Goal: Task Accomplishment & Management: Complete application form

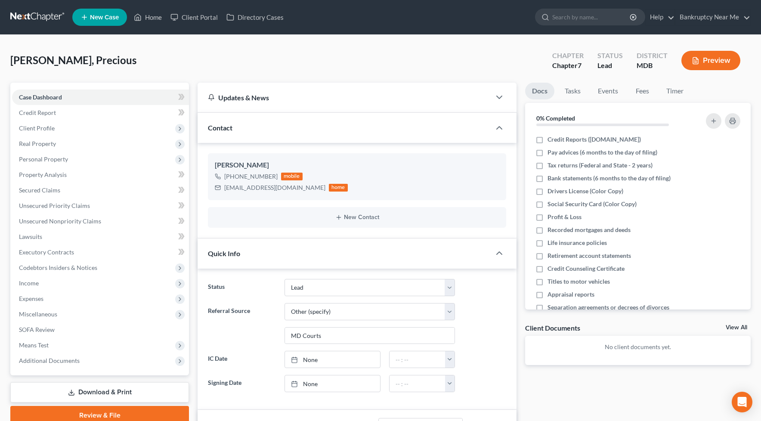
select select "10"
select select "6"
click at [37, 16] on link at bounding box center [37, 16] width 55 height 15
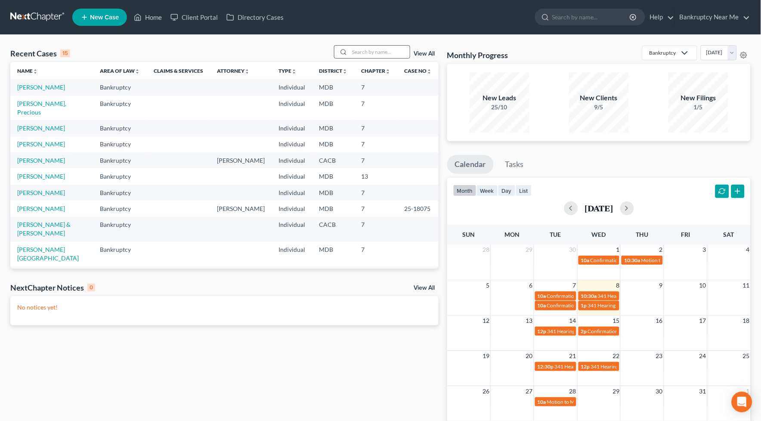
click at [363, 58] on div at bounding box center [372, 51] width 77 height 13
click at [364, 59] on div "Recent Cases 15 View All" at bounding box center [224, 53] width 428 height 17
click at [370, 54] on input "search" at bounding box center [380, 52] width 60 height 12
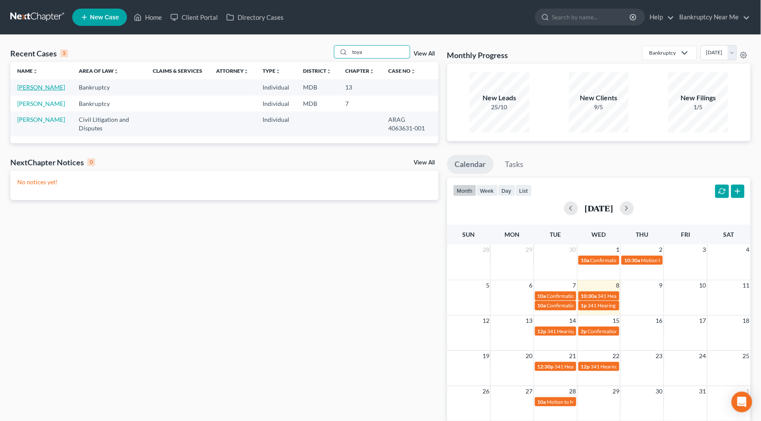
type input "toya"
click at [36, 88] on link "Young, Toya" at bounding box center [41, 87] width 48 height 7
select select "6"
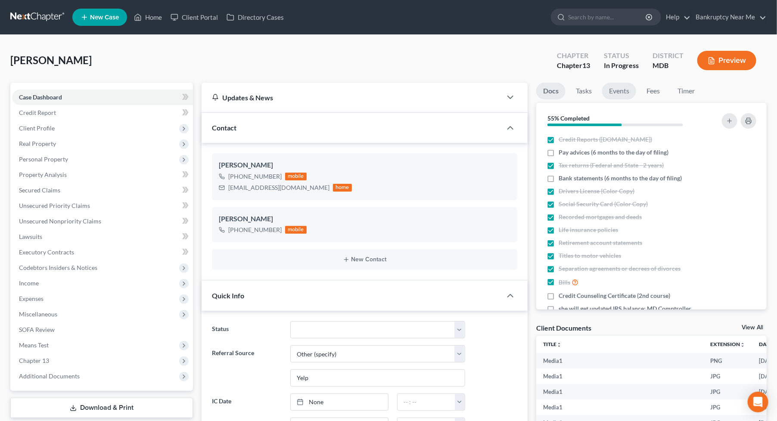
scroll to position [406, 0]
click at [617, 90] on link "Events" at bounding box center [619, 91] width 34 height 17
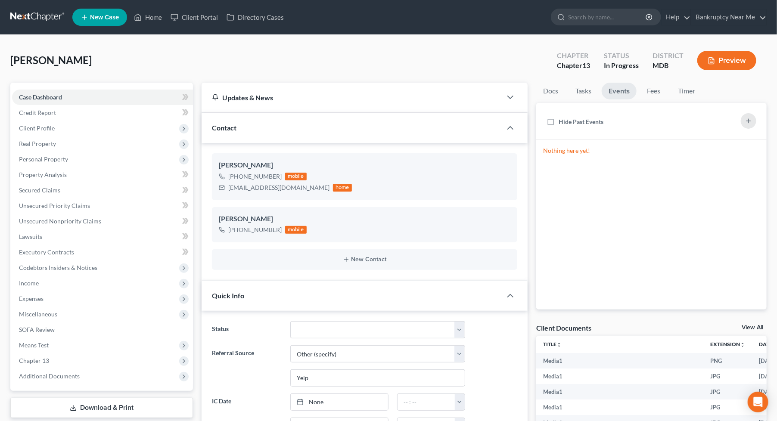
drag, startPoint x: 648, startPoint y: 100, endPoint x: 651, endPoint y: 96, distance: 5.8
click at [648, 100] on li "Fees" at bounding box center [654, 93] width 28 height 20
click at [653, 92] on link "Fees" at bounding box center [654, 91] width 28 height 17
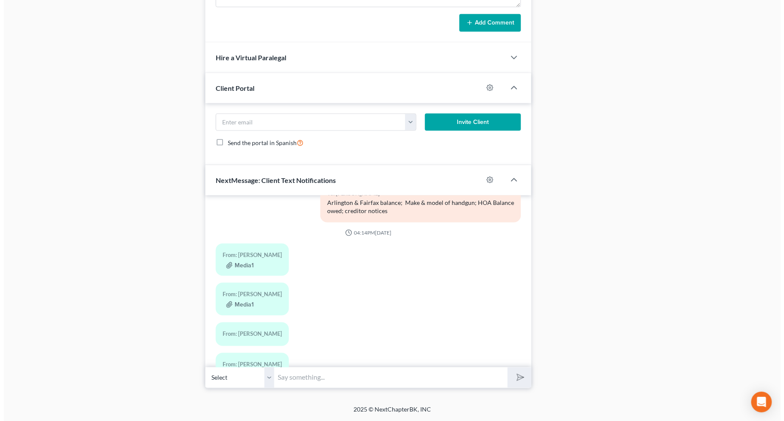
scroll to position [166, 0]
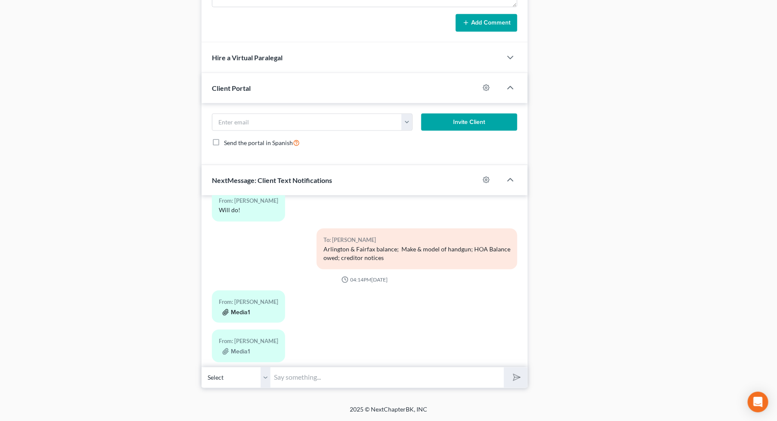
click at [232, 309] on button "Media1" at bounding box center [236, 312] width 28 height 7
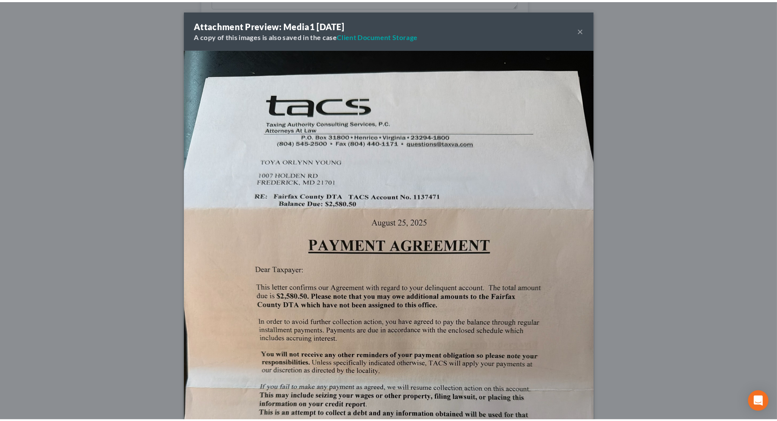
scroll to position [143, 0]
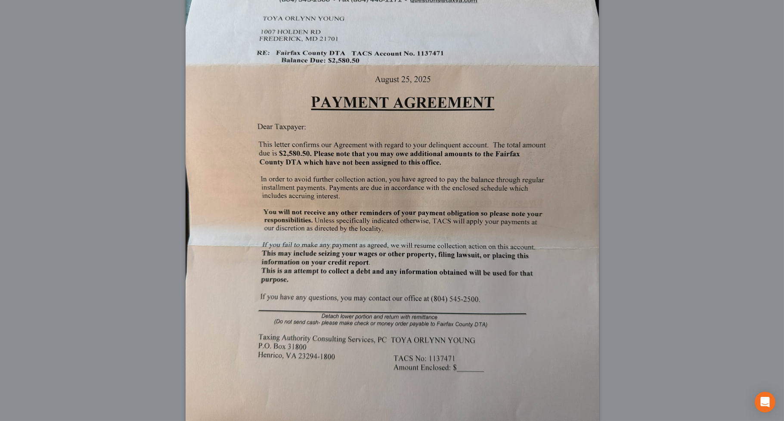
click at [148, 198] on div "Attachment Preview: Media1 10/08/2025 A copy of this images is also saved in th…" at bounding box center [392, 210] width 784 height 421
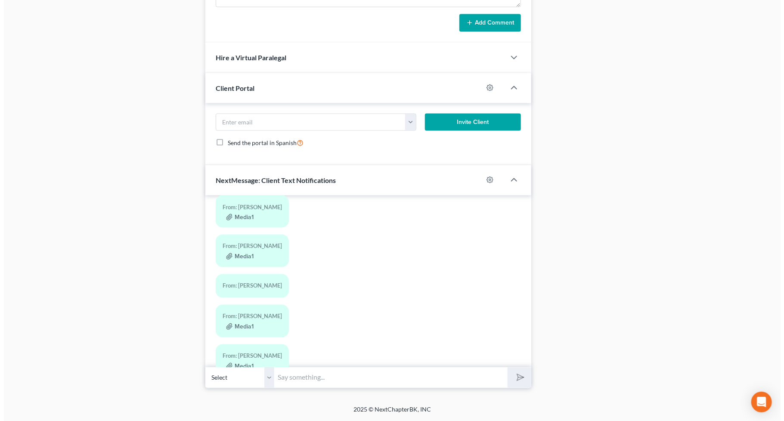
scroll to position [262, 0]
click at [242, 253] on button "Media1" at bounding box center [236, 256] width 28 height 7
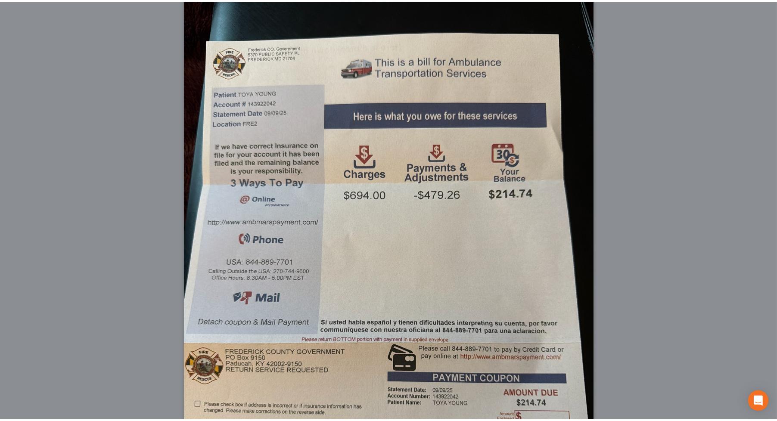
scroll to position [143, 0]
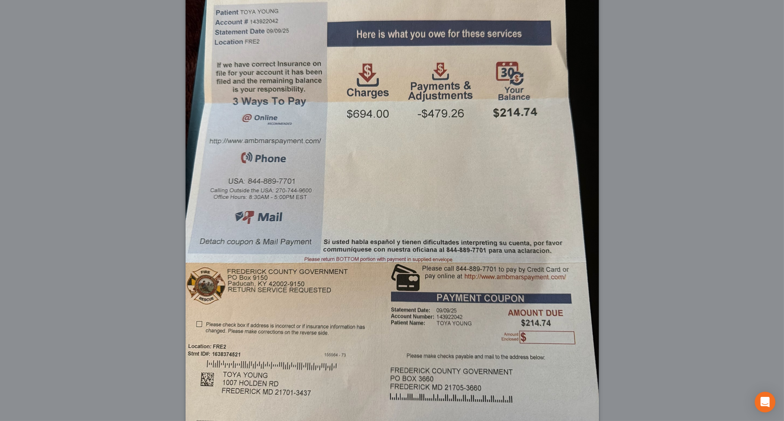
click at [78, 161] on div "Attachment Preview: Media1 10/08/2025 A copy of this images is also saved in th…" at bounding box center [392, 210] width 784 height 421
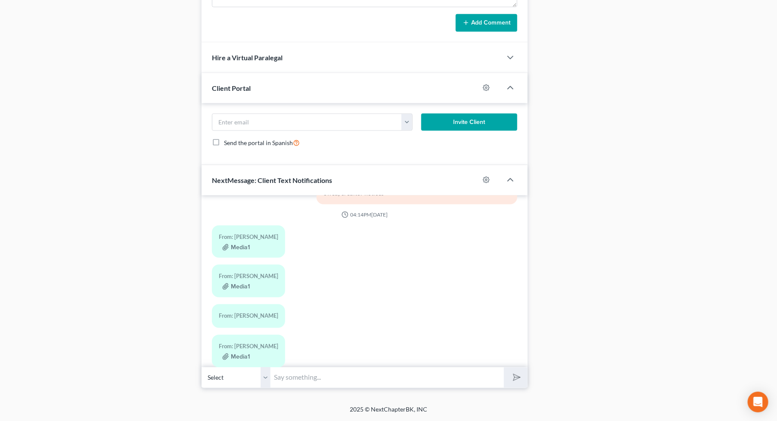
scroll to position [214, 0]
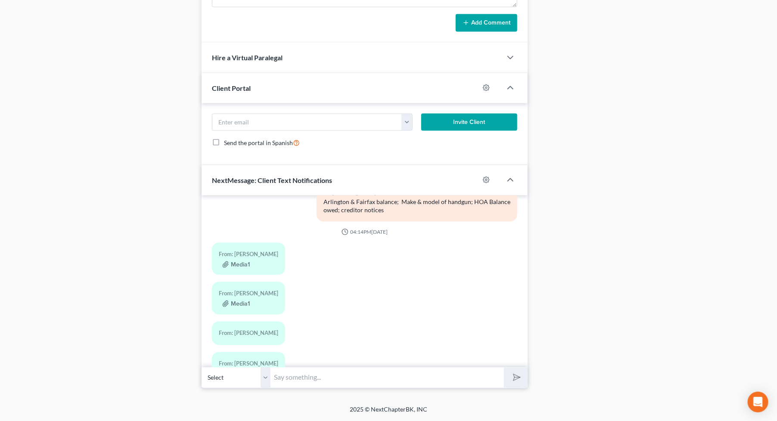
click at [239, 329] on div "From: Toya Young" at bounding box center [248, 334] width 59 height 10
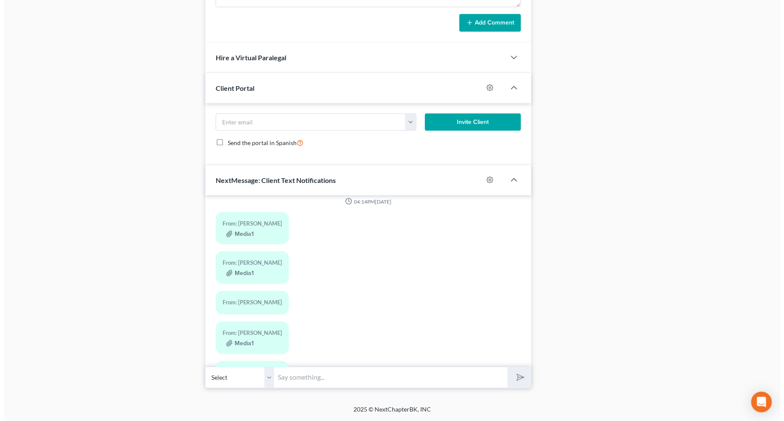
scroll to position [262, 0]
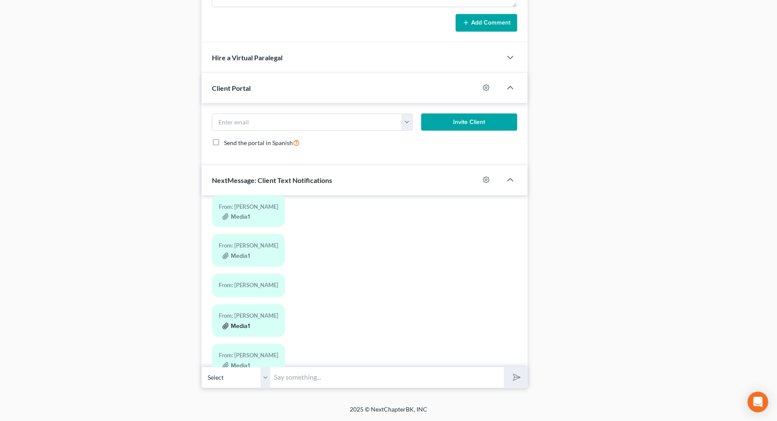
click at [235, 323] on button "Media1" at bounding box center [236, 326] width 28 height 7
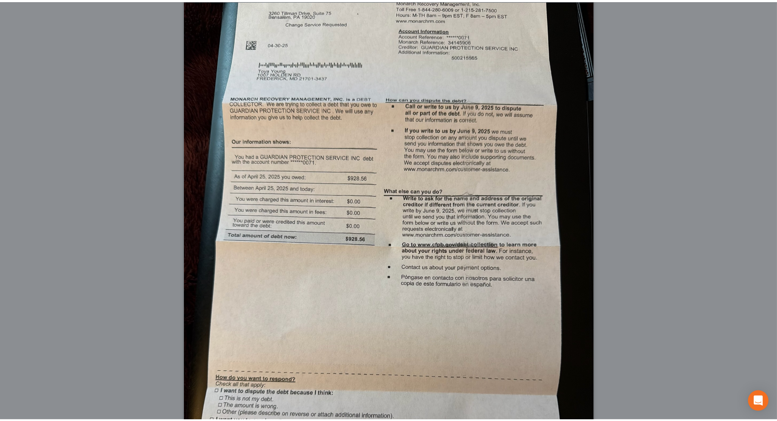
scroll to position [143, 0]
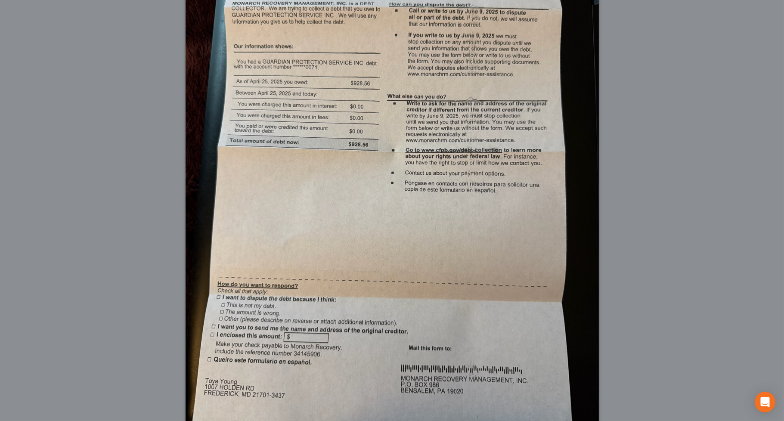
click at [626, 161] on div "Attachment Preview: Media1 10/08/2025 A copy of this images is also saved in th…" at bounding box center [392, 210] width 784 height 421
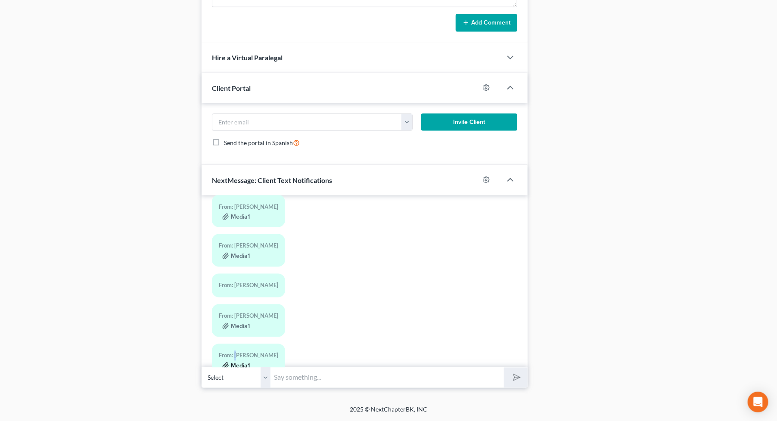
click at [235, 352] on div "From: Toya Young Media1" at bounding box center [248, 360] width 73 height 32
click at [236, 363] on button "Media1" at bounding box center [236, 366] width 28 height 7
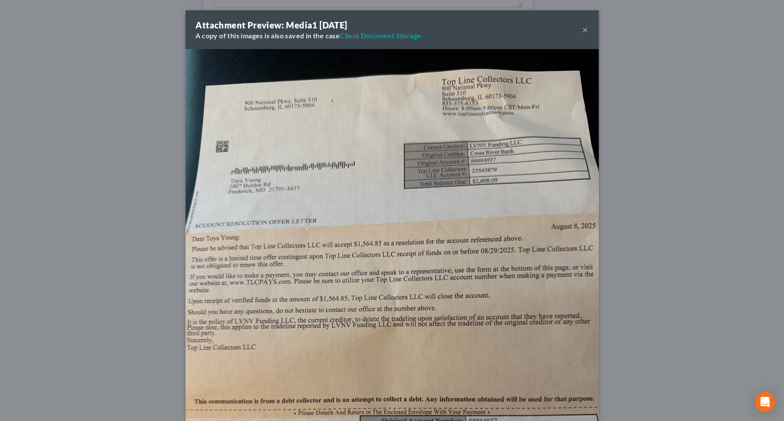
drag, startPoint x: 81, startPoint y: 324, endPoint x: 110, endPoint y: 315, distance: 30.2
click at [81, 324] on div "Attachment Preview: Media1 10/08/2025 A copy of this images is also saved in th…" at bounding box center [392, 210] width 784 height 421
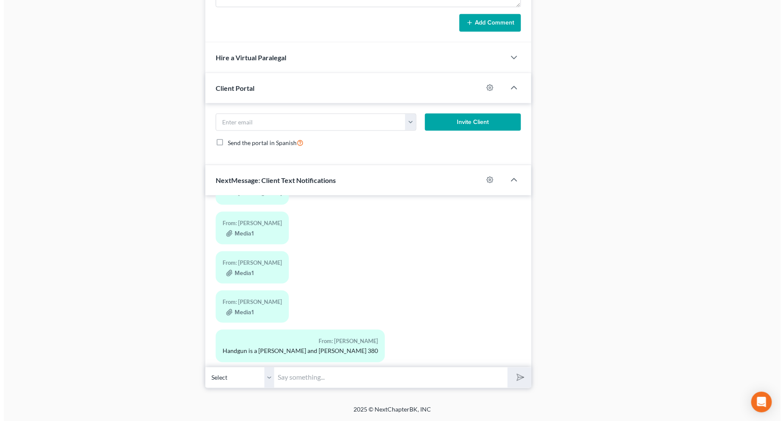
scroll to position [358, 0]
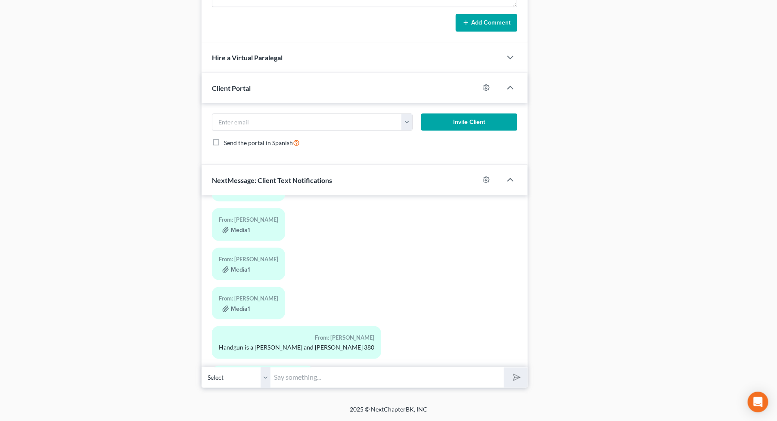
click at [236, 265] on div "Media1" at bounding box center [248, 269] width 59 height 9
click at [239, 267] on button "Media1" at bounding box center [236, 270] width 28 height 7
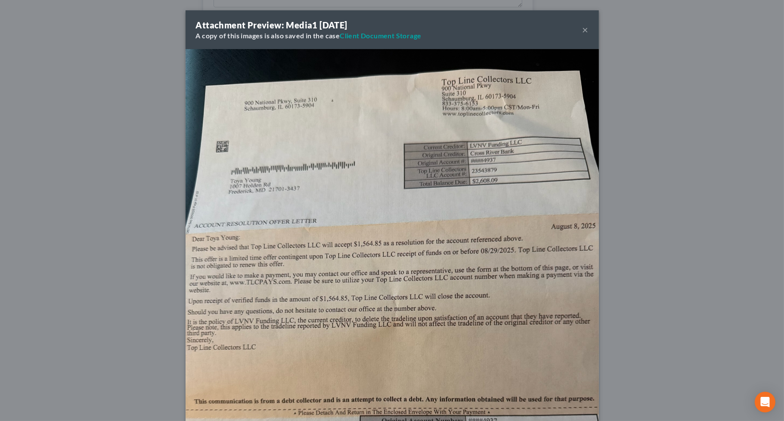
click at [134, 239] on div "Attachment Preview: Media1 10/08/2025 A copy of this images is also saved in th…" at bounding box center [392, 210] width 784 height 421
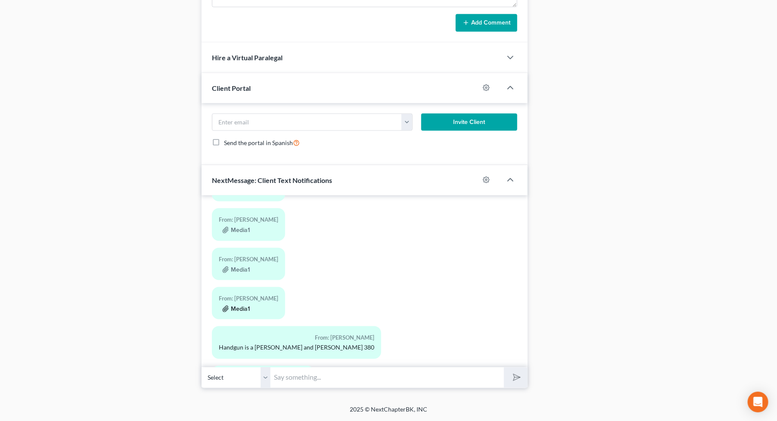
click at [242, 306] on button "Media1" at bounding box center [236, 309] width 28 height 7
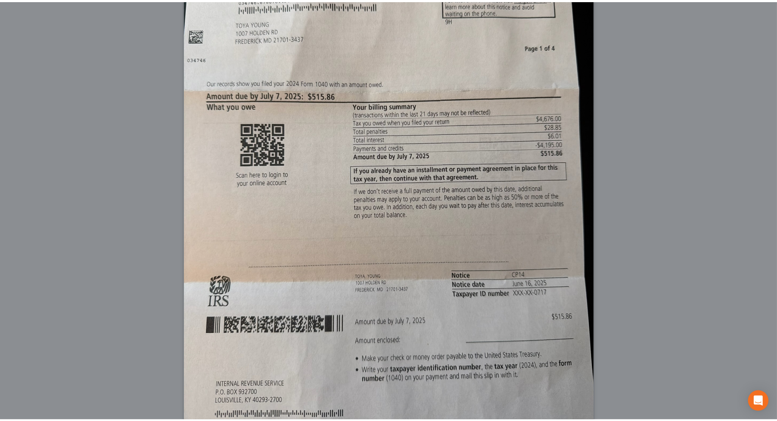
scroll to position [217, 0]
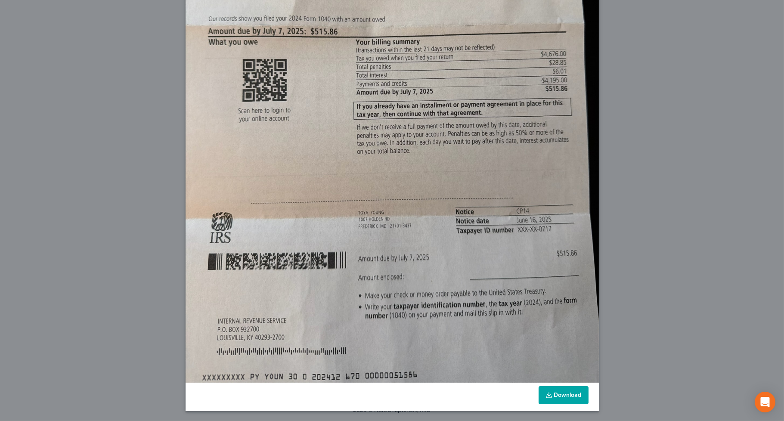
click at [93, 227] on div "Attachment Preview: Media1 10/08/2025 A copy of this images is also saved in th…" at bounding box center [392, 210] width 784 height 421
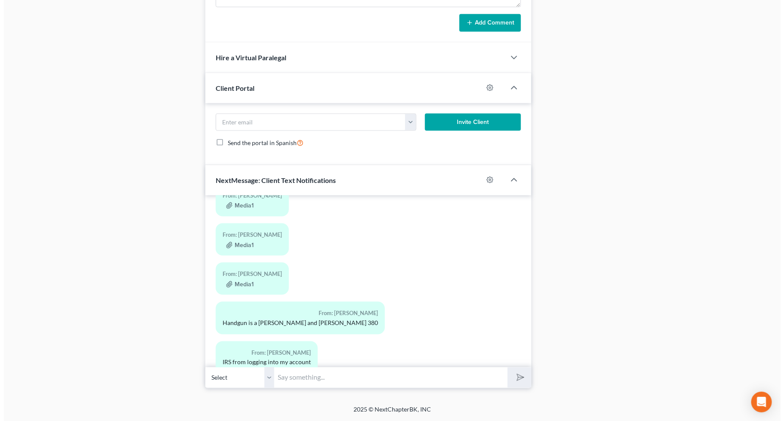
scroll to position [406, 0]
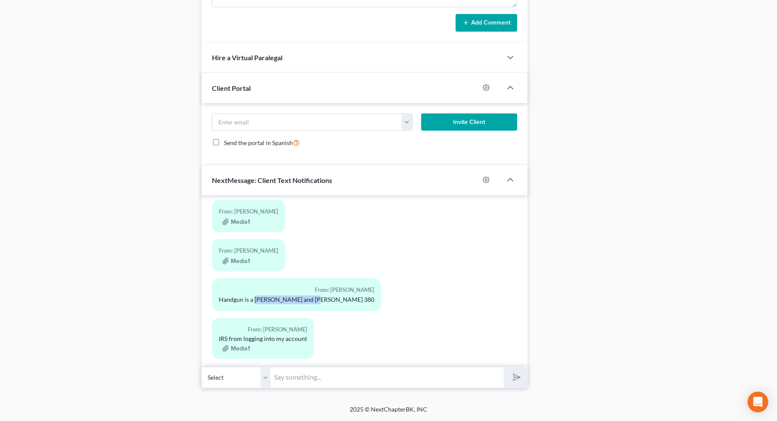
drag, startPoint x: 253, startPoint y: 290, endPoint x: 313, endPoint y: 290, distance: 60.3
click at [313, 296] on div "Handgun is a [PERSON_NAME] and [PERSON_NAME] 380" at bounding box center [296, 300] width 155 height 9
copy div "Smith and Wesson 380"
click at [238, 345] on button "Media1" at bounding box center [236, 348] width 28 height 7
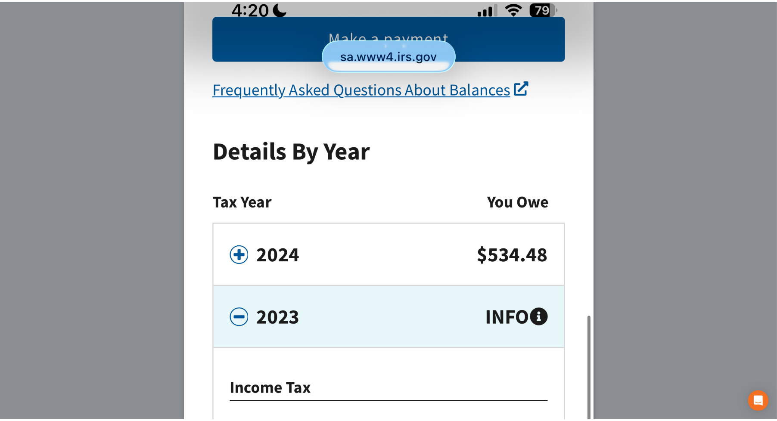
scroll to position [0, 0]
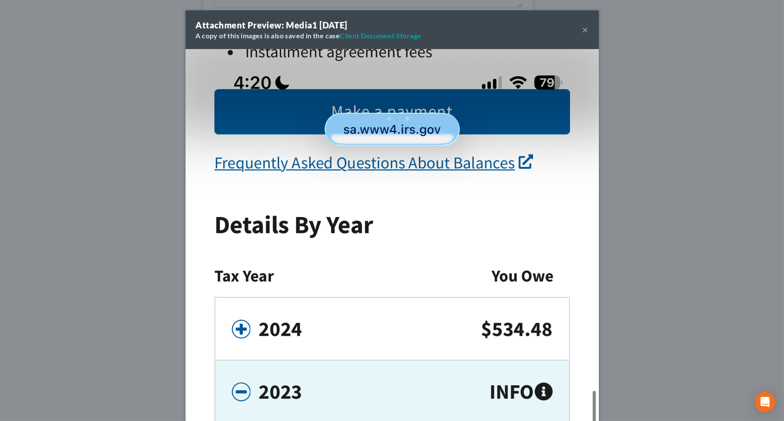
click at [119, 192] on div "Attachment Preview: Media1 10/08/2025 A copy of this images is also saved in th…" at bounding box center [392, 210] width 784 height 421
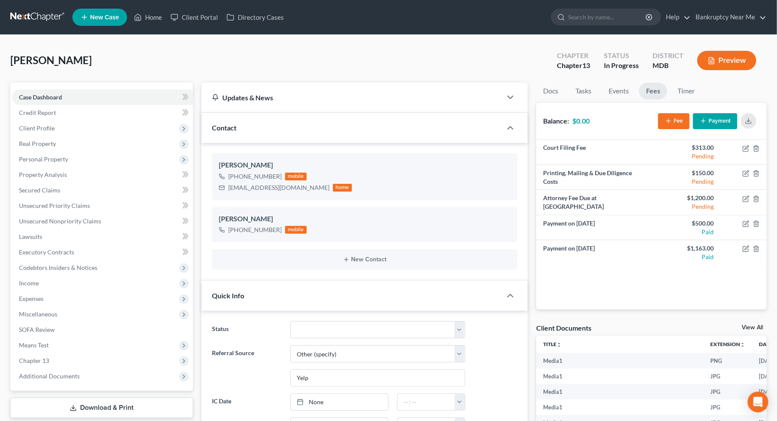
click at [38, 15] on link at bounding box center [37, 16] width 55 height 15
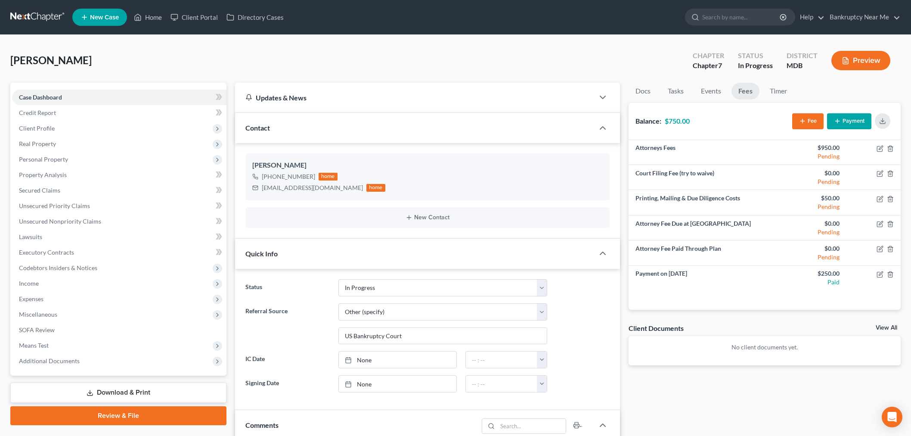
select select "9"
select select "6"
click at [45, 13] on link at bounding box center [37, 16] width 55 height 15
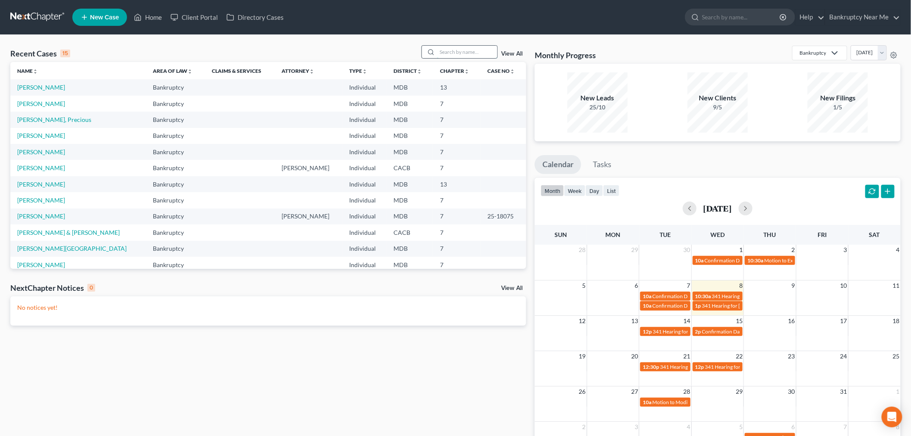
click at [457, 54] on input "search" at bounding box center [467, 52] width 60 height 12
type input "toya"
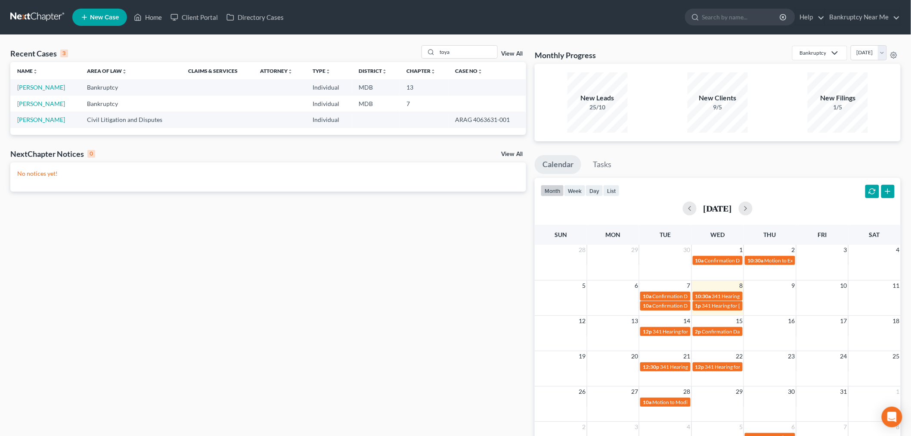
select select "6"
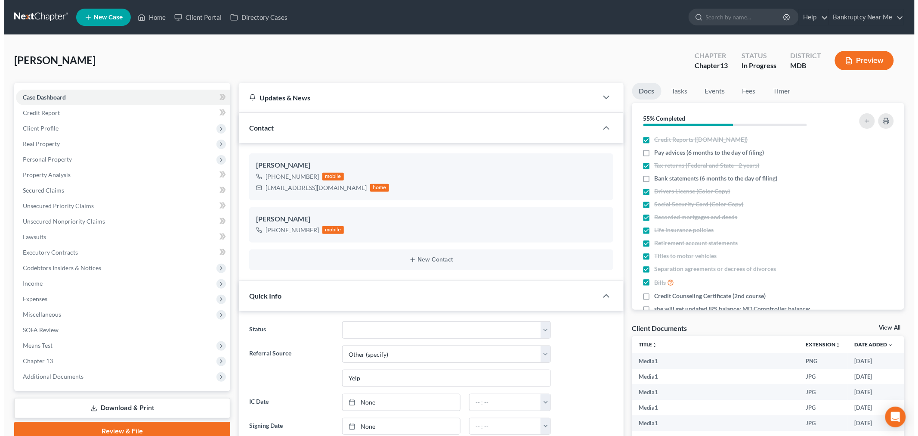
scroll to position [406, 0]
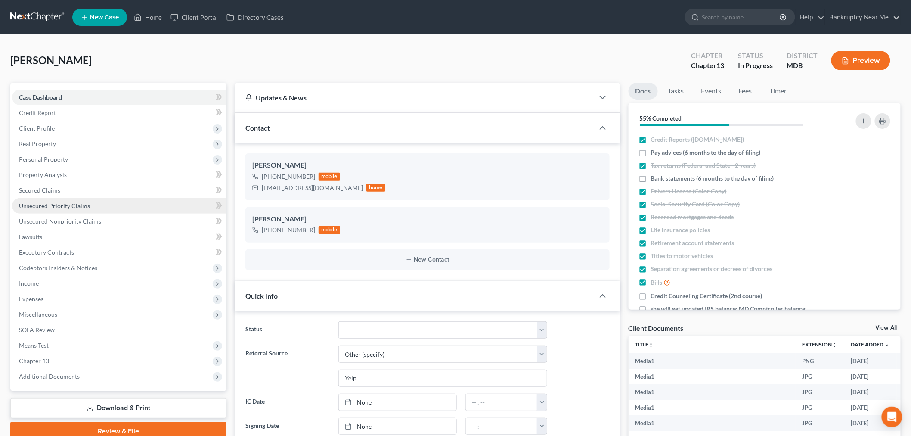
click at [83, 209] on link "Unsecured Priority Claims" at bounding box center [119, 205] width 214 height 15
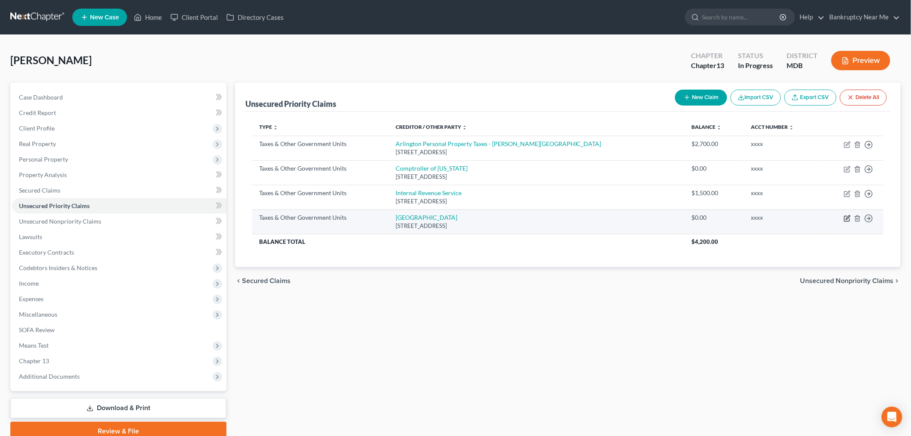
click at [850, 220] on icon "button" at bounding box center [847, 218] width 7 height 7
select select "2"
select select "48"
select select "0"
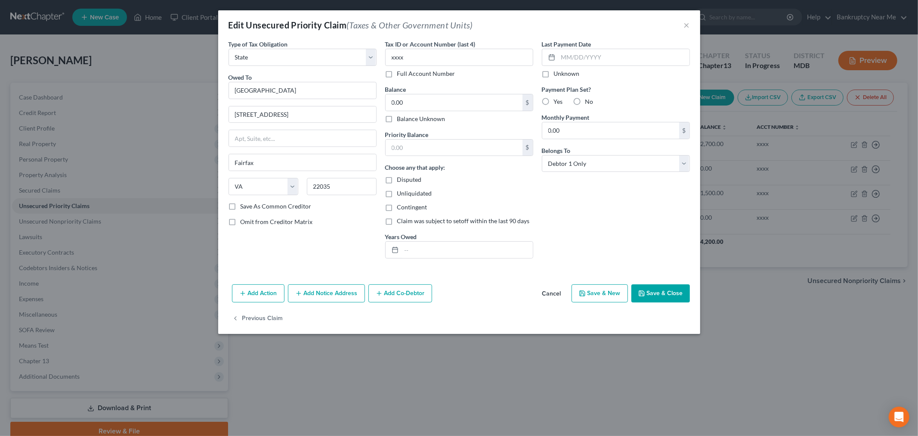
click at [320, 294] on button "Add Notice Address" at bounding box center [326, 293] width 77 height 18
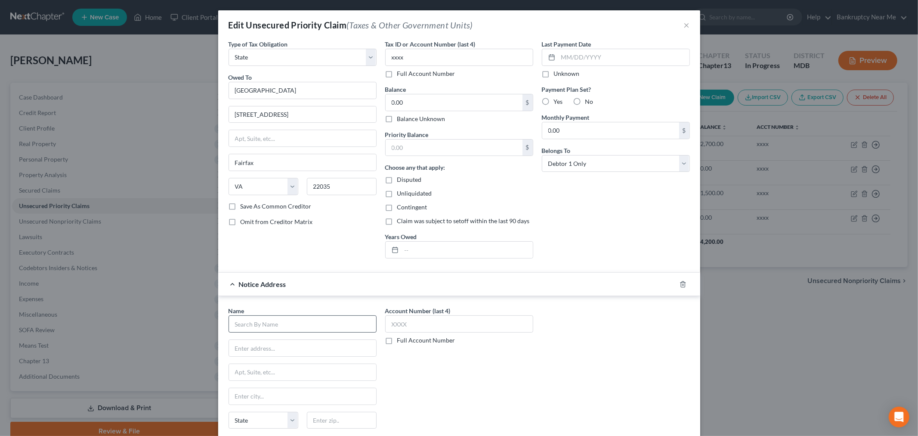
scroll to position [95, 0]
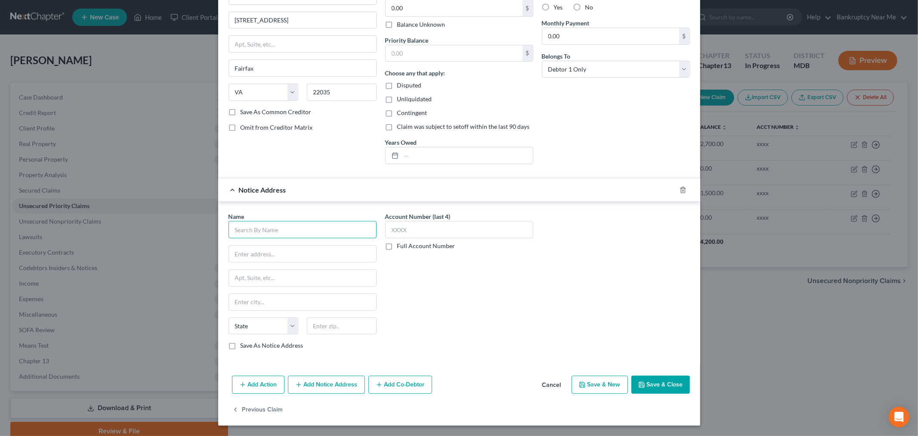
click at [304, 229] on input "text" at bounding box center [303, 229] width 148 height 17
type input "Taxing Authority Consulting Services, PC"
click at [338, 250] on input "text" at bounding box center [302, 253] width 147 height 16
type input "PO Box 31800"
click at [325, 317] on input "text" at bounding box center [342, 325] width 70 height 17
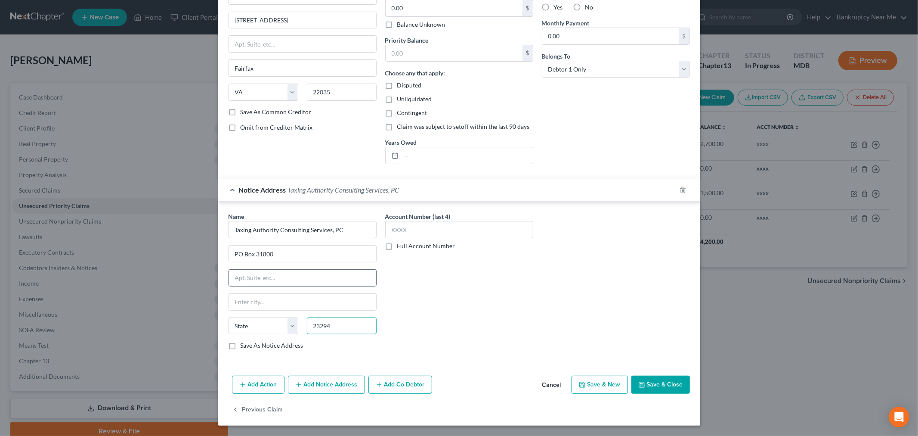
type input "23294"
click at [352, 270] on input "text" at bounding box center [302, 278] width 147 height 16
type input "Richmond"
select select "48"
click at [456, 223] on input "text" at bounding box center [459, 229] width 148 height 17
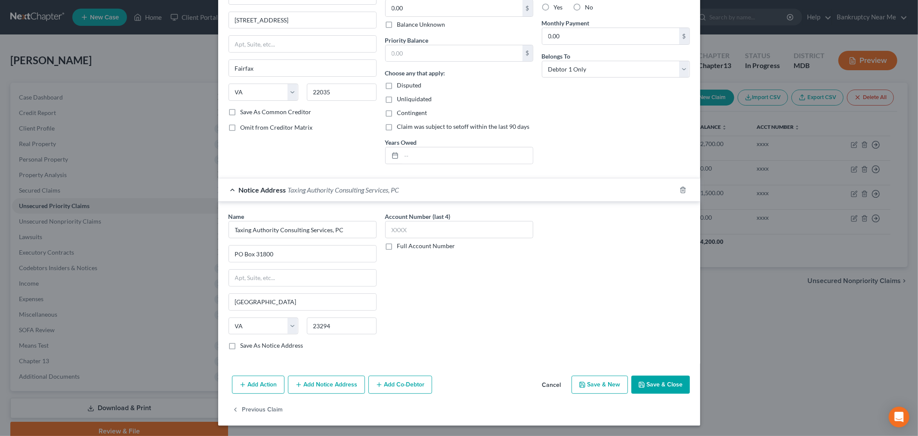
click at [437, 247] on label "Full Account Number" at bounding box center [426, 246] width 58 height 9
click at [406, 247] on input "Full Account Number" at bounding box center [404, 245] width 6 height 6
click at [445, 227] on input "text" at bounding box center [459, 229] width 148 height 17
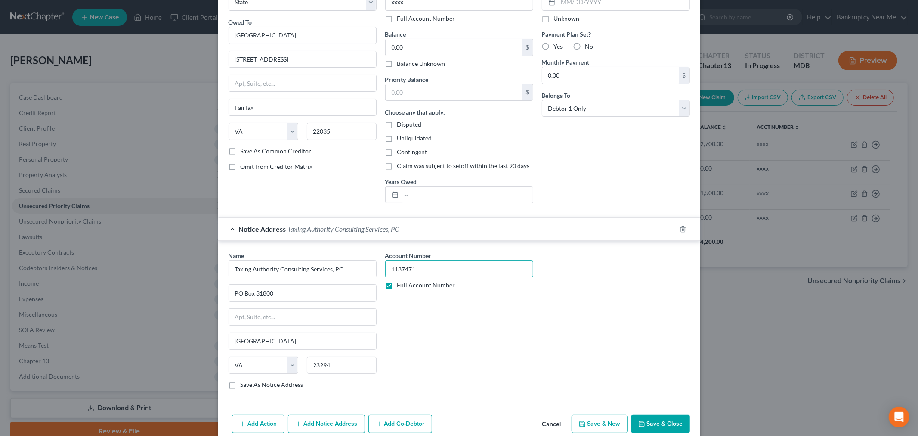
scroll to position [0, 0]
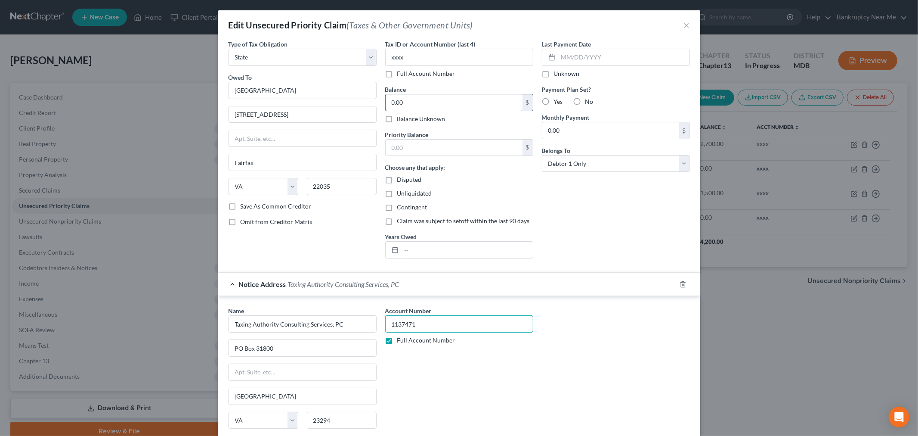
type input "1137471"
click at [471, 149] on input "text" at bounding box center [454, 147] width 137 height 16
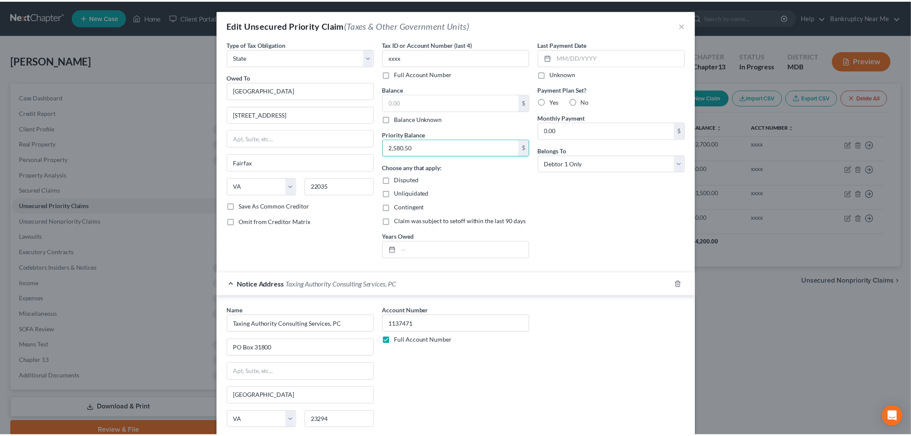
scroll to position [95, 0]
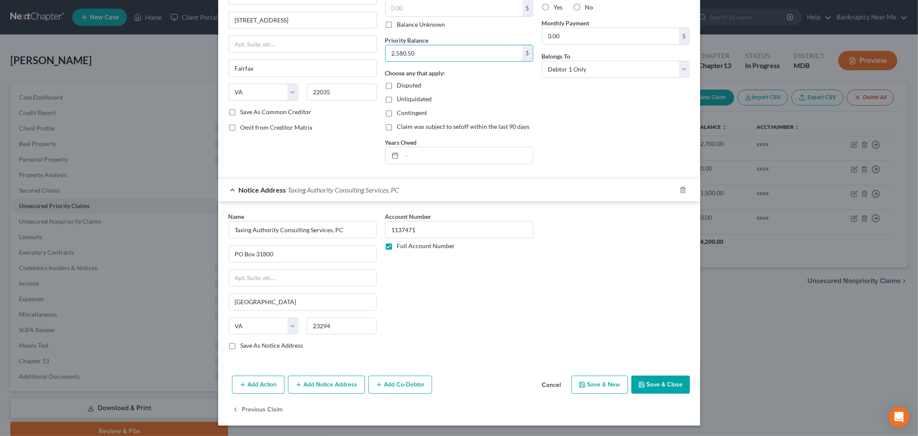
type input "2,580.50"
click at [649, 385] on button "Save & Close" at bounding box center [661, 384] width 59 height 18
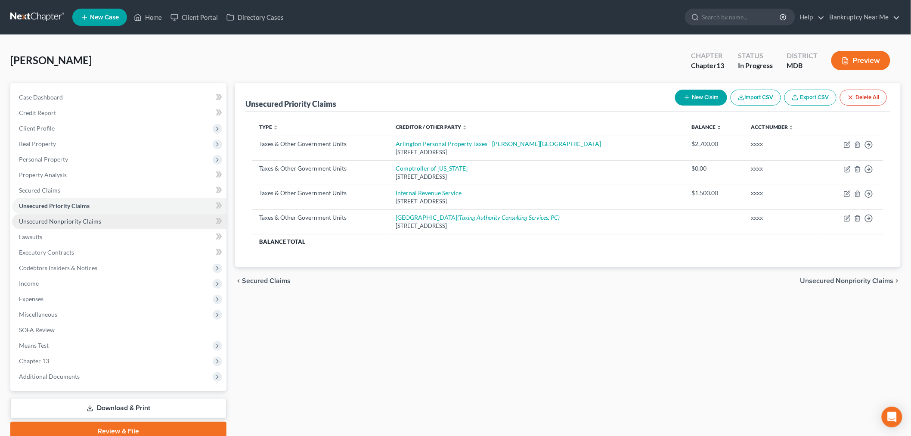
click at [108, 214] on link "Unsecured Nonpriority Claims" at bounding box center [119, 221] width 214 height 15
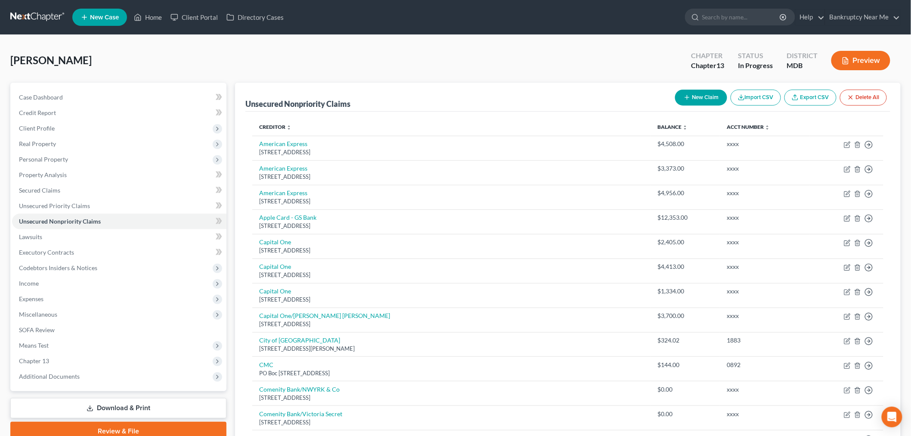
click at [705, 97] on button "New Claim" at bounding box center [701, 98] width 52 height 16
select select "0"
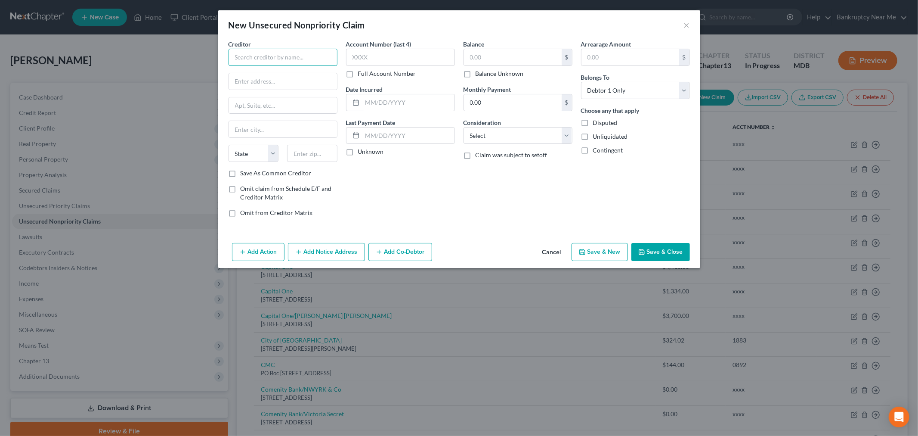
click at [328, 59] on input "text" at bounding box center [283, 57] width 109 height 17
type input "Frederick CO Government"
click at [296, 174] on label "Save As Common Creditor" at bounding box center [276, 173] width 71 height 9
click at [250, 174] on input "Save As Common Creditor" at bounding box center [247, 172] width 6 height 6
checkbox input "true"
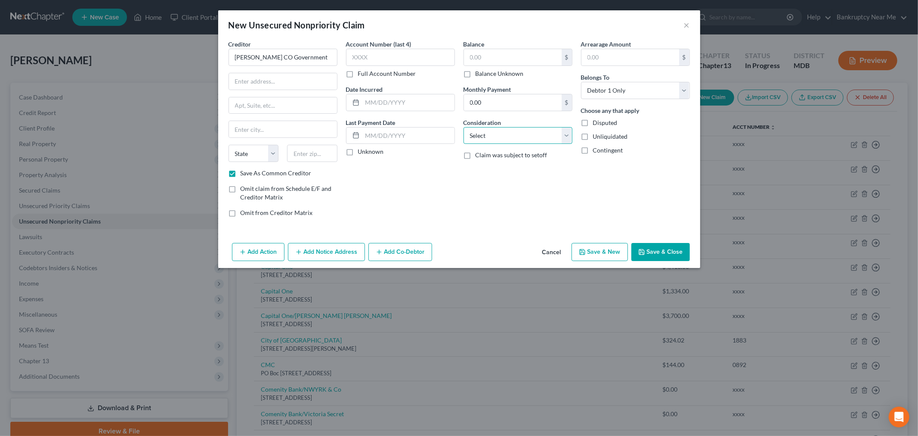
drag, startPoint x: 504, startPoint y: 133, endPoint x: 508, endPoint y: 141, distance: 9.2
click at [504, 133] on select "Select Cable / Satellite Services Collection Agency Credit Card Debt Debt Couns…" at bounding box center [518, 135] width 109 height 17
select select "14"
click at [464, 127] on select "Select Cable / Satellite Services Collection Agency Credit Card Debt Debt Couns…" at bounding box center [518, 135] width 109 height 17
click at [527, 160] on input "text" at bounding box center [518, 168] width 108 height 16
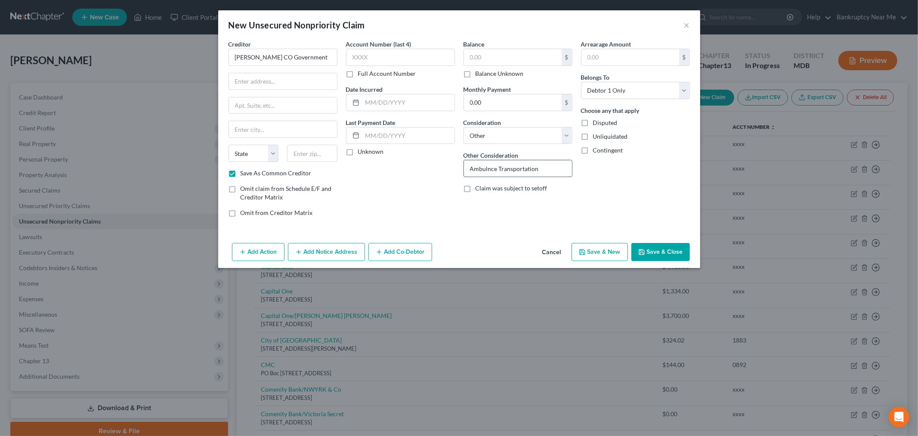
click at [488, 164] on input "Ambulnce Transportation" at bounding box center [518, 168] width 108 height 16
type input "Ambulance Transportation"
click at [315, 84] on input "text" at bounding box center [283, 81] width 108 height 16
type input "5370 Public Safety PL"
click at [308, 152] on input "text" at bounding box center [312, 153] width 50 height 17
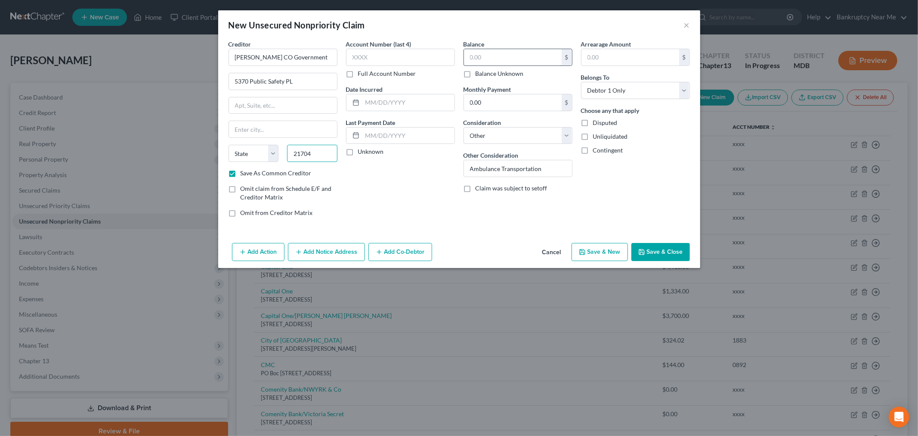
type input "21704"
click at [508, 59] on input "text" at bounding box center [513, 57] width 98 height 16
type input "Frederick"
select select "21"
type input "214.74"
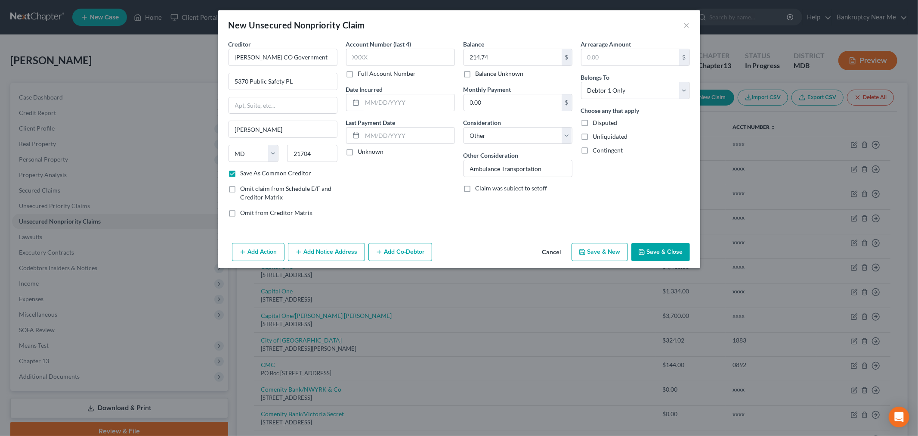
click at [392, 75] on label "Full Account Number" at bounding box center [387, 73] width 58 height 9
click at [367, 75] on input "Full Account Number" at bounding box center [365, 72] width 6 height 6
click at [402, 63] on input "text" at bounding box center [400, 57] width 109 height 17
type input "143922042"
click at [407, 104] on input "text" at bounding box center [409, 102] width 92 height 16
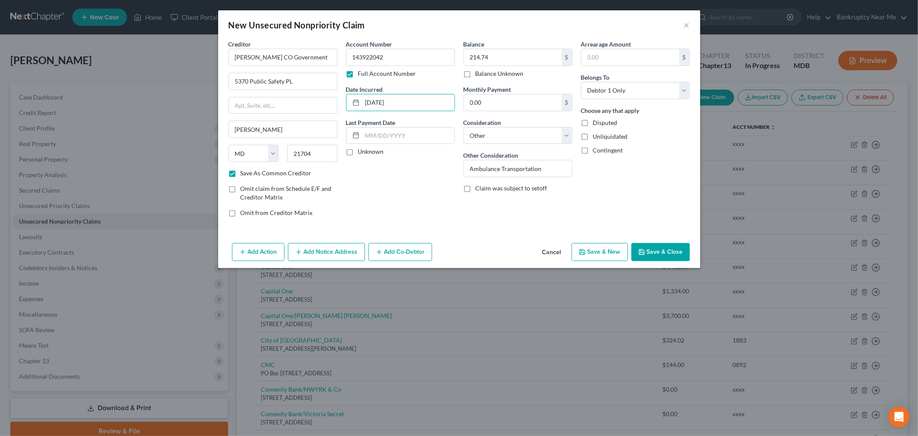
type input "09/09/2025"
click at [675, 254] on button "Save & Close" at bounding box center [661, 252] width 59 height 18
checkbox input "false"
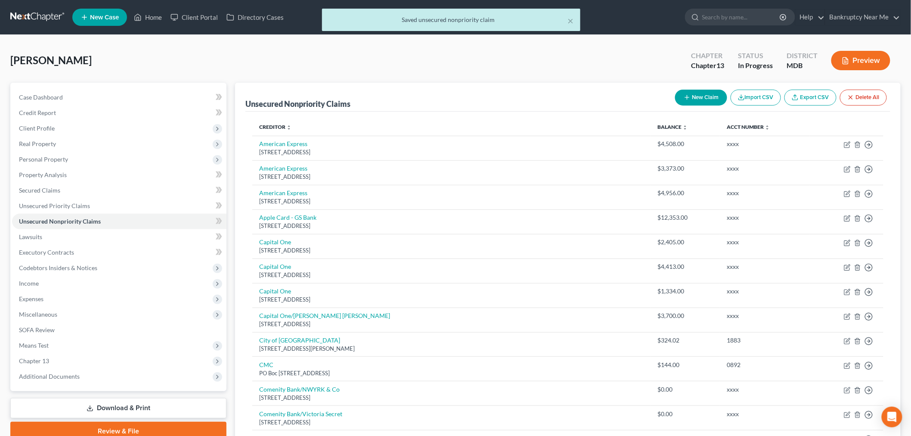
click at [470, 89] on div "Unsecured Nonpriority Claims New Claim Import CSV Export CSV Delete All" at bounding box center [567, 97] width 645 height 29
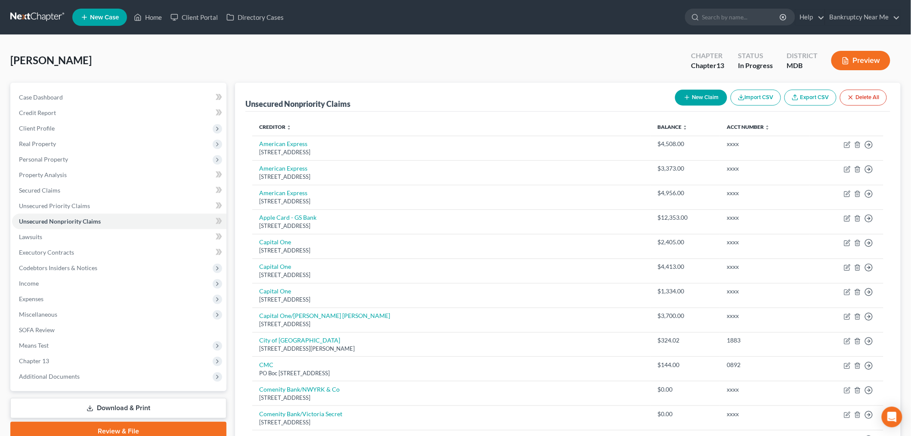
click at [709, 100] on button "New Claim" at bounding box center [701, 98] width 52 height 16
select select "0"
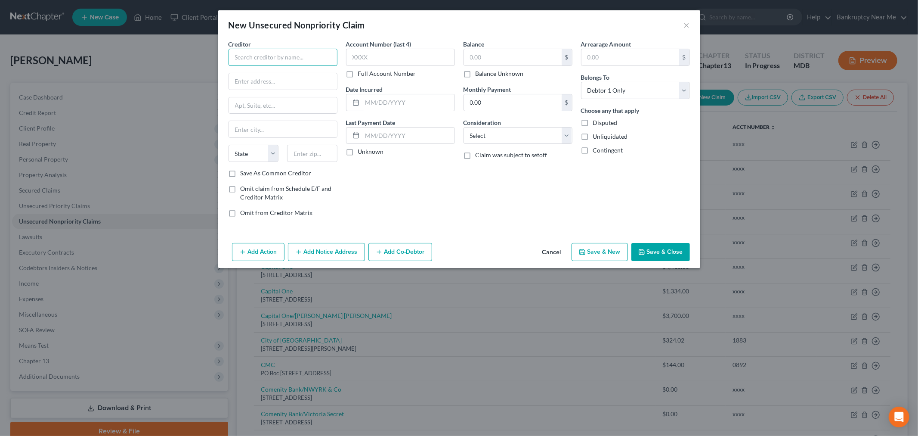
click at [311, 59] on input "text" at bounding box center [283, 57] width 109 height 17
click at [319, 77] on div "Monarch Recovery Management, Inc." at bounding box center [285, 72] width 99 height 9
type input "Monarch Recovery Management, Inc."
type input "PO Box 986"
type input "Bensalem"
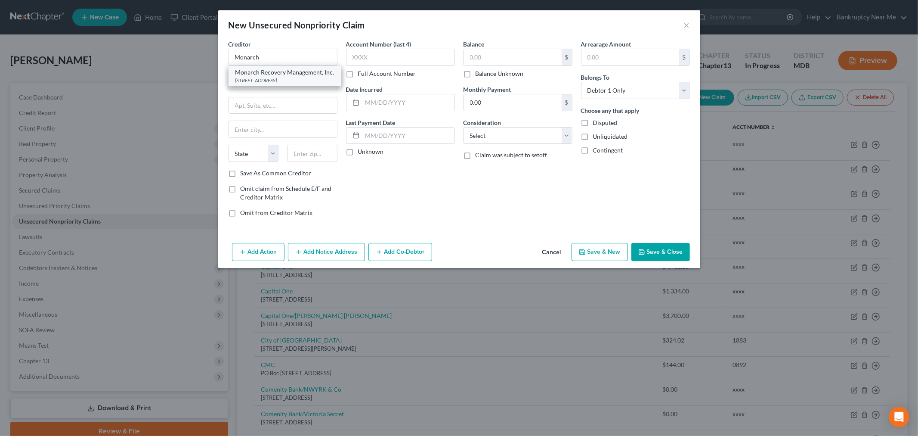
select select "39"
type input "19020"
click at [280, 171] on label "Save As Common Creditor" at bounding box center [276, 173] width 71 height 9
click at [250, 171] on input "Save As Common Creditor" at bounding box center [247, 172] width 6 height 6
checkbox input "true"
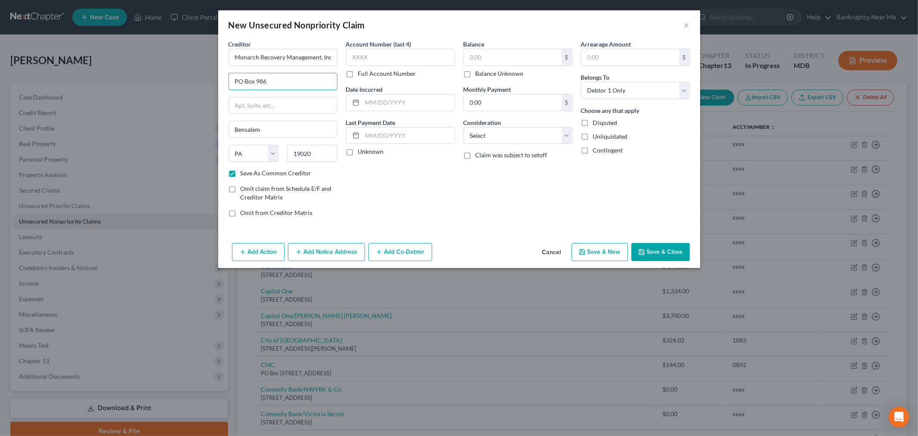
drag, startPoint x: 302, startPoint y: 78, endPoint x: 164, endPoint y: 79, distance: 137.3
click at [164, 79] on div "New Unsecured Nonpriority Claim × Creditor * Monarch Recovery Management, Inc. …" at bounding box center [459, 218] width 918 height 436
click at [287, 82] on input "3260 Tillman Drive, suite 75" at bounding box center [283, 81] width 108 height 16
type input "3260 Tillman Drive, Suite 75"
drag, startPoint x: 313, startPoint y: 159, endPoint x: 287, endPoint y: 158, distance: 25.8
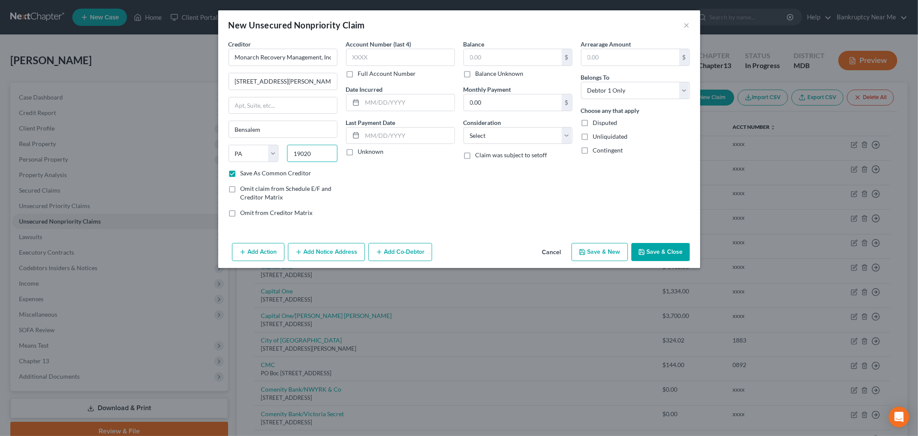
click at [292, 159] on input "19020" at bounding box center [312, 153] width 50 height 17
type input "19020"
click at [410, 56] on input "text" at bounding box center [400, 57] width 109 height 17
type input "5906"
click at [519, 135] on select "Select Cable / Satellite Services Collection Agency Credit Card Debt Debt Couns…" at bounding box center [518, 135] width 109 height 17
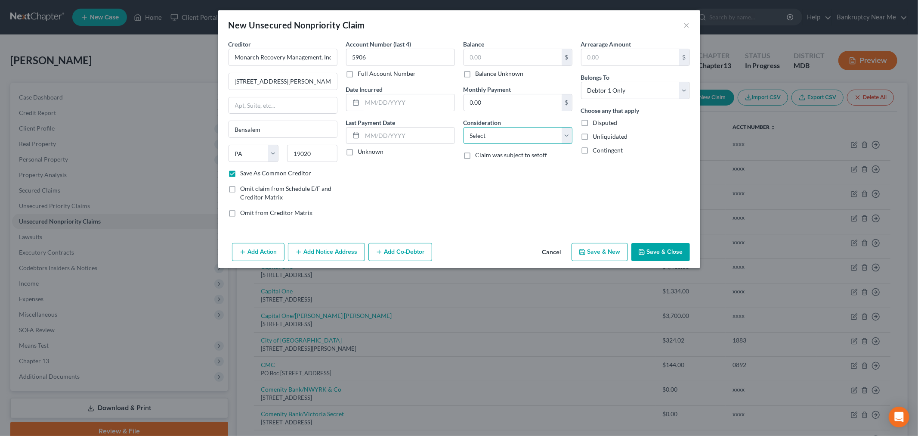
select select "1"
click at [464, 127] on select "Select Cable / Satellite Services Collection Agency Credit Card Debt Debt Couns…" at bounding box center [518, 135] width 109 height 17
click at [511, 58] on input "text" at bounding box center [513, 57] width 98 height 16
type input "928.56"
click at [428, 105] on input "text" at bounding box center [409, 102] width 92 height 16
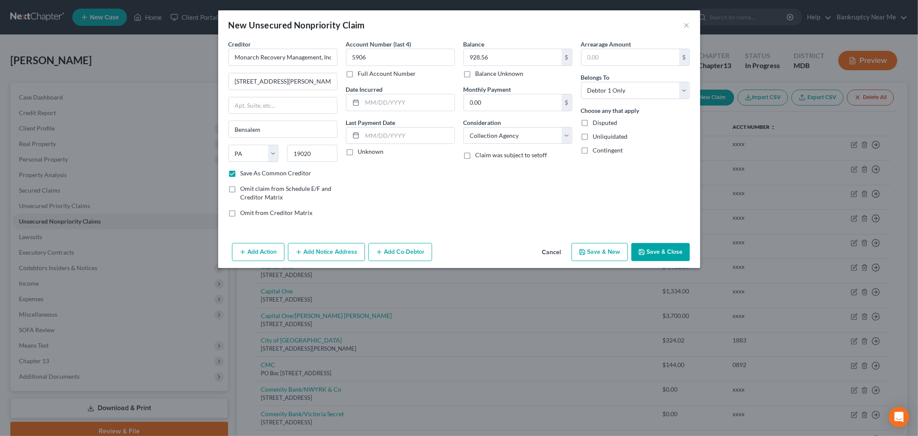
click at [300, 254] on icon "button" at bounding box center [298, 251] width 7 height 7
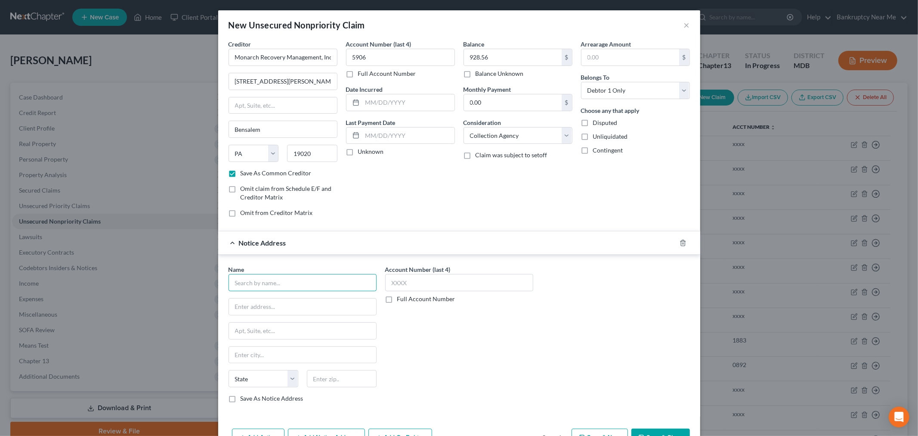
click at [290, 280] on input "text" at bounding box center [303, 282] width 148 height 17
type input "Guardian Protection Service, Inc."
click at [450, 290] on input "text" at bounding box center [459, 282] width 148 height 17
type input "0071"
click at [307, 300] on input "text" at bounding box center [302, 306] width 147 height 16
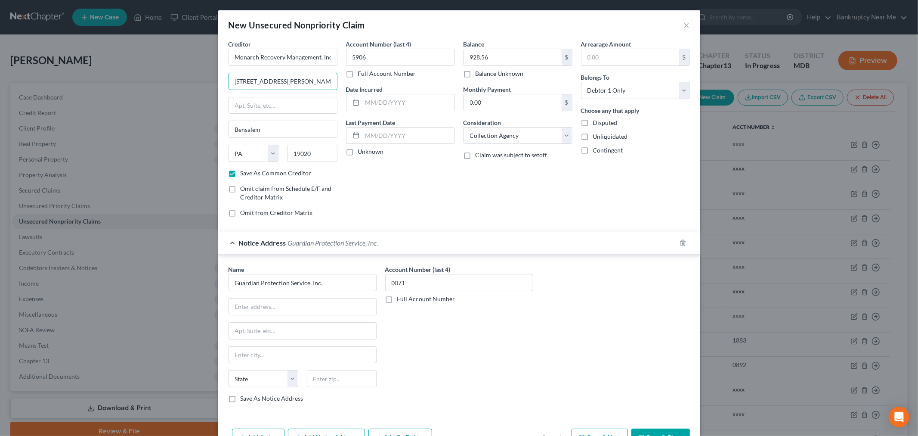
drag, startPoint x: 313, startPoint y: 79, endPoint x: 202, endPoint y: 85, distance: 110.4
click at [202, 85] on div "New Unsecured Nonpriority Claim × Creditor * Monarch Recovery Management, Inc. …" at bounding box center [459, 218] width 918 height 436
click at [299, 313] on input "text" at bounding box center [302, 306] width 147 height 16
paste input "3260 Tillman Drive, Suite 75"
type input "3260 Tillman Drive, Suite 75"
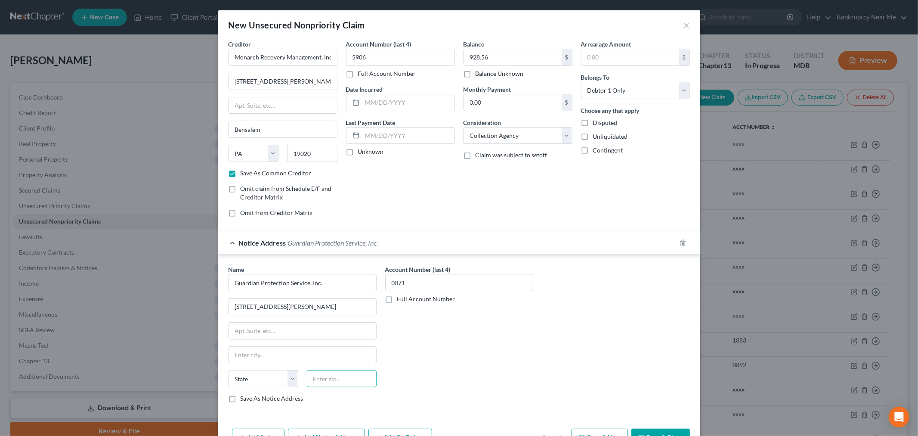
click at [345, 373] on input "text" at bounding box center [342, 378] width 70 height 17
type input "19020"
type input "Bensalem"
select select "39"
drag, startPoint x: 304, startPoint y: 84, endPoint x: 200, endPoint y: 84, distance: 103.8
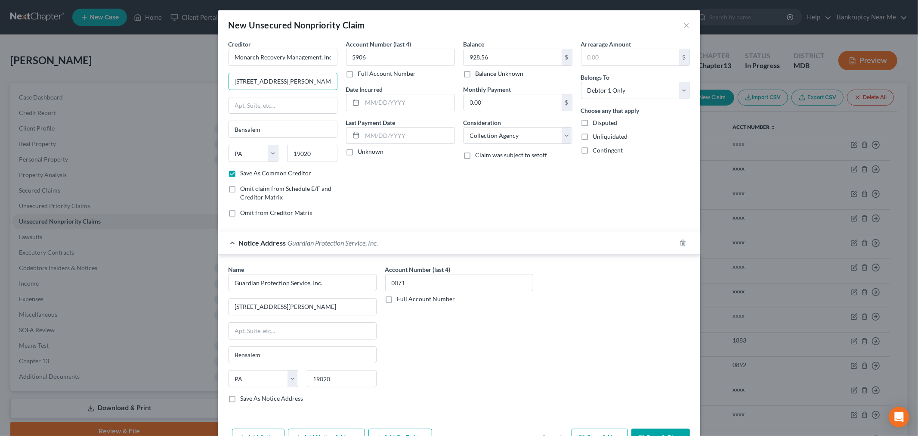
click at [200, 84] on div "New Unsecured Nonpriority Claim × Creditor * Monarch Recovery Management, Inc. …" at bounding box center [459, 218] width 918 height 436
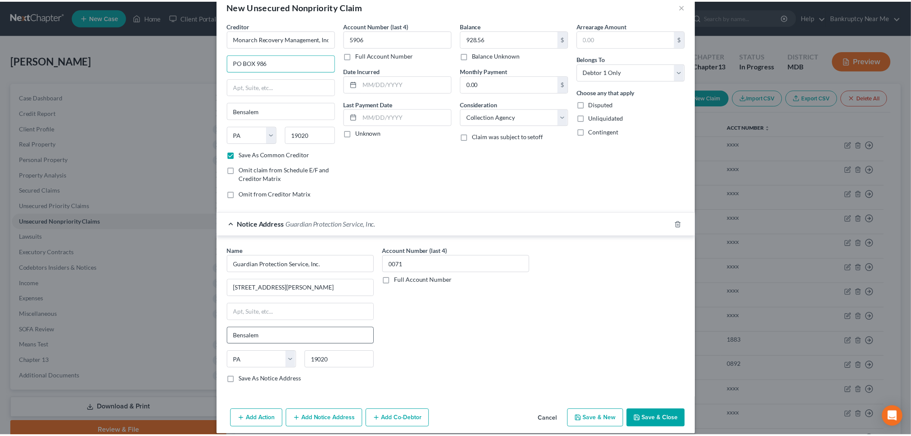
scroll to position [28, 0]
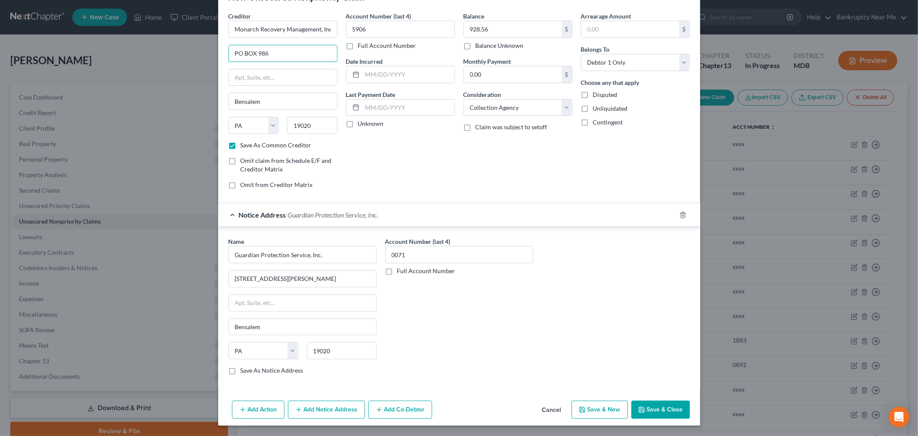
type input "PO BOX 986"
click at [286, 371] on label "Save As Notice Address" at bounding box center [272, 370] width 63 height 9
click at [250, 371] on input "Save As Notice Address" at bounding box center [247, 369] width 6 height 6
checkbox input "true"
click at [647, 405] on button "Save & Close" at bounding box center [661, 409] width 59 height 18
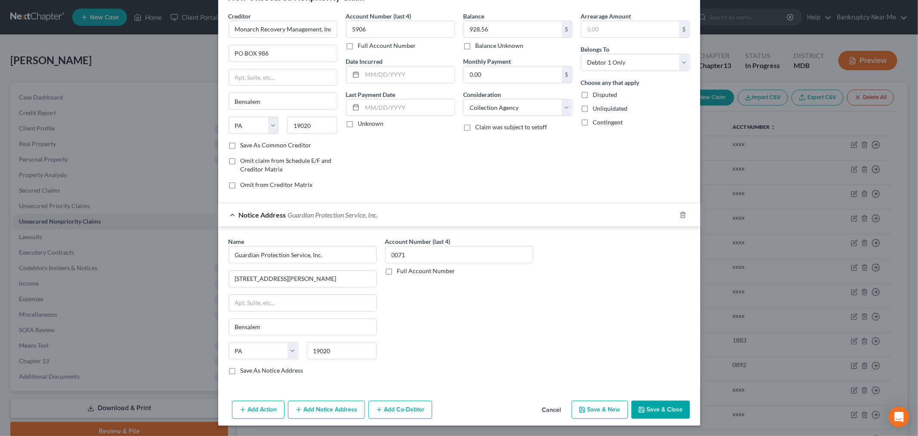
checkbox input "false"
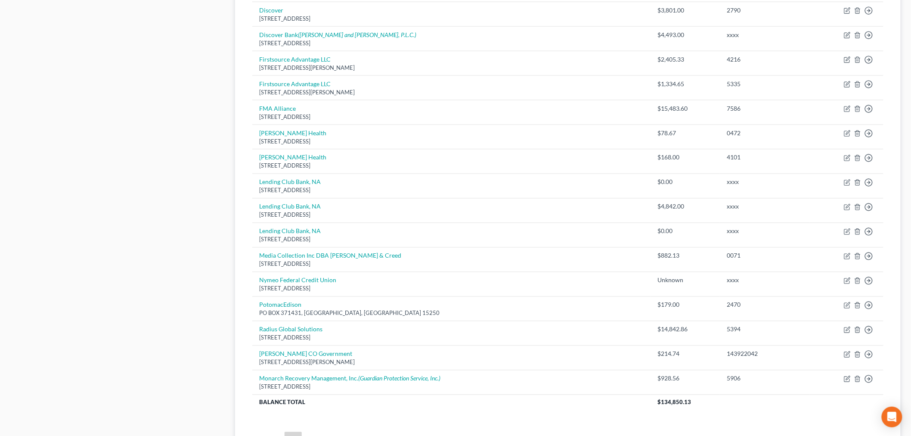
scroll to position [608, 0]
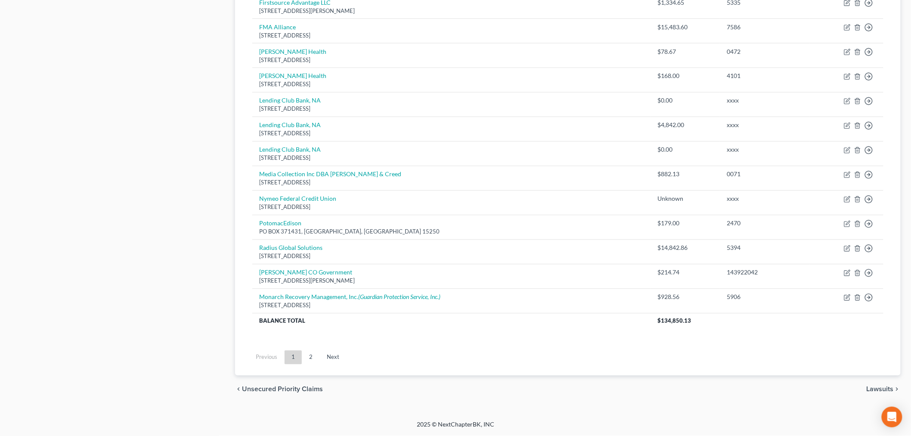
click at [337, 357] on link "Next" at bounding box center [333, 357] width 26 height 14
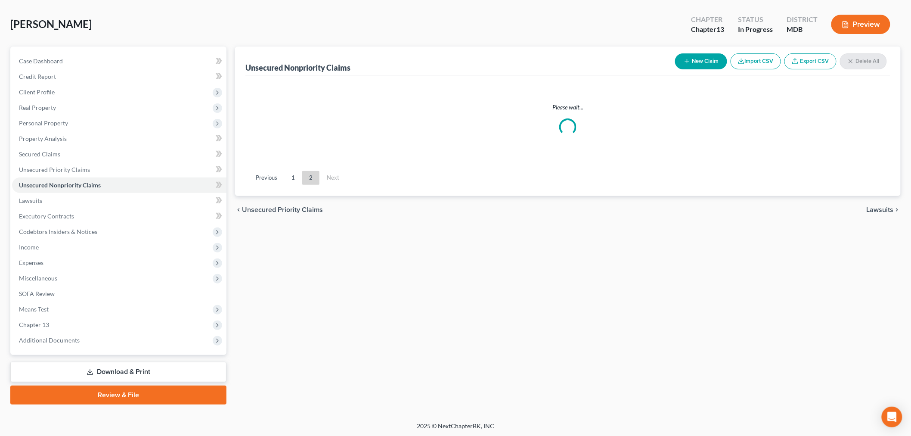
scroll to position [43, 0]
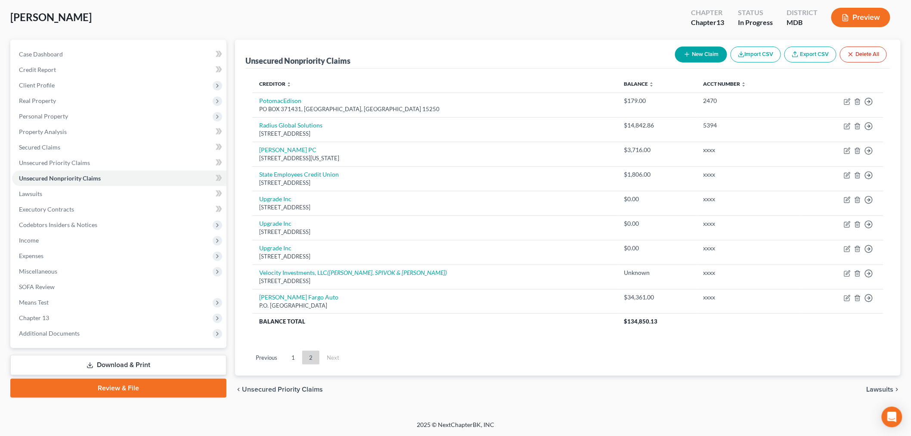
click at [261, 355] on link "Previous" at bounding box center [266, 357] width 35 height 14
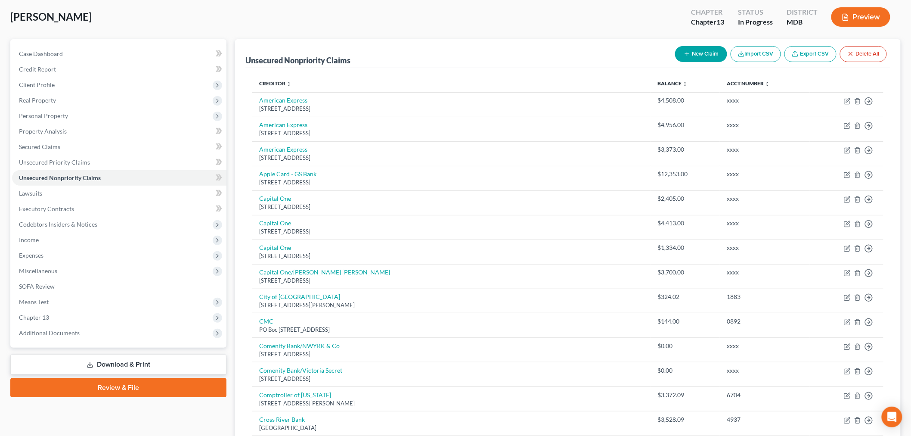
click at [697, 57] on button "New Claim" at bounding box center [701, 54] width 52 height 16
select select "0"
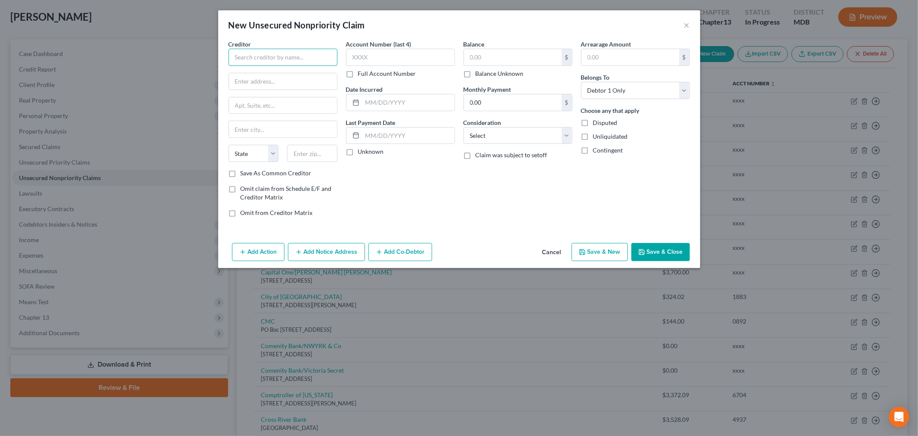
click at [322, 53] on input "text" at bounding box center [283, 57] width 109 height 17
type input "LVNV"
click at [322, 53] on input "text" at bounding box center [283, 57] width 109 height 17
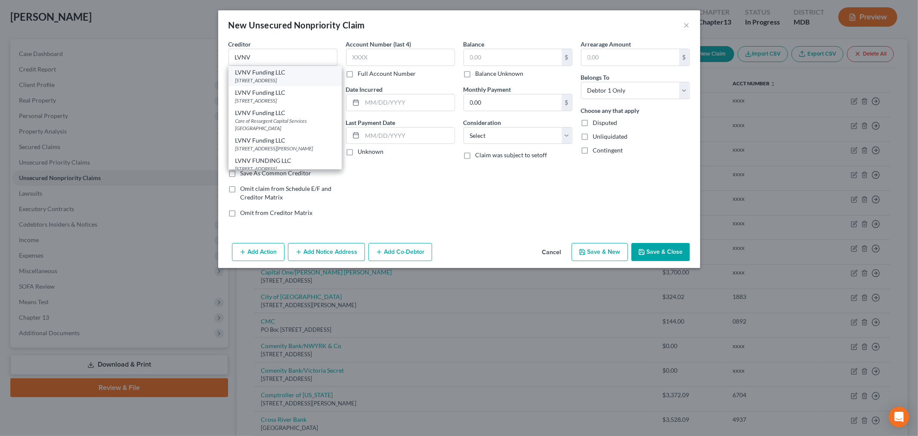
click at [290, 76] on div "LVNV Funding LLC" at bounding box center [285, 72] width 99 height 9
type input "LVNV Funding LLC"
type input "PO BOX 1269"
type input "Greenville"
select select "42"
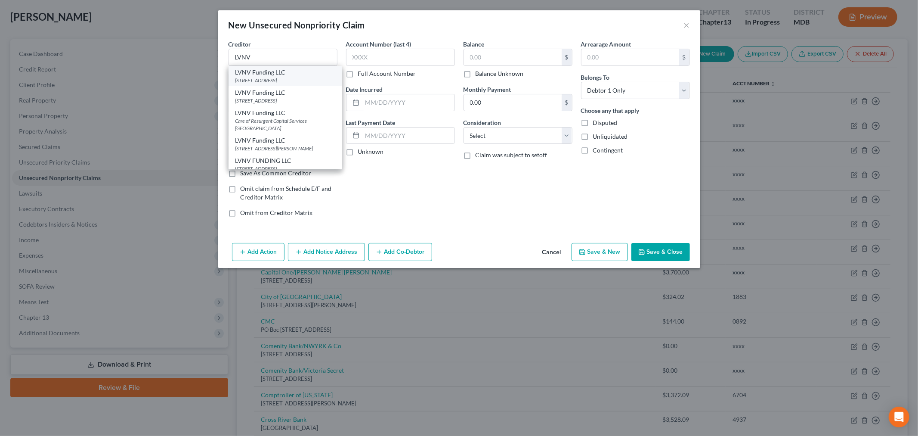
type input "29602"
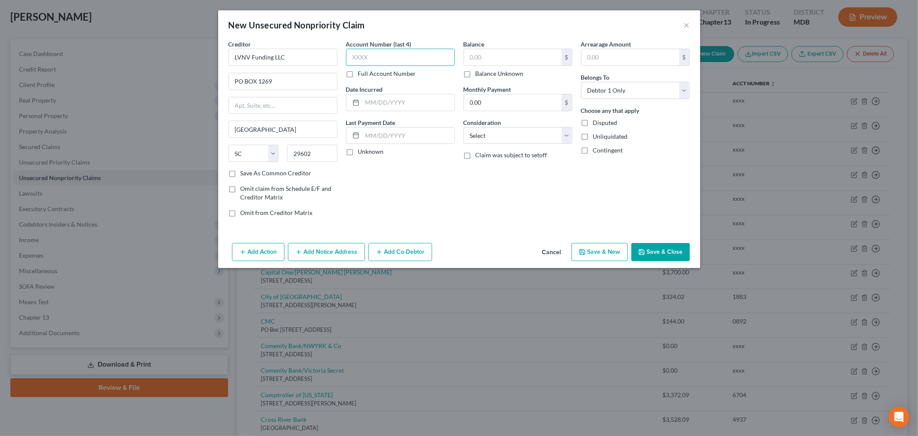
click at [383, 56] on input "text" at bounding box center [400, 57] width 109 height 17
type input "4937"
click at [506, 55] on input "text" at bounding box center [513, 57] width 98 height 16
type input "2,608.09"
drag, startPoint x: 533, startPoint y: 130, endPoint x: 531, endPoint y: 138, distance: 7.9
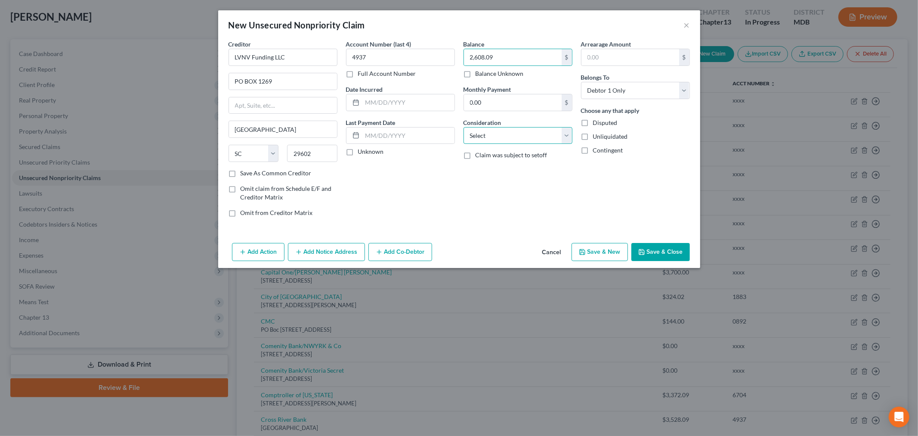
click at [533, 130] on select "Select Cable / Satellite Services Collection Agency Credit Card Debt Debt Couns…" at bounding box center [518, 135] width 109 height 17
select select "1"
click at [464, 127] on select "Select Cable / Satellite Services Collection Agency Credit Card Debt Debt Couns…" at bounding box center [518, 135] width 109 height 17
click at [304, 253] on button "Add Notice Address" at bounding box center [326, 252] width 77 height 18
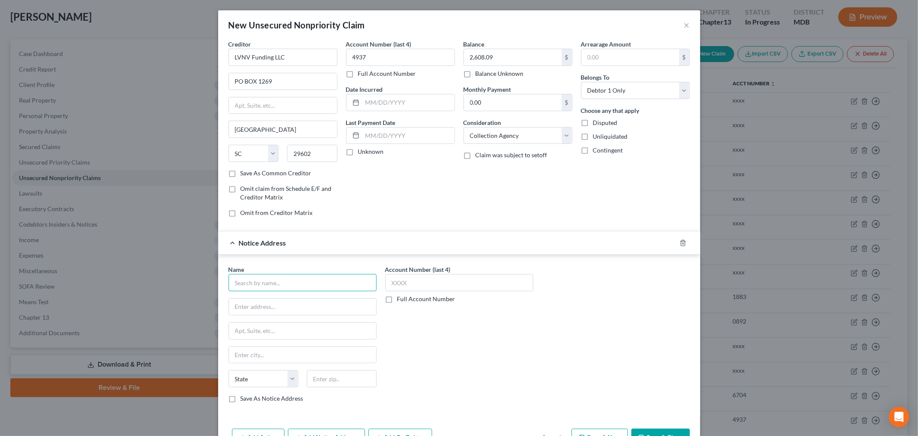
click at [265, 278] on input "text" at bounding box center [303, 282] width 148 height 17
type input "Top Line Collectors LLC"
click at [430, 303] on label "Full Account Number" at bounding box center [426, 298] width 58 height 9
click at [406, 300] on input "Full Account Number" at bounding box center [404, 297] width 6 height 6
click at [453, 282] on input "text" at bounding box center [459, 282] width 148 height 17
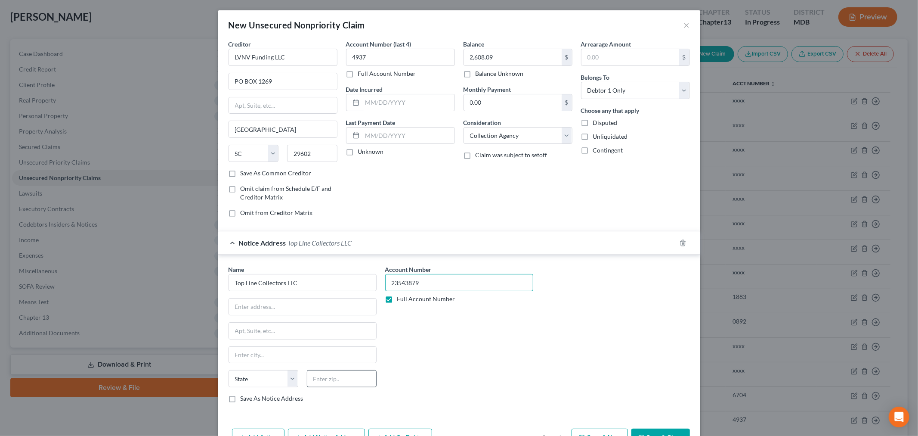
type input "23543879"
click at [332, 383] on input "text" at bounding box center [342, 378] width 70 height 17
type input "60173"
click at [299, 305] on input "text" at bounding box center [302, 306] width 147 height 16
type input "Schaumburg"
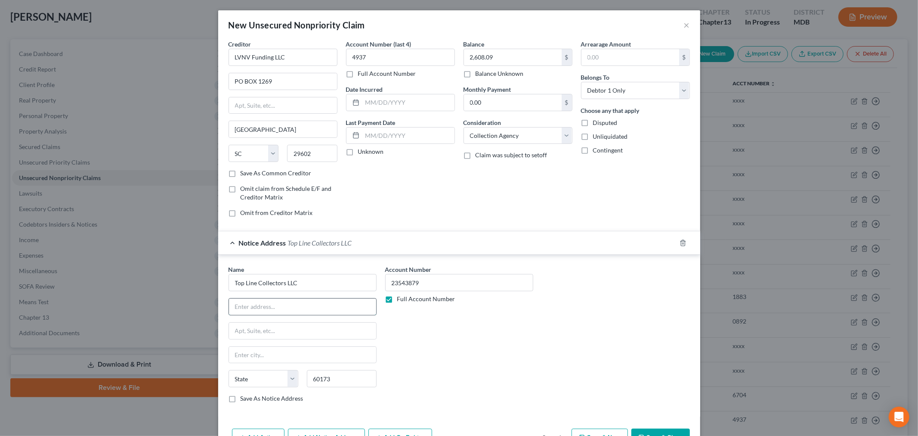
select select "14"
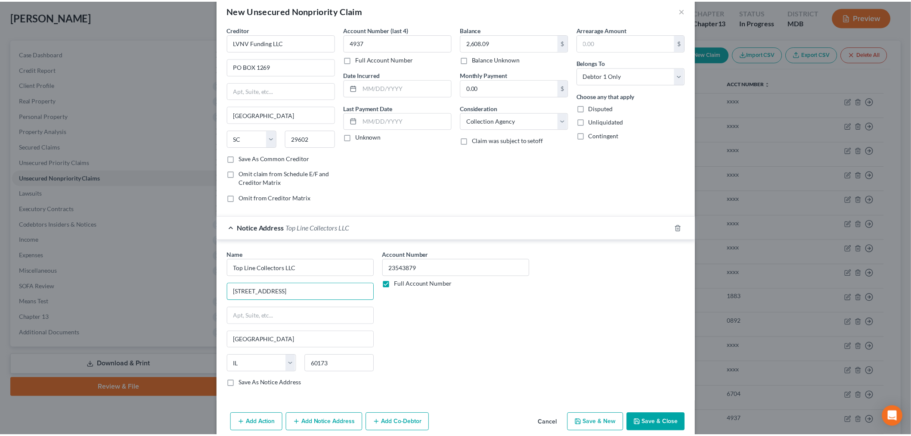
scroll to position [28, 0]
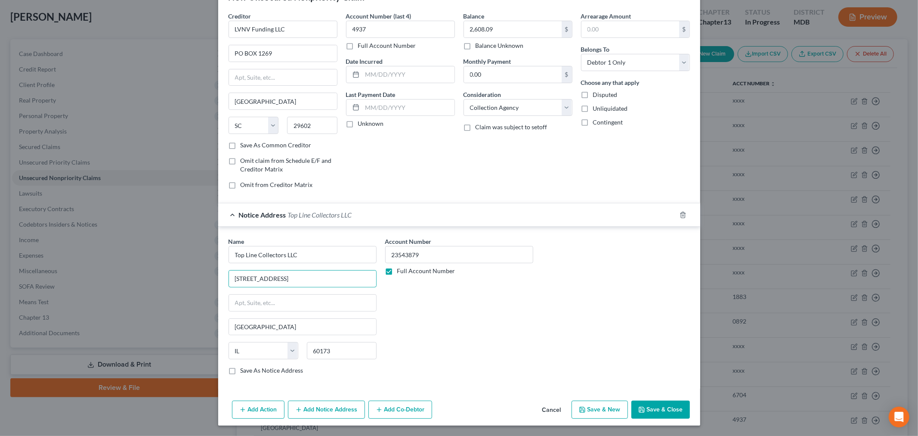
type input "900 National Parkway, Suite 310"
click at [656, 413] on button "Save & Close" at bounding box center [661, 409] width 59 height 18
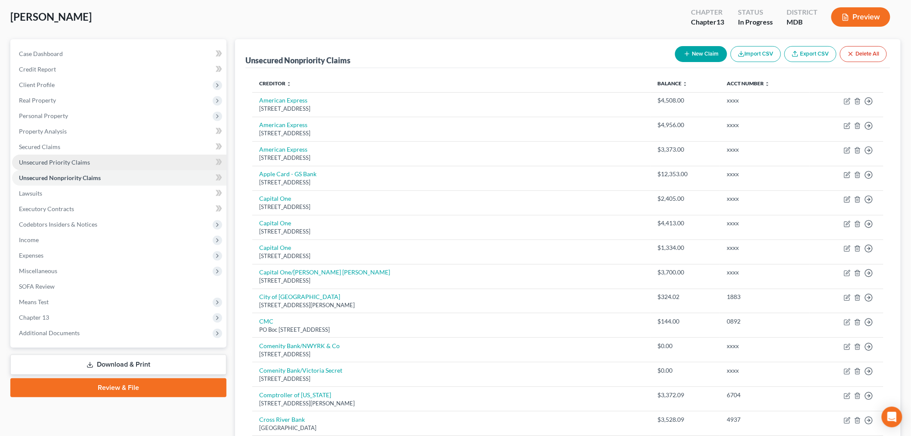
click at [65, 161] on span "Unsecured Priority Claims" at bounding box center [54, 161] width 71 height 7
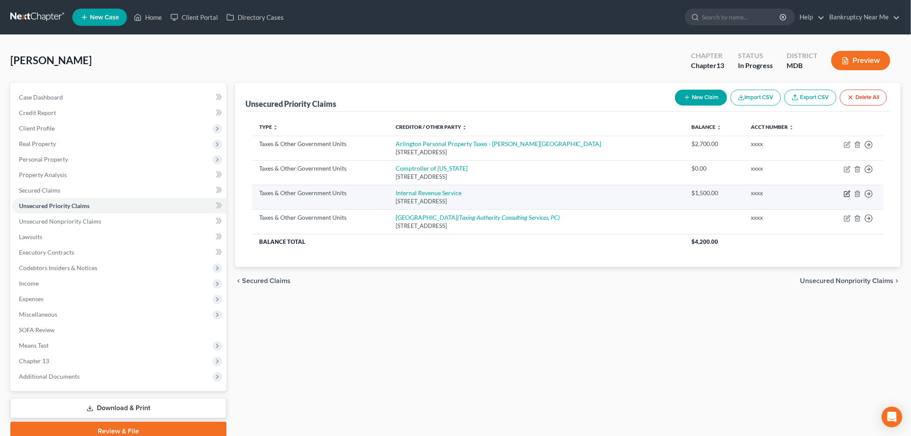
click at [846, 195] on icon "button" at bounding box center [847, 193] width 7 height 7
select select "0"
select select "39"
select select "0"
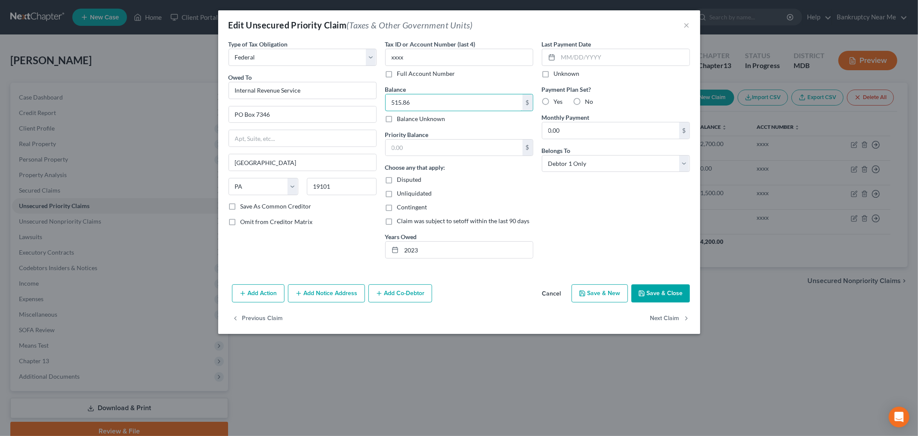
drag, startPoint x: 468, startPoint y: 100, endPoint x: 371, endPoint y: 100, distance: 97.3
click at [372, 100] on div "Type of Tax Obligation * Select Federal City State Franchise Tax Board Other Ow…" at bounding box center [459, 153] width 470 height 226
type input "515.86"
drag, startPoint x: 450, startPoint y: 149, endPoint x: 458, endPoint y: 146, distance: 8.6
click at [450, 149] on input "text" at bounding box center [454, 147] width 137 height 16
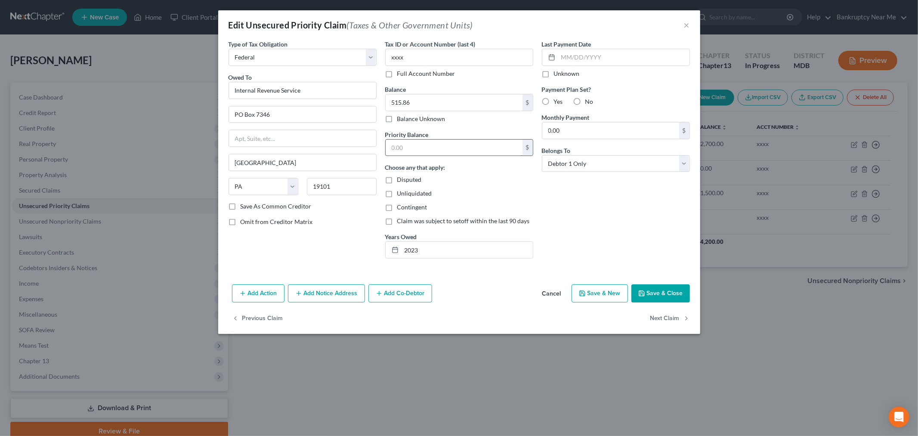
paste input "515.86"
type input "515.86"
click at [660, 296] on button "Save & Close" at bounding box center [661, 293] width 59 height 18
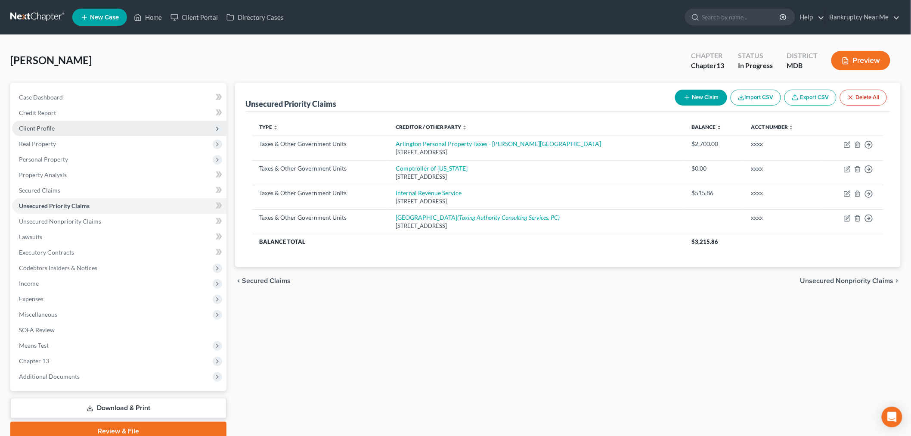
drag, startPoint x: 87, startPoint y: 127, endPoint x: 92, endPoint y: 130, distance: 6.0
click at [87, 127] on span "Client Profile" at bounding box center [119, 128] width 214 height 15
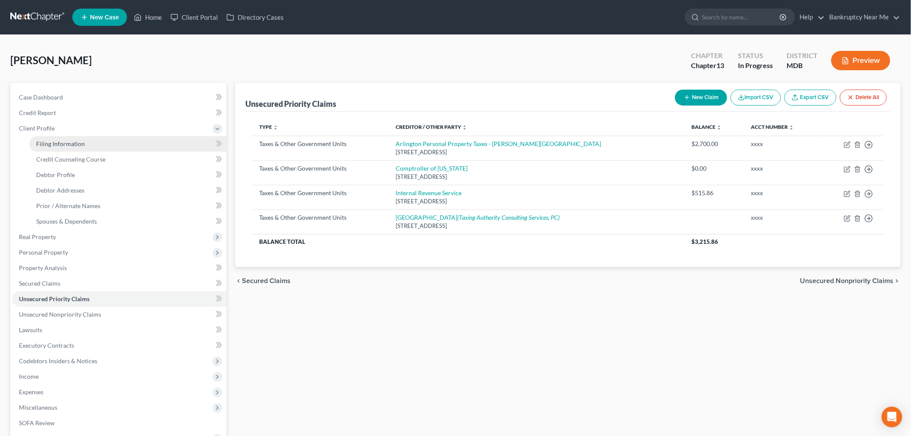
click at [101, 143] on link "Filing Information" at bounding box center [127, 143] width 197 height 15
select select "1"
select select "0"
select select "3"
select select "21"
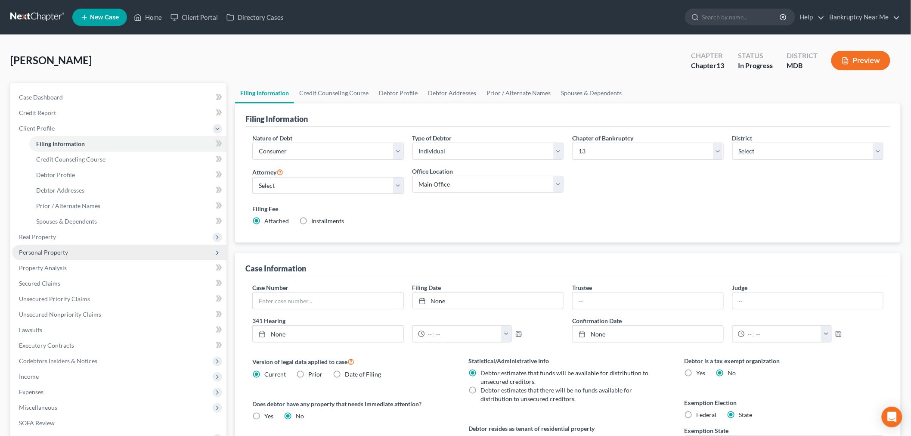
click at [80, 253] on span "Personal Property" at bounding box center [119, 252] width 214 height 15
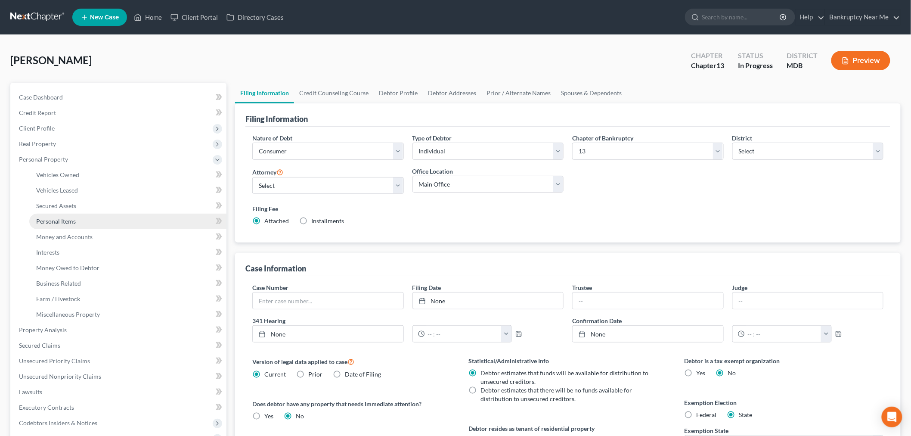
click at [84, 218] on link "Personal Items" at bounding box center [127, 221] width 197 height 15
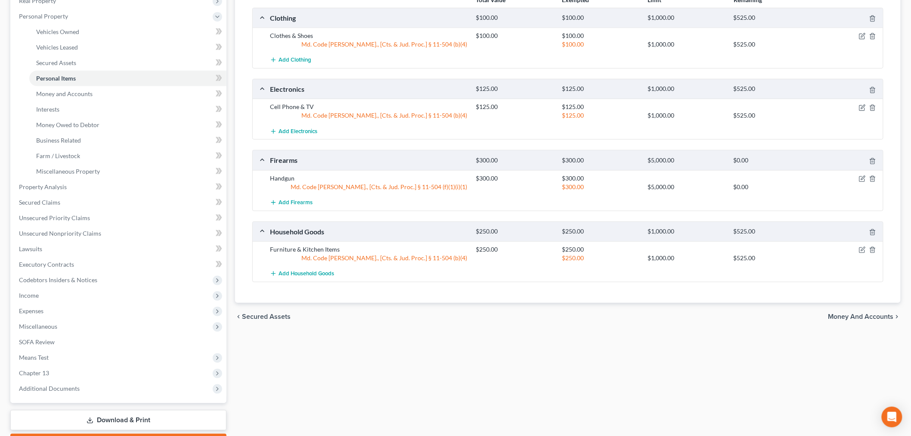
scroll to position [143, 0]
click at [862, 177] on icon "button" at bounding box center [862, 178] width 7 height 7
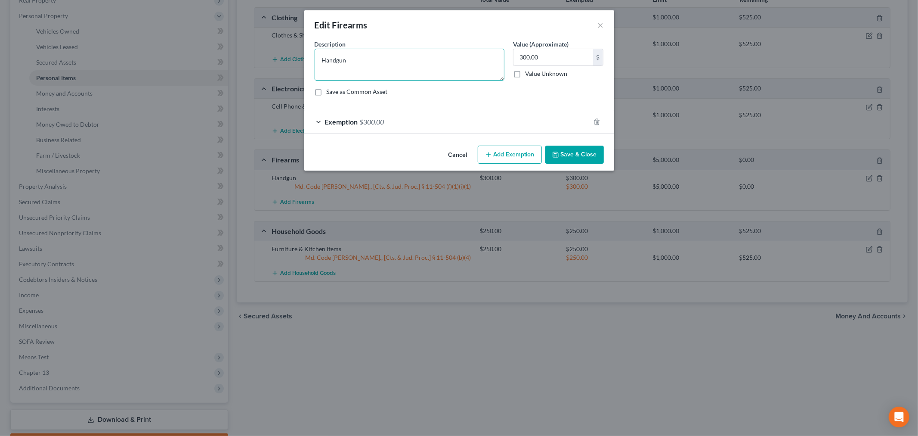
click at [289, 57] on div "Edit Firearms × An exemption set must first be selected from the Filing Informa…" at bounding box center [459, 218] width 918 height 436
paste textarea "Smith and Wesson 380"
type textarea "Smith and Wesson 380"
click at [575, 152] on button "Save & Close" at bounding box center [575, 155] width 59 height 18
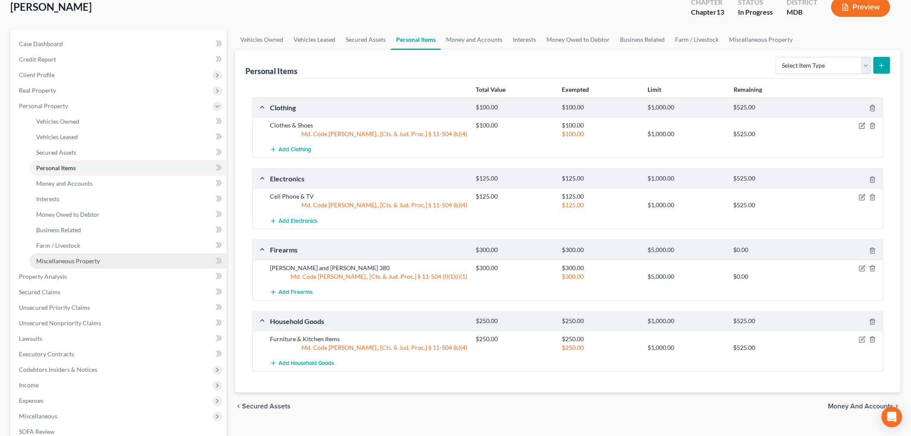
scroll to position [0, 0]
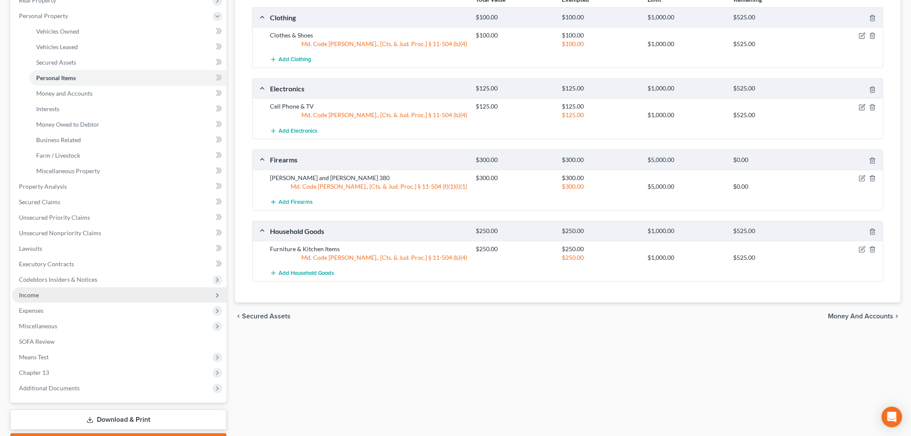
click at [50, 298] on span "Income" at bounding box center [119, 294] width 214 height 15
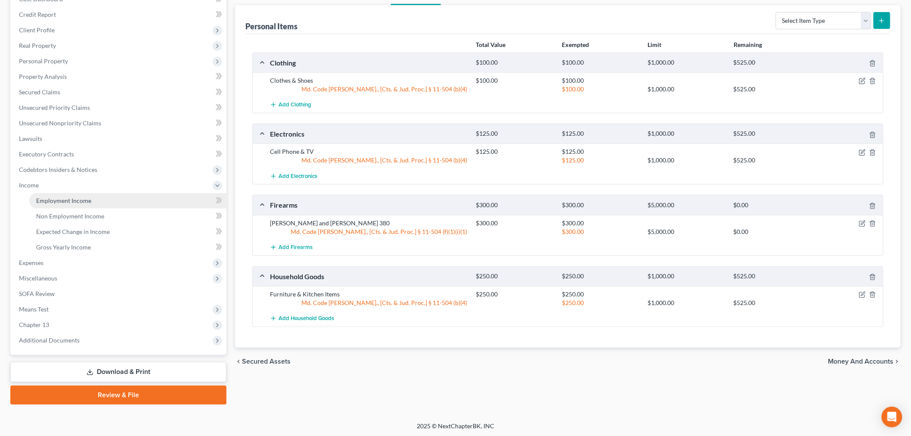
click at [81, 197] on span "Employment Income" at bounding box center [63, 200] width 55 height 7
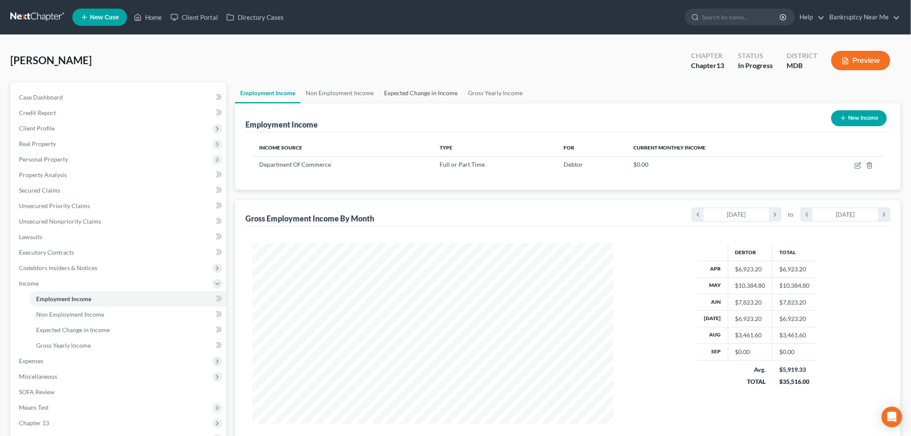
scroll to position [180, 378]
click at [440, 93] on link "Expected Change in Income" at bounding box center [421, 93] width 84 height 21
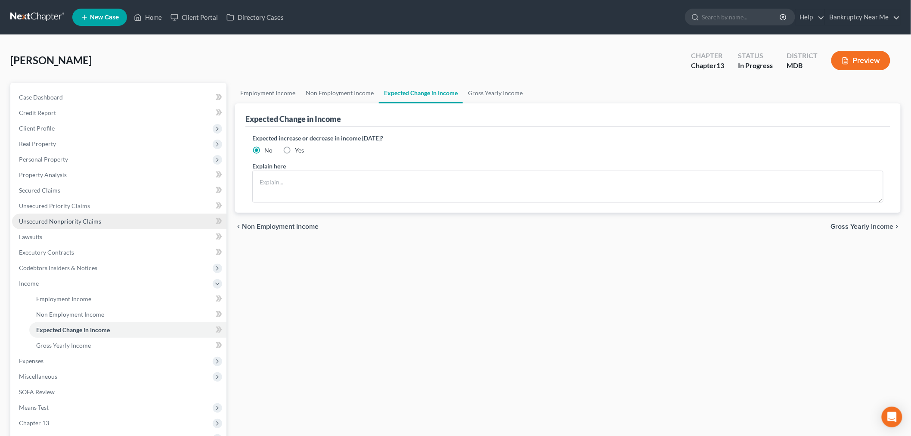
click at [74, 222] on span "Unsecured Nonpriority Claims" at bounding box center [60, 220] width 82 height 7
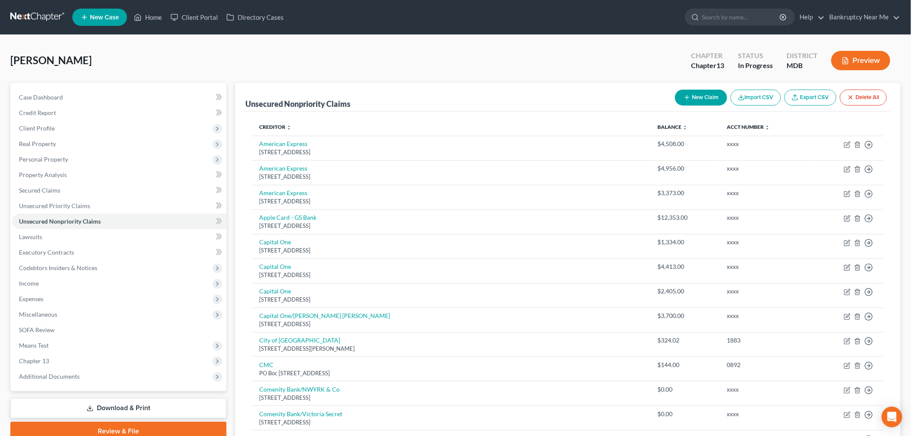
click at [31, 18] on link at bounding box center [37, 16] width 55 height 15
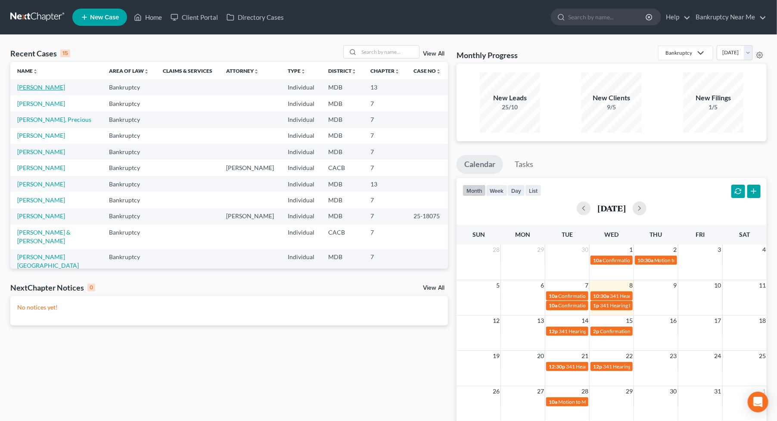
drag, startPoint x: 31, startPoint y: 88, endPoint x: 39, endPoint y: 84, distance: 8.3
click at [31, 88] on link "[PERSON_NAME]" at bounding box center [41, 87] width 48 height 7
select select "6"
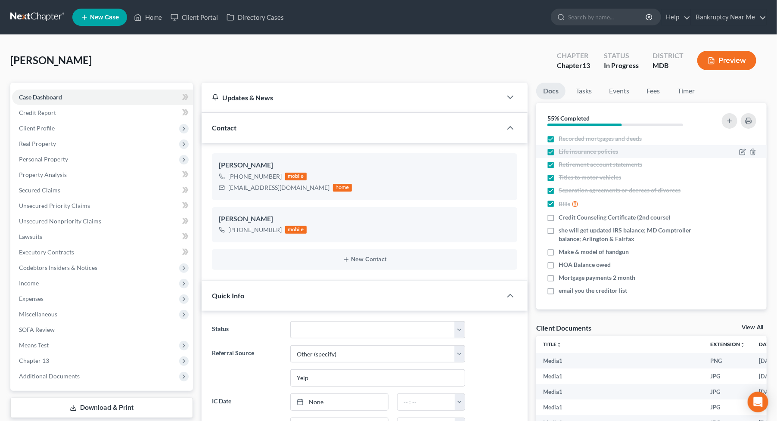
scroll to position [79, 0]
click at [642, 229] on span "she will get updated IRS balance; MD Comptroller balance; Arlington & Fairfax" at bounding box center [629, 233] width 143 height 17
click at [567, 229] on input "she will get updated IRS balance; MD Comptroller balance; Arlington & Fairfax" at bounding box center [565, 228] width 6 height 6
checkbox input "true"
click at [608, 251] on span "Make & model of handgun" at bounding box center [593, 251] width 70 height 9
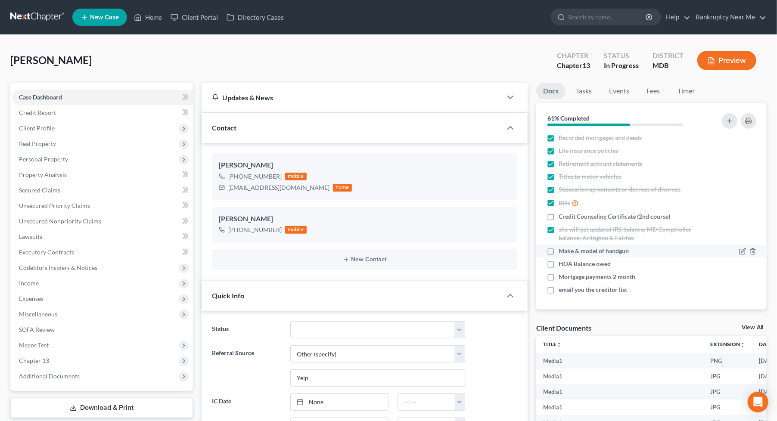
click at [567, 251] on input "Make & model of handgun" at bounding box center [565, 250] width 6 height 6
checkbox input "true"
click at [59, 295] on span "Expenses" at bounding box center [102, 298] width 181 height 15
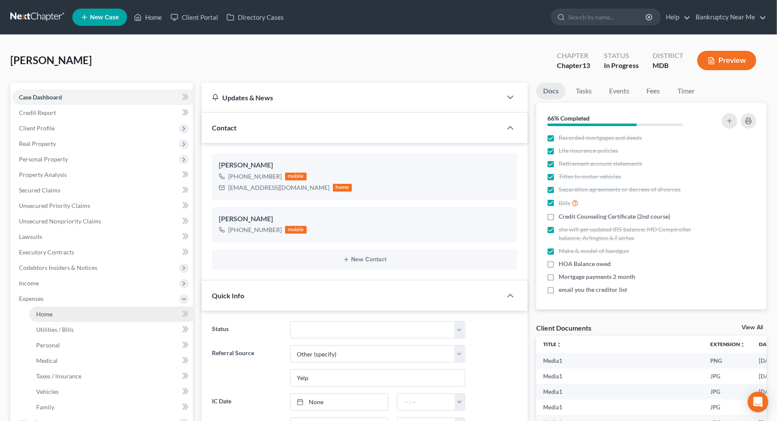
click at [58, 309] on link "Home" at bounding box center [111, 314] width 164 height 15
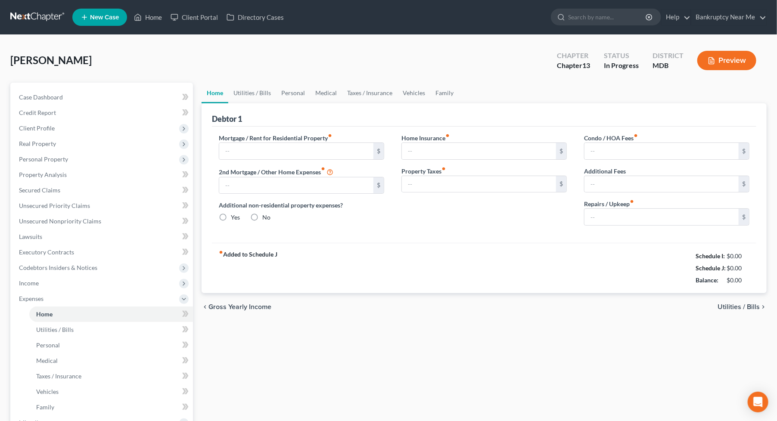
type input "2,202.00"
type input "0.00"
radio input "true"
type input "0.00"
type input "106.00"
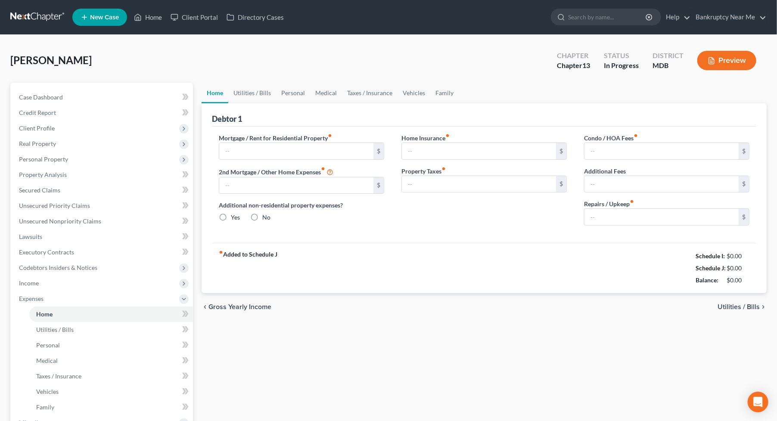
type input "0.00"
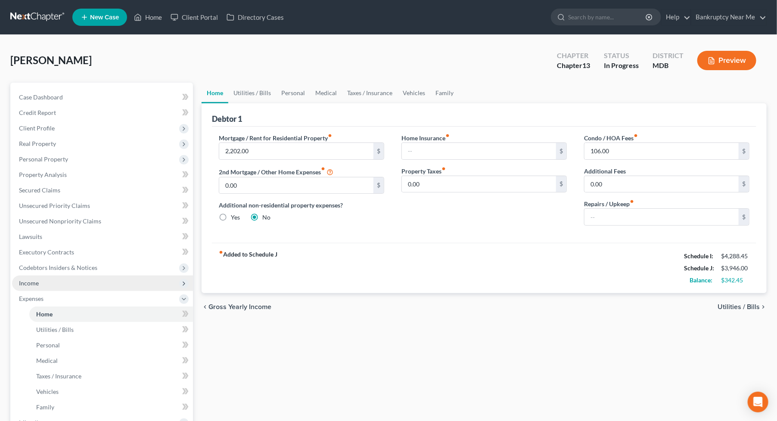
click at [52, 286] on span "Income" at bounding box center [102, 283] width 181 height 15
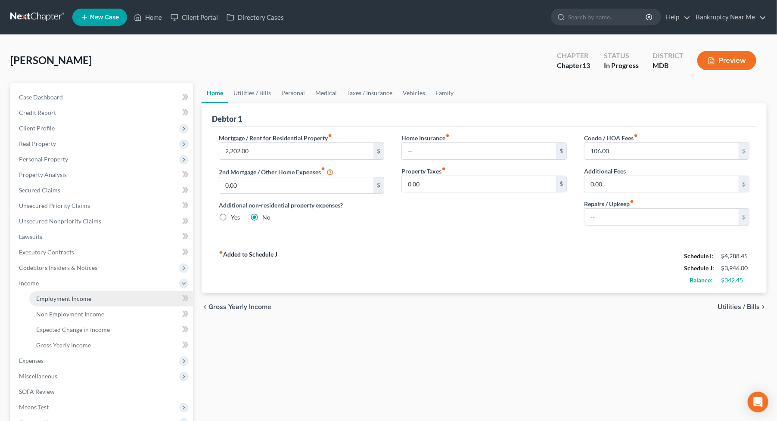
click at [53, 300] on span "Employment Income" at bounding box center [63, 298] width 55 height 7
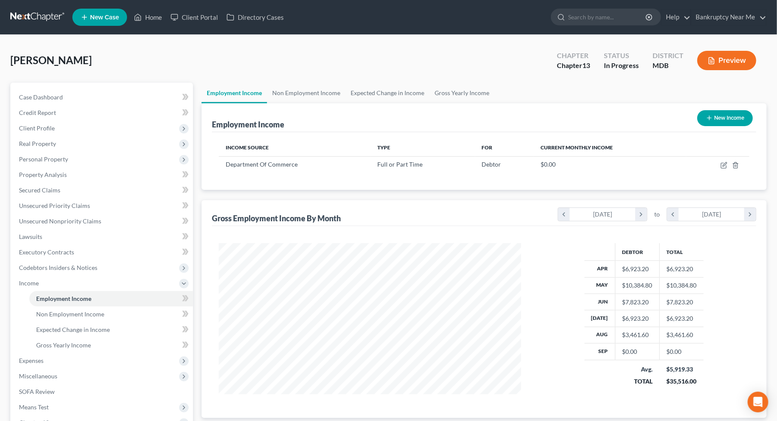
scroll to position [154, 319]
click at [316, 96] on link "Non Employment Income" at bounding box center [306, 93] width 78 height 21
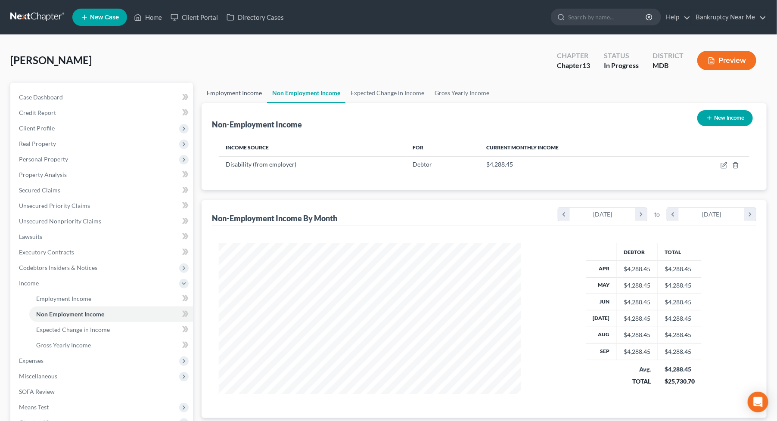
click at [243, 92] on link "Employment Income" at bounding box center [233, 93] width 65 height 21
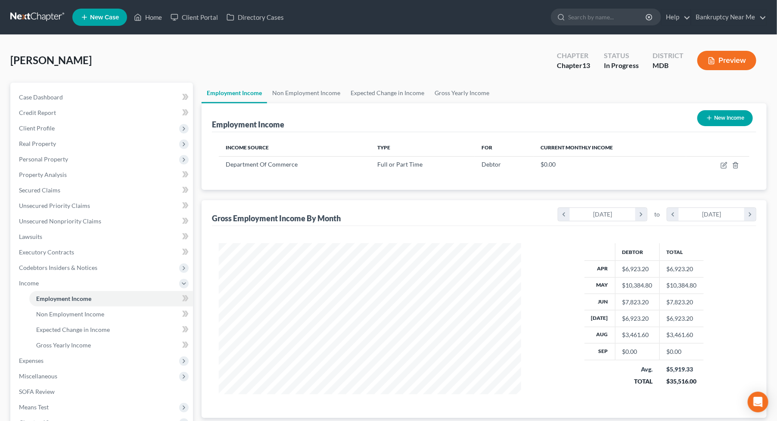
scroll to position [154, 319]
click at [308, 89] on link "Non Employment Income" at bounding box center [306, 93] width 78 height 21
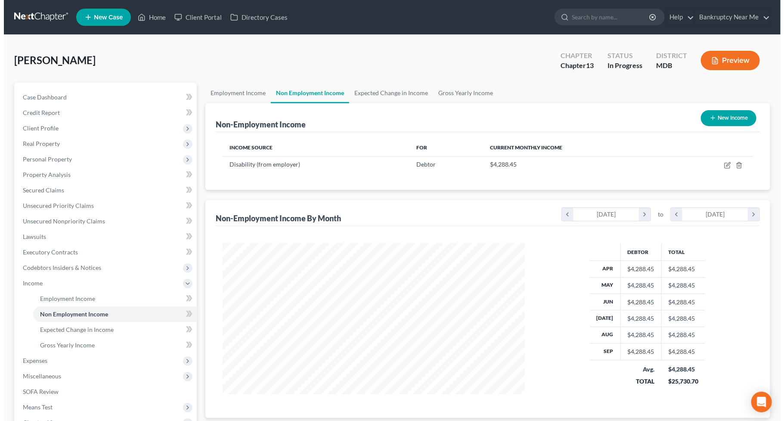
scroll to position [154, 319]
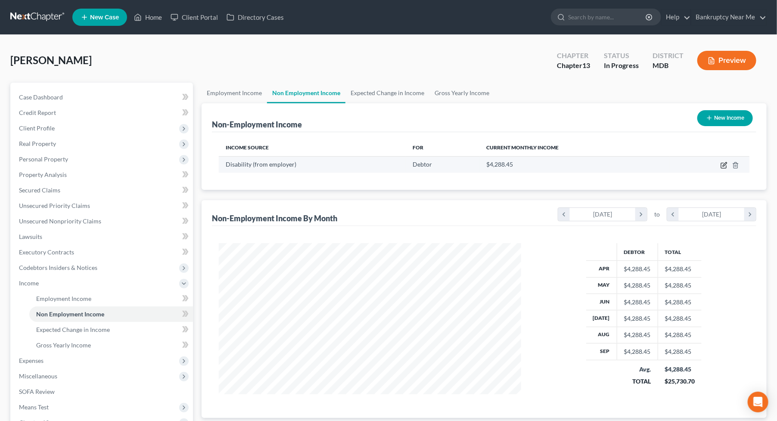
click at [722, 168] on icon "button" at bounding box center [723, 165] width 5 height 5
select select "1"
select select "0"
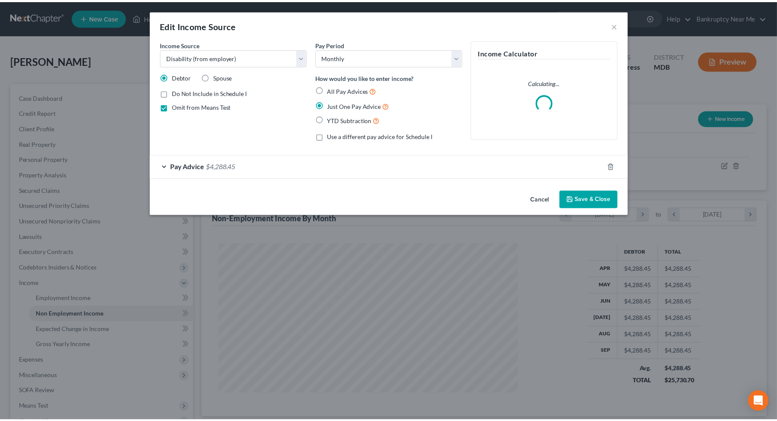
scroll to position [154, 322]
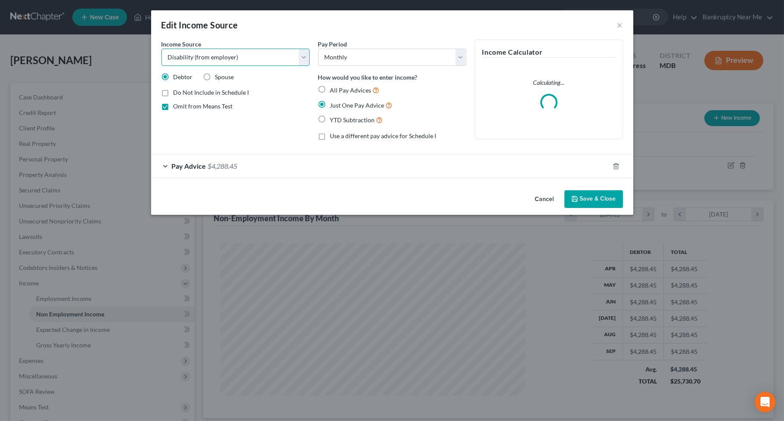
drag, startPoint x: 253, startPoint y: 55, endPoint x: 214, endPoint y: 55, distance: 39.2
click at [214, 55] on select "Select Unemployment Disability (from employer) Pension Retirement Social Securi…" at bounding box center [235, 57] width 148 height 17
select select "4"
click at [161, 49] on select "Select Unemployment Disability (from employer) Pension Retirement Social Securi…" at bounding box center [235, 57] width 148 height 17
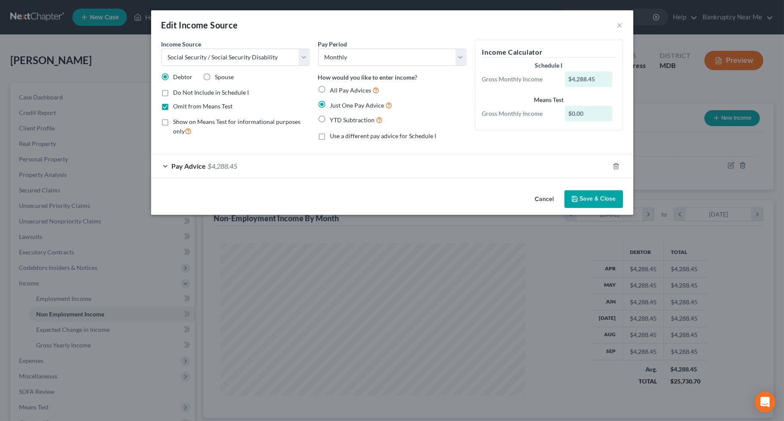
click at [602, 200] on button "Save & Close" at bounding box center [593, 199] width 59 height 18
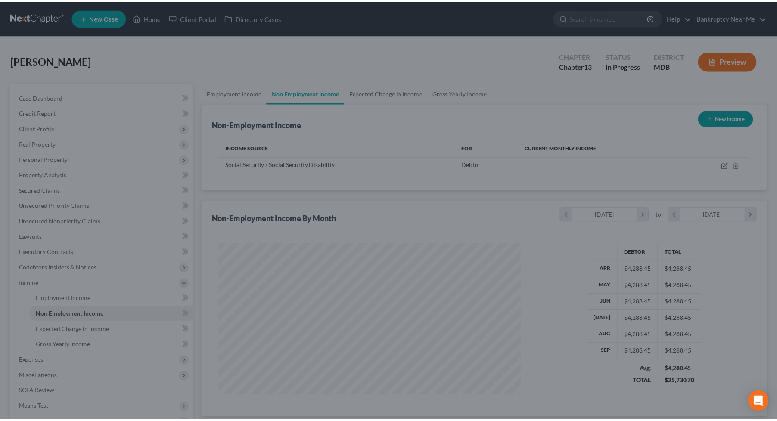
scroll to position [430398, 430233]
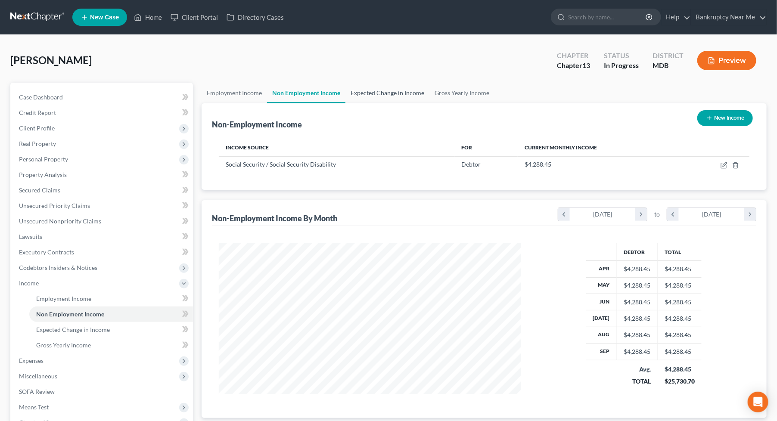
click at [362, 92] on link "Expected Change in Income" at bounding box center [387, 93] width 84 height 21
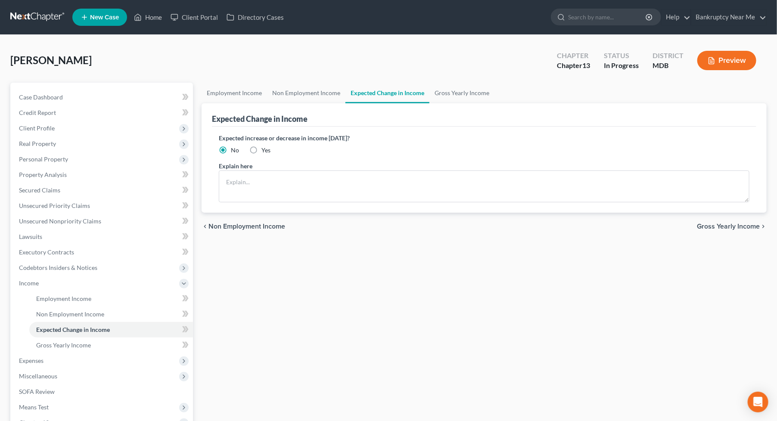
drag, startPoint x: 257, startPoint y: 143, endPoint x: 247, endPoint y: 152, distance: 13.1
click at [254, 145] on div "Expected increase or decrease in income within one year? No Yes" at bounding box center [484, 143] width 530 height 21
click at [261, 149] on label "Yes" at bounding box center [265, 150] width 9 height 9
click at [265, 149] on input "Yes" at bounding box center [268, 149] width 6 height 6
radio input "true"
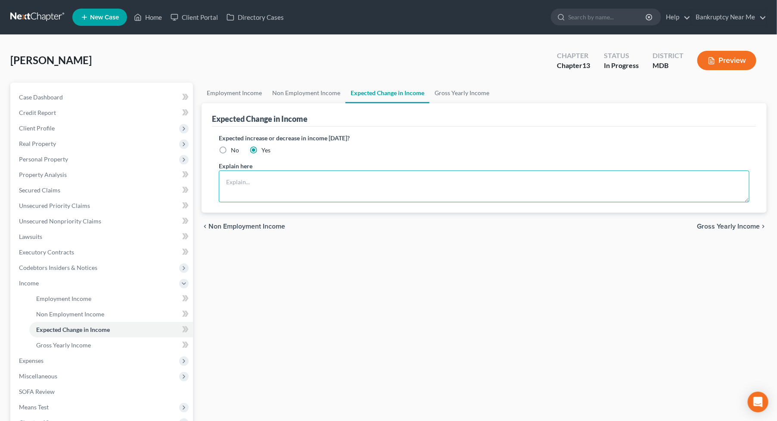
click at [257, 183] on textarea at bounding box center [484, 186] width 530 height 32
drag, startPoint x: 276, startPoint y: 180, endPoint x: 257, endPoint y: 174, distance: 19.5
click at [253, 179] on textarea "Currently Furloughed" at bounding box center [484, 186] width 530 height 32
type textarea "Currently Furloughed"
click at [643, 184] on textarea "Currently Furloughed" at bounding box center [484, 186] width 530 height 32
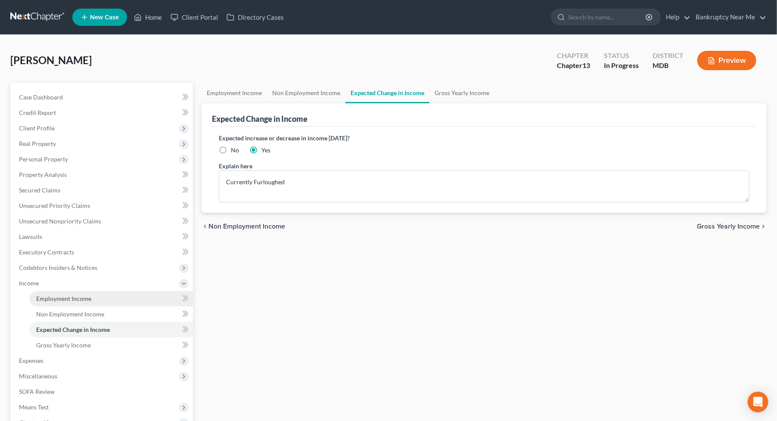
click at [77, 296] on span "Employment Income" at bounding box center [63, 298] width 55 height 7
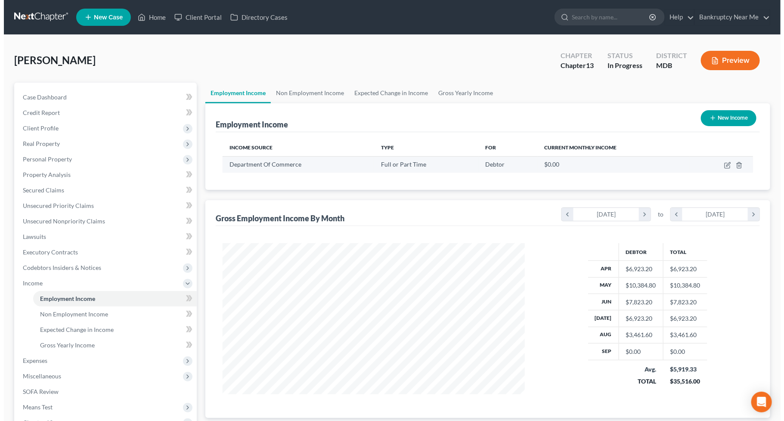
scroll to position [154, 319]
click at [726, 166] on icon "button" at bounding box center [723, 165] width 5 height 5
select select "0"
select select "21"
select select "2"
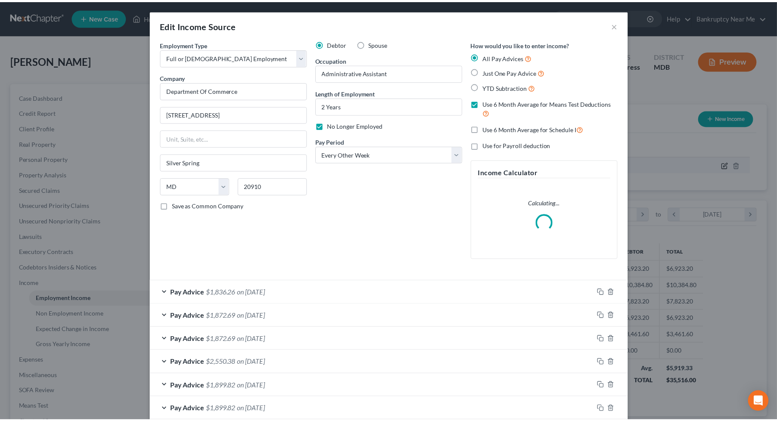
scroll to position [154, 322]
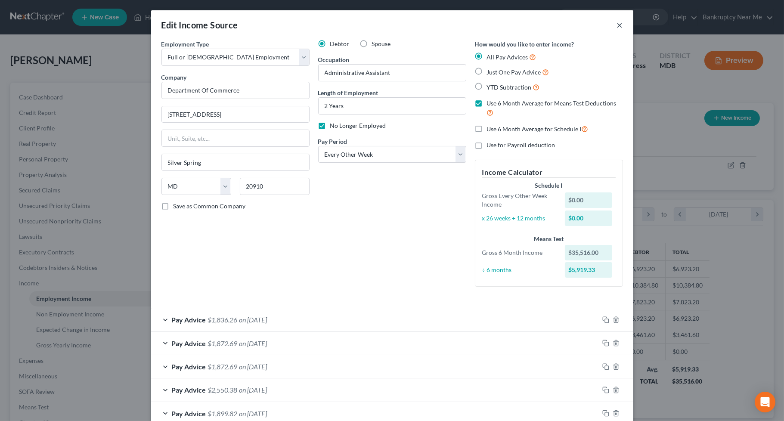
click at [617, 23] on button "×" at bounding box center [620, 25] width 6 height 10
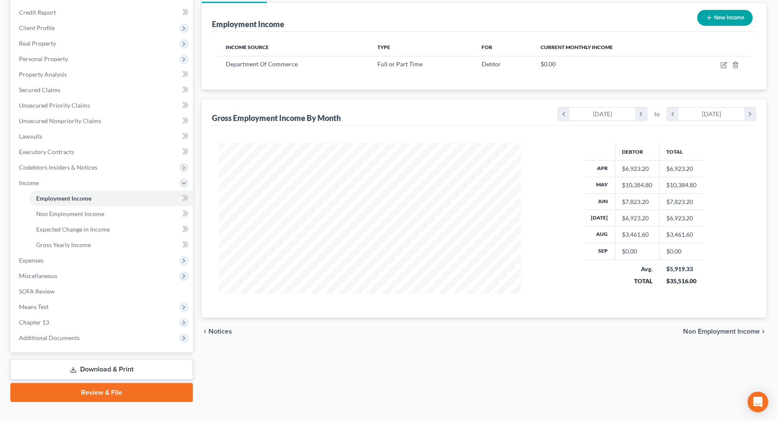
scroll to position [113, 0]
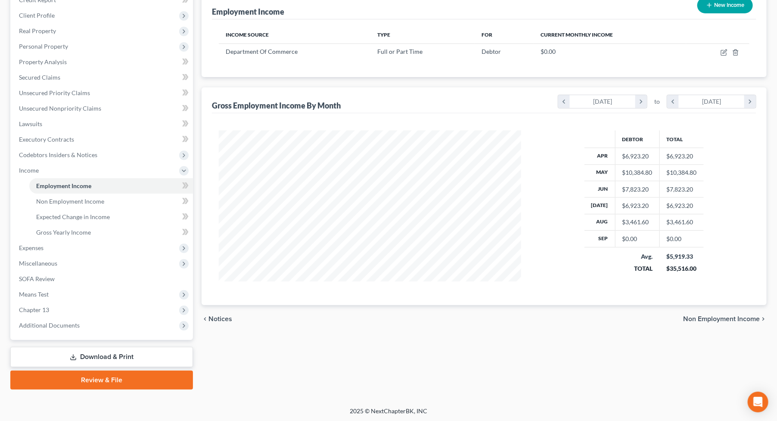
click at [115, 354] on link "Download & Print" at bounding box center [101, 357] width 183 height 20
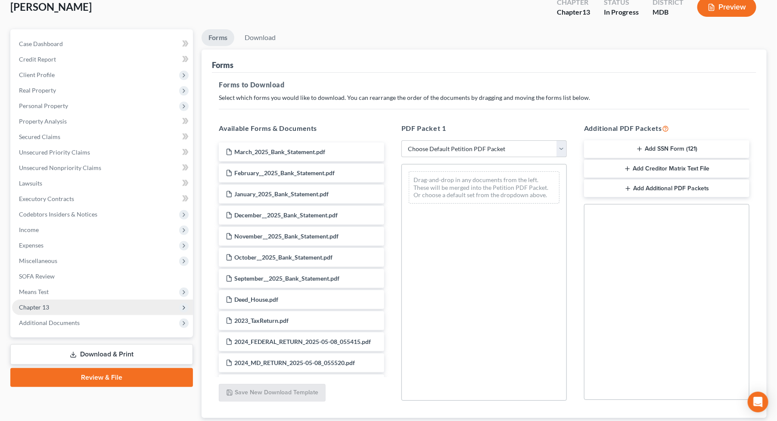
scroll to position [110, 0]
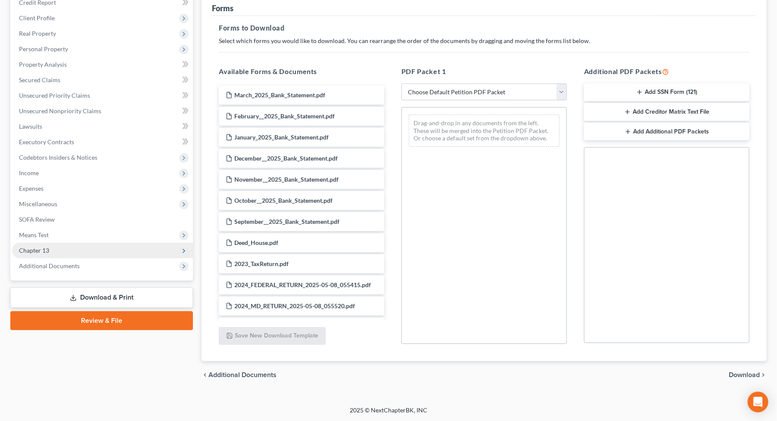
drag, startPoint x: 74, startPoint y: 240, endPoint x: 72, endPoint y: 245, distance: 5.6
click at [73, 243] on ul "Case Dashboard Payments Invoices Payments Payments Credit Report Client Profile" at bounding box center [102, 126] width 181 height 294
click at [74, 249] on span "Chapter 13" at bounding box center [102, 250] width 181 height 15
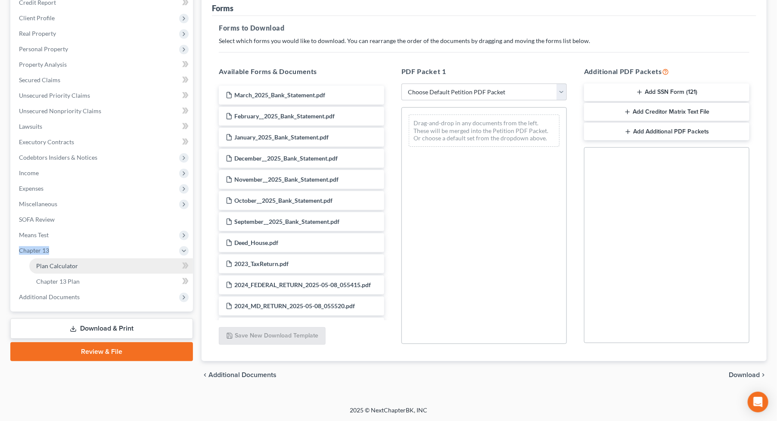
click at [65, 269] on link "Plan Calculator" at bounding box center [111, 265] width 164 height 15
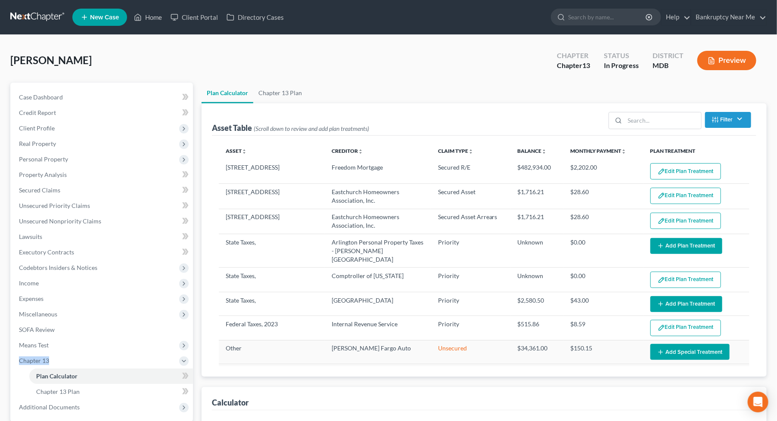
select select "59"
click at [296, 96] on link "Chapter 13 Plan" at bounding box center [280, 93] width 54 height 21
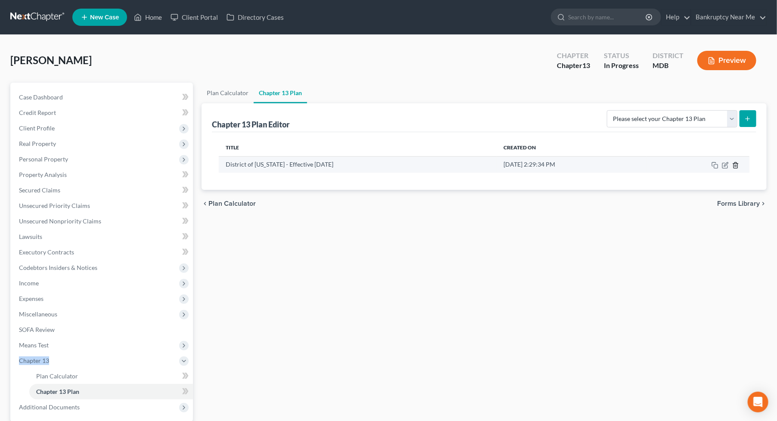
click at [737, 163] on icon "button" at bounding box center [735, 165] width 4 height 6
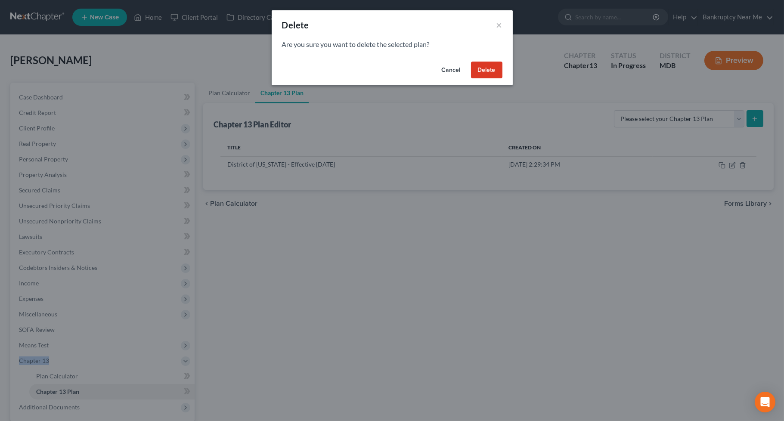
click at [476, 72] on button "Delete" at bounding box center [486, 70] width 31 height 17
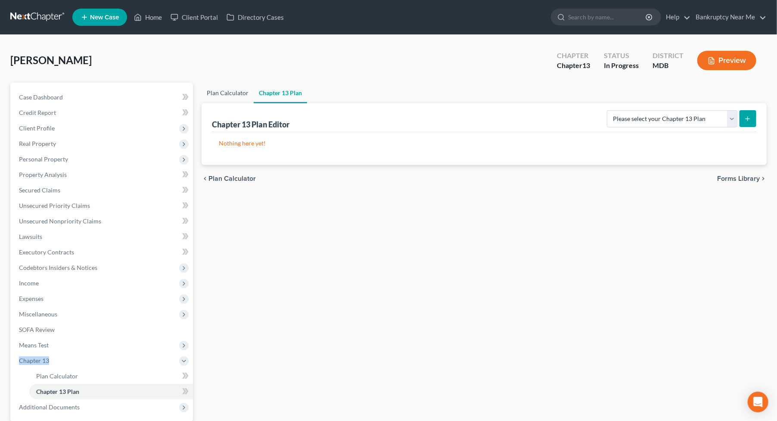
click at [233, 88] on link "Plan Calculator" at bounding box center [227, 93] width 52 height 21
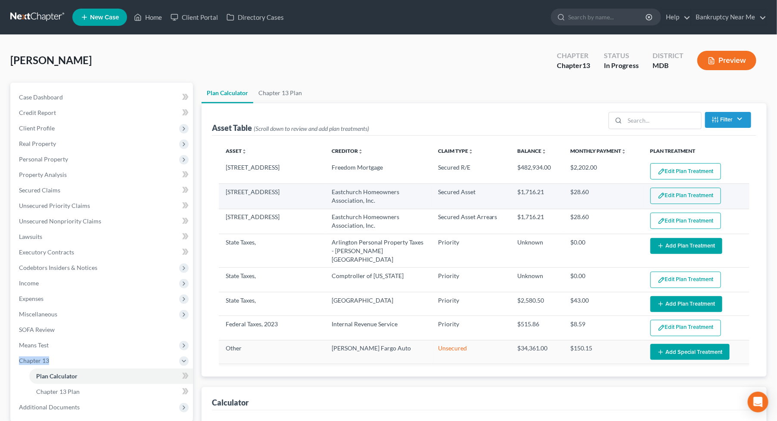
select select "59"
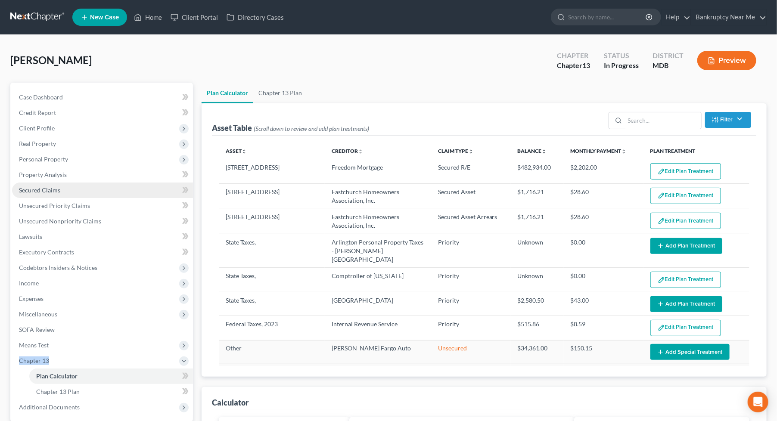
click at [49, 192] on span "Secured Claims" at bounding box center [39, 189] width 41 height 7
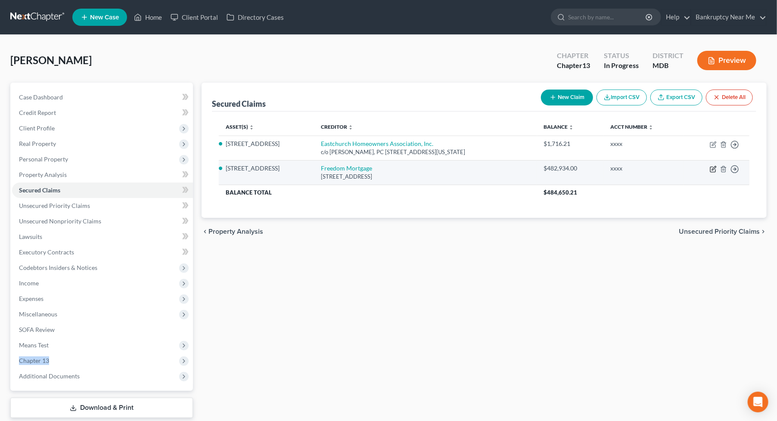
click at [710, 169] on icon "button" at bounding box center [712, 169] width 5 height 5
select select "15"
select select "4"
select select "0"
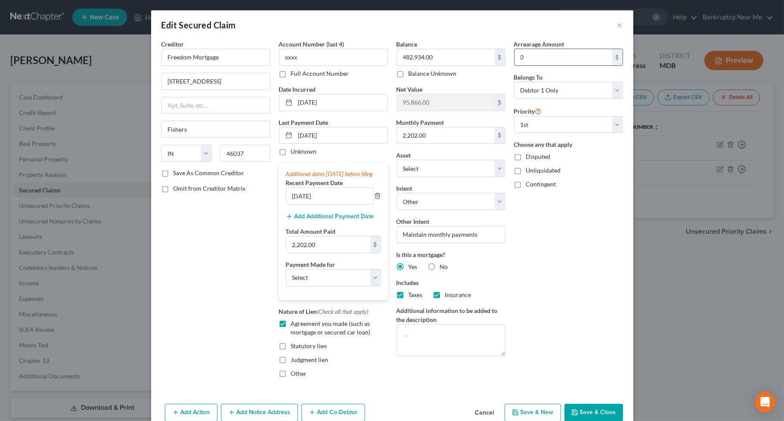
click at [549, 60] on input "0" at bounding box center [564, 57] width 98 height 16
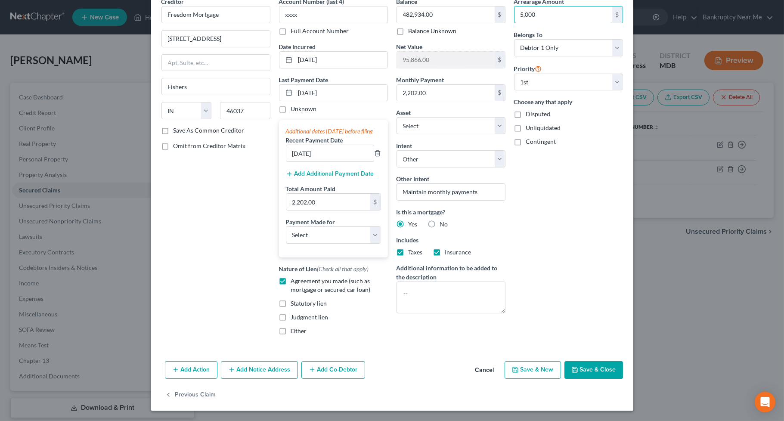
type input "5,000"
click at [594, 372] on button "Save & Close" at bounding box center [593, 370] width 59 height 18
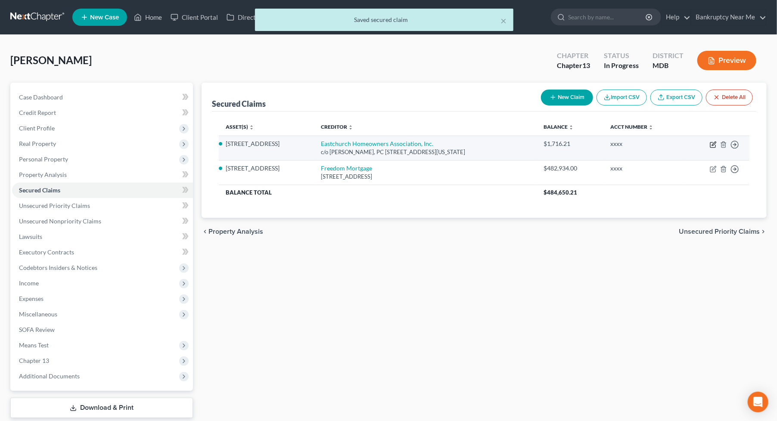
click at [713, 147] on icon "button" at bounding box center [713, 144] width 7 height 7
select select "21"
select select "4"
select select "0"
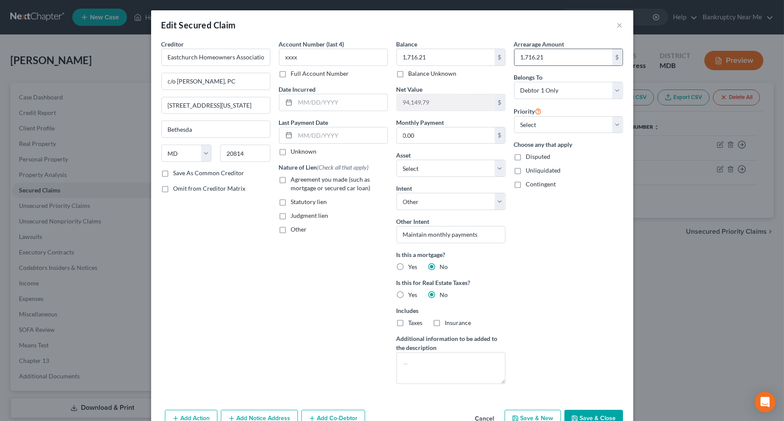
click at [565, 61] on input "1,716.21" at bounding box center [564, 57] width 98 height 16
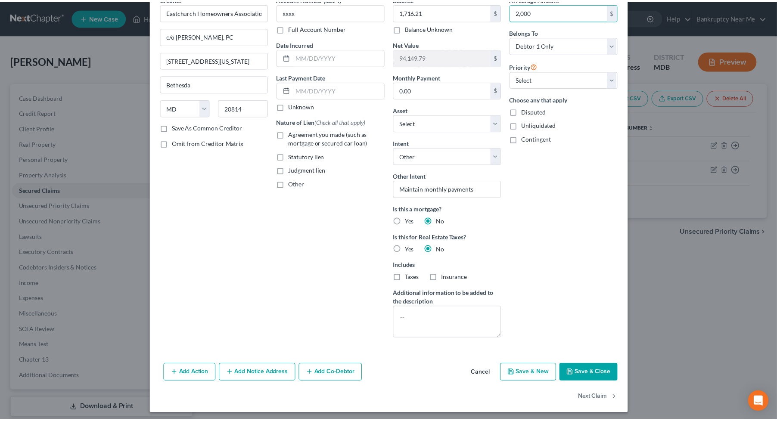
scroll to position [49, 0]
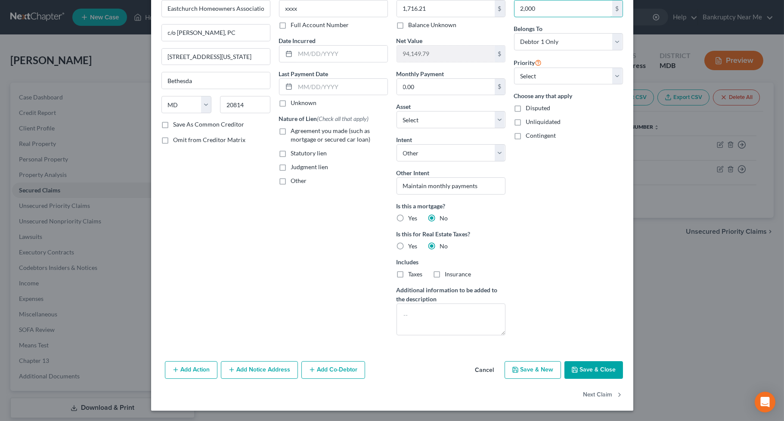
type input "2,000"
click at [597, 366] on button "Save & Close" at bounding box center [593, 370] width 59 height 18
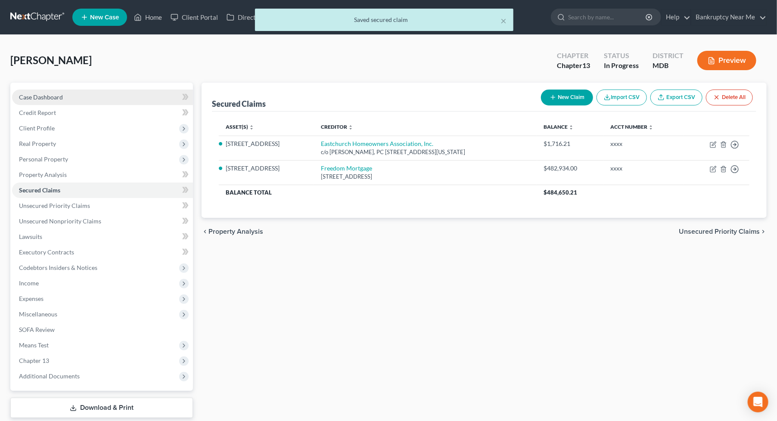
click at [46, 93] on span "Case Dashboard" at bounding box center [41, 96] width 44 height 7
select select "6"
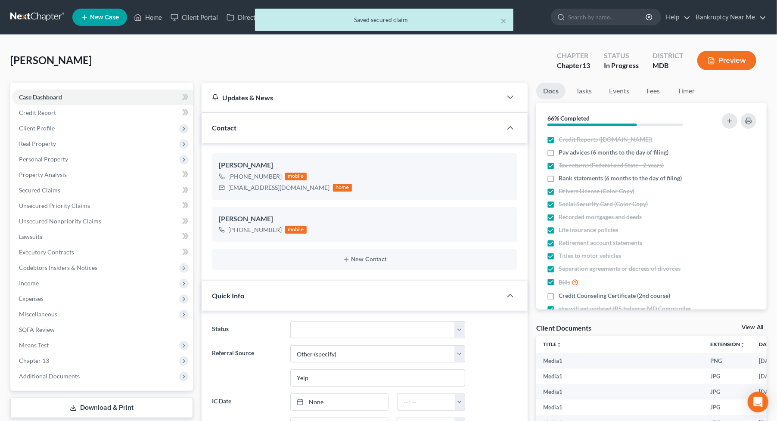
scroll to position [4794, 0]
click at [571, 80] on div "Young, Toya Upgraded Chapter Chapter 13 Status In Progress District MDB Preview" at bounding box center [388, 63] width 756 height 37
click at [581, 85] on link "Tasks" at bounding box center [584, 91] width 30 height 17
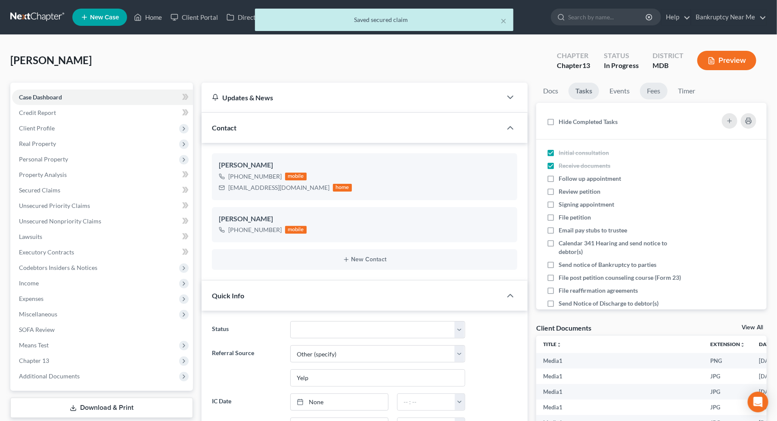
click at [653, 88] on link "Fees" at bounding box center [654, 91] width 28 height 17
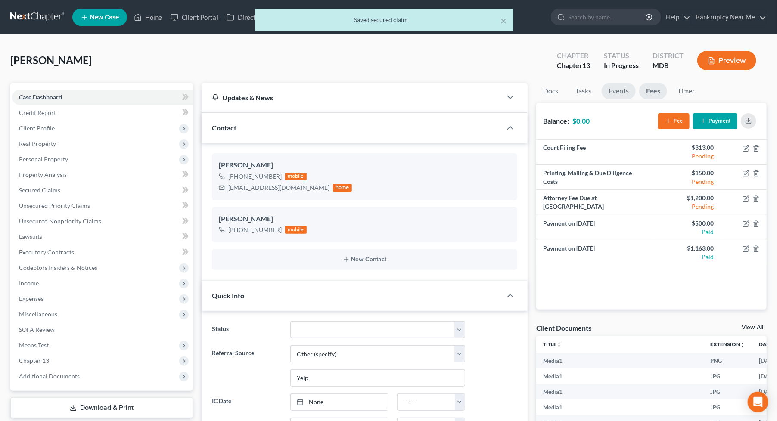
click at [606, 93] on link "Events" at bounding box center [618, 91] width 34 height 17
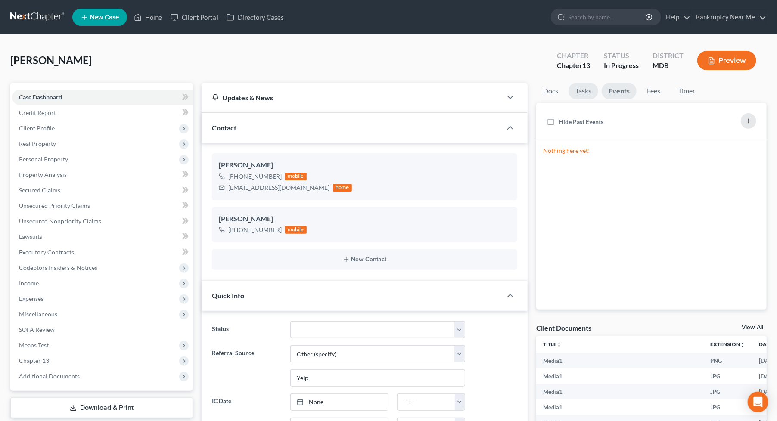
click at [579, 96] on link "Tasks" at bounding box center [583, 91] width 30 height 17
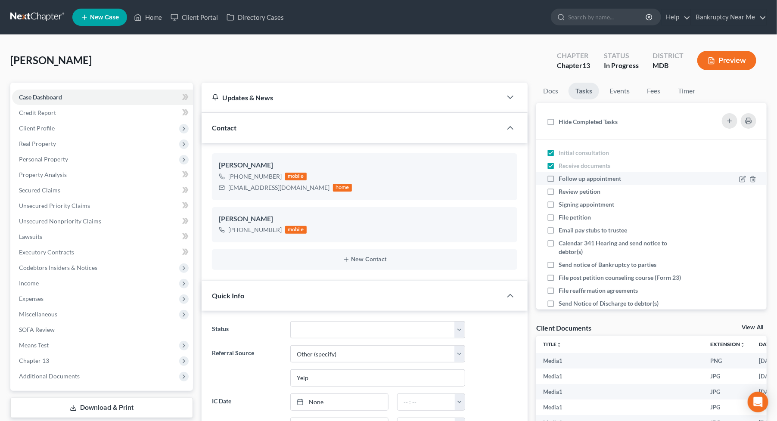
drag, startPoint x: 597, startPoint y: 179, endPoint x: 586, endPoint y: 190, distance: 15.5
click at [597, 179] on span "Follow up appointment" at bounding box center [589, 178] width 62 height 7
click at [567, 179] on input "Follow up appointment" at bounding box center [565, 177] width 6 height 6
checkbox input "true"
click at [586, 190] on span "Review petition" at bounding box center [579, 191] width 42 height 7
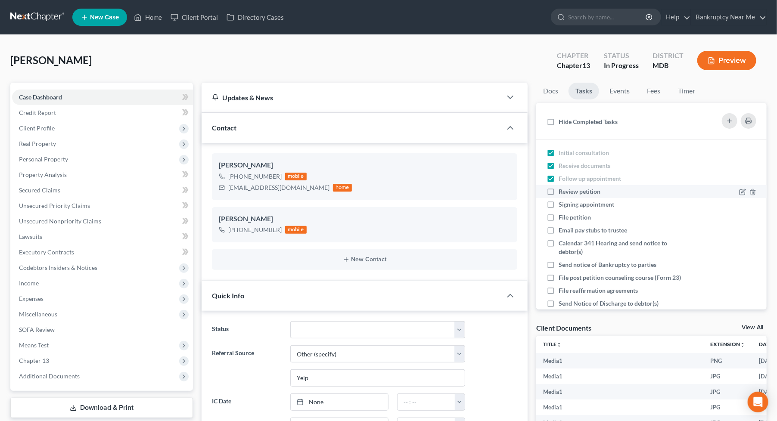
click at [567, 190] on input "Review petition" at bounding box center [565, 190] width 6 height 6
checkbox input "true"
click at [548, 96] on link "Docs" at bounding box center [550, 91] width 29 height 17
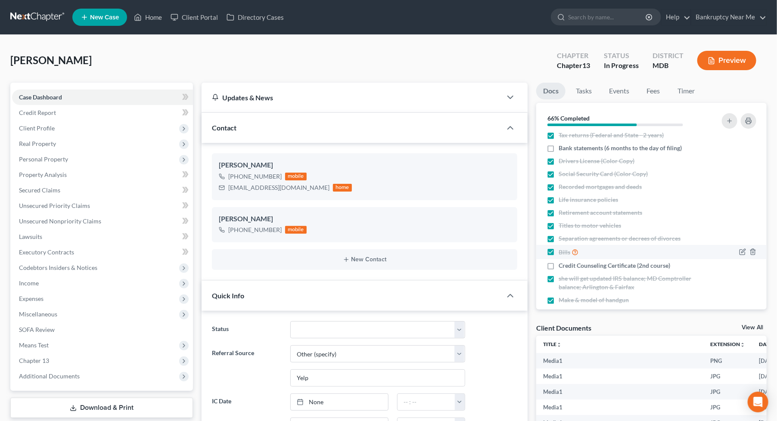
scroll to position [79, 0]
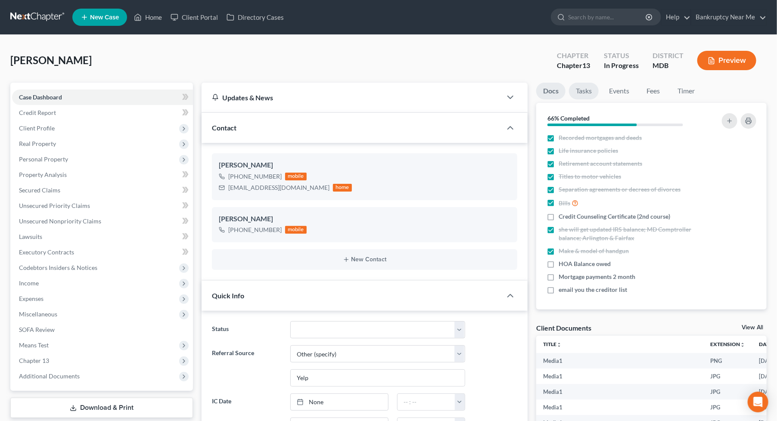
click at [576, 84] on link "Tasks" at bounding box center [584, 91] width 30 height 17
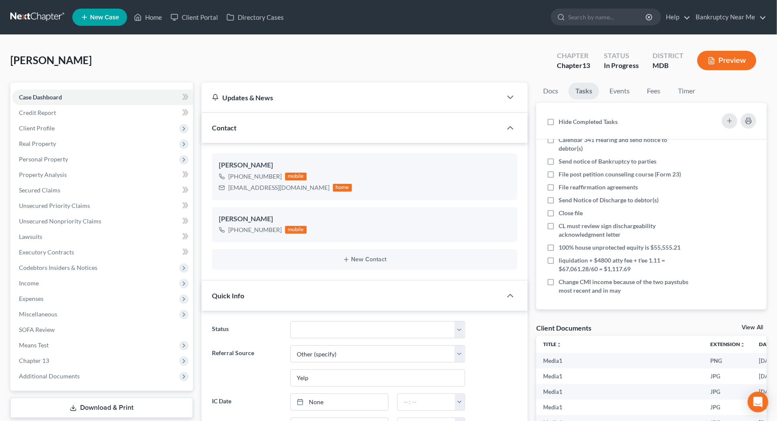
scroll to position [105, 0]
drag, startPoint x: 634, startPoint y: 268, endPoint x: 608, endPoint y: 268, distance: 25.8
click at [608, 268] on div "liquidation + $4800 atty fee + t'ee 1.11 = $67,061.28/60 = $1,117.69" at bounding box center [624, 263] width 133 height 17
copy span "1,117.69"
click at [82, 171] on link "Property Analysis" at bounding box center [102, 174] width 181 height 15
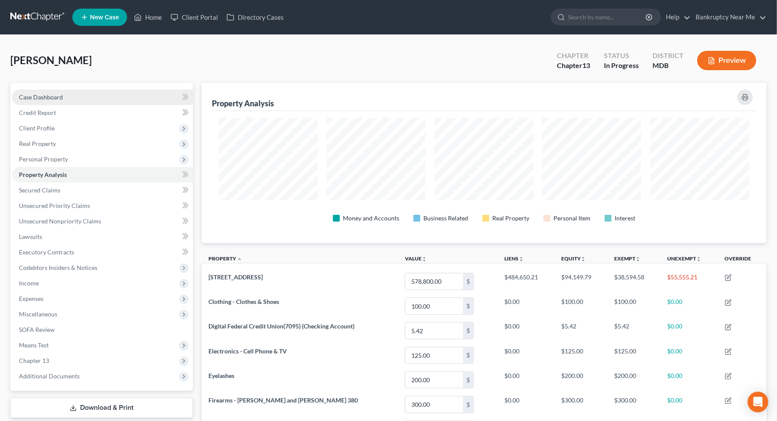
click at [82, 101] on link "Case Dashboard" at bounding box center [102, 97] width 181 height 15
select select "6"
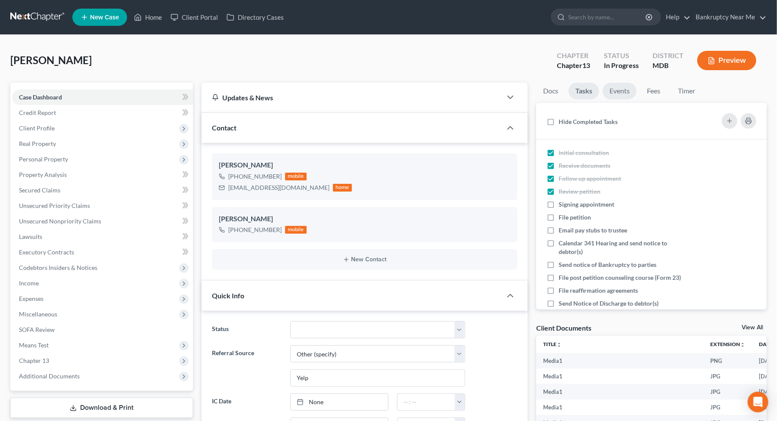
scroll to position [406, 0]
click at [625, 91] on link "Events" at bounding box center [619, 91] width 34 height 17
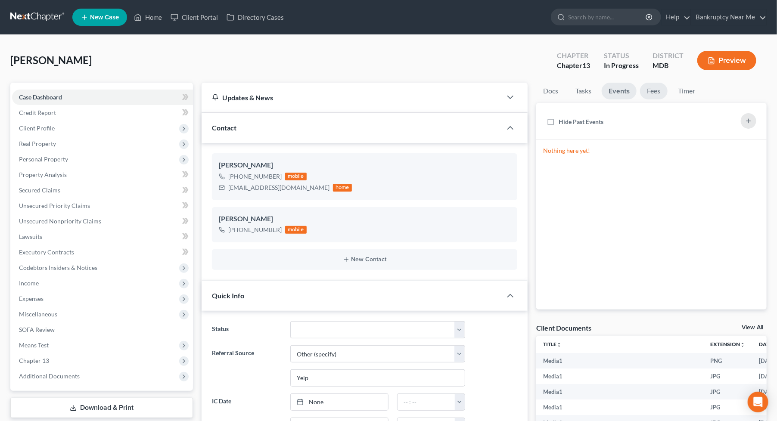
click at [651, 84] on link "Fees" at bounding box center [654, 91] width 28 height 17
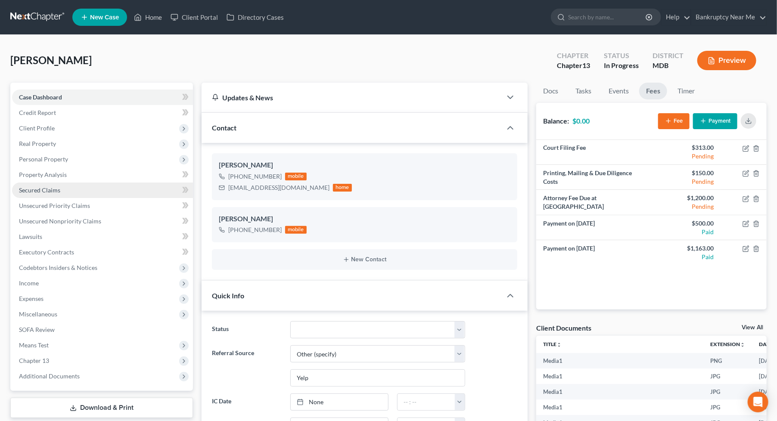
click at [108, 186] on link "Secured Claims" at bounding box center [102, 190] width 181 height 15
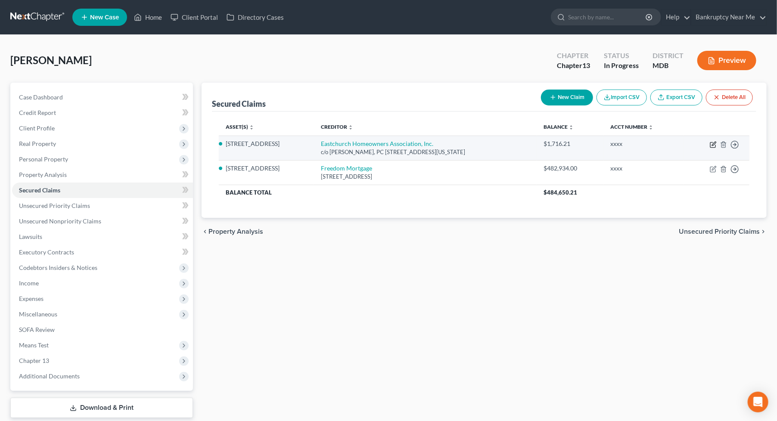
click at [713, 141] on icon "button" at bounding box center [713, 144] width 7 height 7
select select "21"
select select "4"
select select "0"
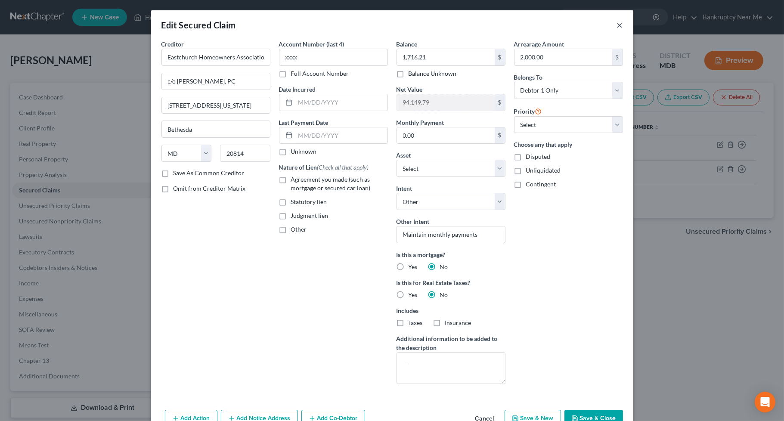
click at [617, 22] on button "×" at bounding box center [620, 25] width 6 height 10
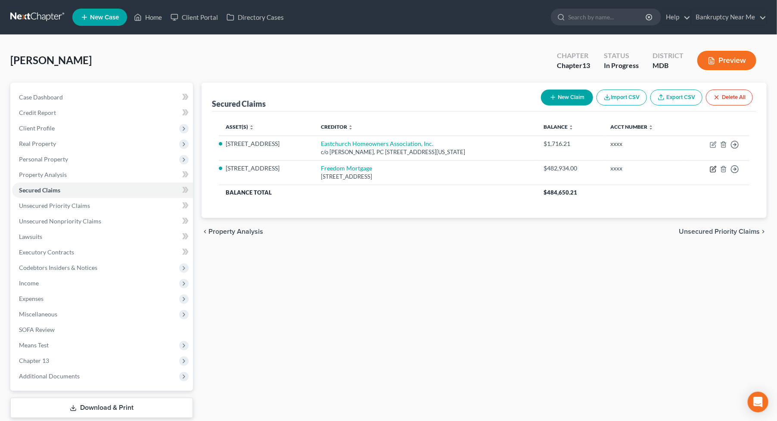
click at [712, 168] on icon "button" at bounding box center [713, 169] width 7 height 7
select select "15"
select select "5"
select select "4"
select select "0"
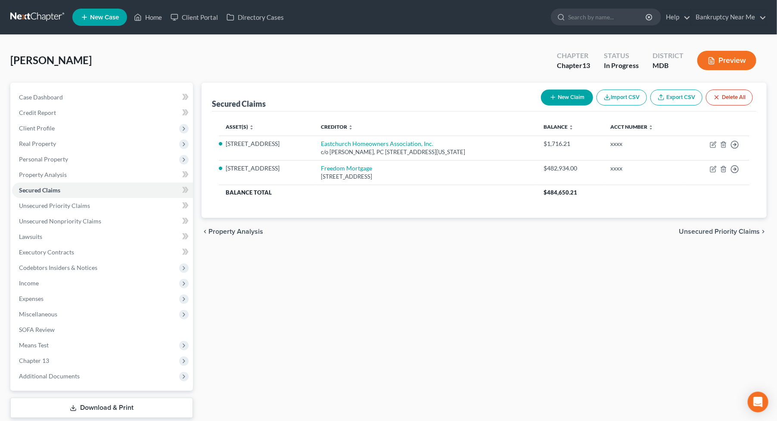
select select "0"
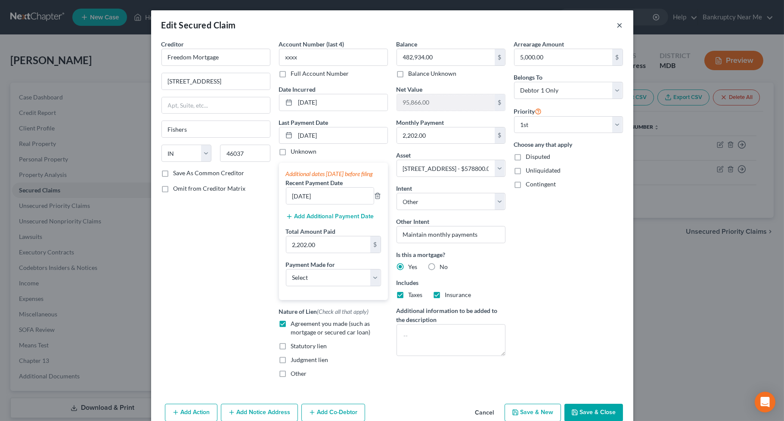
click at [617, 20] on button "×" at bounding box center [620, 25] width 6 height 10
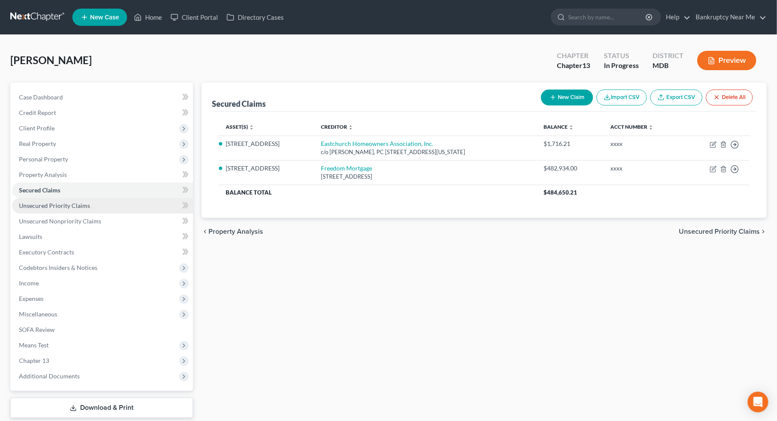
click at [123, 211] on link "Unsecured Priority Claims" at bounding box center [102, 205] width 181 height 15
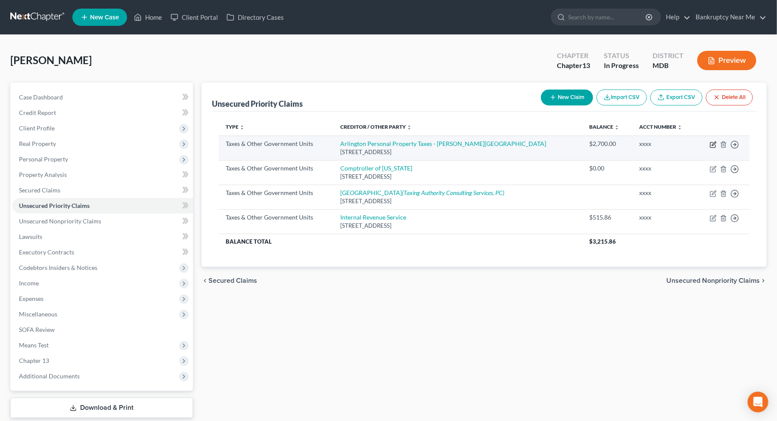
click at [712, 144] on icon "button" at bounding box center [713, 144] width 7 height 7
select select "2"
select select "48"
select select "0"
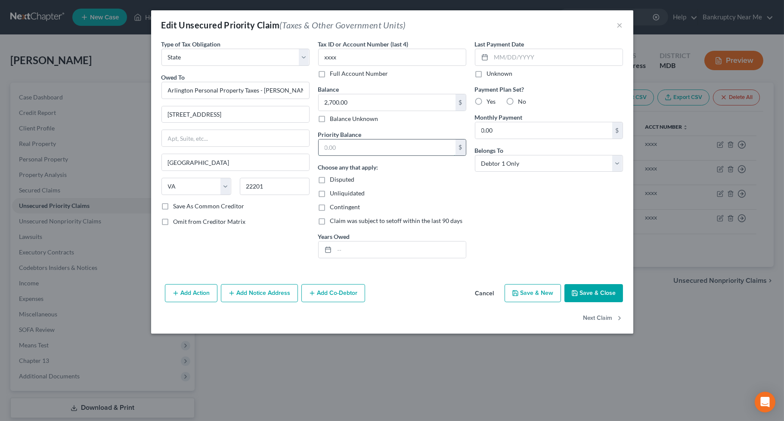
click at [409, 151] on input "text" at bounding box center [387, 147] width 137 height 16
type input "2,700"
click at [592, 296] on button "Save & Close" at bounding box center [593, 293] width 59 height 18
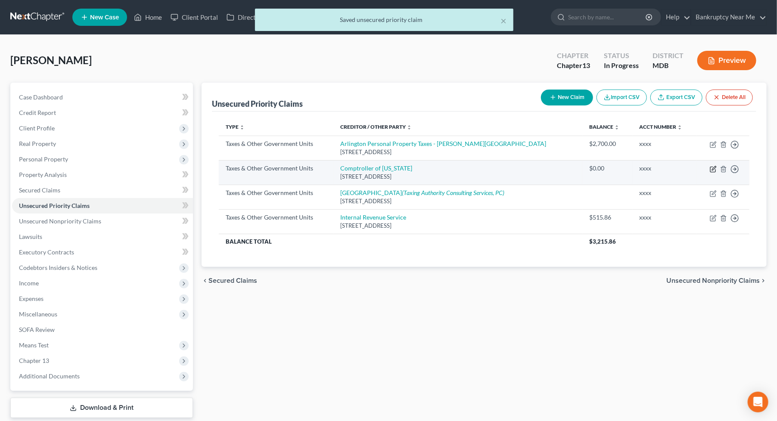
click at [712, 168] on icon "button" at bounding box center [713, 169] width 7 height 7
select select "2"
select select "21"
select select "0"
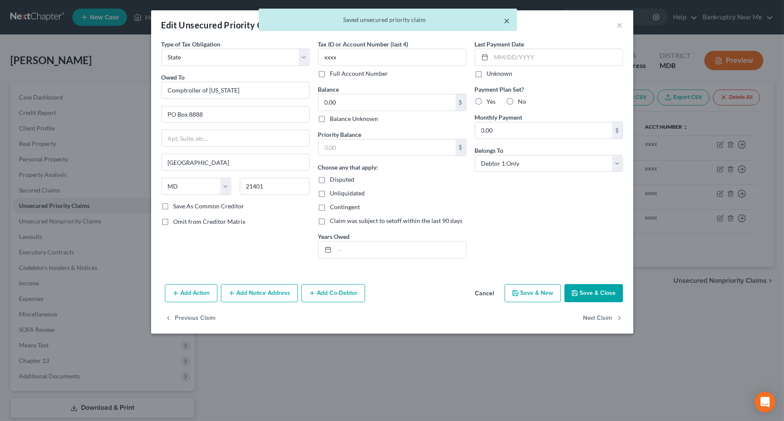
click at [507, 19] on button "×" at bounding box center [507, 20] width 6 height 10
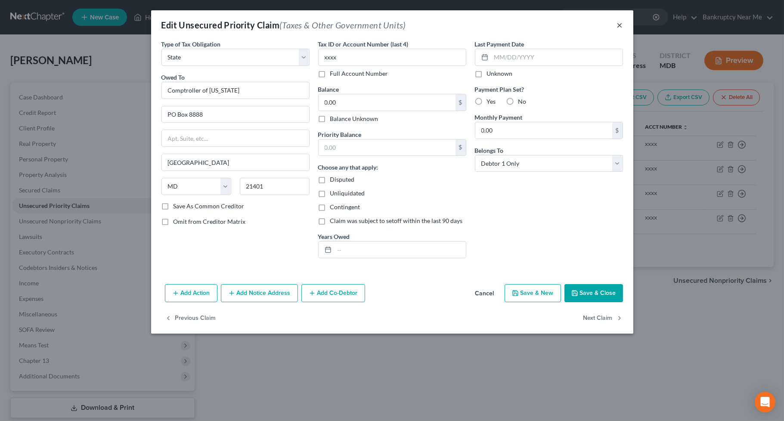
click at [622, 25] on button "×" at bounding box center [620, 25] width 6 height 10
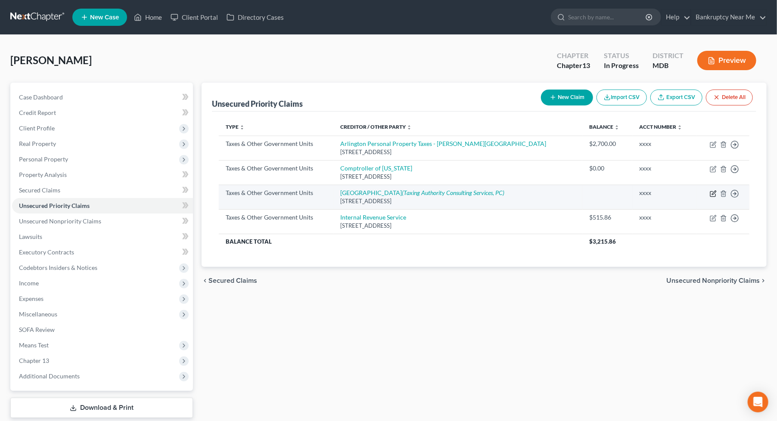
click at [710, 191] on icon "button" at bounding box center [713, 193] width 7 height 7
select select "2"
select select "48"
select select "0"
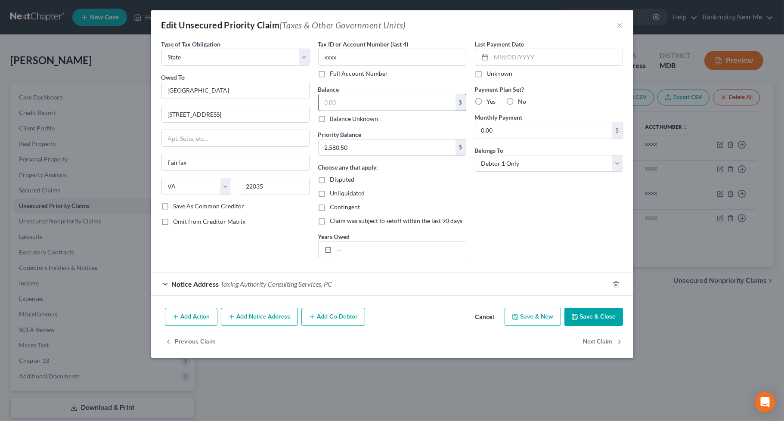
click at [389, 105] on input "text" at bounding box center [387, 102] width 137 height 16
type input "2,580.50"
click at [583, 322] on button "Save & Close" at bounding box center [593, 317] width 59 height 18
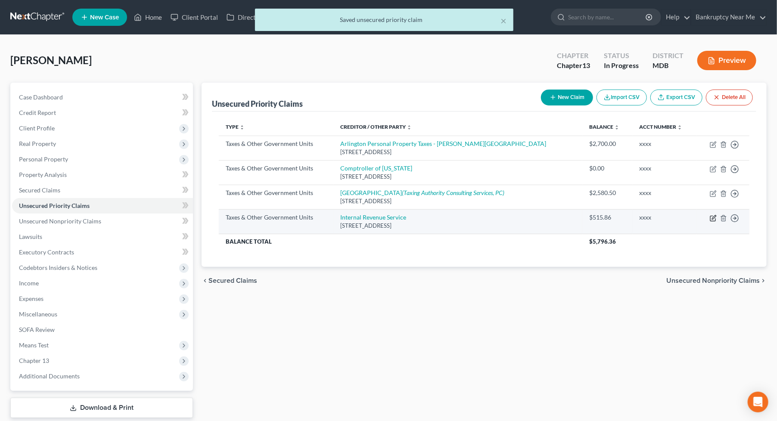
click at [712, 220] on icon "button" at bounding box center [713, 218] width 7 height 7
select select "0"
select select "39"
select select "0"
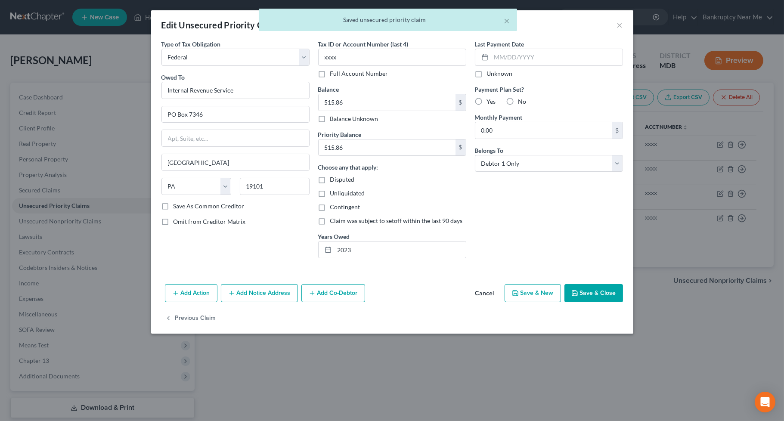
click at [623, 28] on div "× Saved unsecured priority claim" at bounding box center [388, 22] width 784 height 27
click at [505, 18] on button "×" at bounding box center [507, 20] width 6 height 10
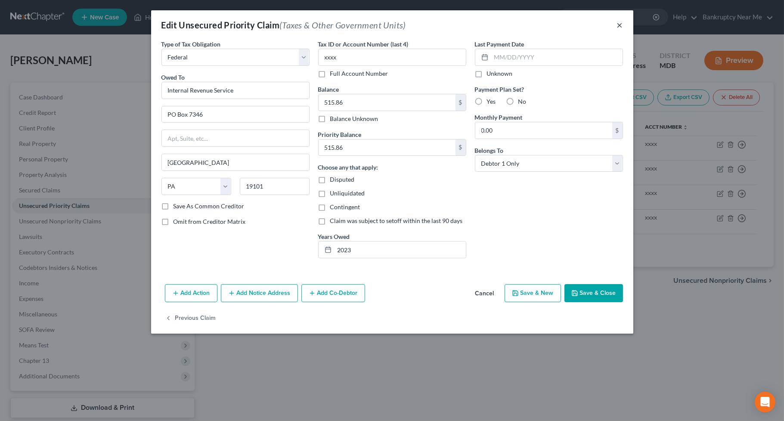
click at [618, 23] on button "×" at bounding box center [620, 25] width 6 height 10
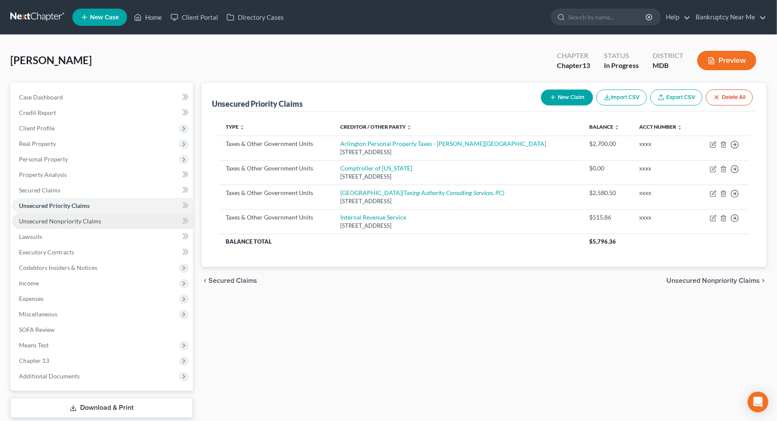
click at [110, 220] on link "Unsecured Nonpriority Claims" at bounding box center [102, 221] width 181 height 15
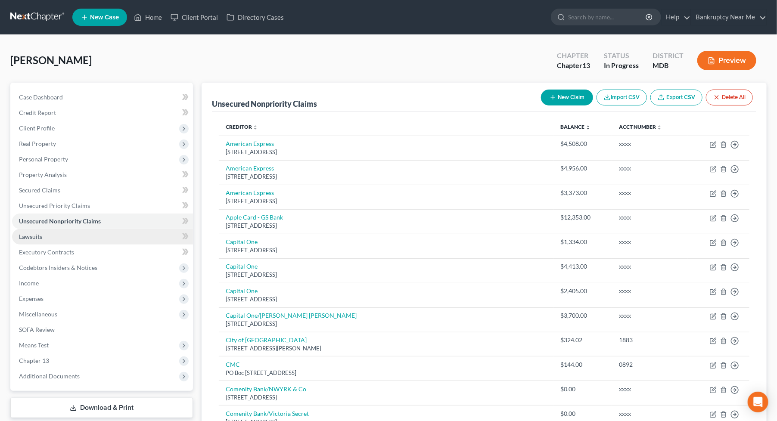
click at [70, 237] on link "Lawsuits" at bounding box center [102, 236] width 181 height 15
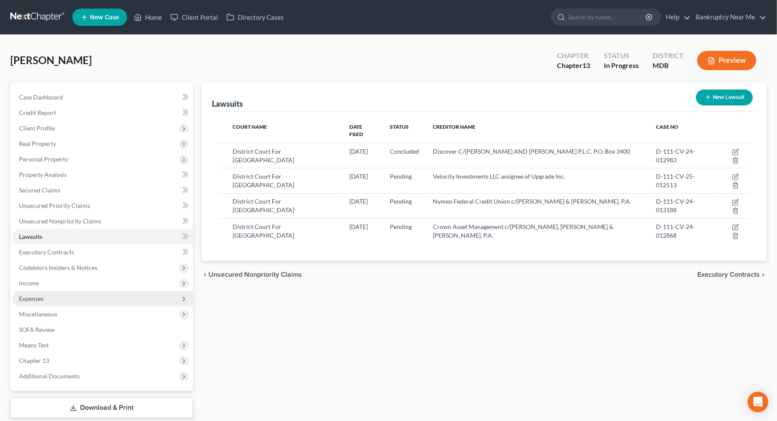
click at [67, 294] on span "Expenses" at bounding box center [102, 298] width 181 height 15
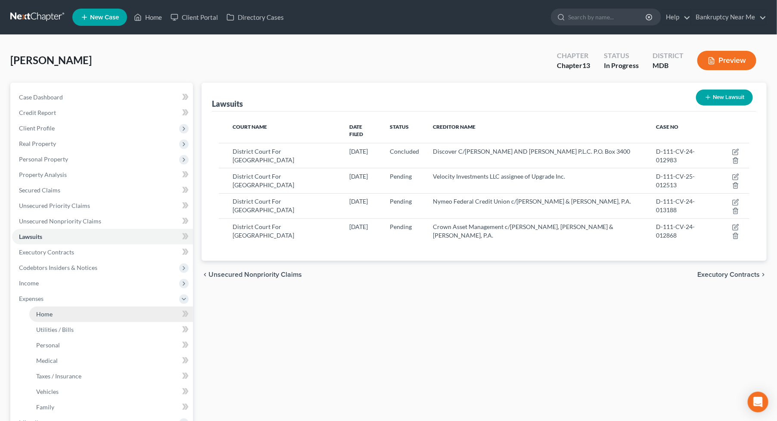
click at [43, 315] on span "Home" at bounding box center [44, 313] width 16 height 7
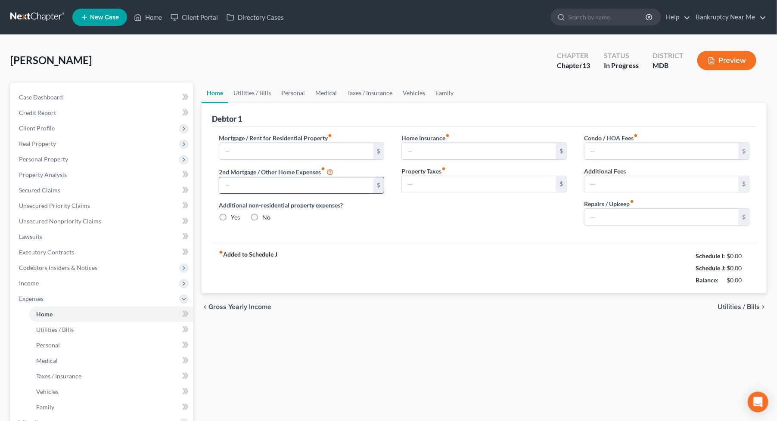
type input "2,202.00"
type input "0.00"
radio input "true"
type input "0.00"
type input "106.00"
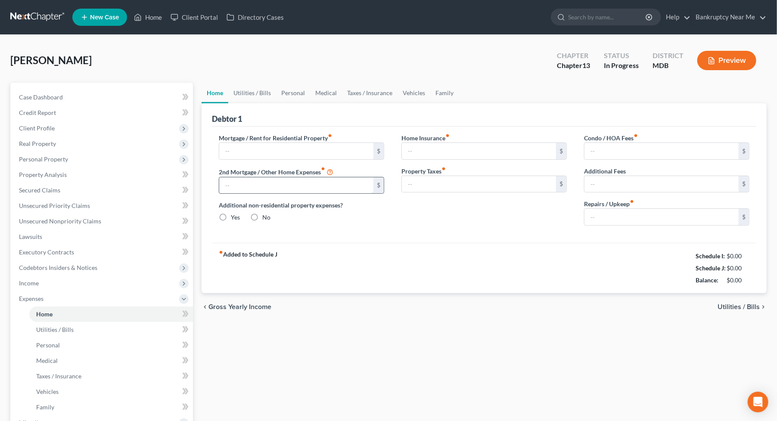
type input "0.00"
click at [442, 91] on link "Family" at bounding box center [444, 93] width 28 height 21
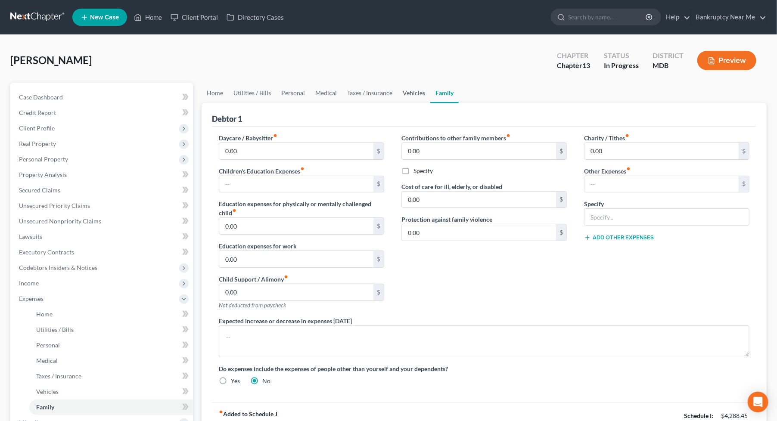
click at [402, 91] on link "Vehicles" at bounding box center [413, 93] width 33 height 21
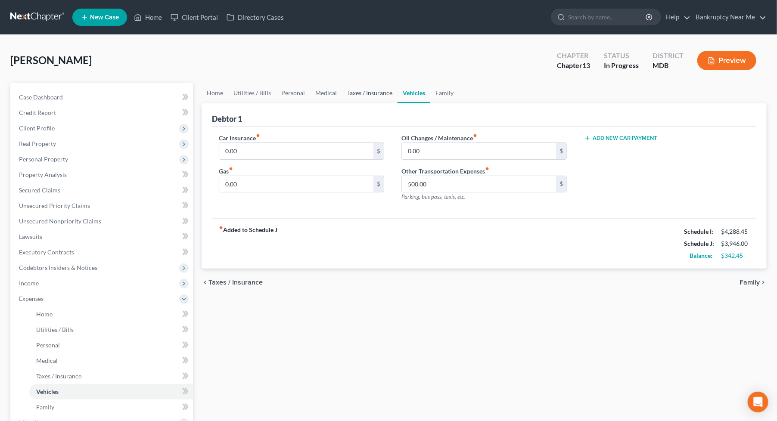
click at [381, 93] on link "Taxes / Insurance" at bounding box center [370, 93] width 56 height 21
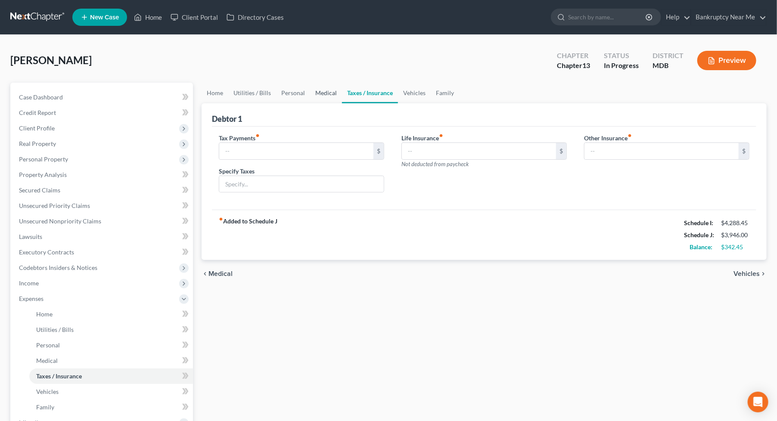
click at [329, 92] on link "Medical" at bounding box center [326, 93] width 32 height 21
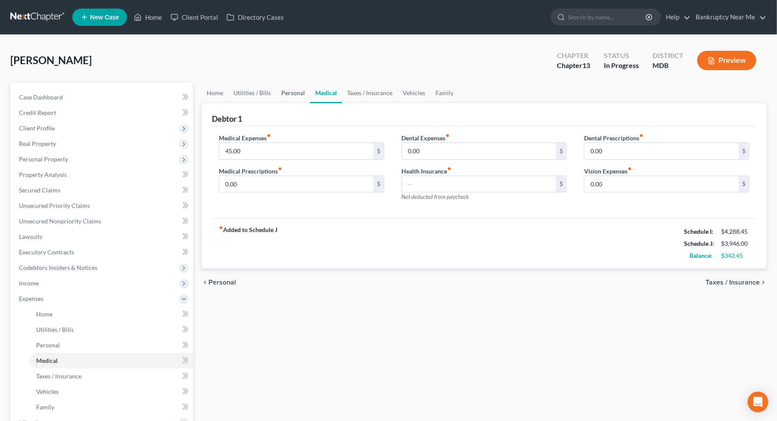
click at [285, 92] on link "Personal" at bounding box center [293, 93] width 34 height 21
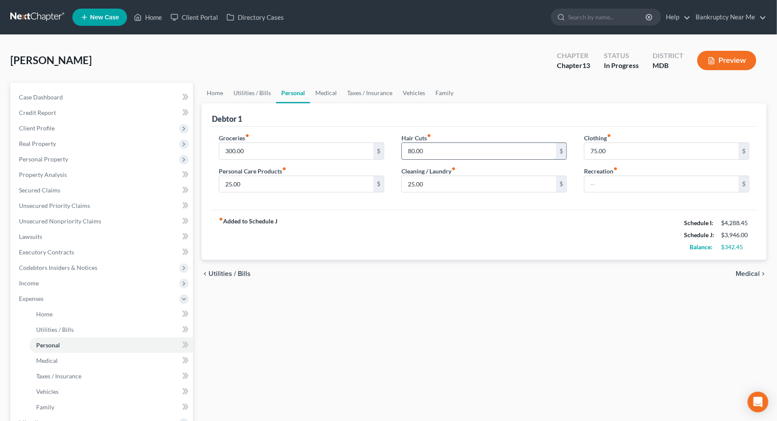
click at [445, 153] on input "80.00" at bounding box center [479, 151] width 154 height 16
type input "25"
click at [649, 160] on div "Clothing fiber_manual_record 75.00 $ Recreation fiber_manual_record $" at bounding box center [666, 166] width 183 height 66
click at [643, 149] on input "75.00" at bounding box center [661, 151] width 154 height 16
type input "25"
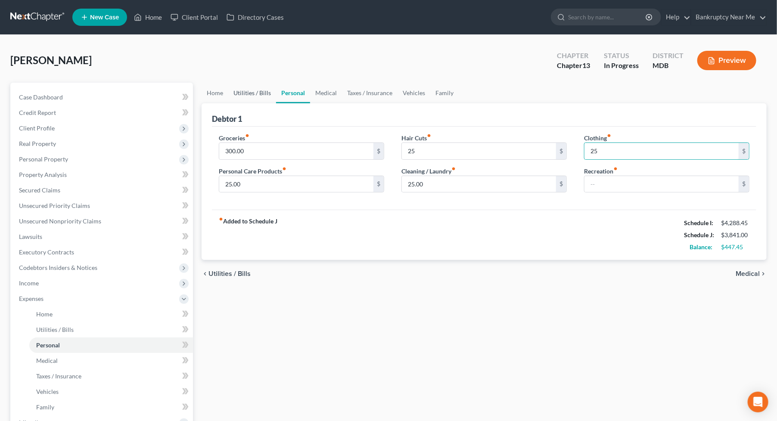
click at [260, 89] on link "Utilities / Bills" at bounding box center [252, 93] width 48 height 21
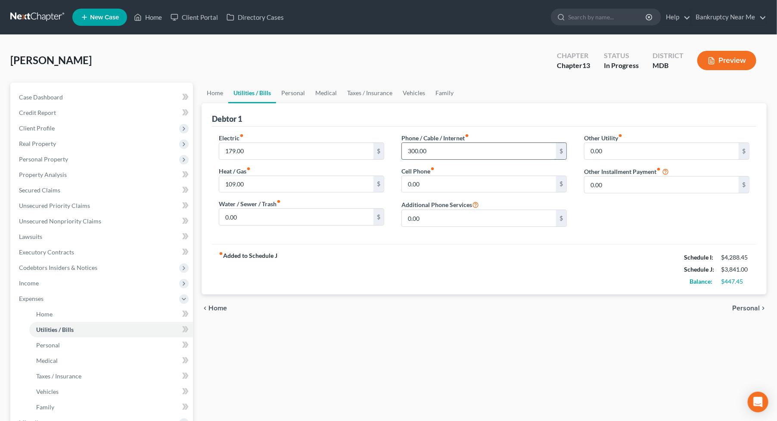
click at [464, 158] on input "300.00" at bounding box center [479, 151] width 154 height 16
type input "189"
click at [208, 88] on link "Home" at bounding box center [214, 93] width 27 height 21
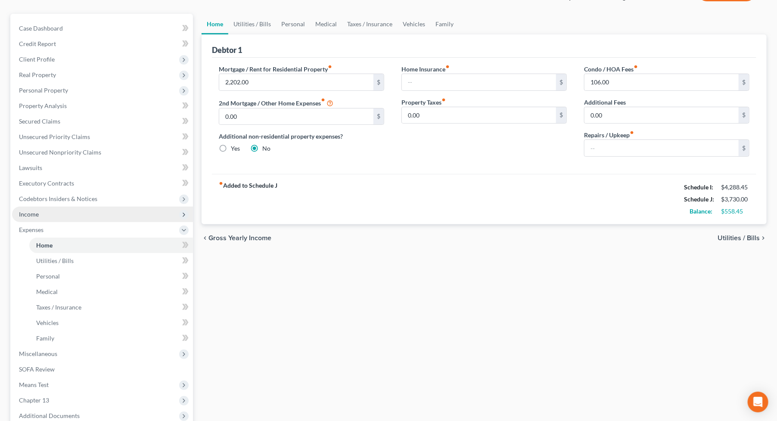
scroll to position [96, 0]
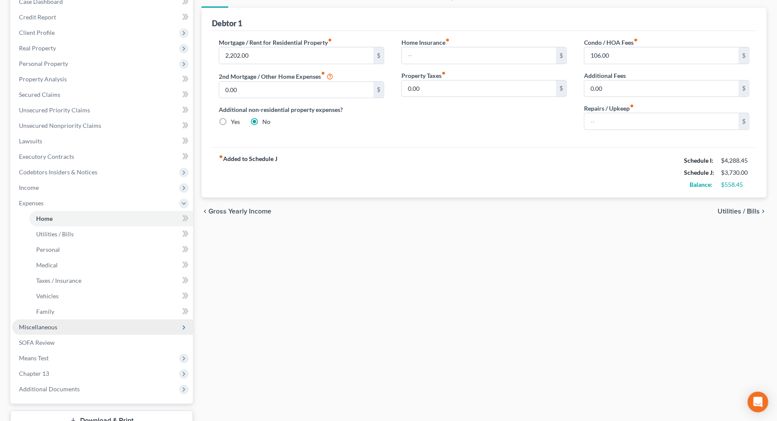
click at [68, 325] on span "Miscellaneous" at bounding box center [102, 326] width 181 height 15
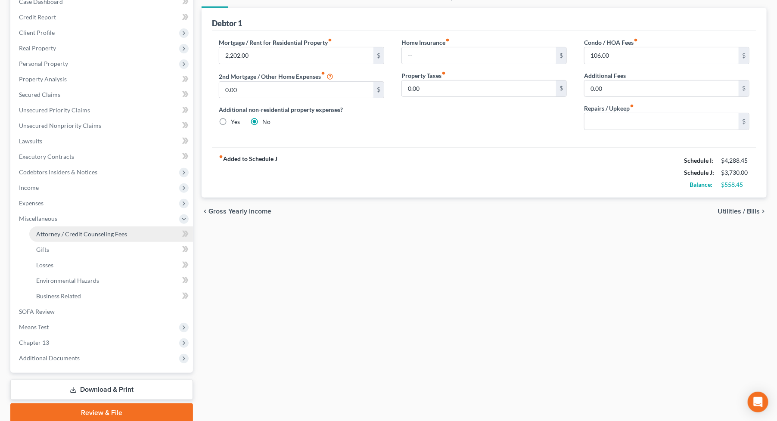
click at [114, 237] on link "Attorney / Credit Counseling Fees" at bounding box center [111, 233] width 164 height 15
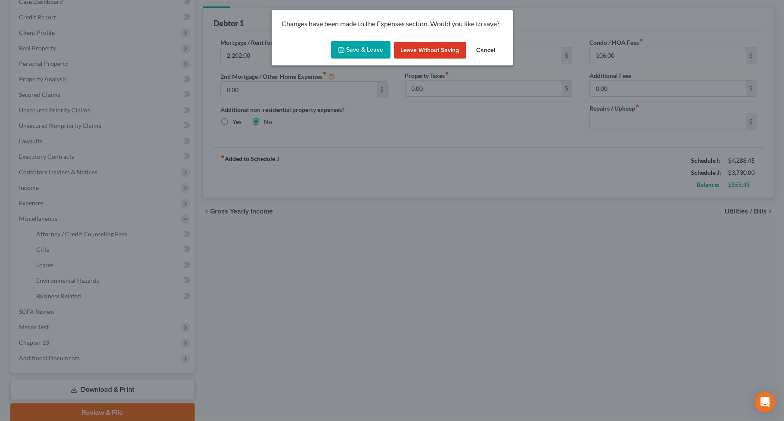
click at [360, 48] on button "Save & Leave" at bounding box center [360, 50] width 59 height 18
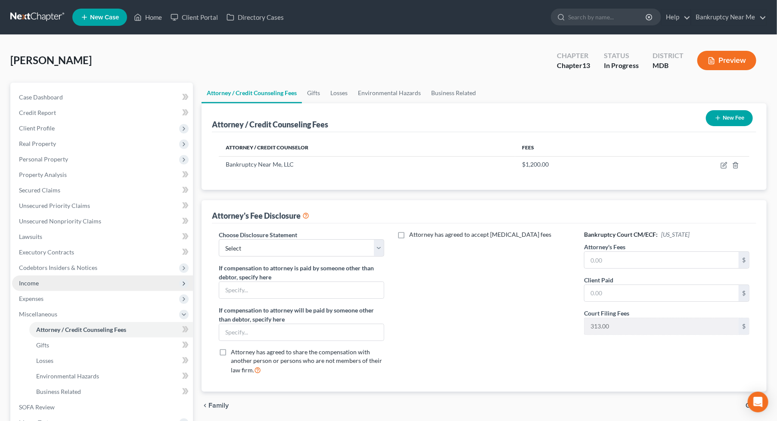
click at [65, 285] on span "Income" at bounding box center [102, 283] width 181 height 15
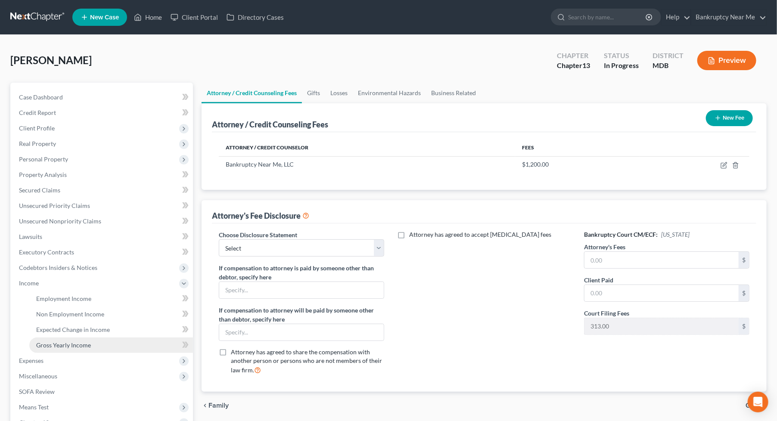
click at [76, 342] on span "Gross Yearly Income" at bounding box center [63, 344] width 55 height 7
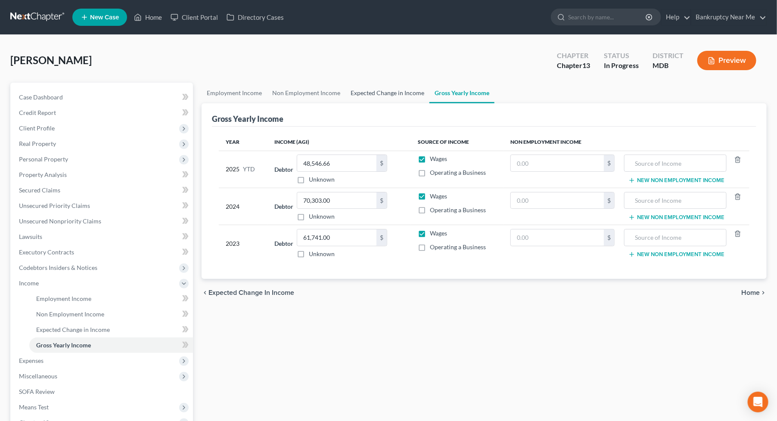
click at [398, 84] on link "Expected Change in Income" at bounding box center [387, 93] width 84 height 21
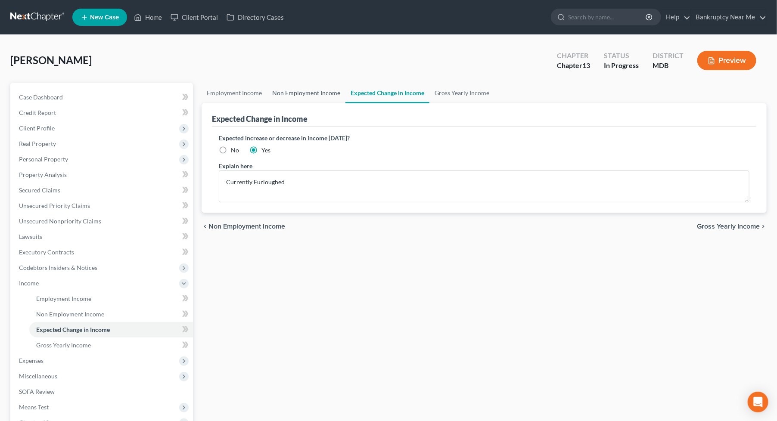
click at [321, 89] on link "Non Employment Income" at bounding box center [306, 93] width 78 height 21
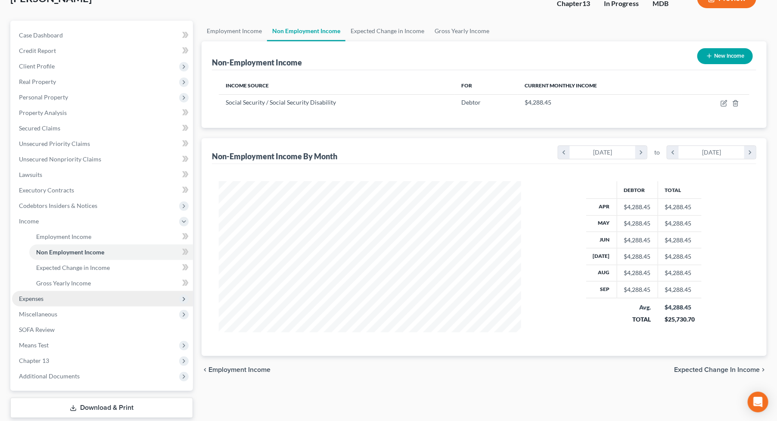
scroll to position [113, 0]
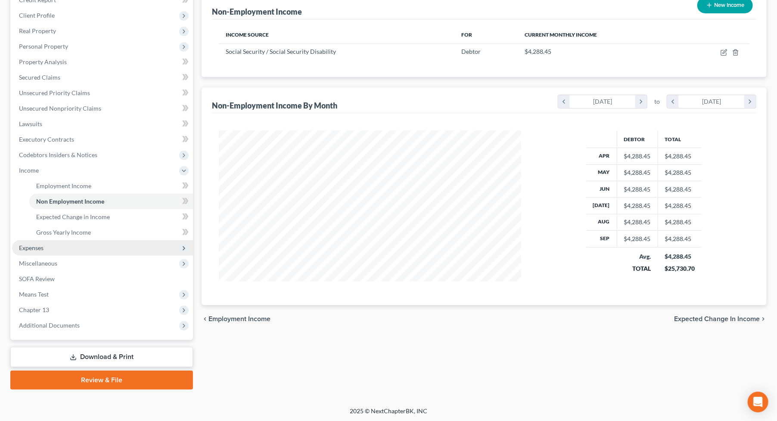
click at [52, 245] on span "Expenses" at bounding box center [102, 247] width 181 height 15
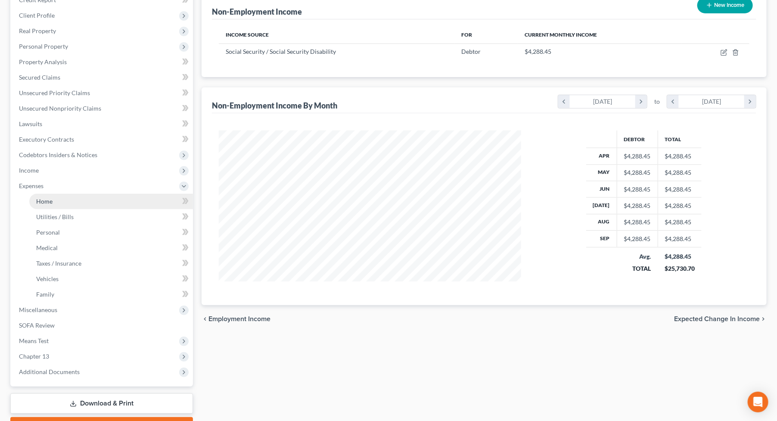
click at [74, 203] on link "Home" at bounding box center [111, 201] width 164 height 15
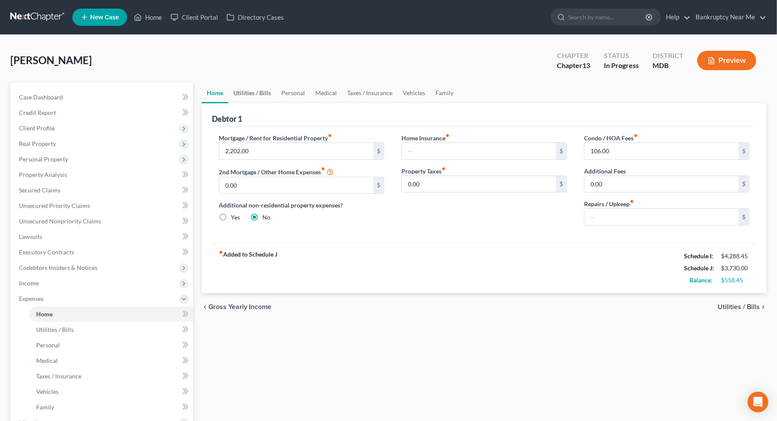
click at [246, 93] on link "Utilities / Bills" at bounding box center [252, 93] width 48 height 21
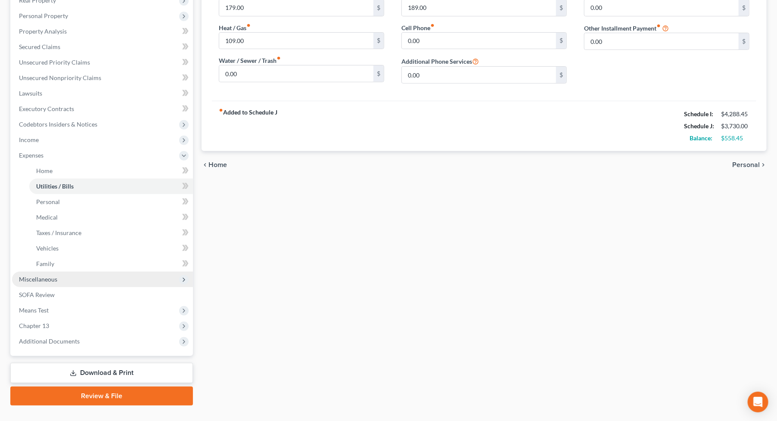
click at [68, 273] on span "Miscellaneous" at bounding box center [102, 279] width 181 height 15
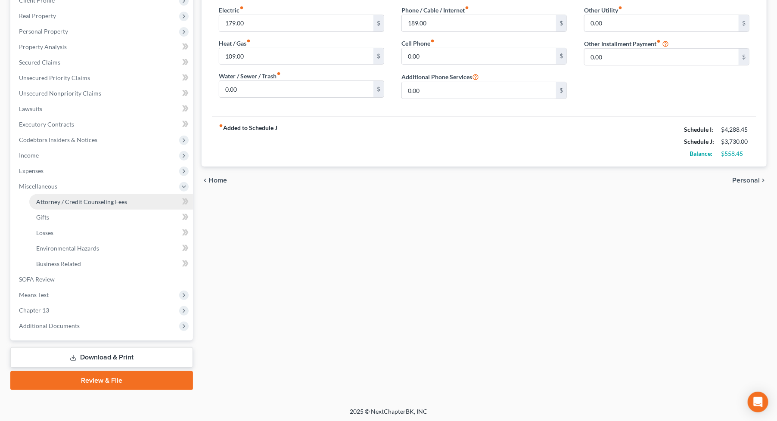
click at [111, 201] on span "Attorney / Credit Counseling Fees" at bounding box center [81, 201] width 91 height 7
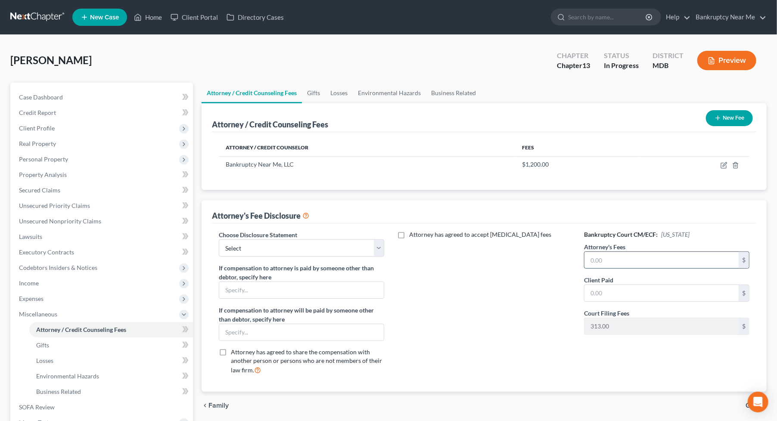
click at [625, 265] on input "text" at bounding box center [661, 260] width 154 height 16
type input "6,000"
click at [627, 287] on input "text" at bounding box center [661, 293] width 154 height 16
type input "1,200"
click at [343, 235] on div "Choose Disclosure Statement Select Central California Disclosure MD Disclosure" at bounding box center [301, 243] width 165 height 26
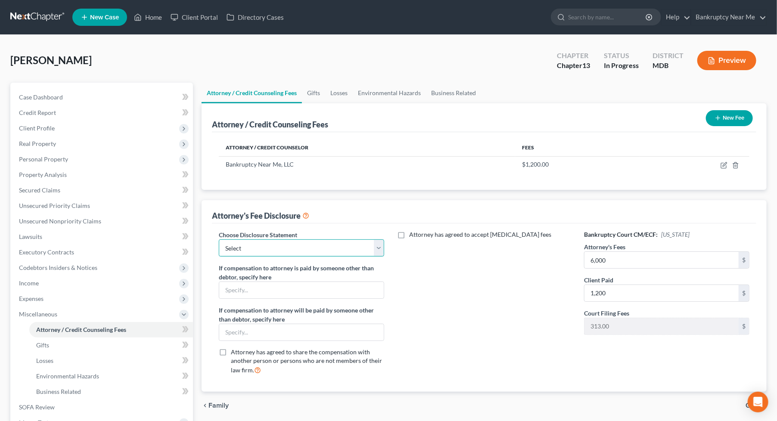
click at [339, 239] on select "Select Central California Disclosure MD Disclosure" at bounding box center [301, 247] width 165 height 17
select select "1"
click at [219, 239] on select "Select Central California Disclosure MD Disclosure" at bounding box center [301, 247] width 165 height 17
click at [319, 93] on link "Gifts" at bounding box center [313, 93] width 23 height 21
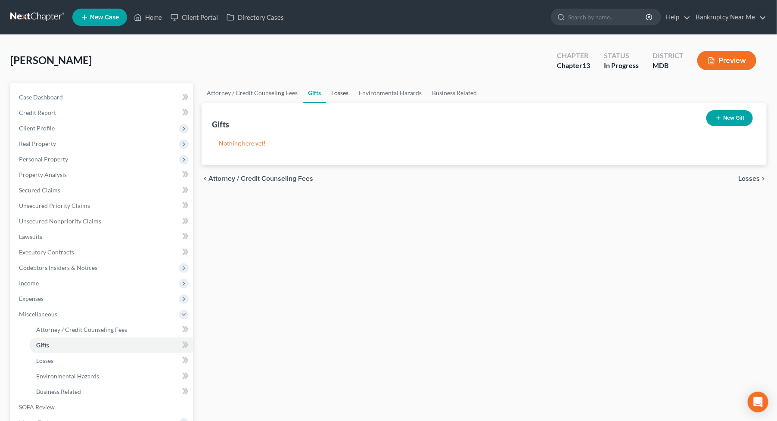
click at [338, 89] on link "Losses" at bounding box center [340, 93] width 28 height 21
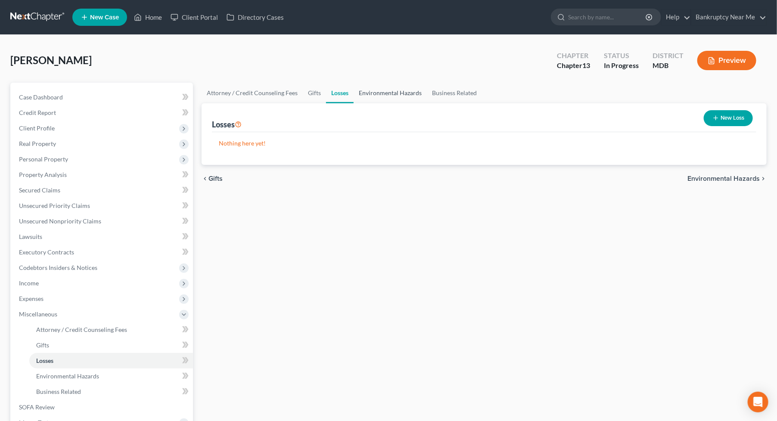
click at [375, 97] on link "Environmental Hazards" at bounding box center [389, 93] width 73 height 21
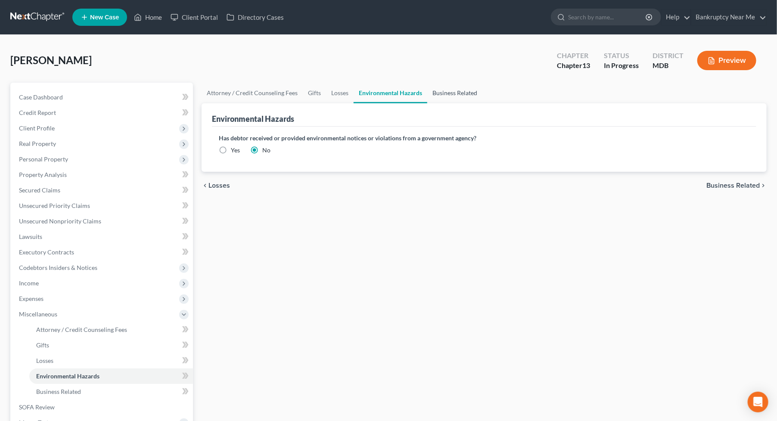
click at [450, 89] on link "Business Related" at bounding box center [454, 93] width 55 height 21
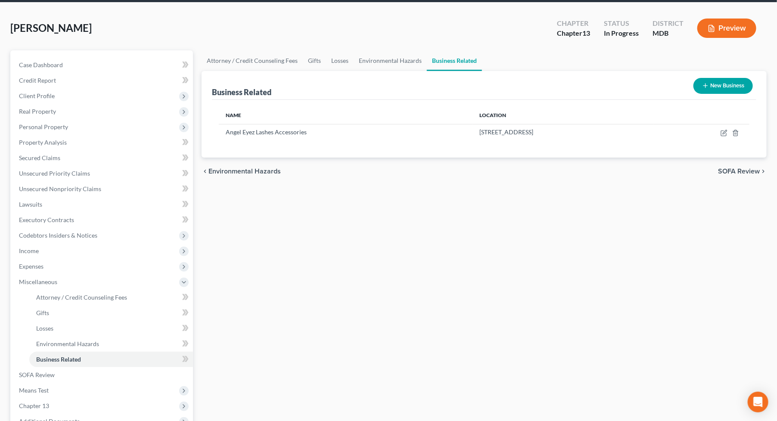
scroll to position [128, 0]
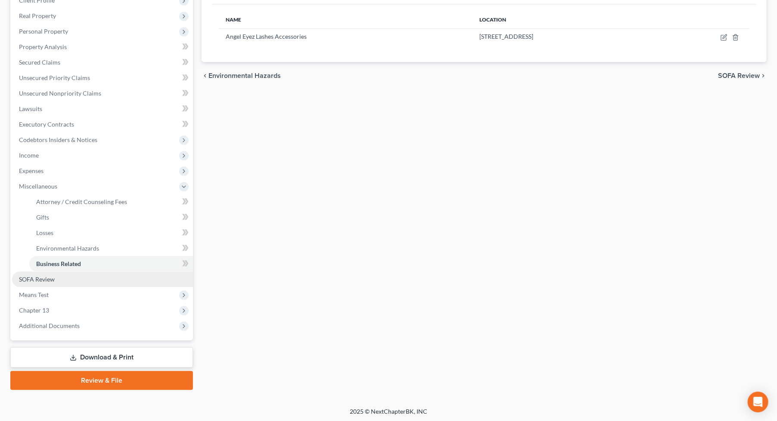
click at [82, 279] on link "SOFA Review" at bounding box center [102, 279] width 181 height 15
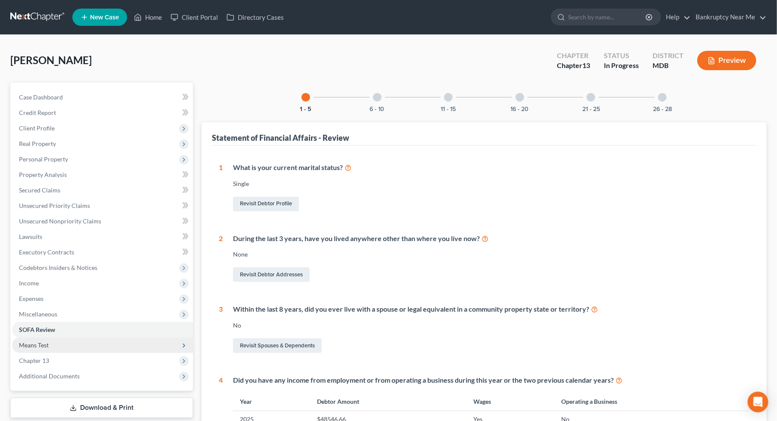
click at [53, 349] on span "Means Test" at bounding box center [102, 345] width 181 height 15
click at [83, 360] on span "Means Test Qualifier" at bounding box center [63, 360] width 55 height 7
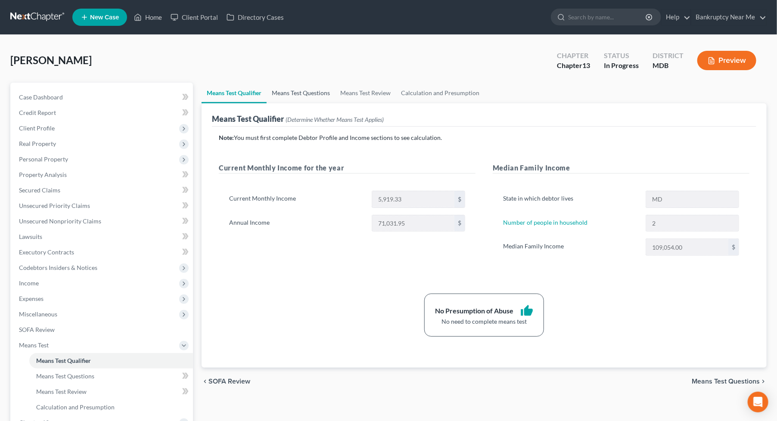
click at [302, 84] on link "Means Test Questions" at bounding box center [301, 93] width 68 height 21
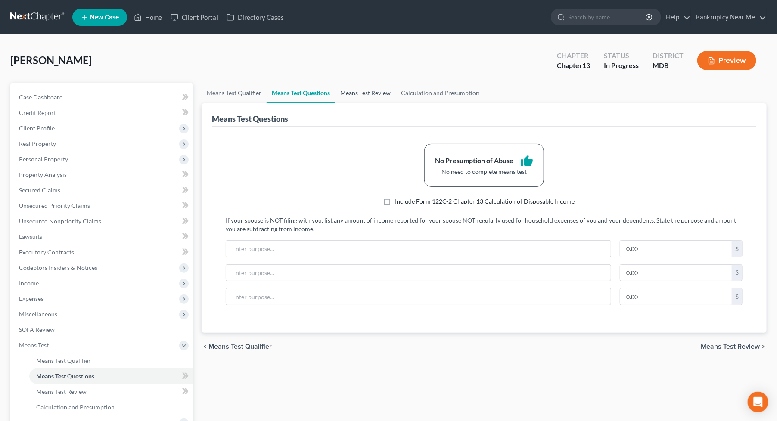
click at [364, 96] on link "Means Test Review" at bounding box center [365, 93] width 61 height 21
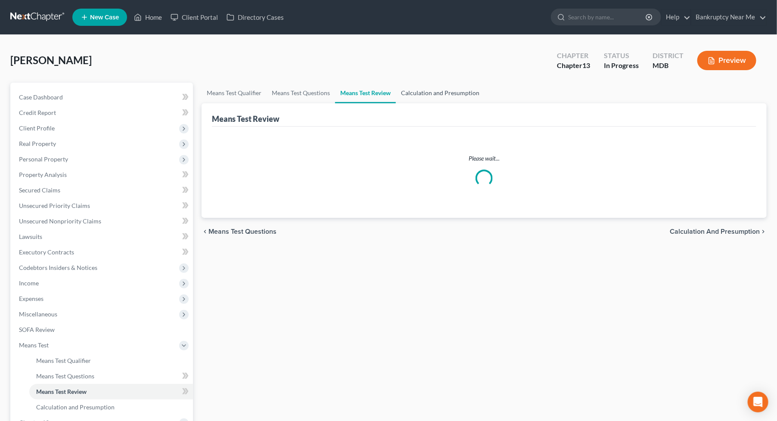
click at [444, 87] on link "Calculation and Presumption" at bounding box center [440, 93] width 89 height 21
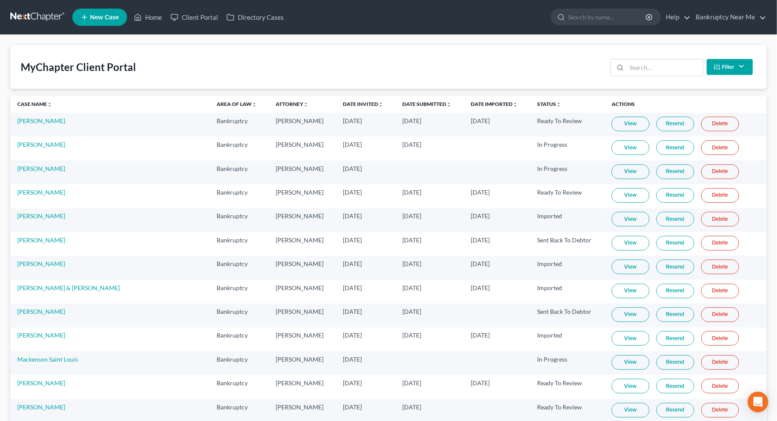
click at [39, 12] on link at bounding box center [37, 16] width 55 height 15
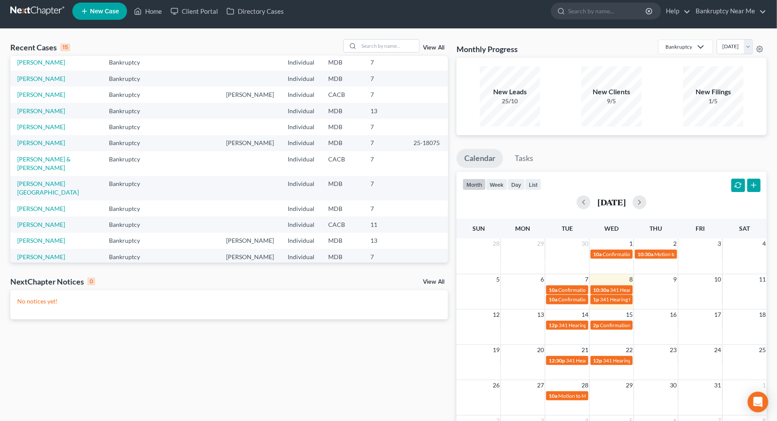
scroll to position [48, 0]
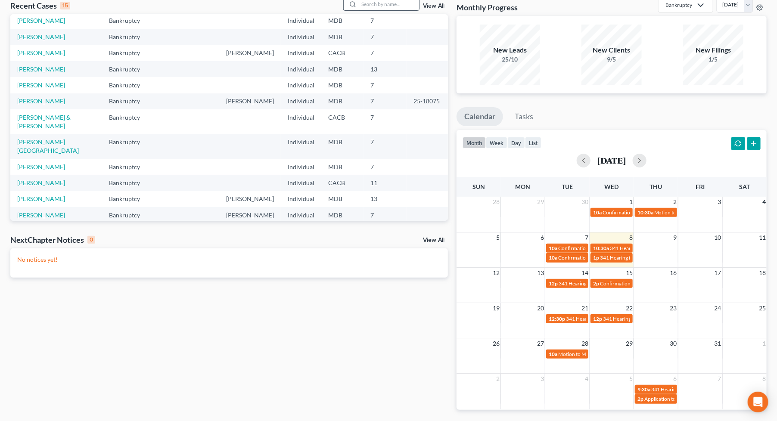
click at [374, 5] on input "search" at bounding box center [389, 4] width 60 height 12
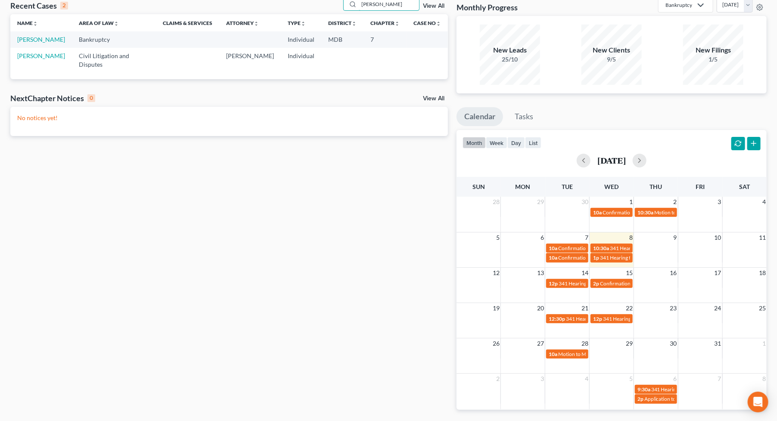
scroll to position [0, 0]
type input "[PERSON_NAME]"
click at [41, 38] on link "[PERSON_NAME]" at bounding box center [41, 39] width 48 height 7
select select "6"
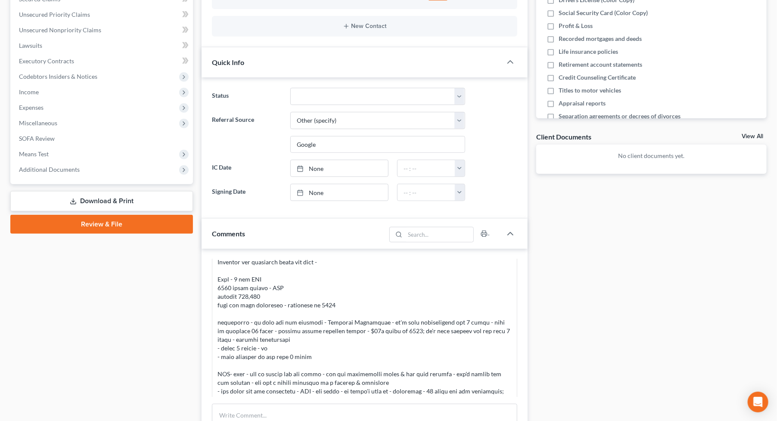
scroll to position [440, 0]
click at [335, 93] on select "Discharged Discharged & Reported Discharge Litigation Dismissal Notice Dismisse…" at bounding box center [377, 96] width 174 height 17
select select "9"
click at [290, 88] on select "Discharged Discharged & Reported Discharge Litigation Dismissal Notice Dismisse…" at bounding box center [377, 96] width 174 height 17
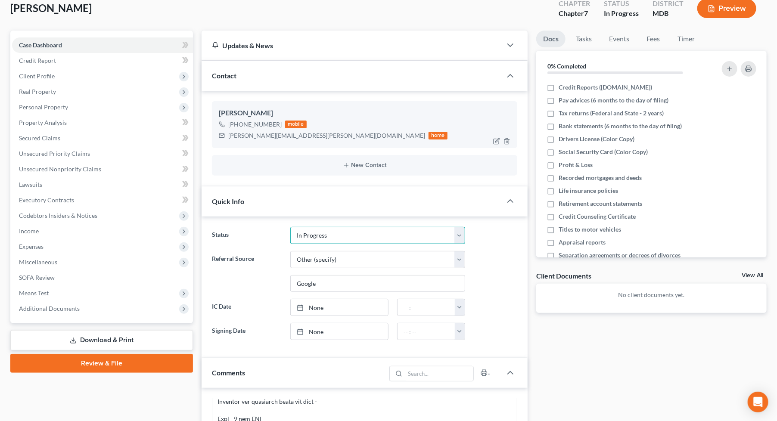
scroll to position [48, 0]
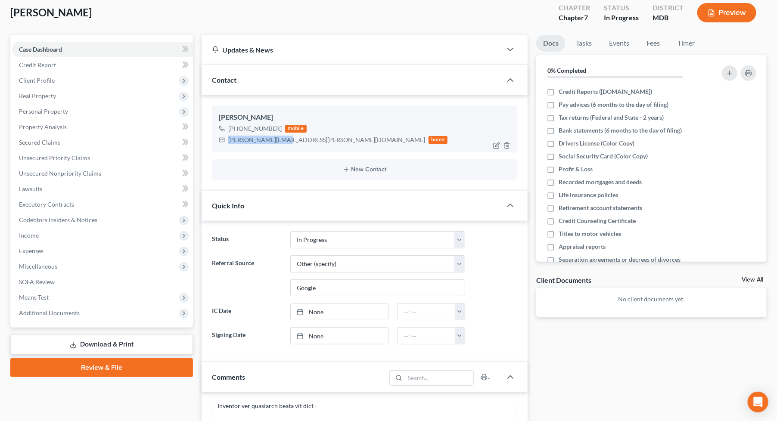
drag, startPoint x: 282, startPoint y: 137, endPoint x: 213, endPoint y: 140, distance: 69.4
click at [213, 140] on div "[PERSON_NAME] [PHONE_NUMBER] mobile [PERSON_NAME][EMAIL_ADDRESS][PERSON_NAME][D…" at bounding box center [364, 128] width 305 height 46
copy div "[PERSON_NAME][EMAIL_ADDRESS][PERSON_NAME][DOMAIN_NAME]"
click at [552, 331] on div "Docs Tasks Events Fees Timer 0% Completed Nothing here yet! Credit Reports ([DO…" at bounding box center [651, 370] width 239 height 671
click at [652, 41] on link "Fees" at bounding box center [653, 43] width 28 height 17
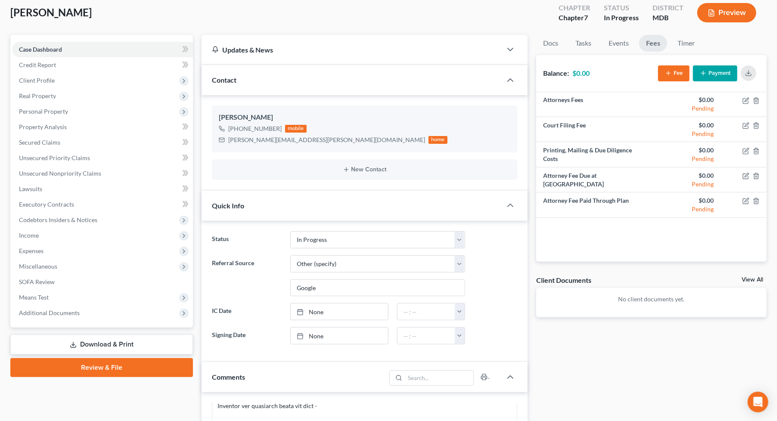
click at [730, 76] on button "Payment" at bounding box center [715, 73] width 44 height 16
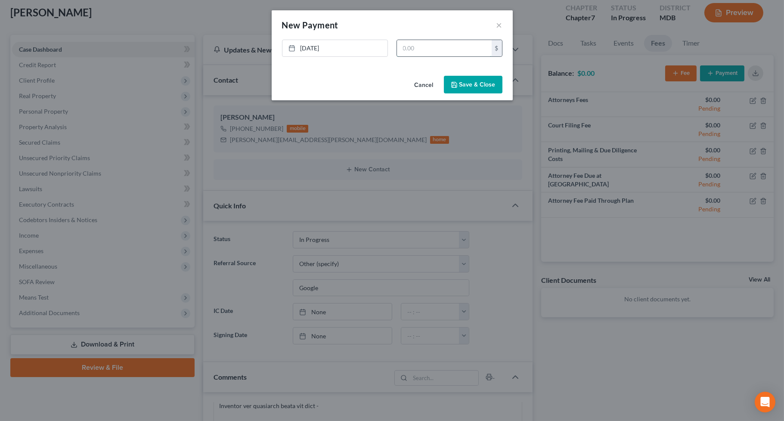
click at [419, 43] on input "text" at bounding box center [444, 48] width 95 height 16
type input "500"
click at [464, 86] on button "Save & Close" at bounding box center [473, 85] width 59 height 18
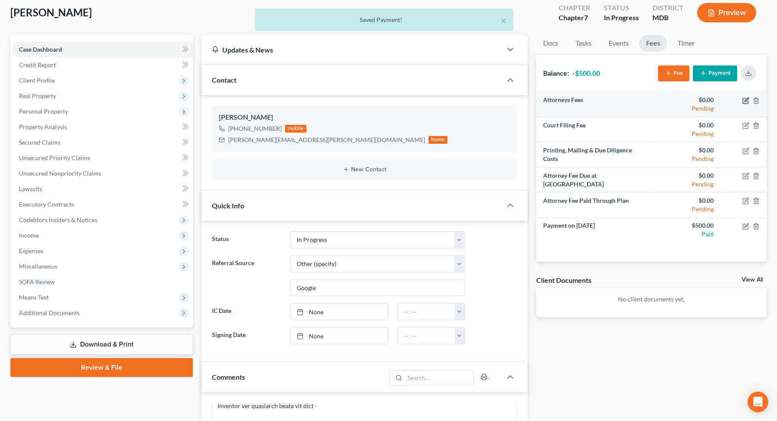
click at [745, 102] on icon "button" at bounding box center [745, 100] width 7 height 7
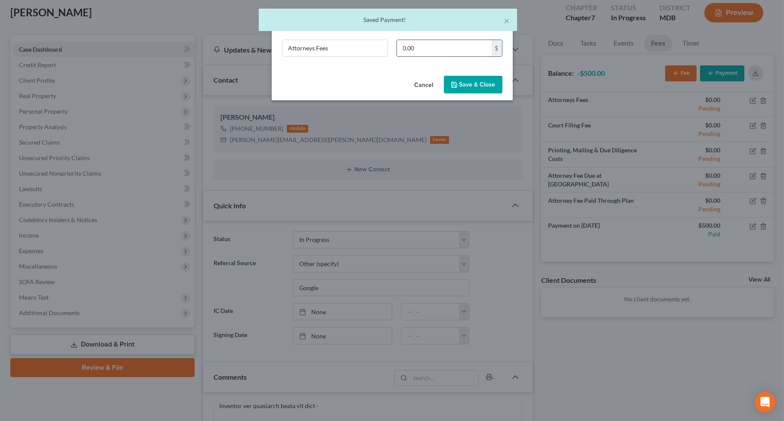
click at [442, 50] on input "0.00" at bounding box center [444, 48] width 95 height 16
type input "1,400"
click at [460, 90] on button "Save & Close" at bounding box center [473, 85] width 59 height 18
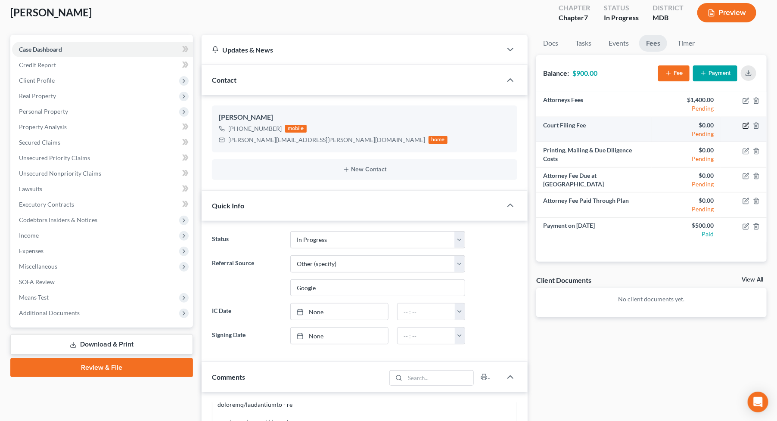
click at [746, 125] on icon "button" at bounding box center [745, 125] width 7 height 7
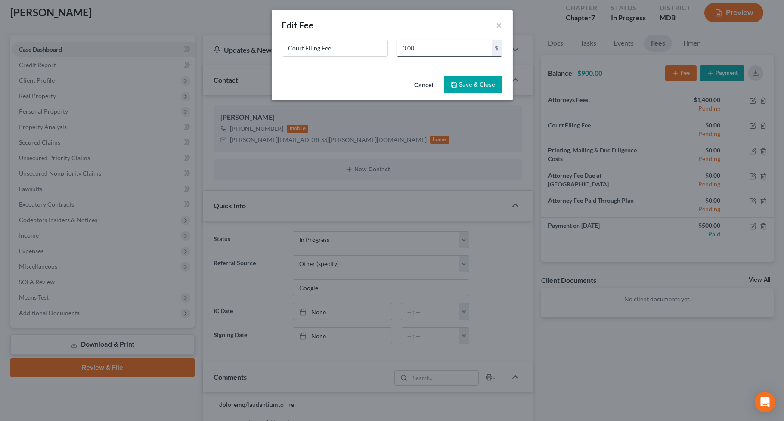
click at [428, 47] on input "0.00" at bounding box center [444, 48] width 95 height 16
type input "338"
click at [450, 73] on div "Cancel Save & Close" at bounding box center [392, 86] width 241 height 28
click at [464, 85] on button "Save & Close" at bounding box center [473, 85] width 59 height 18
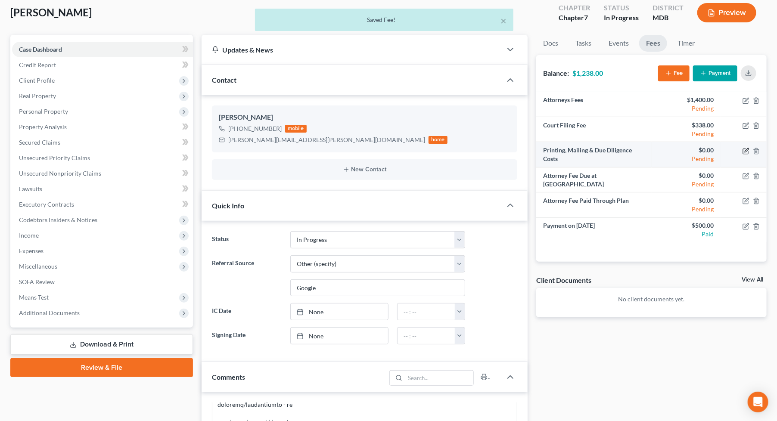
click at [744, 153] on icon "button" at bounding box center [745, 151] width 5 height 5
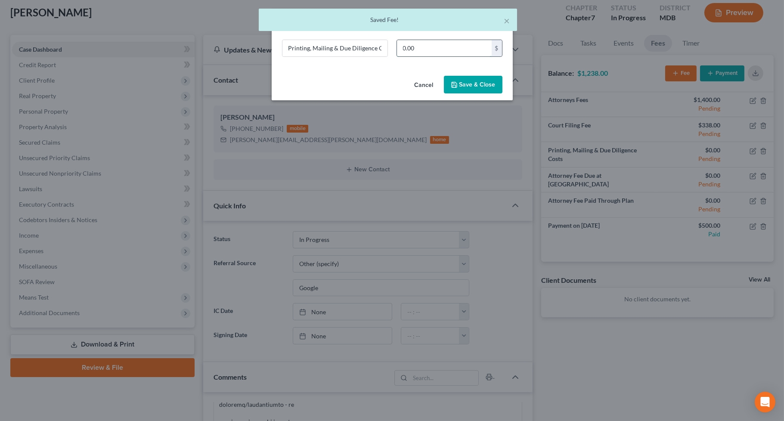
click at [443, 46] on input "0.00" at bounding box center [444, 48] width 95 height 16
type input "50"
click at [480, 89] on button "Save & Close" at bounding box center [473, 85] width 59 height 18
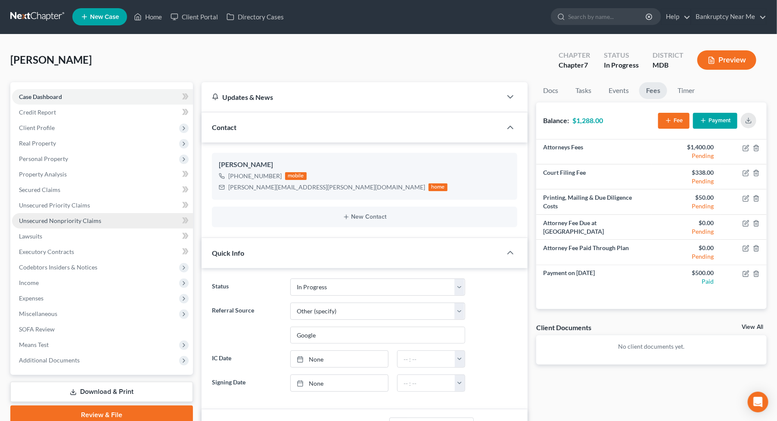
scroll to position [0, 0]
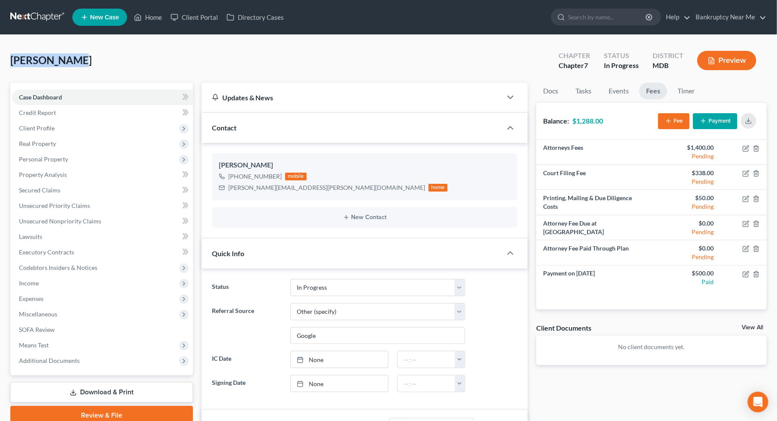
drag, startPoint x: 38, startPoint y: 61, endPoint x: 1, endPoint y: 61, distance: 36.6
click at [1, 61] on div "[PERSON_NAME] Upgraded Chapter Chapter 7 Status In Progress District MDB Previe…" at bounding box center [388, 403] width 777 height 736
copy span "[PERSON_NAME]"
click at [43, 18] on link at bounding box center [37, 16] width 55 height 15
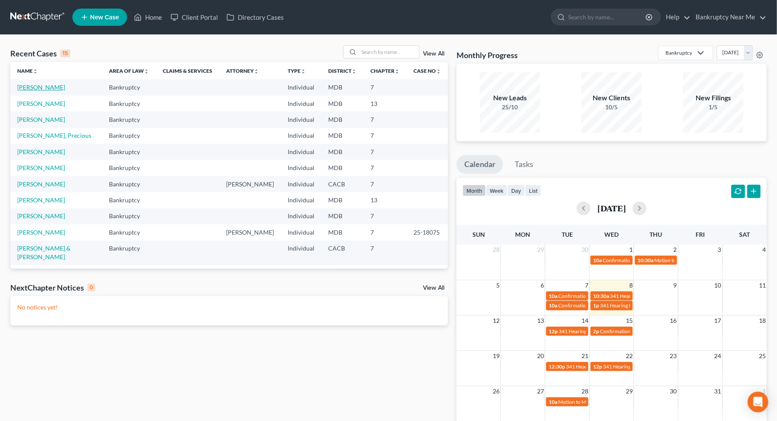
click at [44, 86] on link "[PERSON_NAME]" at bounding box center [41, 87] width 48 height 7
select select "6"
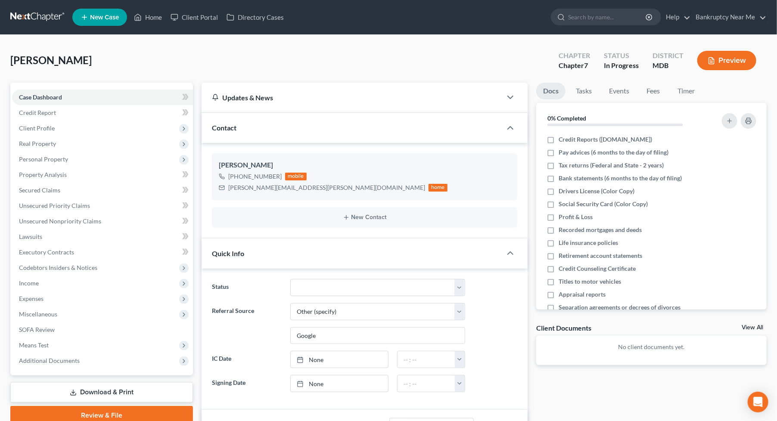
scroll to position [632, 0]
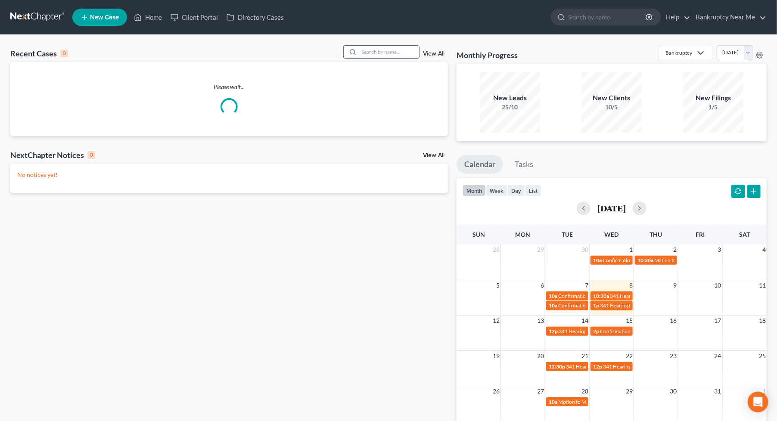
click at [381, 48] on input "search" at bounding box center [389, 52] width 60 height 12
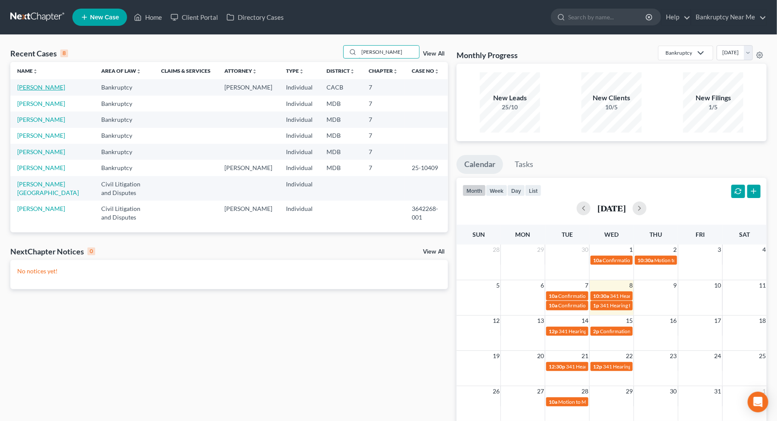
type input "[PERSON_NAME]"
click at [39, 90] on link "[PERSON_NAME]" at bounding box center [41, 87] width 48 height 7
select select "6"
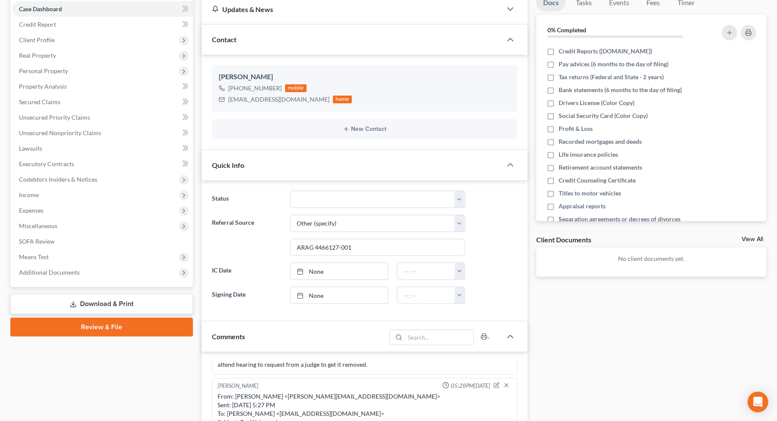
scroll to position [287, 0]
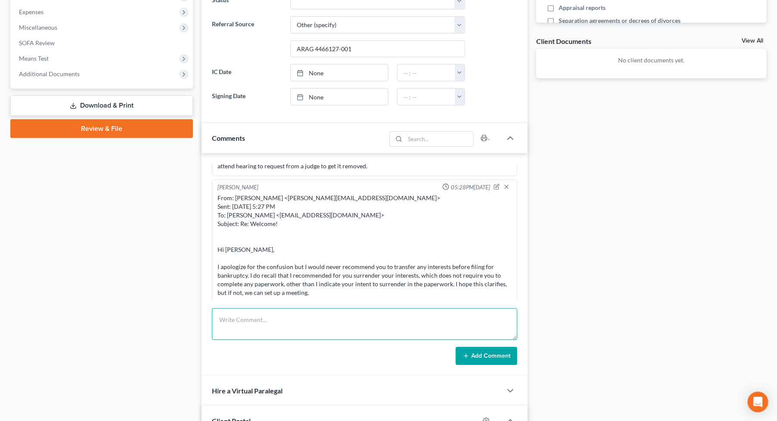
click at [294, 319] on textarea at bounding box center [364, 324] width 305 height 32
paste textarea "From: [PERSON_NAME] <[EMAIL_ADDRESS][DOMAIN_NAME]> Sent: [DATE] 5:34 PM To: [PE…"
type textarea "From: [PERSON_NAME] <[EMAIL_ADDRESS][DOMAIN_NAME]> Sent: [DATE] 5:34 PM To: [PE…"
click at [493, 352] on button "Add Comment" at bounding box center [487, 356] width 62 height 18
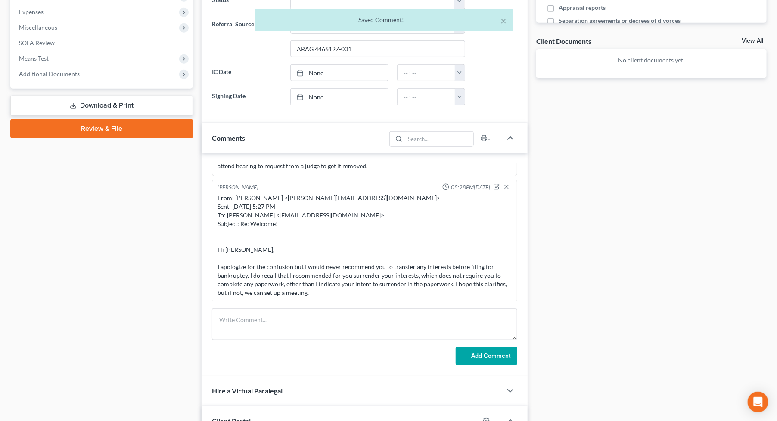
scroll to position [2028, 0]
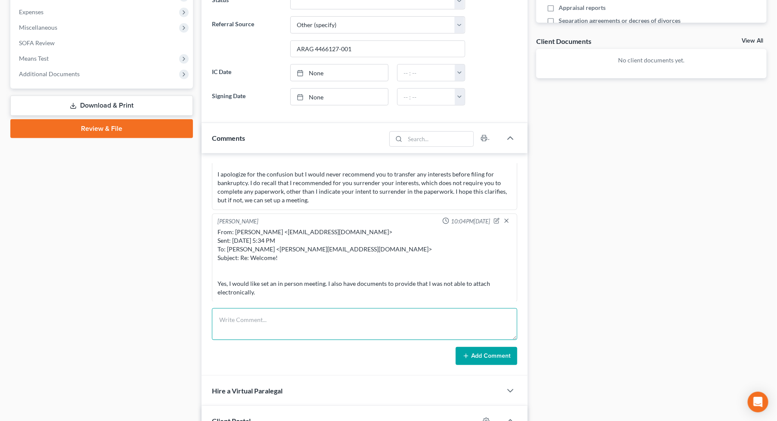
drag, startPoint x: 291, startPoint y: 315, endPoint x: 410, endPoint y: 341, distance: 121.3
click at [296, 316] on textarea at bounding box center [364, 324] width 305 height 32
paste textarea "________________________________________ From: [PERSON_NAME] <[PERSON_NAME][EMA…"
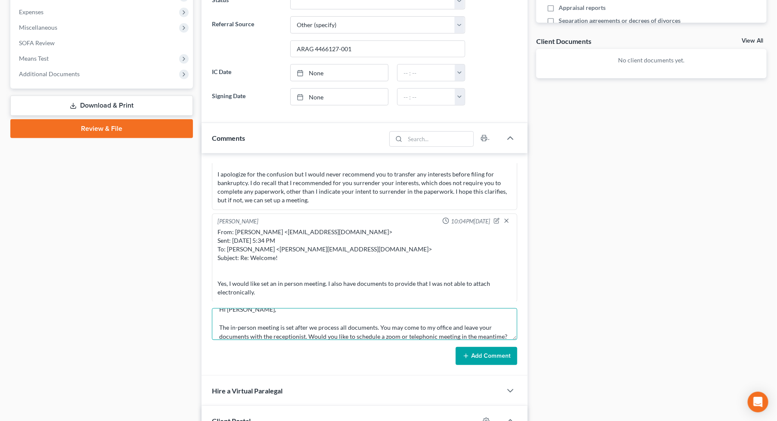
type textarea "________________________________________ From: [PERSON_NAME] <[PERSON_NAME][EMA…"
click at [497, 359] on button "Add Comment" at bounding box center [487, 356] width 62 height 18
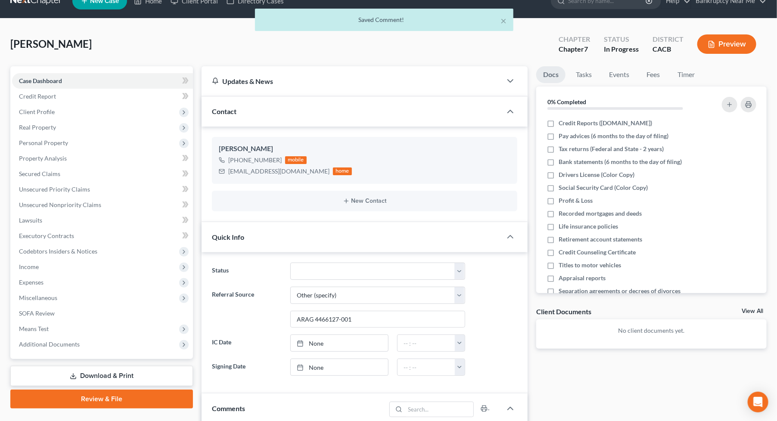
scroll to position [0, 0]
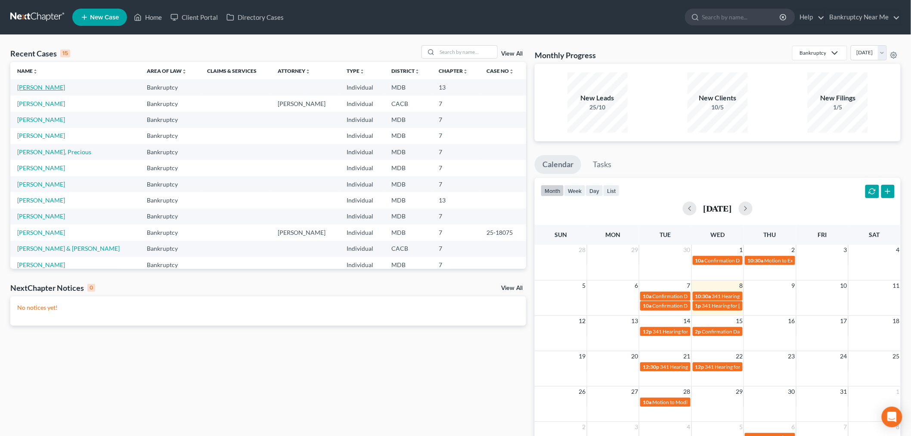
click at [27, 87] on link "[PERSON_NAME]" at bounding box center [41, 87] width 48 height 7
select select "6"
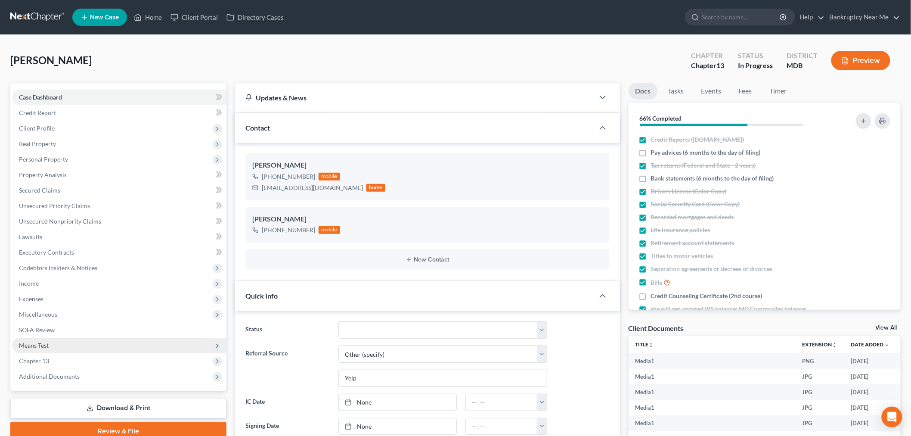
scroll to position [406, 0]
click at [71, 343] on span "Means Test" at bounding box center [119, 345] width 214 height 15
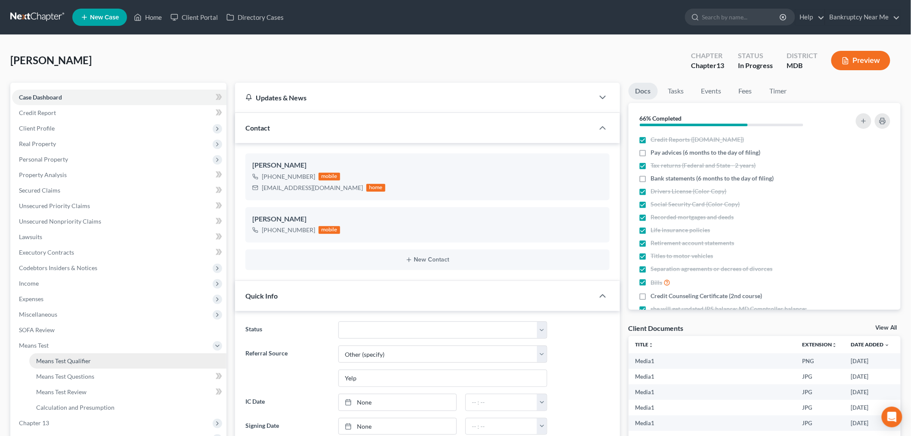
click at [63, 355] on link "Means Test Qualifier" at bounding box center [127, 360] width 197 height 15
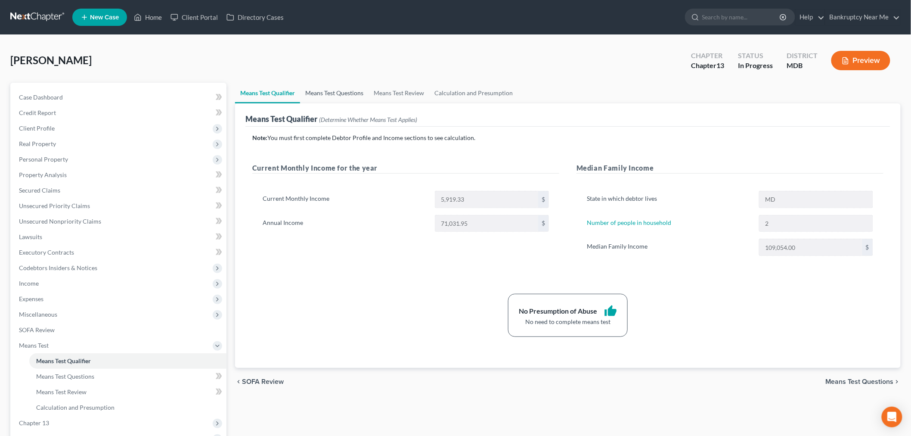
click at [327, 93] on link "Means Test Questions" at bounding box center [334, 93] width 68 height 21
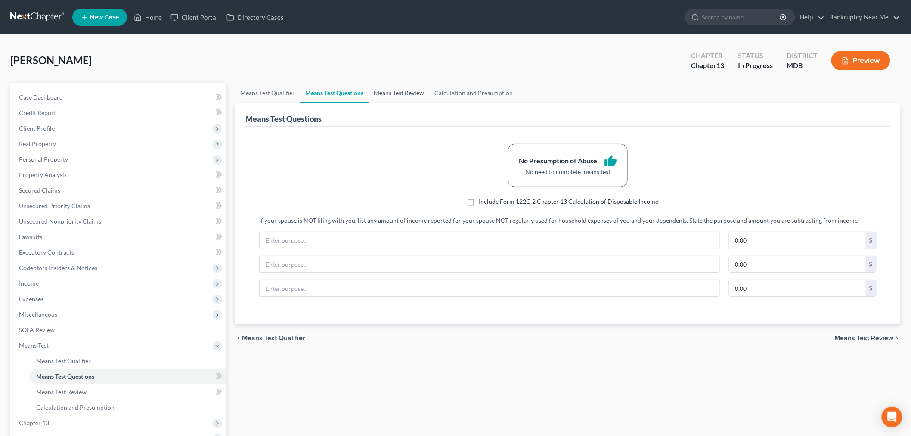
click at [417, 89] on link "Means Test Review" at bounding box center [399, 93] width 61 height 21
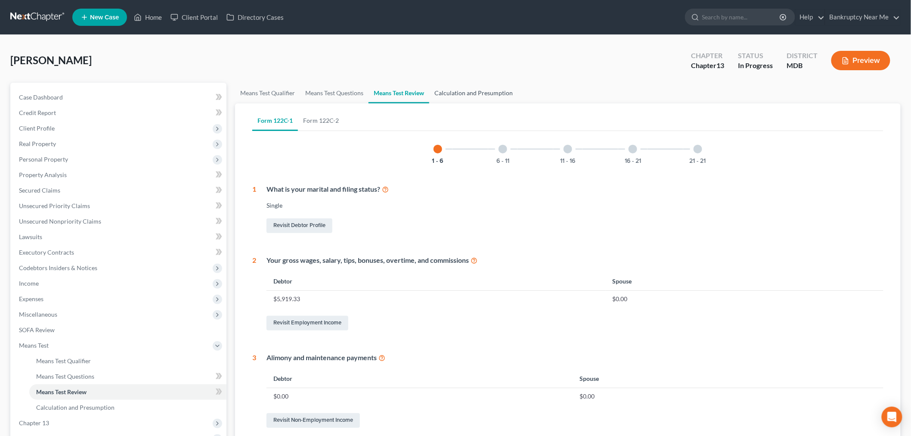
click at [462, 87] on link "Calculation and Presumption" at bounding box center [473, 93] width 89 height 21
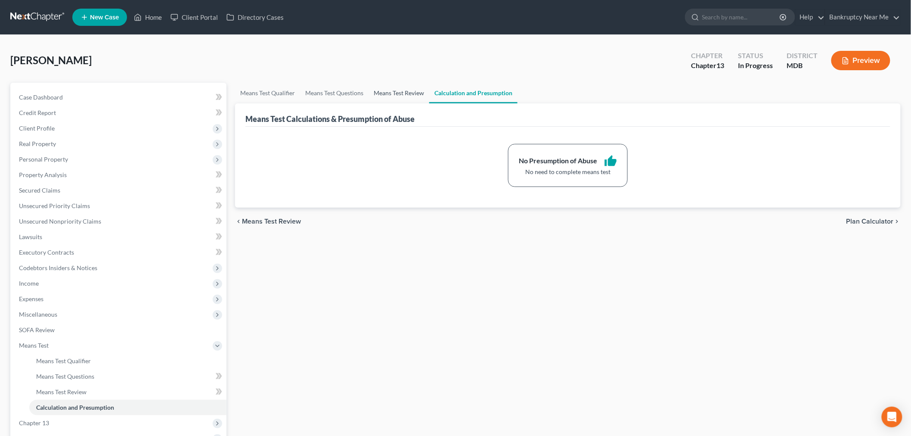
click at [376, 88] on link "Means Test Review" at bounding box center [399, 93] width 61 height 21
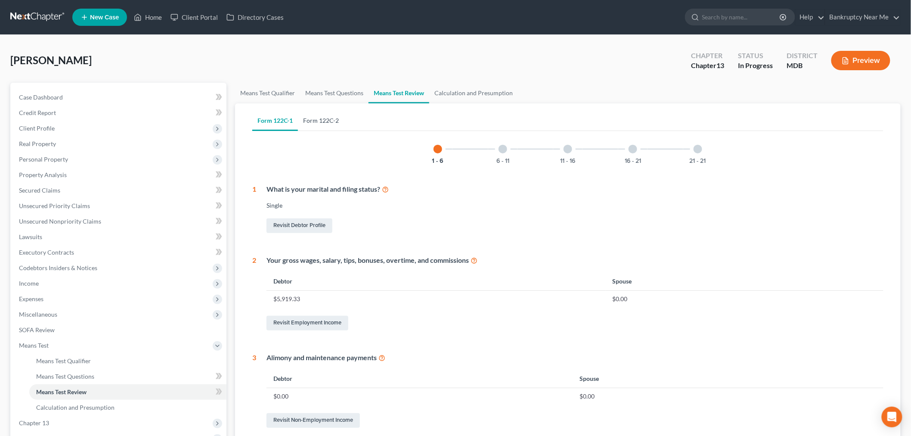
click at [319, 119] on link "Form 122C-2" at bounding box center [321, 120] width 46 height 21
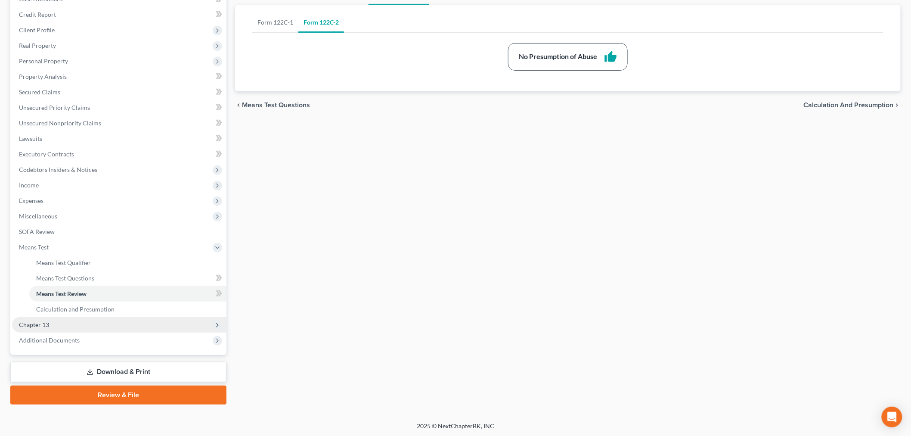
click at [58, 329] on span "Chapter 13" at bounding box center [119, 324] width 214 height 15
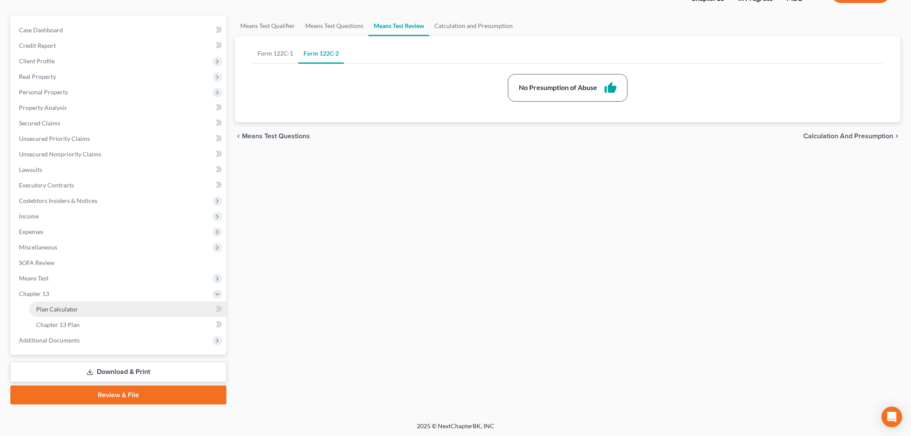
click at [96, 304] on link "Plan Calculator" at bounding box center [127, 308] width 197 height 15
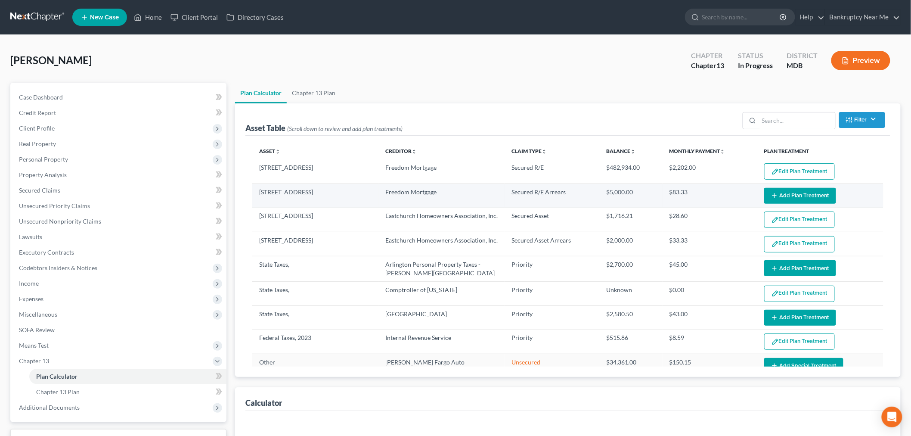
select select "59"
click at [784, 194] on button "Add Plan Treatment" at bounding box center [800, 196] width 72 height 16
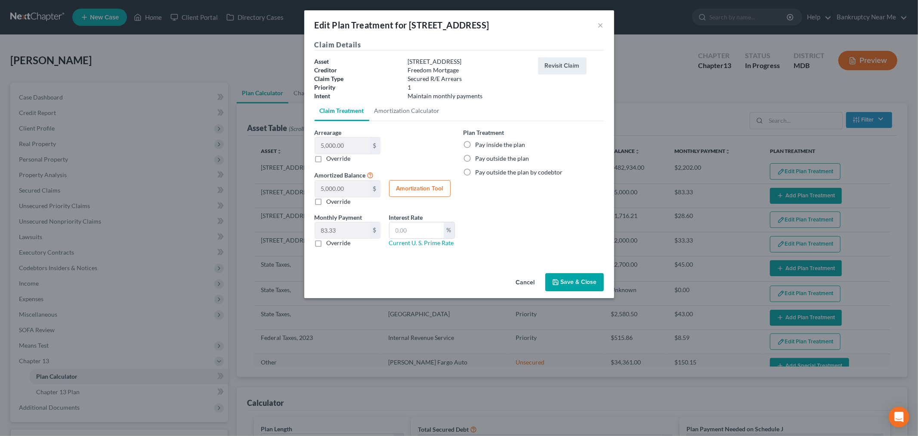
click at [487, 145] on label "Pay inside the plan" at bounding box center [501, 144] width 50 height 9
click at [485, 145] on input "Pay inside the plan" at bounding box center [482, 143] width 6 height 6
radio input "true"
click at [587, 282] on button "Save & Close" at bounding box center [575, 282] width 59 height 18
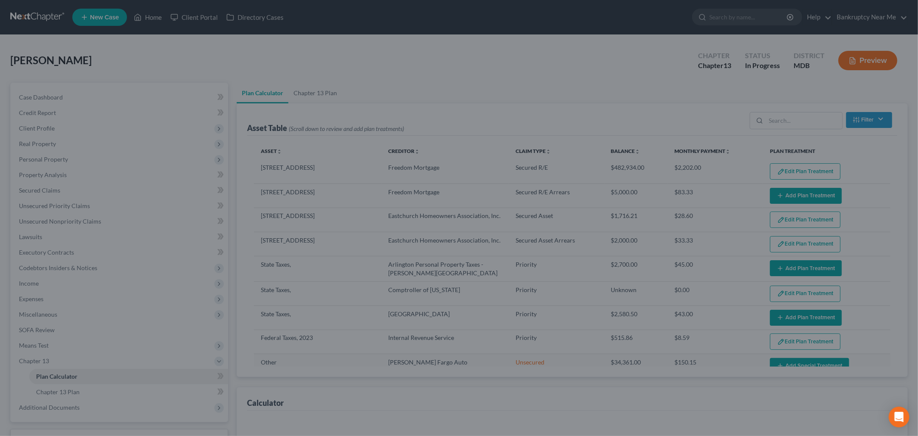
select select "59"
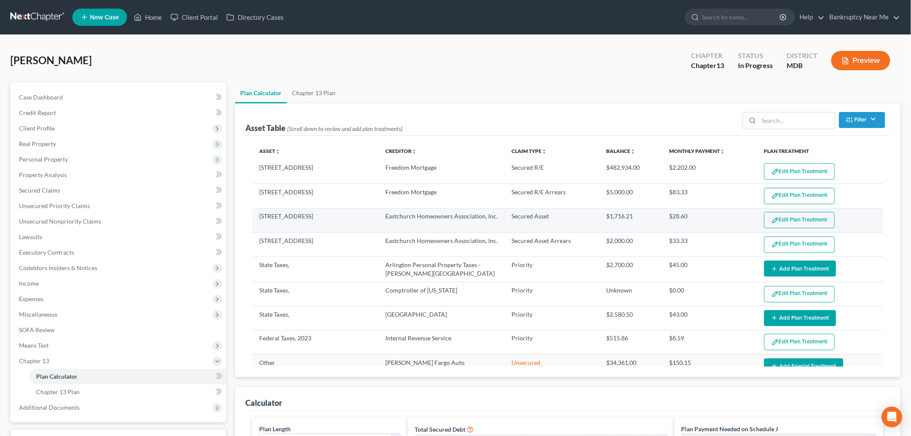
click at [794, 218] on button "Edit Plan Treatment" at bounding box center [799, 220] width 71 height 16
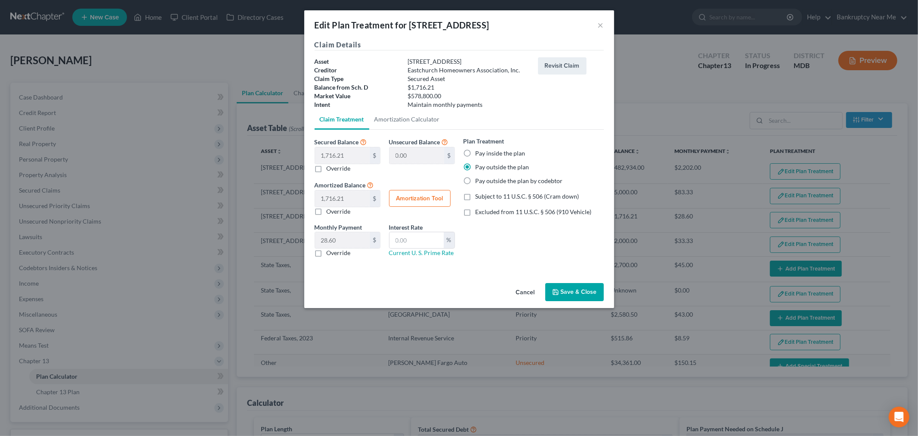
click at [595, 20] on div "Edit Plan Treatment for [STREET_ADDRESS] ×" at bounding box center [459, 24] width 310 height 29
click at [600, 21] on button "×" at bounding box center [601, 25] width 6 height 10
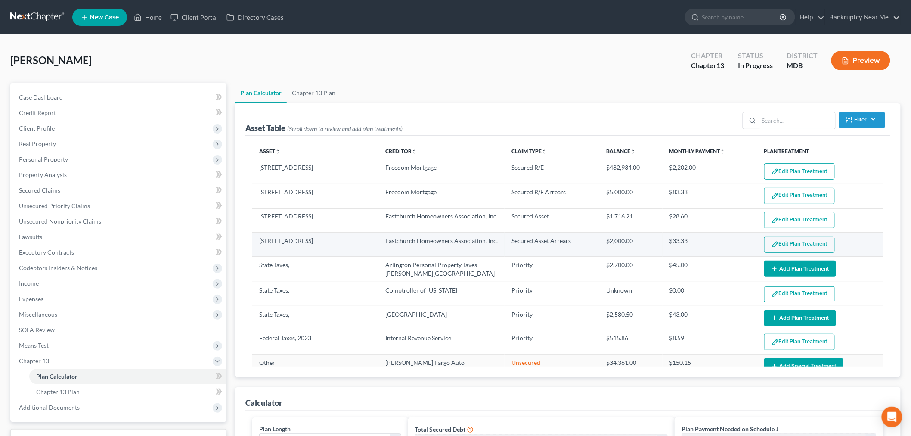
click at [794, 248] on button "Edit Plan Treatment" at bounding box center [799, 244] width 71 height 16
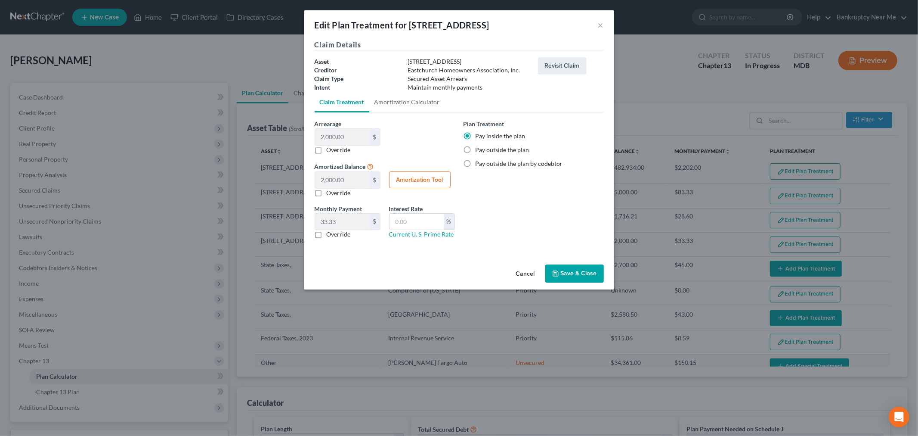
click at [588, 273] on button "Save & Close" at bounding box center [575, 273] width 59 height 18
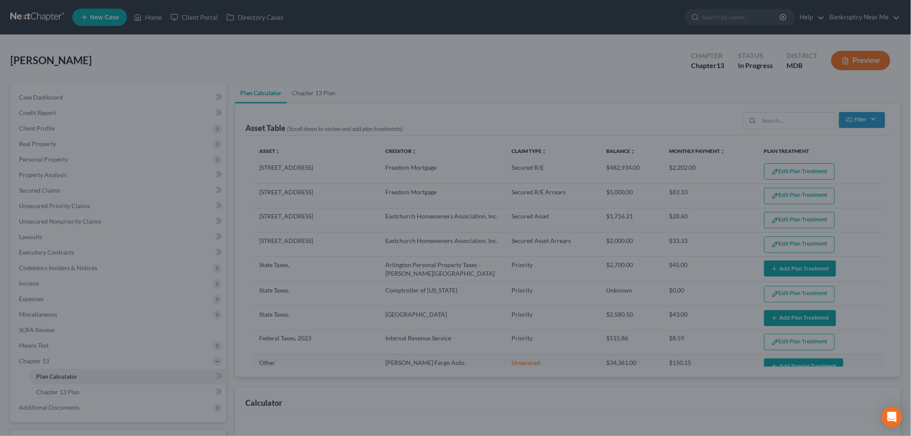
select select "59"
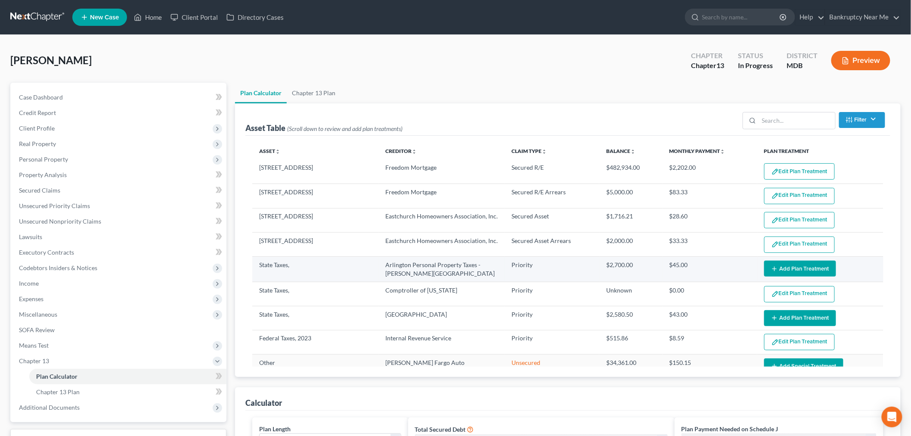
click at [794, 270] on button "Add Plan Treatment" at bounding box center [800, 268] width 72 height 16
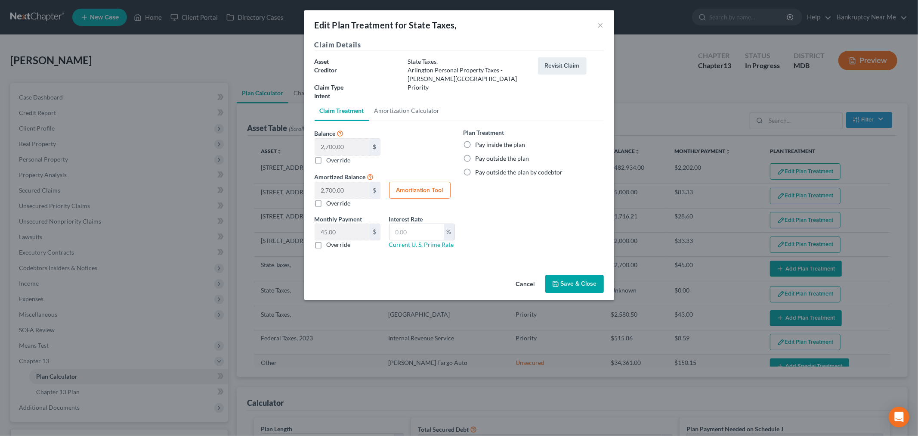
click at [502, 143] on label "Pay inside the plan" at bounding box center [501, 144] width 50 height 9
click at [485, 143] on input "Pay inside the plan" at bounding box center [482, 143] width 6 height 6
radio input "true"
click at [576, 281] on button "Save & Close" at bounding box center [575, 284] width 59 height 18
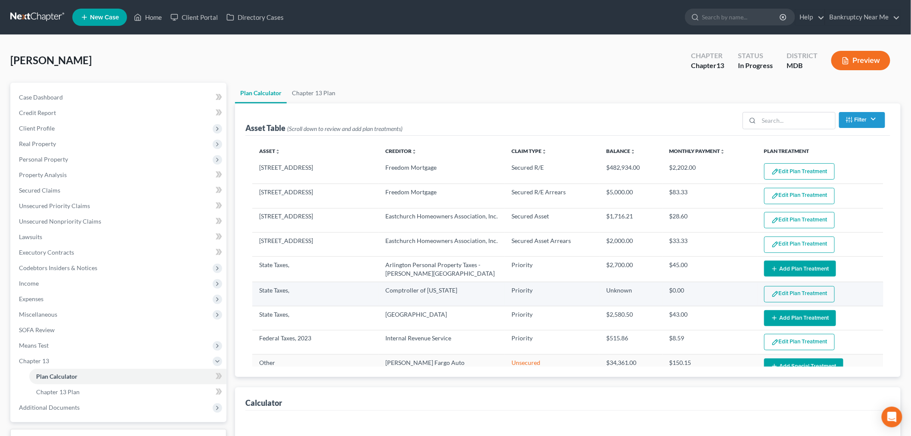
select select "59"
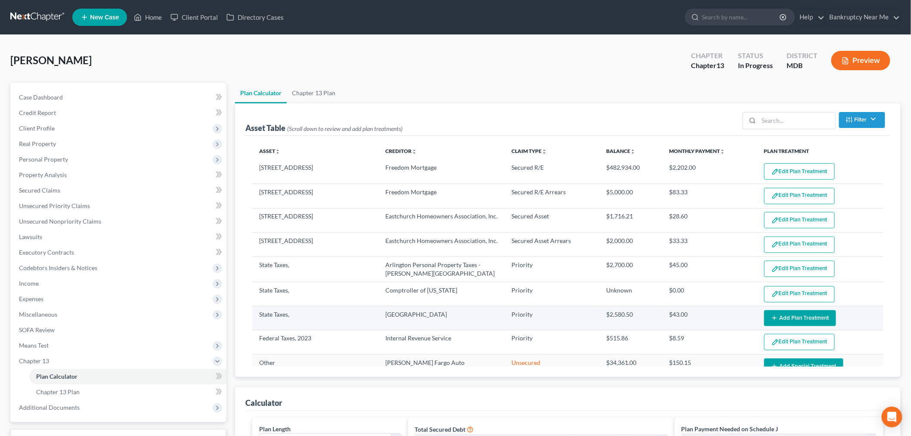
click at [793, 317] on button "Add Plan Treatment" at bounding box center [800, 318] width 72 height 16
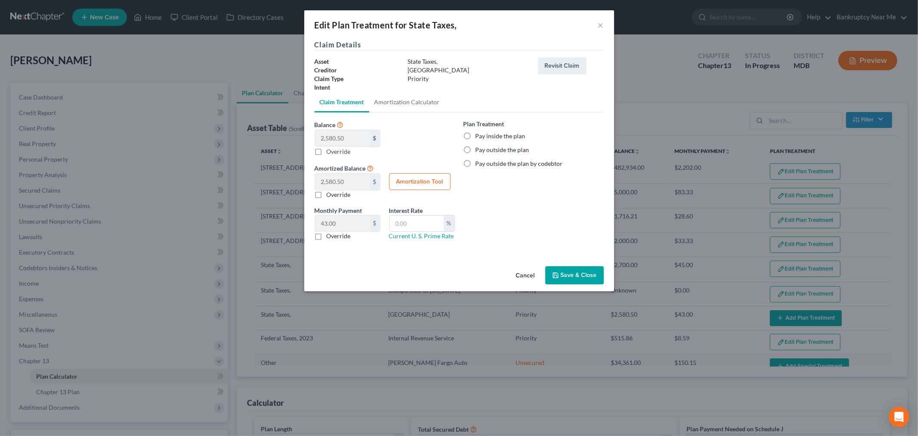
click at [514, 135] on label "Pay inside the plan" at bounding box center [501, 136] width 50 height 9
click at [485, 135] on input "Pay inside the plan" at bounding box center [482, 135] width 6 height 6
radio input "true"
click at [583, 272] on button "Save & Close" at bounding box center [575, 275] width 59 height 18
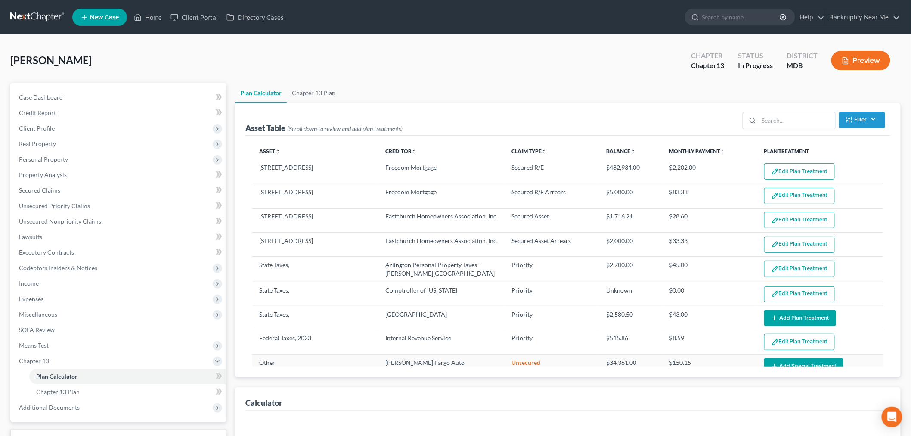
select select "59"
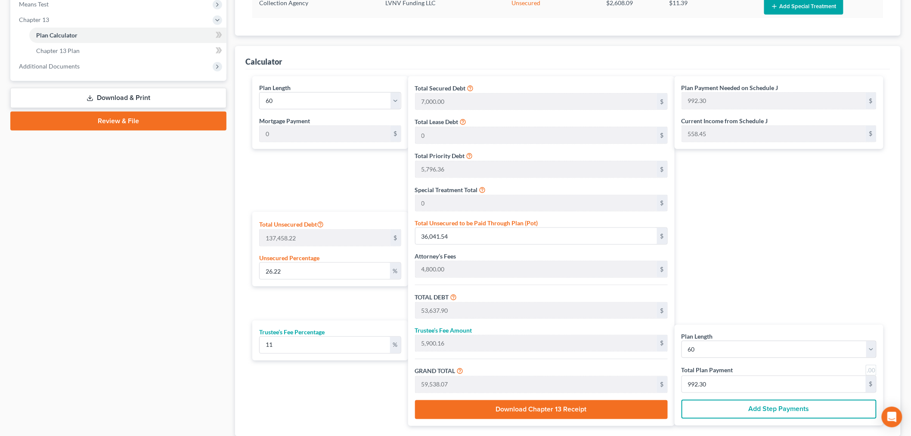
scroll to position [382, 0]
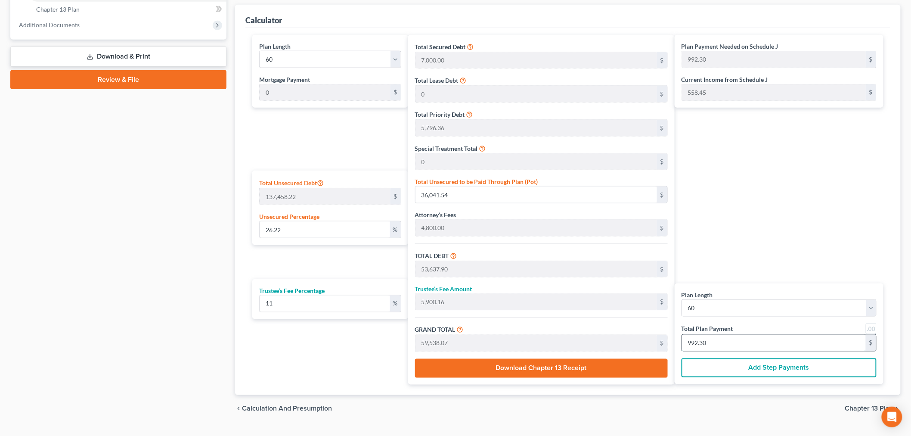
click at [731, 342] on input "992.30" at bounding box center [774, 343] width 184 height 16
paste input "1,117.69"
type input "31.15"
type input "42,819.31"
type input "60,415.67"
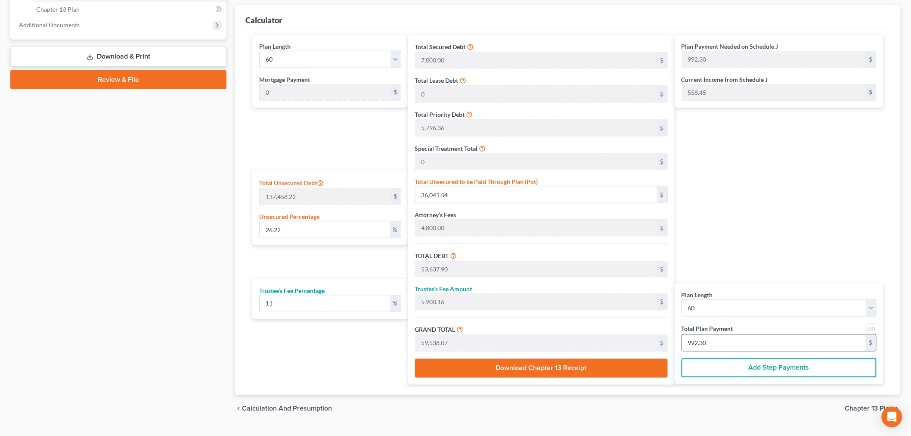
type input "6,645.72"
type input "67,061.40"
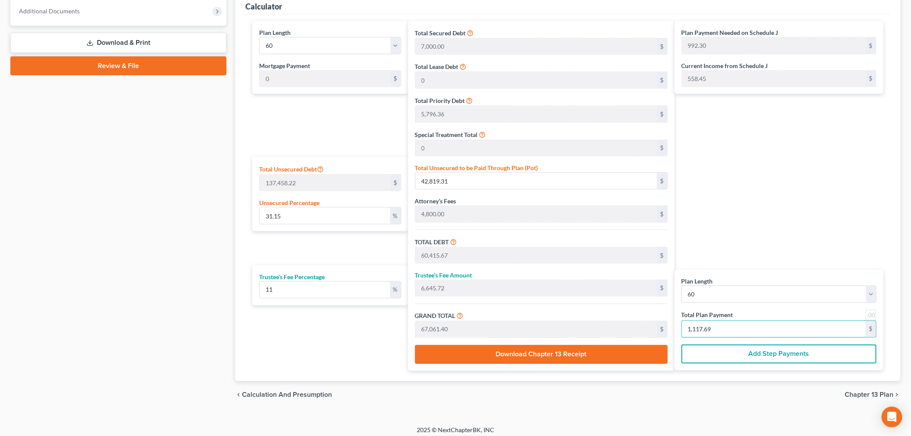
scroll to position [403, 0]
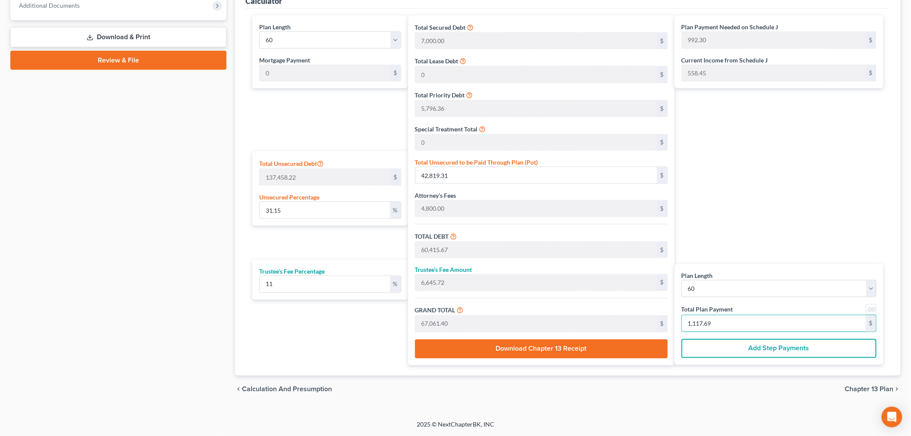
type input "1,117.69"
click at [875, 388] on span "Chapter 13 Plan" at bounding box center [869, 389] width 49 height 7
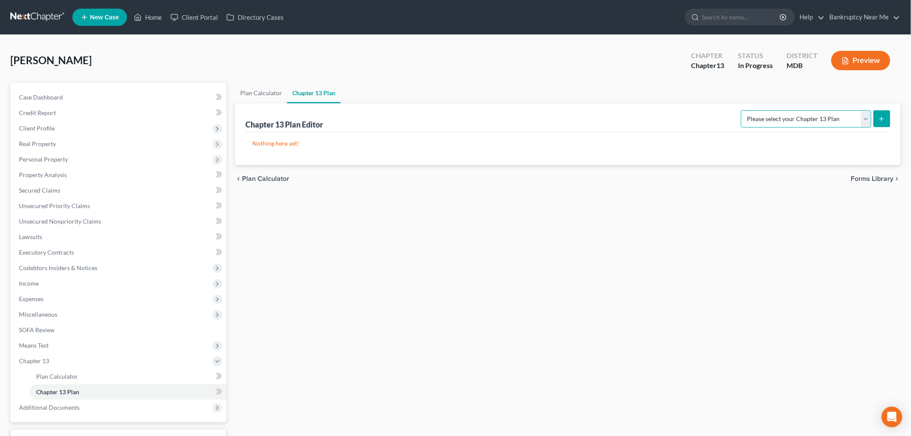
click at [846, 123] on select "Please select your Chapter 13 Plan District of [US_STATE][GEOGRAPHIC_DATA] of […" at bounding box center [806, 118] width 130 height 17
select select "2"
click at [744, 110] on select "Please select your Chapter 13 Plan District of [US_STATE][GEOGRAPHIC_DATA] of […" at bounding box center [806, 118] width 130 height 17
click at [883, 117] on icon "submit" at bounding box center [881, 118] width 7 height 7
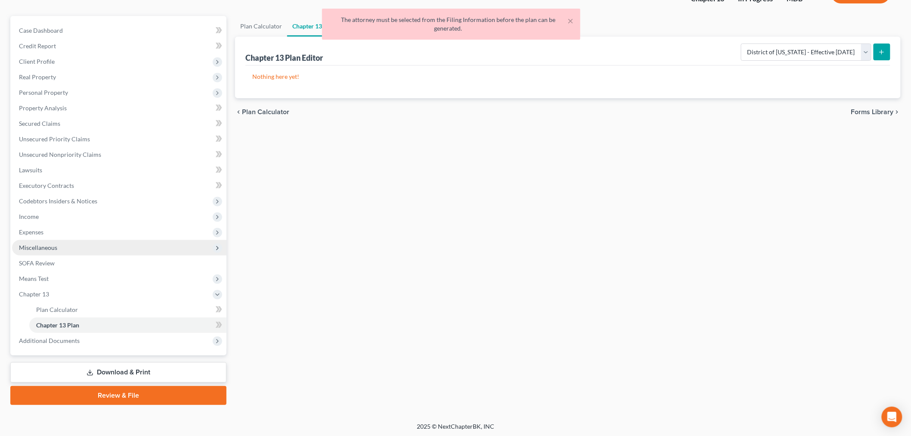
scroll to position [67, 0]
click at [45, 246] on span "Miscellaneous" at bounding box center [38, 246] width 38 height 7
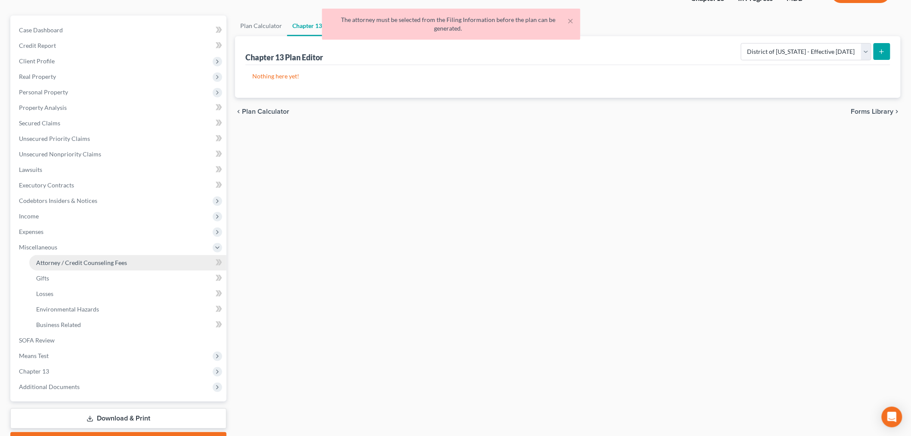
click at [63, 260] on span "Attorney / Credit Counseling Fees" at bounding box center [81, 262] width 91 height 7
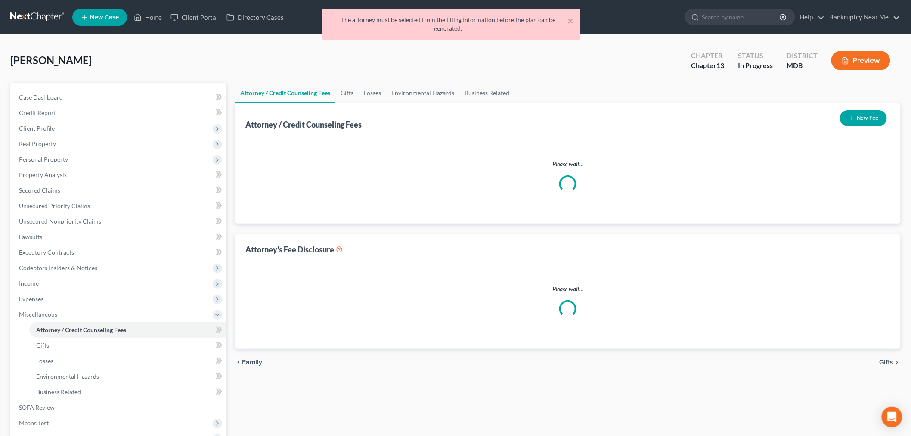
select select "1"
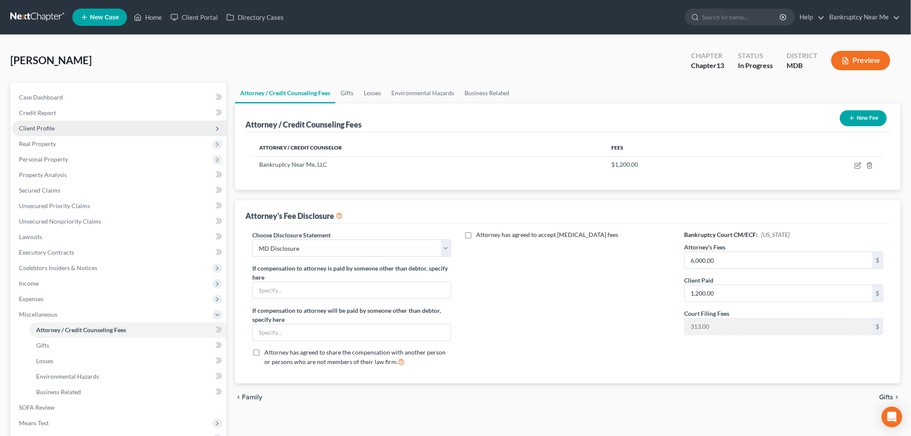
click at [76, 126] on span "Client Profile" at bounding box center [119, 128] width 214 height 15
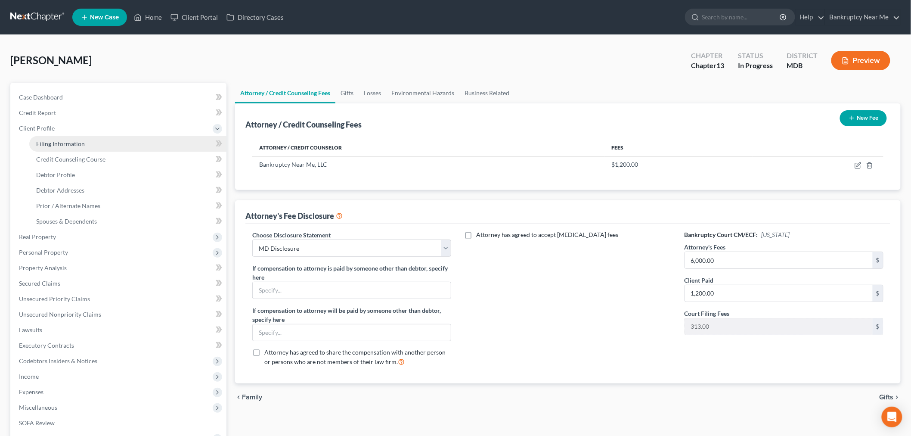
click at [81, 141] on span "Filing Information" at bounding box center [60, 143] width 49 height 7
select select "1"
select select "0"
select select "3"
select select "21"
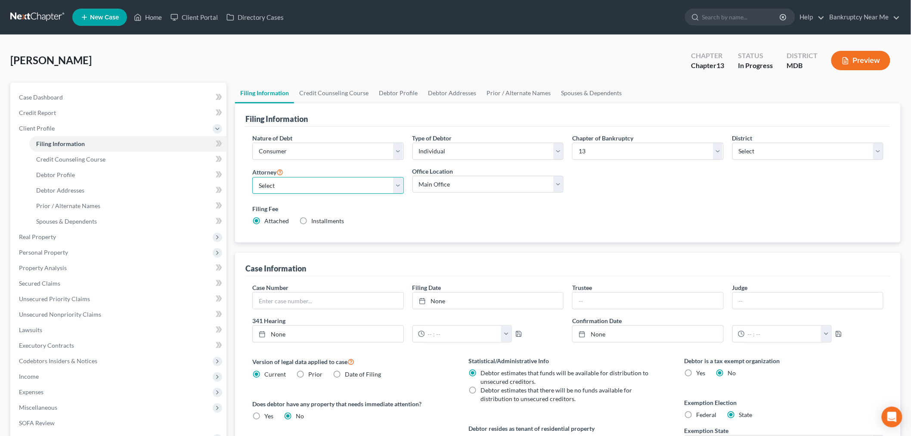
click at [324, 181] on select "Select [PERSON_NAME] - MDB [PERSON_NAME] - CACB" at bounding box center [328, 185] width 152 height 17
select select "0"
click at [252, 177] on select "Select [PERSON_NAME] - MDB [PERSON_NAME] - CACB" at bounding box center [328, 185] width 152 height 17
drag, startPoint x: 437, startPoint y: 179, endPoint x: 437, endPoint y: 186, distance: 6.9
click at [437, 179] on select "Main Office Bankruptcy Near Me, LLC ([GEOGRAPHIC_DATA], [GEOGRAPHIC_DATA])" at bounding box center [488, 184] width 152 height 17
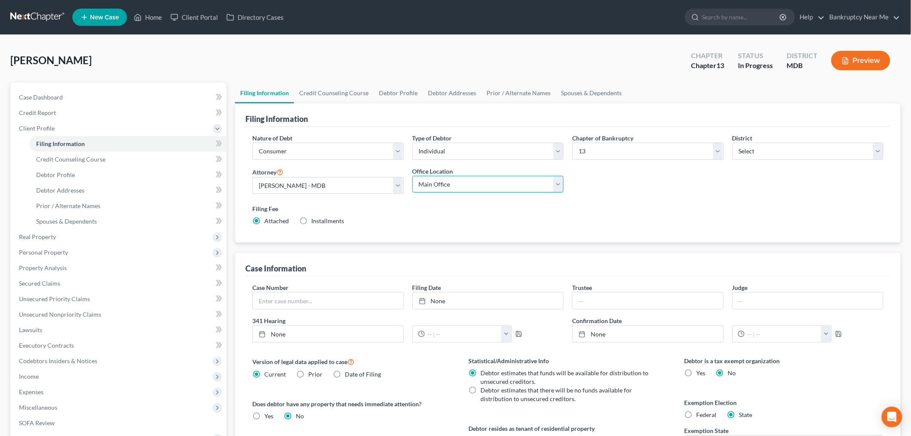
select select "0"
click at [412, 176] on select "Main Office Bankruptcy Near Me, LLC ([GEOGRAPHIC_DATA], [GEOGRAPHIC_DATA])" at bounding box center [488, 184] width 152 height 17
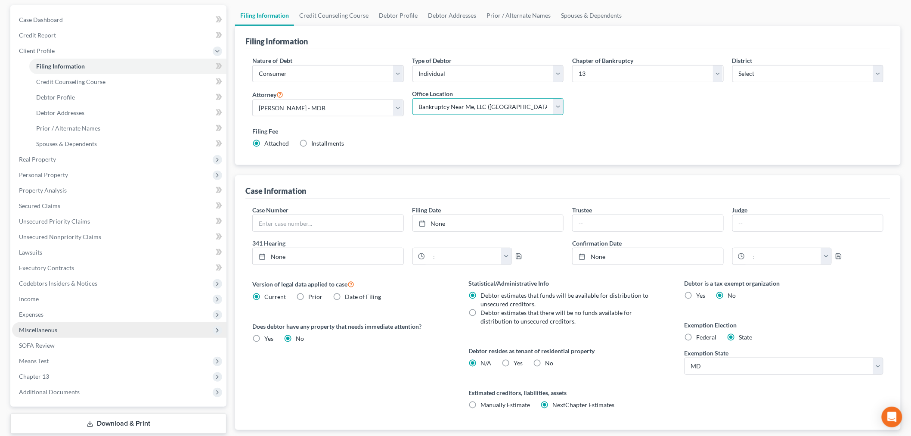
scroll to position [131, 0]
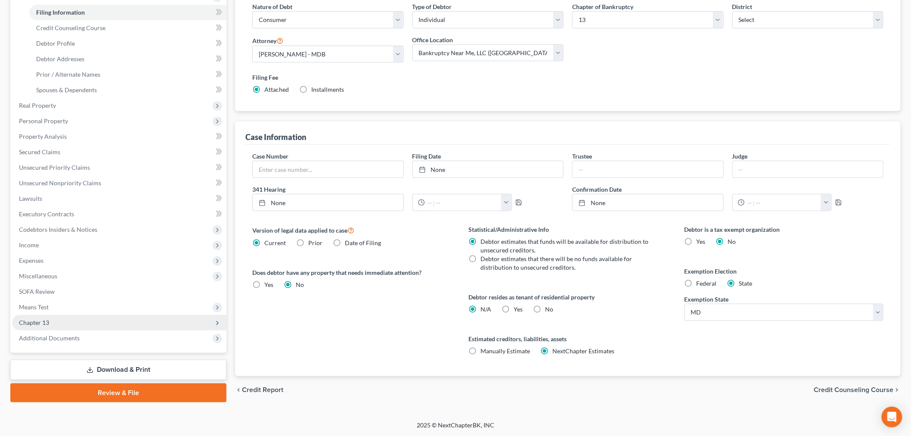
click at [99, 315] on span "Chapter 13" at bounding box center [119, 322] width 214 height 15
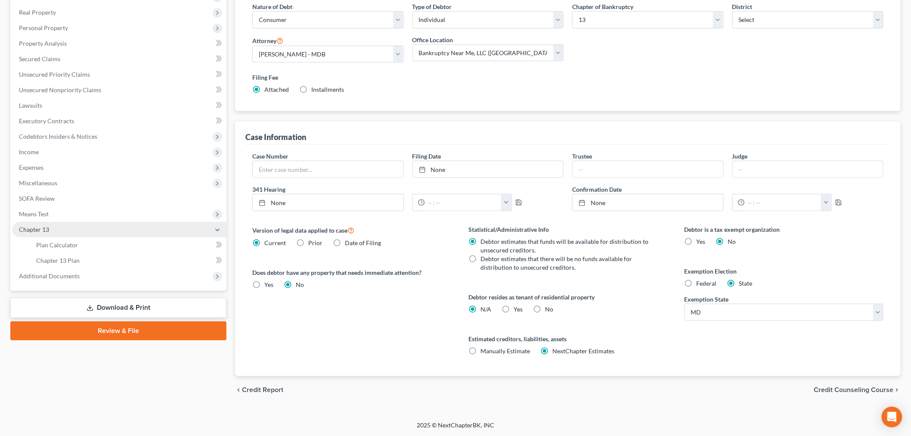
click at [109, 235] on span "Chapter 13" at bounding box center [119, 229] width 214 height 15
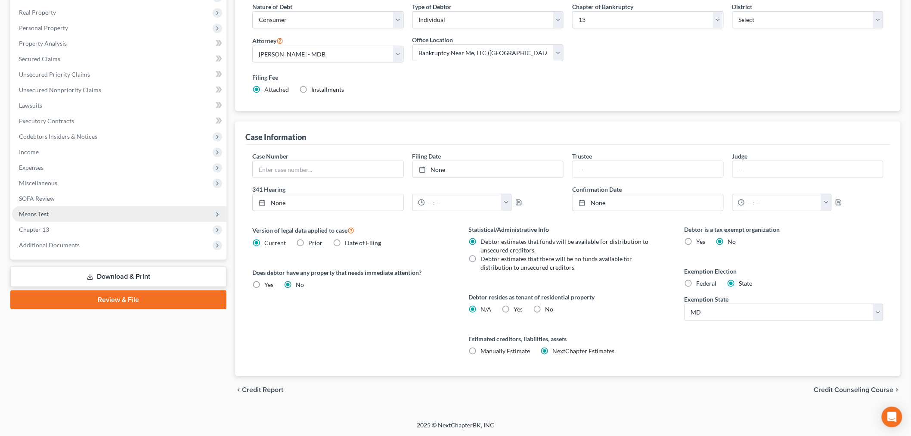
click at [83, 208] on span "Means Test" at bounding box center [119, 213] width 214 height 15
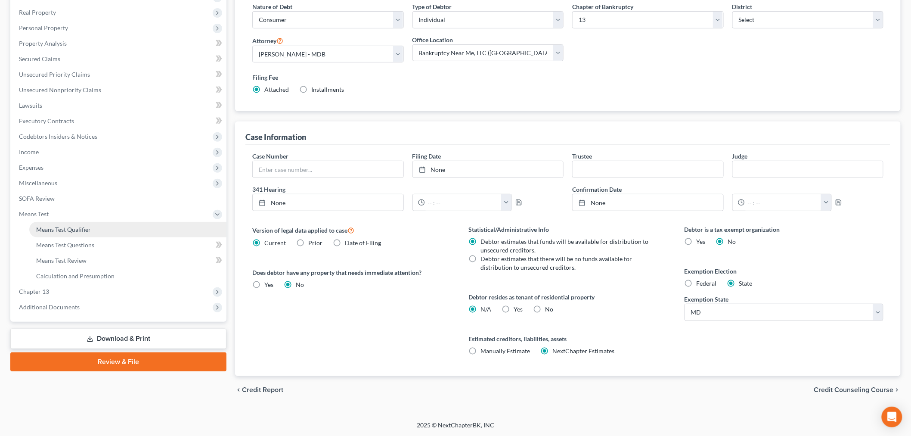
click at [77, 226] on span "Means Test Qualifier" at bounding box center [63, 229] width 55 height 7
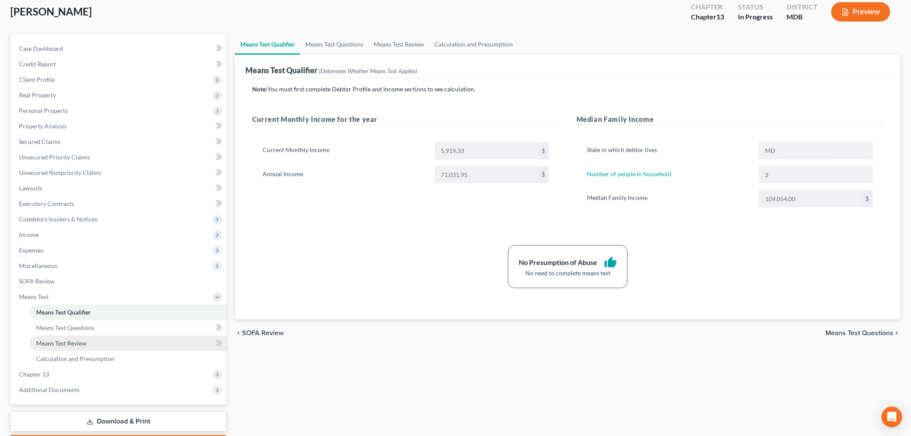
scroll to position [98, 0]
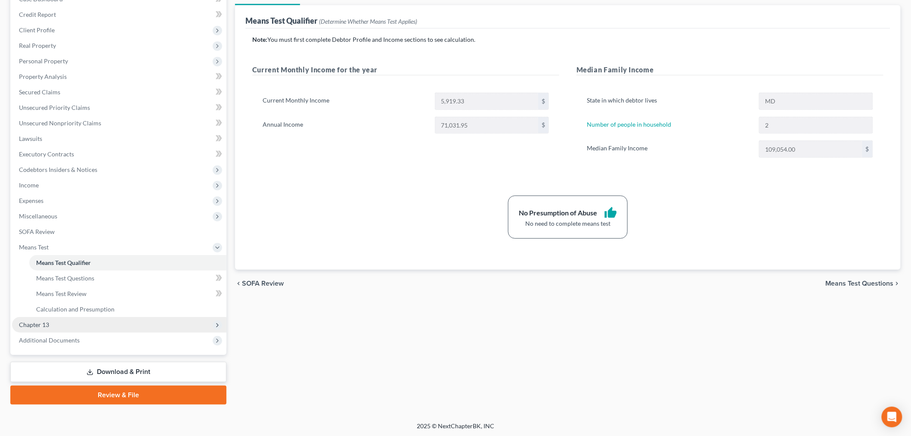
click at [81, 322] on span "Chapter 13" at bounding box center [119, 324] width 214 height 15
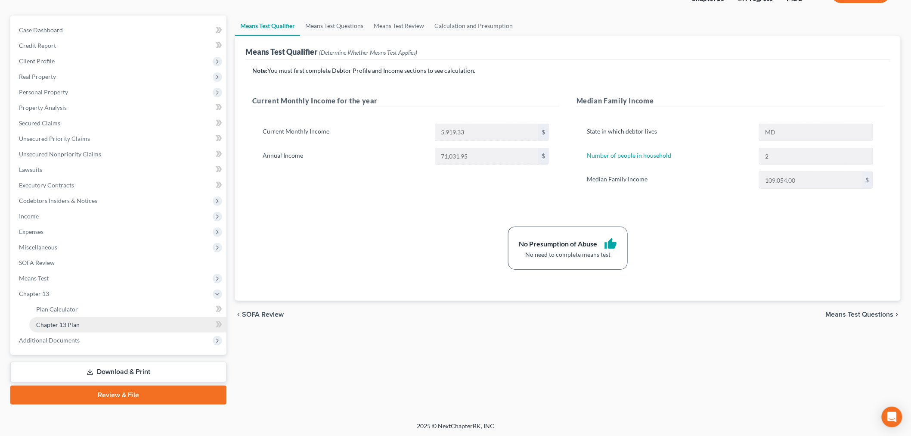
click at [101, 326] on link "Chapter 13 Plan" at bounding box center [127, 324] width 197 height 15
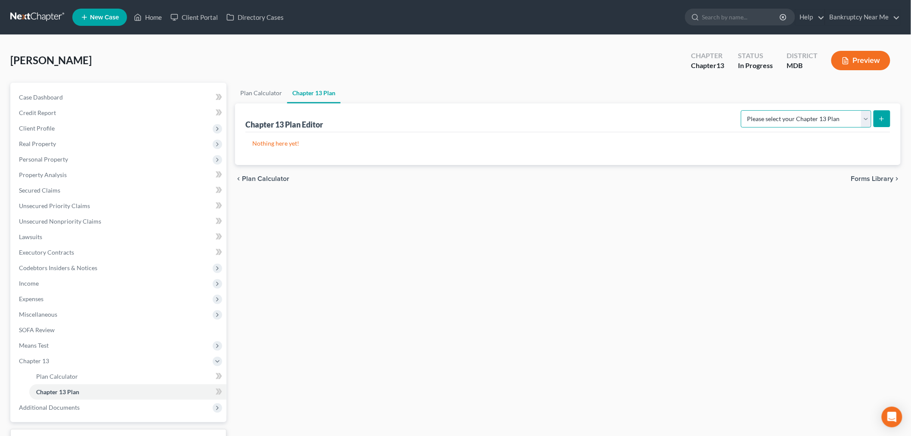
click at [852, 111] on select "Please select your Chapter 13 Plan District of [US_STATE][GEOGRAPHIC_DATA] of […" at bounding box center [806, 118] width 130 height 17
select select "2"
click at [744, 110] on select "Please select your Chapter 13 Plan District of [US_STATE][GEOGRAPHIC_DATA] of […" at bounding box center [806, 118] width 130 height 17
click at [879, 115] on icon "submit" at bounding box center [881, 118] width 7 height 7
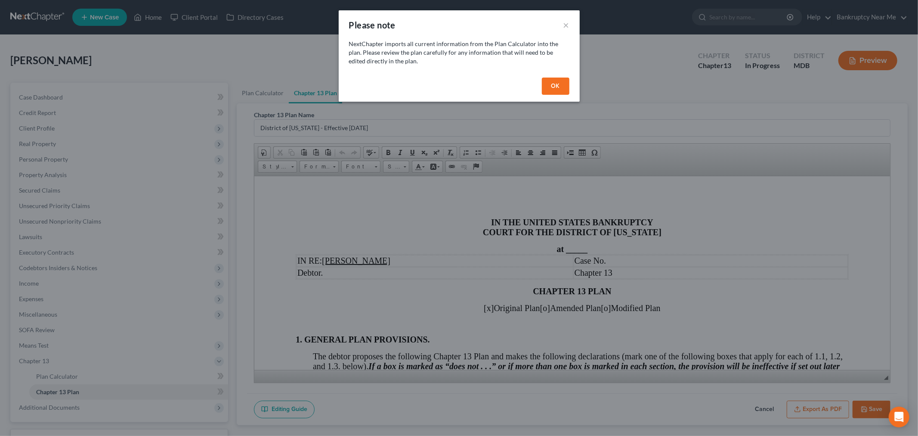
click at [549, 87] on button "OK" at bounding box center [556, 85] width 28 height 17
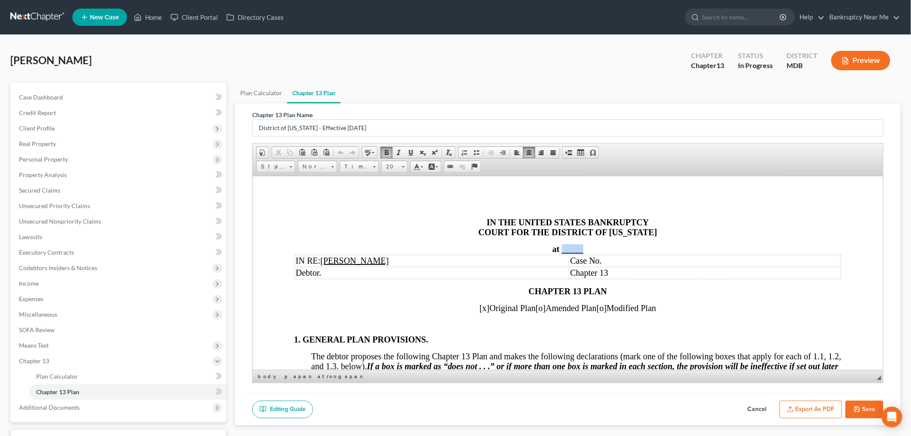
drag, startPoint x: 592, startPoint y: 253, endPoint x: 561, endPoint y: 251, distance: 31.0
click at [561, 251] on div "at _____" at bounding box center [568, 249] width 548 height 10
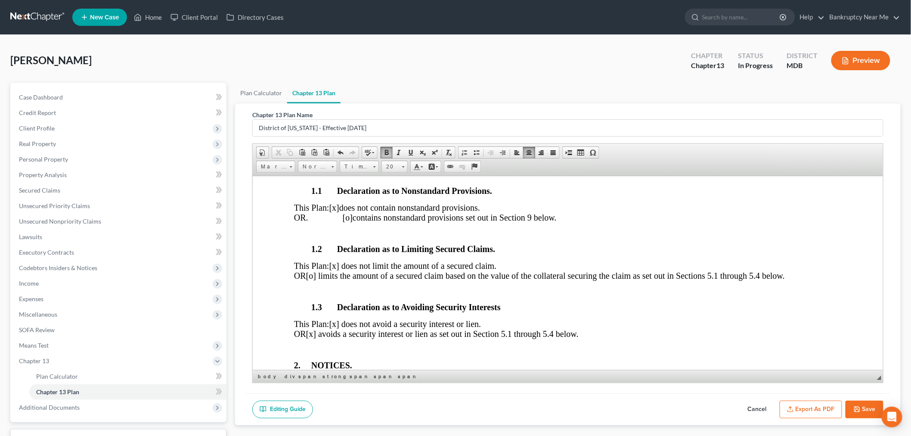
scroll to position [239, 0]
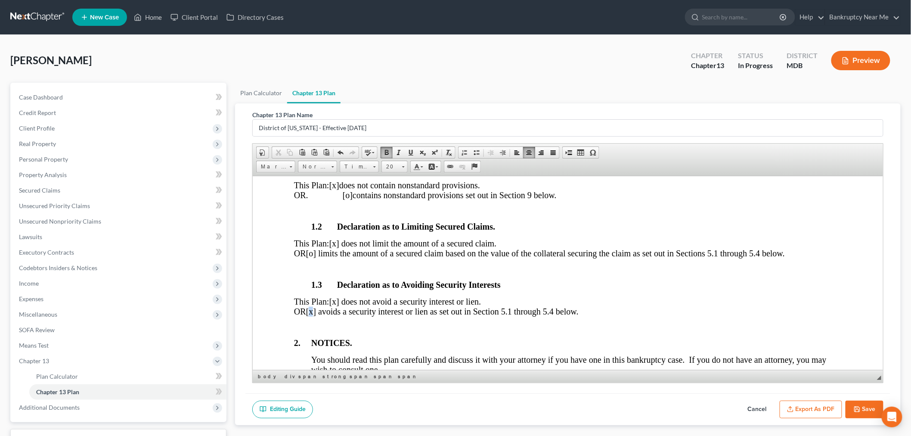
click at [344, 313] on span "[x] avoids a security interest or lien as set out in Section 5.1 through 5.4 be…" at bounding box center [442, 310] width 273 height 9
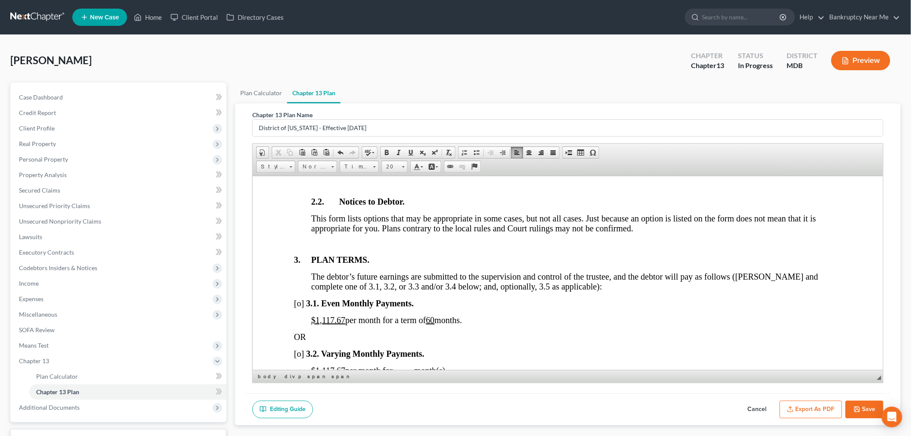
scroll to position [574, 0]
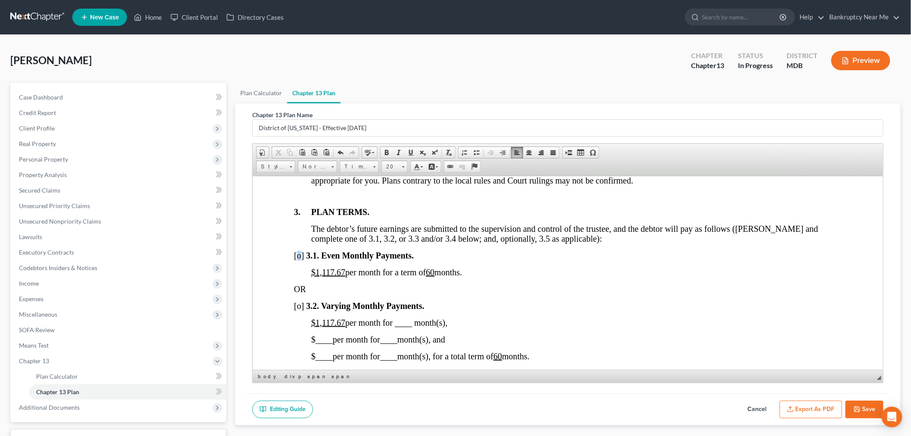
click at [299, 260] on span "[o]" at bounding box center [299, 254] width 10 height 9
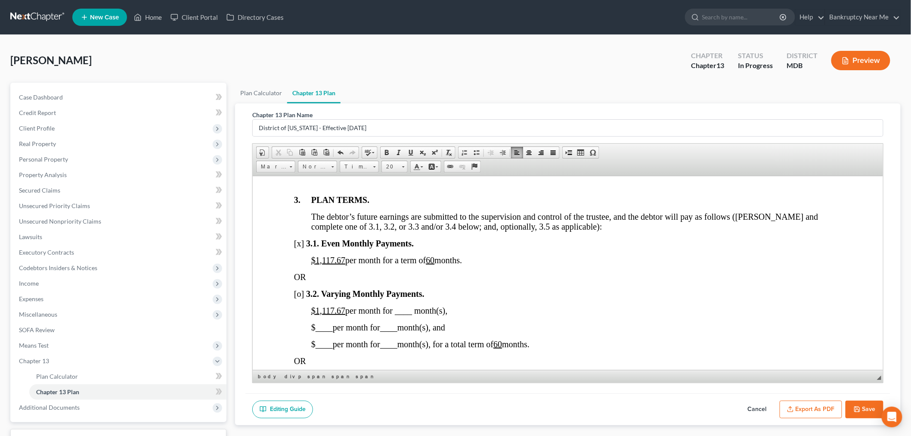
scroll to position [622, 0]
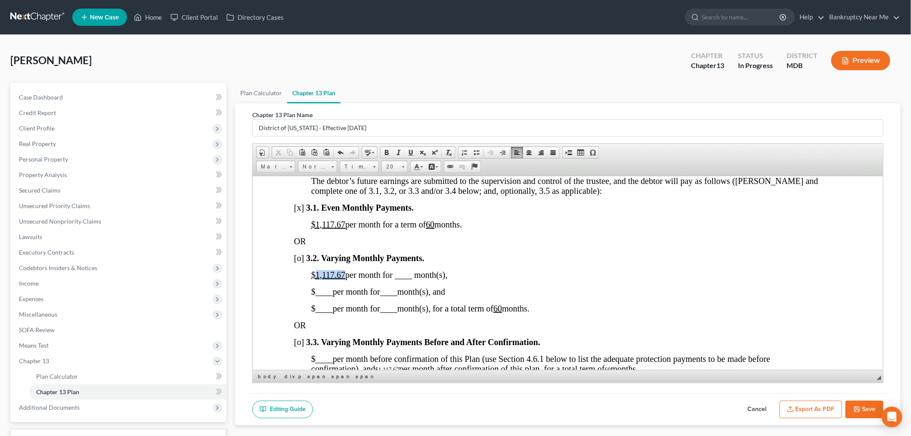
drag, startPoint x: 344, startPoint y: 277, endPoint x: 314, endPoint y: 281, distance: 30.4
click at [314, 279] on u "$1,117.67" at bounding box center [328, 274] width 34 height 9
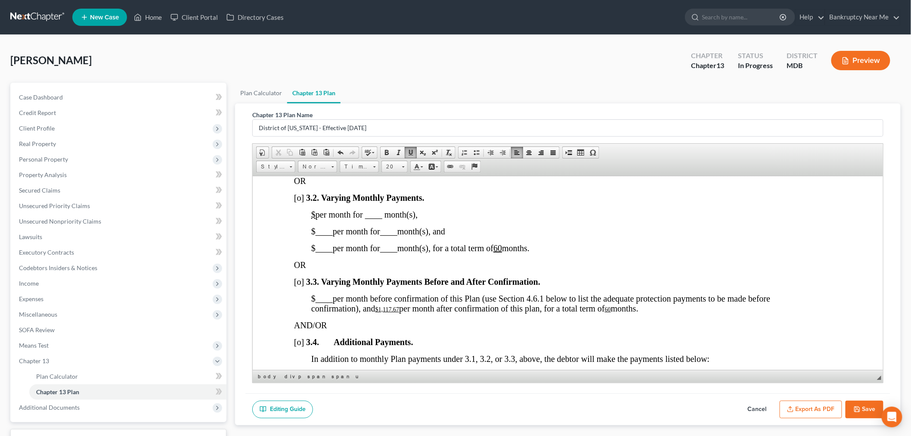
scroll to position [765, 0]
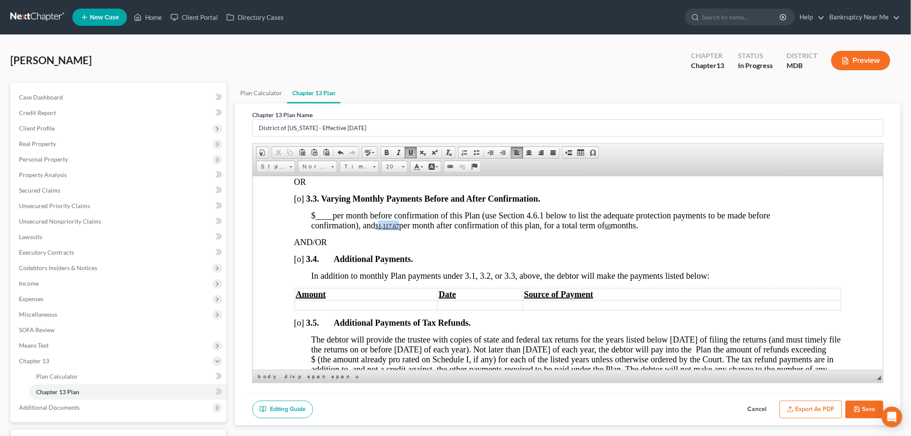
drag, startPoint x: 400, startPoint y: 232, endPoint x: 381, endPoint y: 232, distance: 19.8
click at [381, 229] on span "$ ____ per month before confirmation of this Plan (use Section 4.6.1 below to l…" at bounding box center [540, 219] width 459 height 19
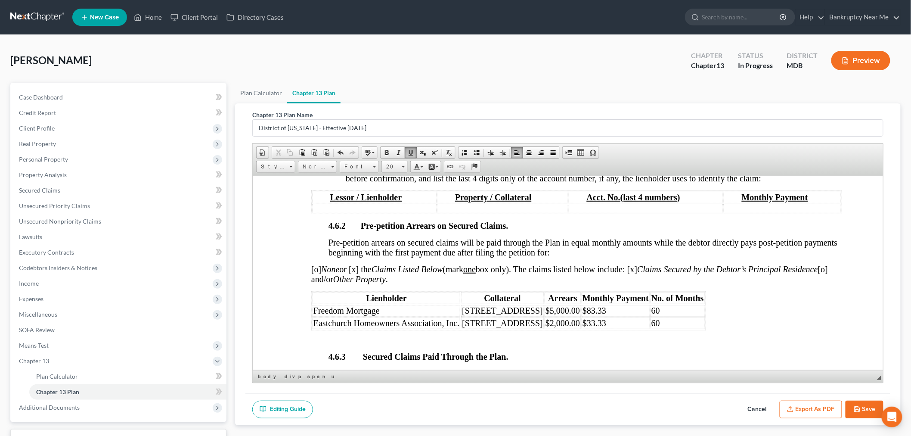
scroll to position [1531, 0]
drag, startPoint x: 589, startPoint y: 324, endPoint x: 560, endPoint y: 323, distance: 29.3
click at [560, 315] on tr "Freedom Mortgage 1007 Holden Road $5,000.00 $83.33 60" at bounding box center [508, 310] width 392 height 12
click at [563, 315] on td "$5,000.00" at bounding box center [562, 310] width 36 height 12
click at [583, 314] on span "$83.33" at bounding box center [594, 308] width 24 height 9
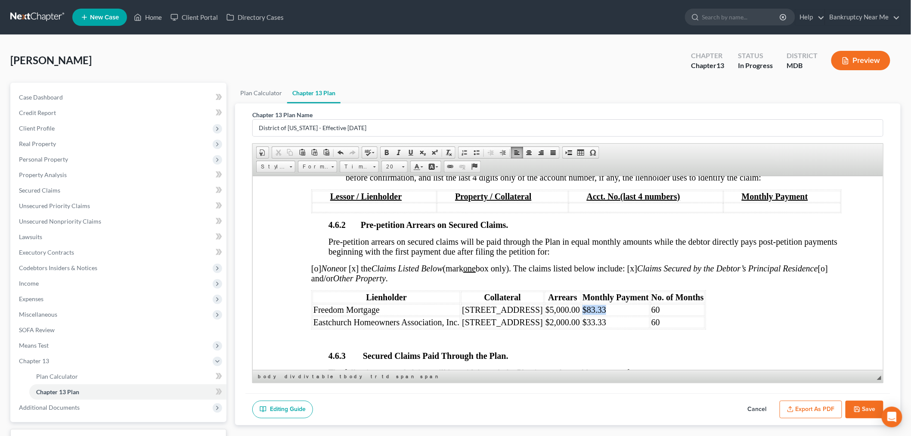
drag, startPoint x: 573, startPoint y: 323, endPoint x: 567, endPoint y: 324, distance: 5.6
click at [581, 315] on td "$83.33" at bounding box center [615, 310] width 68 height 12
drag, startPoint x: 592, startPoint y: 333, endPoint x: 564, endPoint y: 334, distance: 28.4
click at [581, 328] on td "$33.33" at bounding box center [615, 322] width 68 height 12
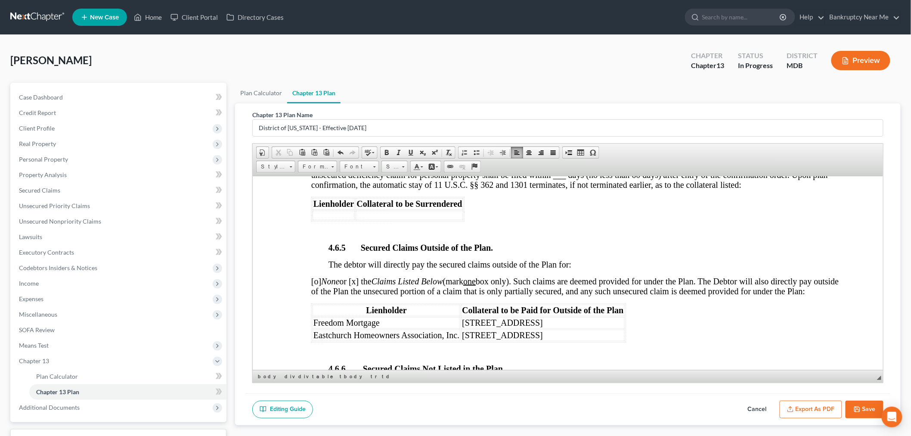
scroll to position [1913, 0]
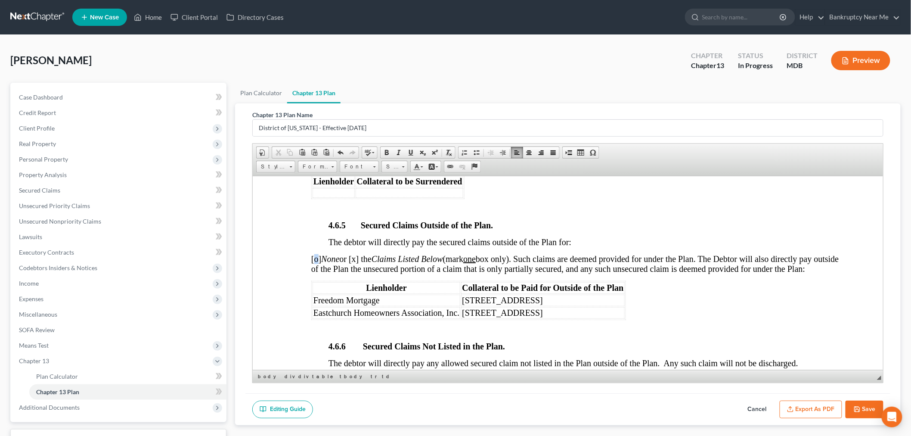
click at [314, 273] on span "[o] None or [x] the Claims Listed Below (mark one box only). Such claims are de…" at bounding box center [575, 263] width 528 height 19
click at [356, 273] on span "[x] None or [x] the Claims Listed Below (mark one box only). Such claims are de…" at bounding box center [575, 263] width 528 height 19
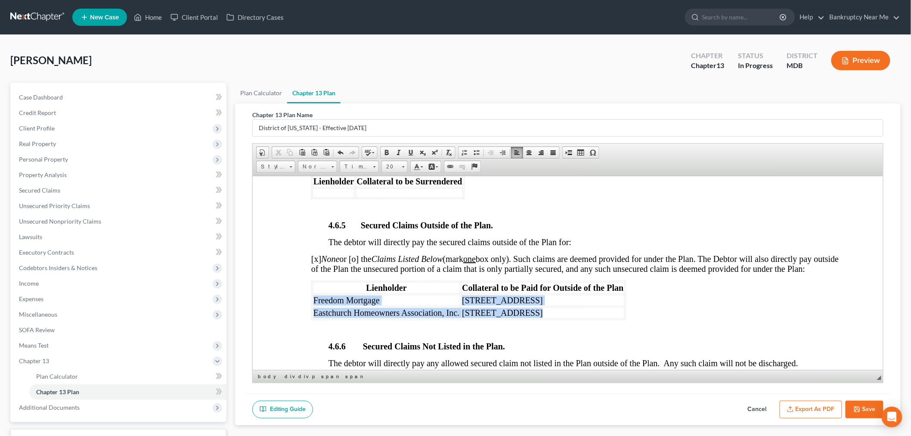
drag, startPoint x: 514, startPoint y: 324, endPoint x: 312, endPoint y: 316, distance: 202.5
click at [312, 316] on tbody "Freedom Mortgage 1007 Holden Road Eastchurch Homeowners Association, Inc. 1007 …" at bounding box center [468, 306] width 312 height 24
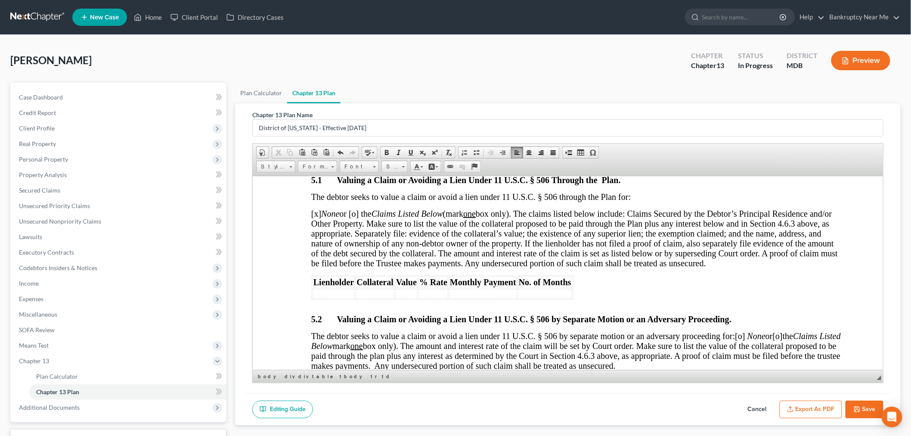
scroll to position [2487, 0]
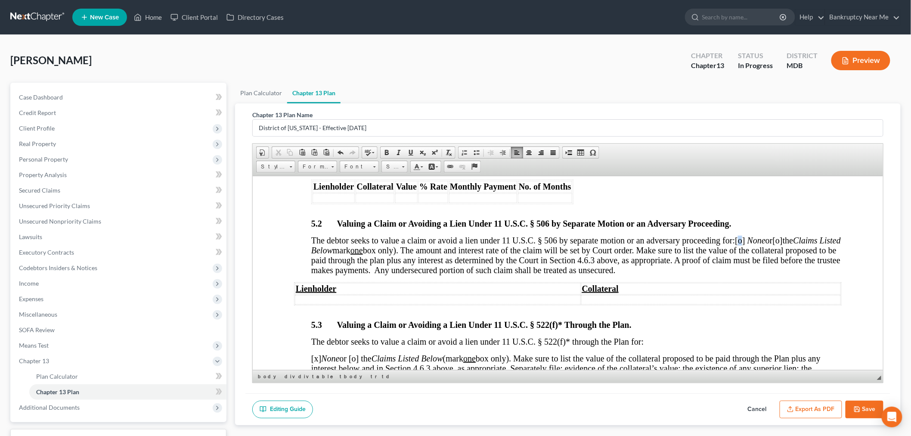
drag, startPoint x: 741, startPoint y: 265, endPoint x: 744, endPoint y: 262, distance: 4.9
click at [744, 245] on span "[o]" at bounding box center [740, 239] width 10 height 9
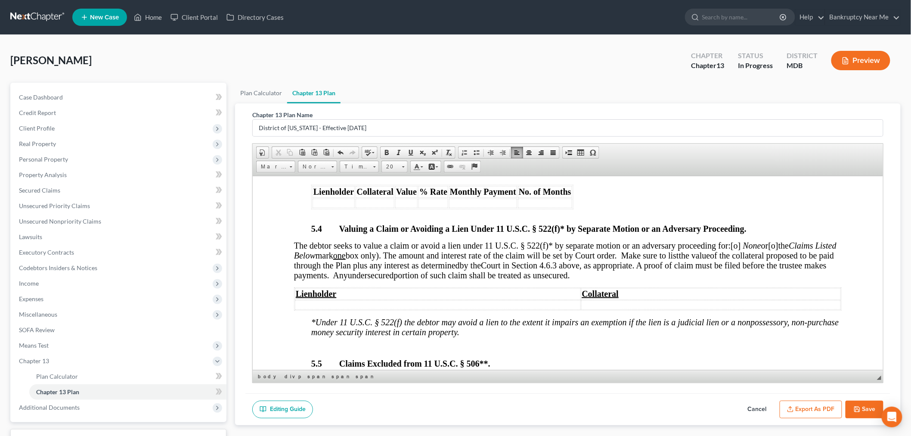
scroll to position [2727, 0]
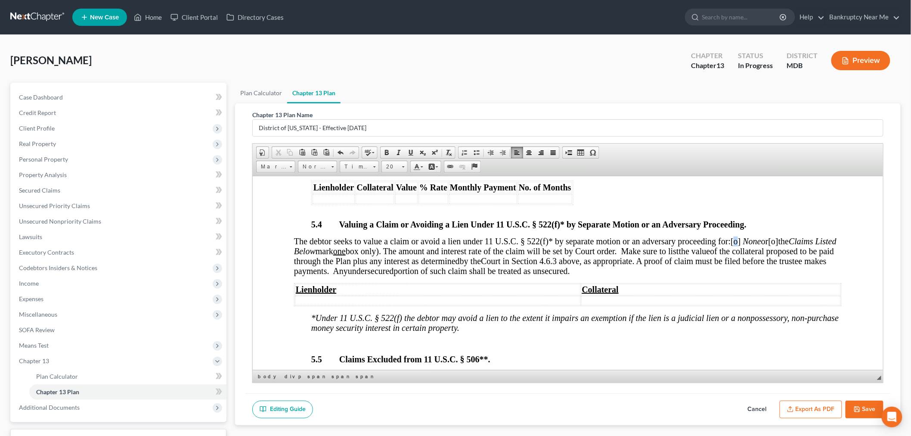
click at [739, 245] on span "[o]" at bounding box center [736, 240] width 10 height 9
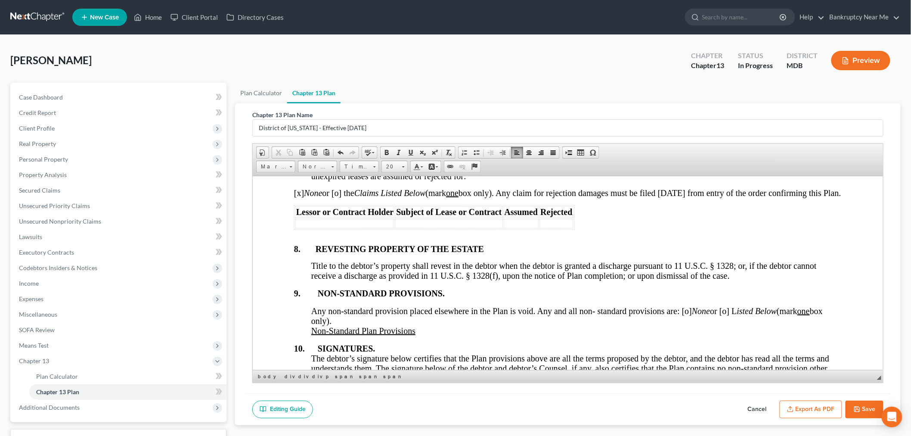
scroll to position [3205, 0]
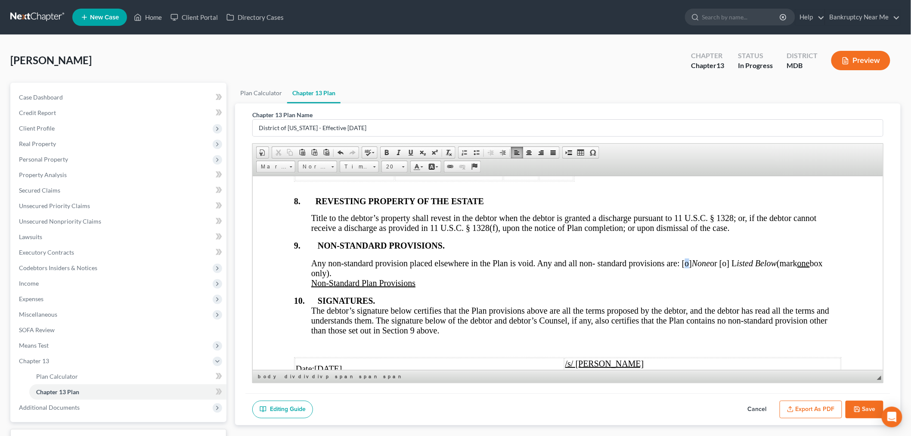
click at [686, 277] on span "Any non-standard provision placed elsewhere in the Plan is void. Any and all no…" at bounding box center [566, 267] width 511 height 19
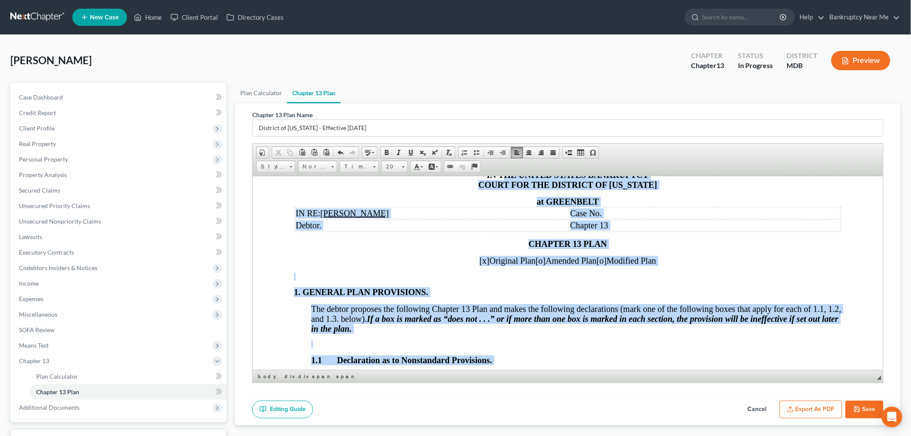
scroll to position [0, 0]
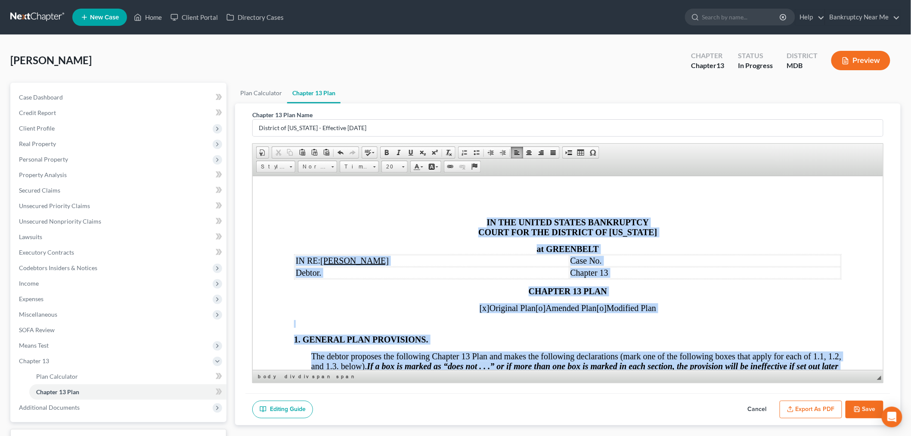
drag, startPoint x: 601, startPoint y: 343, endPoint x: 415, endPoint y: 160, distance: 260.9
click at [402, 162] on span at bounding box center [403, 165] width 2 height 8
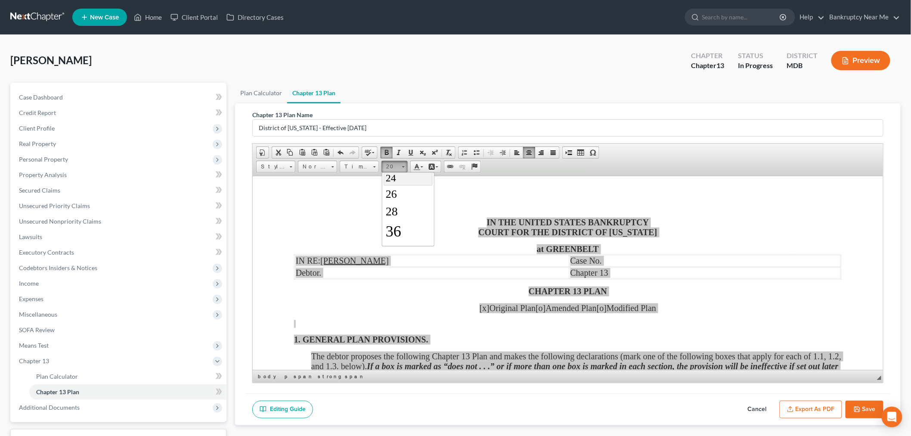
scroll to position [136, 0]
click at [407, 228] on link "36" at bounding box center [407, 231] width 49 height 22
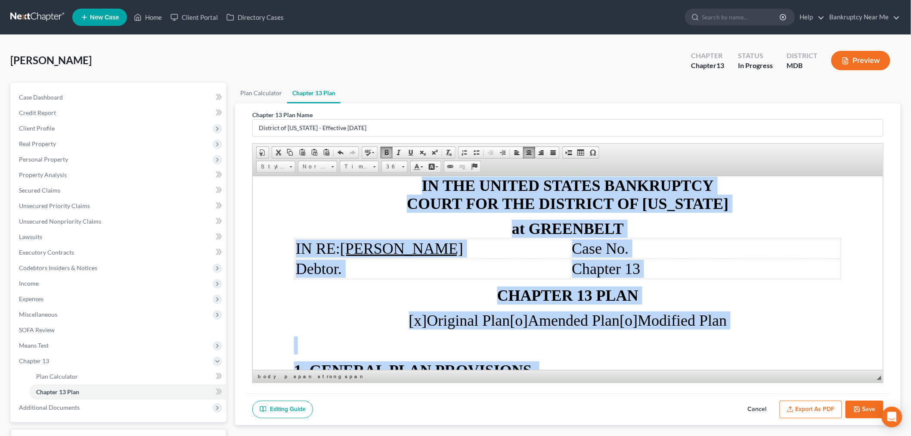
scroll to position [0, 0]
click at [408, 228] on div "at GREENBELT" at bounding box center [568, 228] width 548 height 18
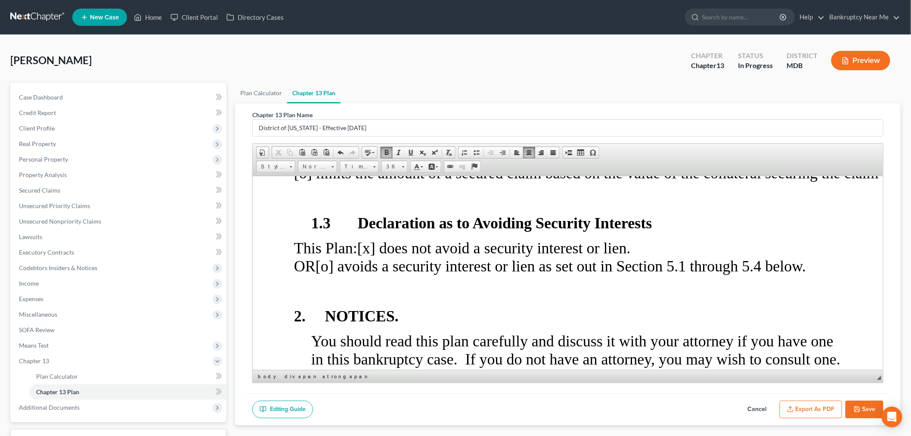
scroll to position [759, 0]
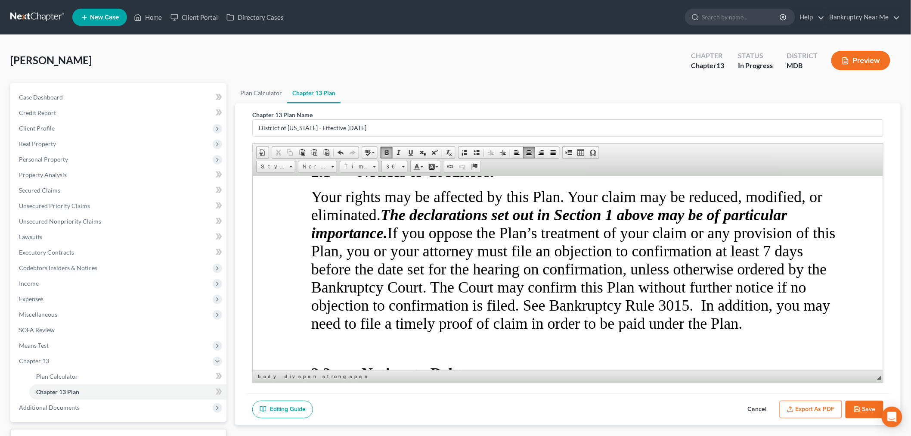
click at [808, 410] on button "Export as PDF" at bounding box center [811, 409] width 62 height 18
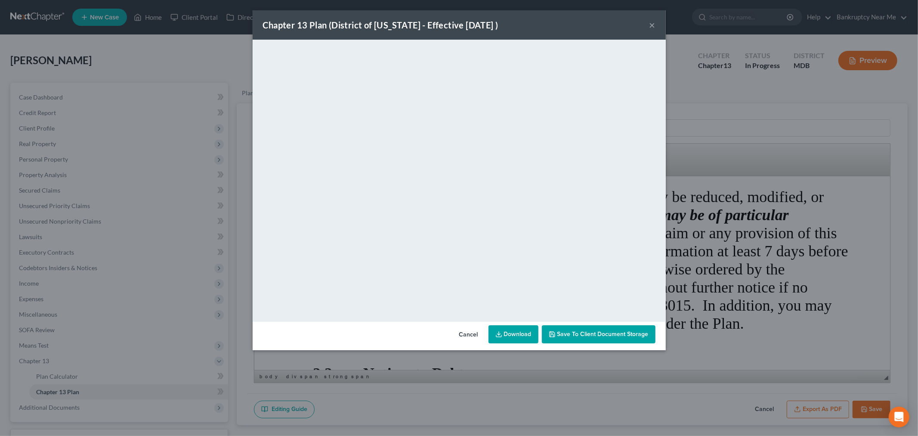
click at [650, 27] on button "×" at bounding box center [653, 25] width 6 height 10
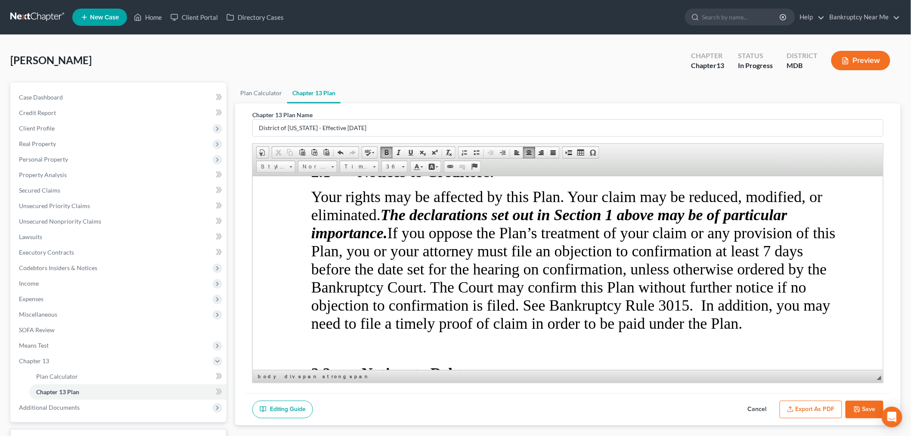
click at [865, 411] on button "Save" at bounding box center [865, 409] width 38 height 18
select select "2"
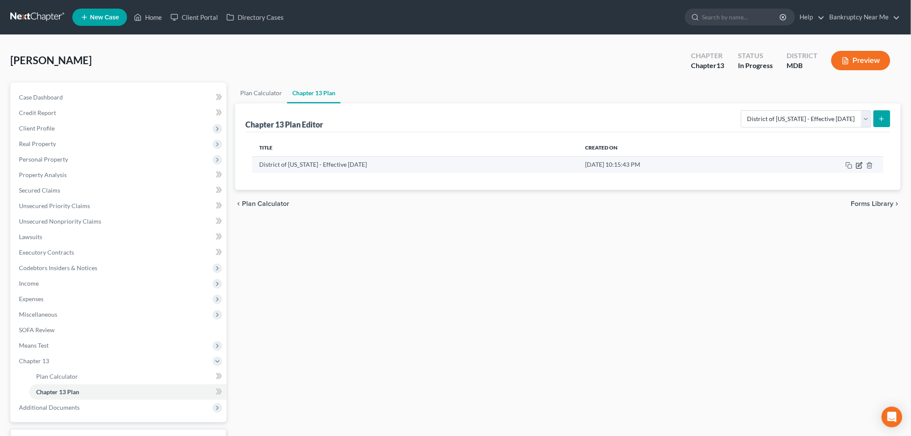
click at [858, 167] on icon "button" at bounding box center [859, 165] width 7 height 7
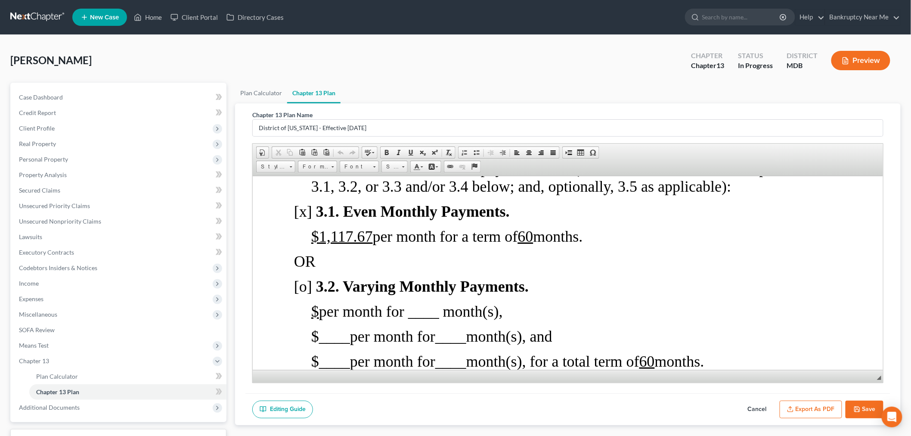
scroll to position [1052, 0]
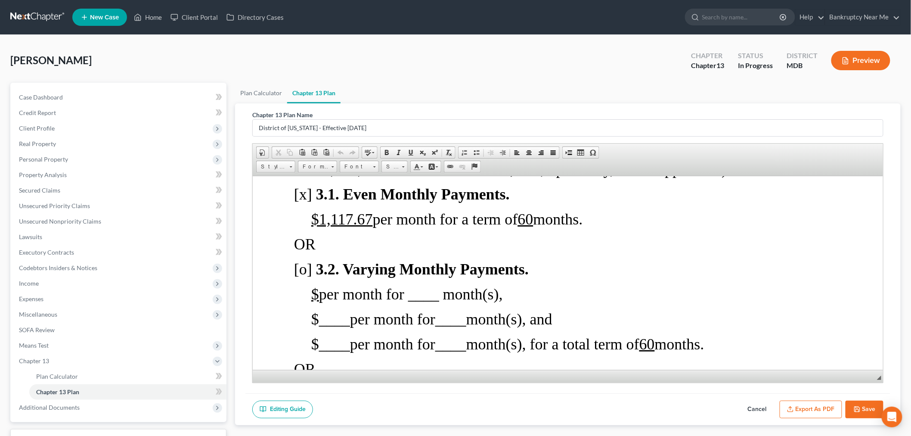
click at [862, 415] on button "Save" at bounding box center [865, 409] width 38 height 18
select select "2"
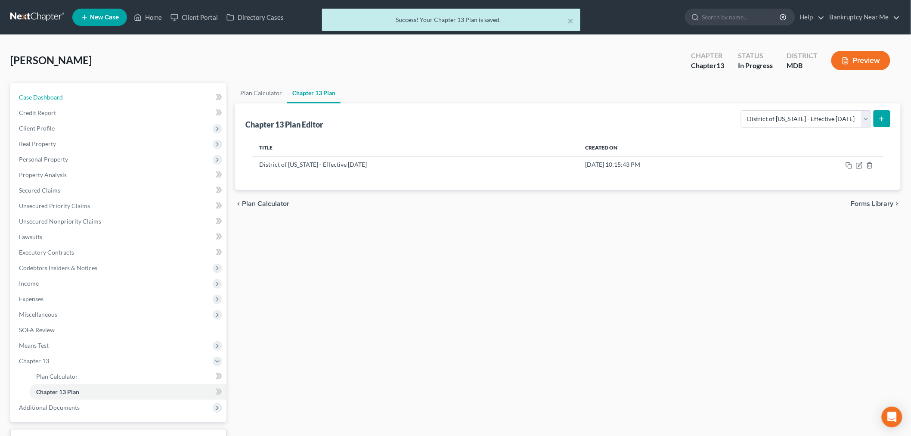
drag, startPoint x: 50, startPoint y: 101, endPoint x: 297, endPoint y: 50, distance: 252.3
click at [50, 101] on link "Case Dashboard" at bounding box center [119, 97] width 214 height 15
select select "6"
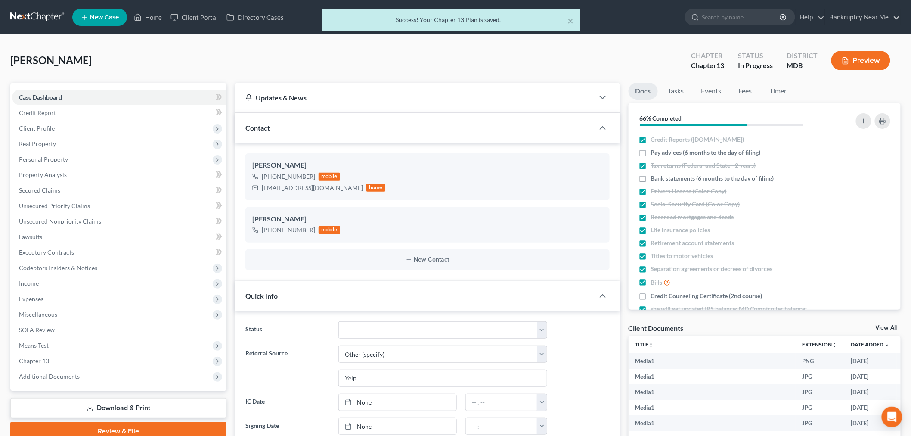
scroll to position [406, 0]
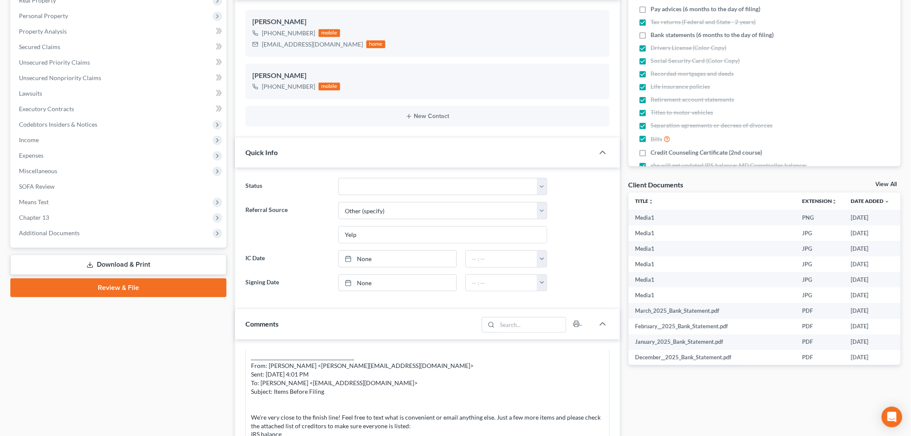
click at [137, 284] on link "Review & File" at bounding box center [118, 287] width 216 height 19
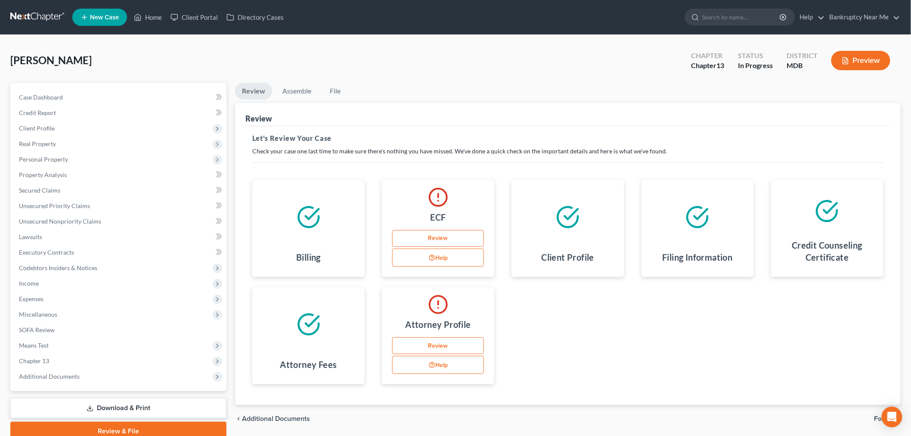
click at [436, 239] on link "Review" at bounding box center [438, 238] width 92 height 17
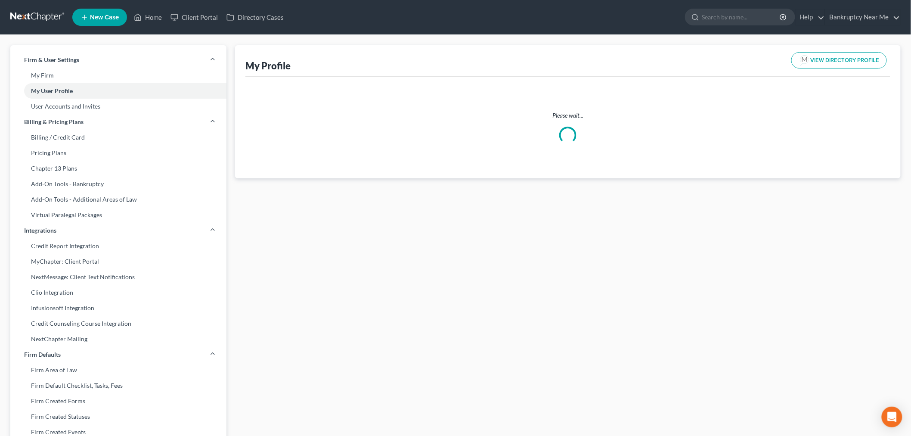
select select "21"
select select "38"
select select "attorney"
select select "0"
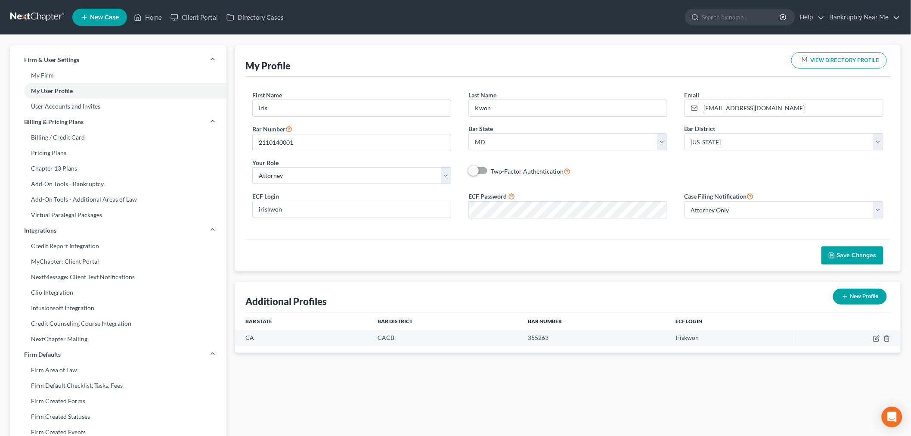
drag, startPoint x: 37, startPoint y: 5, endPoint x: 31, endPoint y: 8, distance: 5.8
click at [36, 5] on nav "Home New Case Client Portal Directory Cases Bankruptcy Near Me [EMAIL_ADDRESS][…" at bounding box center [455, 17] width 911 height 34
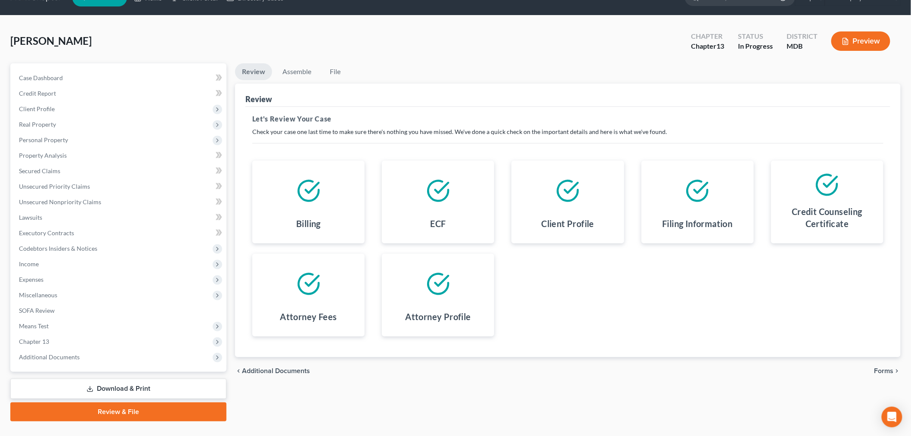
scroll to position [36, 0]
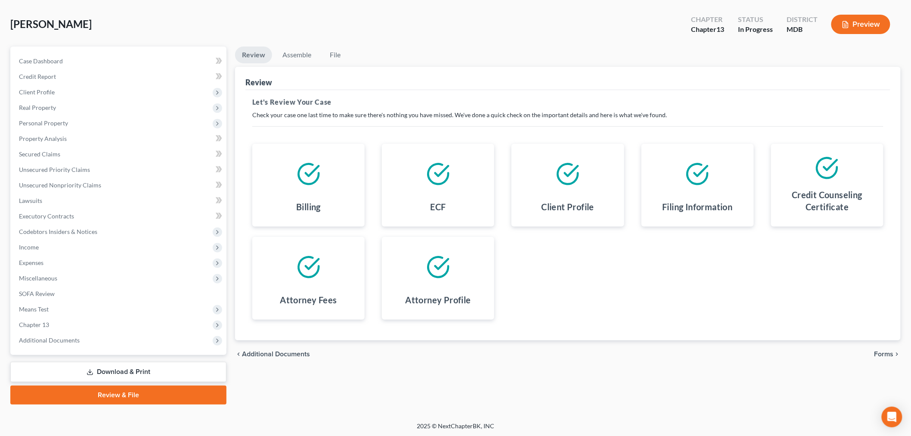
click at [110, 372] on link "Download & Print" at bounding box center [118, 372] width 216 height 20
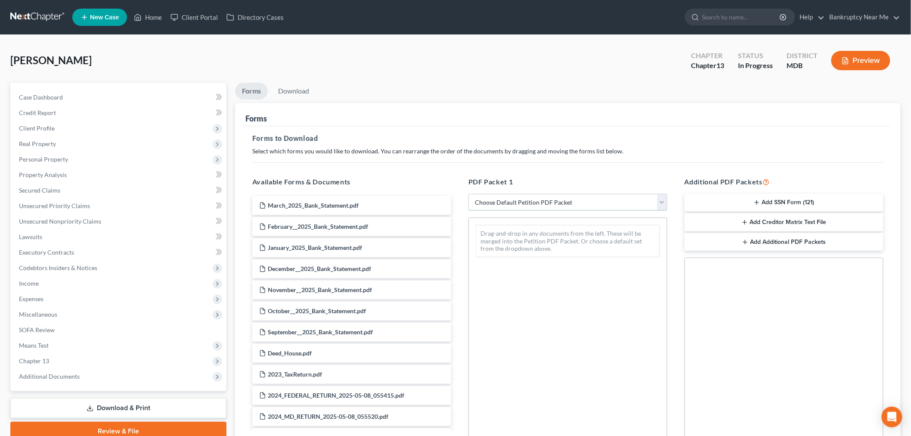
click at [564, 204] on select "Choose Default Petition PDF Packet Complete Bankruptcy Petition (all forms and …" at bounding box center [567, 202] width 199 height 17
select select "0"
click at [468, 194] on select "Choose Default Petition PDF Packet Complete Bankruptcy Petition (all forms and …" at bounding box center [567, 202] width 199 height 17
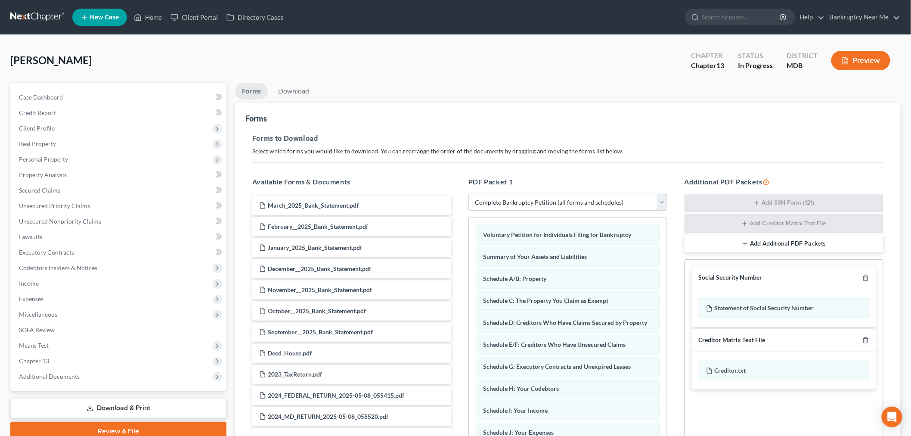
scroll to position [97, 0]
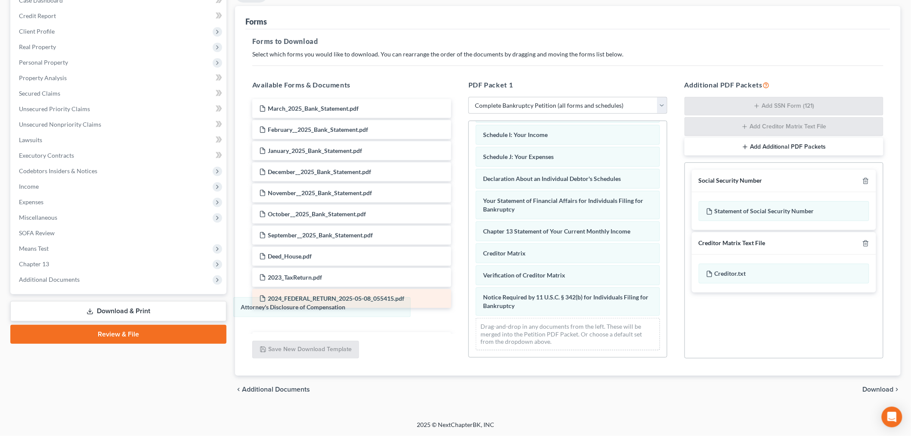
drag, startPoint x: 584, startPoint y: 303, endPoint x: 434, endPoint y: 300, distance: 150.3
click at [469, 304] on div "Attorney's Disclosure of Compensation Voluntary Petition for Individuals Filing…" at bounding box center [568, 149] width 198 height 415
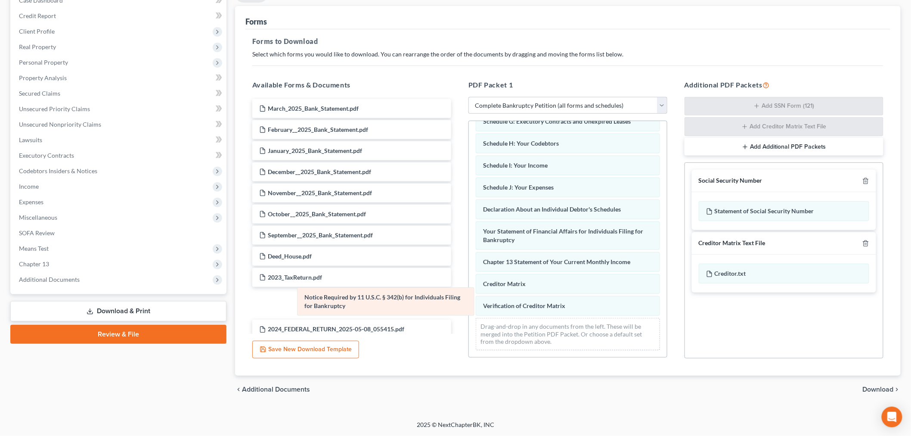
scroll to position [158, 0]
drag, startPoint x: 536, startPoint y: 296, endPoint x: 307, endPoint y: 295, distance: 228.6
click at [469, 296] on div "Notice Required by 11 U.S.C. § 342(b) for Individuals Filing for Bankruptcy Vol…" at bounding box center [568, 165] width 198 height 384
click at [862, 180] on div at bounding box center [864, 181] width 10 height 8
click at [863, 180] on icon "button" at bounding box center [865, 180] width 7 height 7
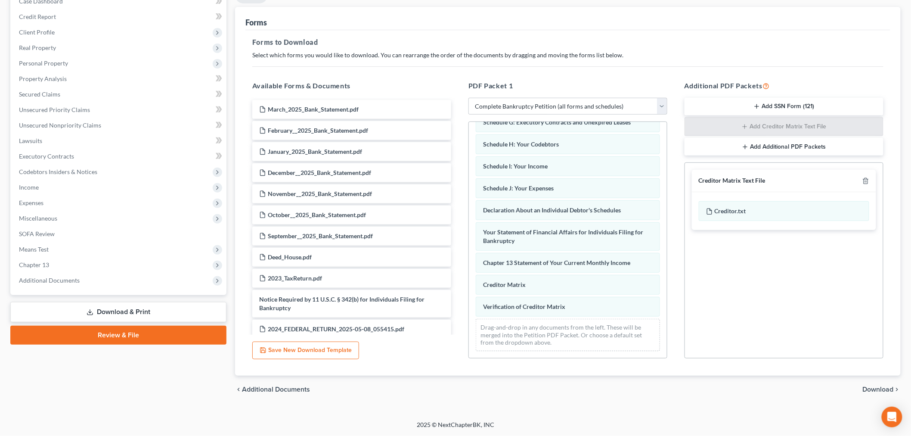
scroll to position [96, 0]
click at [863, 180] on icon "button" at bounding box center [865, 180] width 7 height 7
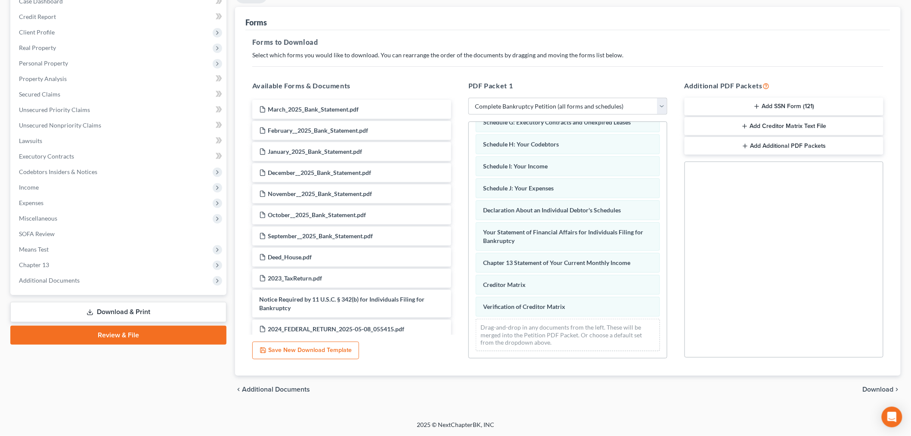
drag, startPoint x: 885, startPoint y: 389, endPoint x: 894, endPoint y: 369, distance: 22.2
click at [885, 388] on span "Download" at bounding box center [878, 389] width 31 height 7
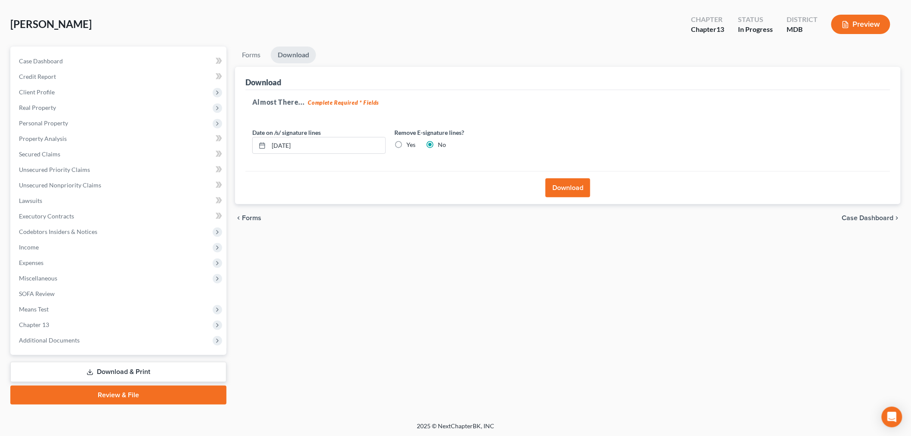
click at [553, 187] on button "Download" at bounding box center [568, 187] width 45 height 19
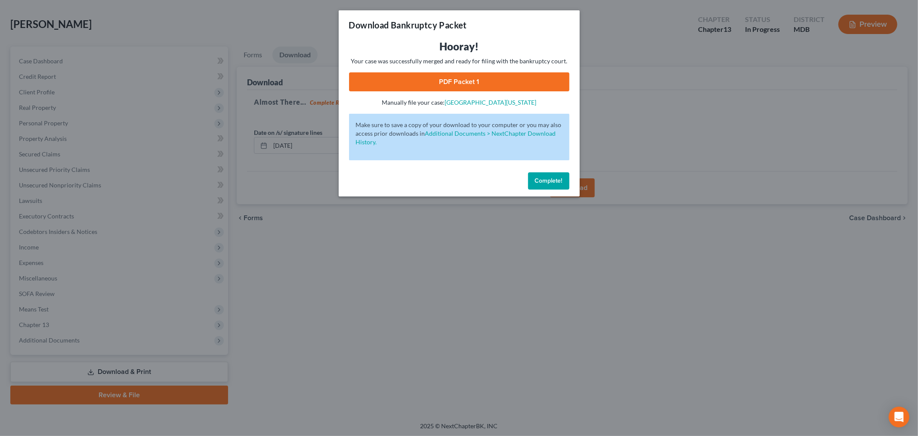
click at [478, 79] on link "PDF Packet 1" at bounding box center [459, 81] width 220 height 19
drag, startPoint x: 550, startPoint y: 186, endPoint x: 533, endPoint y: 180, distance: 18.9
click at [550, 186] on button "Complete!" at bounding box center [548, 180] width 41 height 17
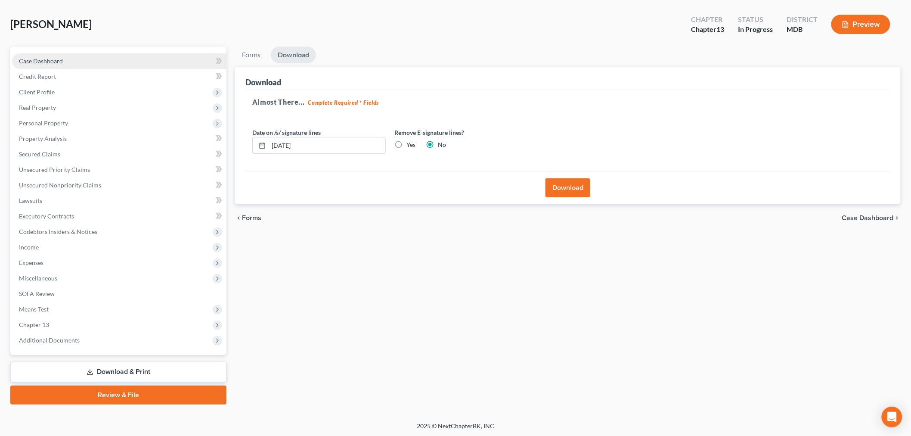
click at [102, 56] on link "Case Dashboard" at bounding box center [119, 60] width 214 height 15
select select "6"
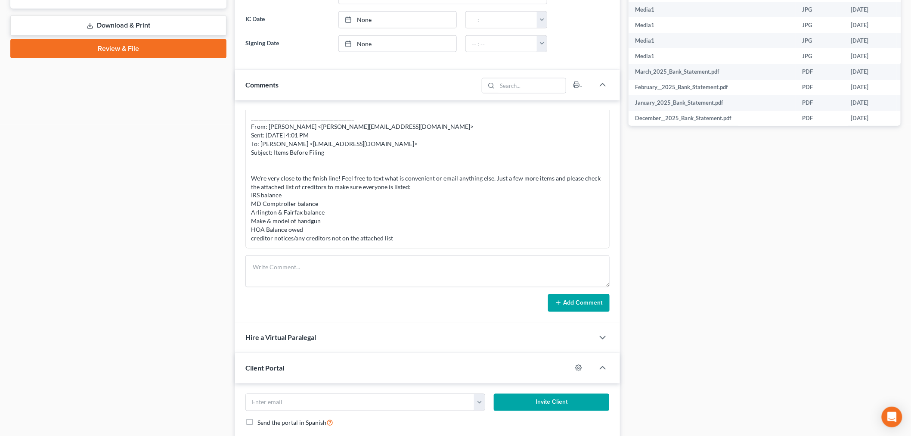
scroll to position [406, 0]
drag, startPoint x: 433, startPoint y: 260, endPoint x: 505, endPoint y: 282, distance: 75.1
click at [433, 262] on textarea at bounding box center [427, 271] width 364 height 32
paste textarea "Please review and sign the proposed plan of $1,117.69. This payment will be mad…"
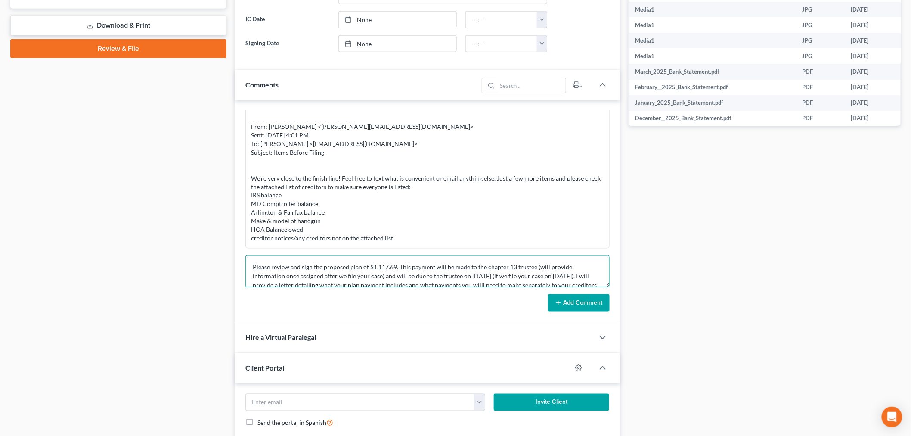
scroll to position [10, 0]
type textarea "Please review and sign the proposed plan of $1,117.69. This payment will be mad…"
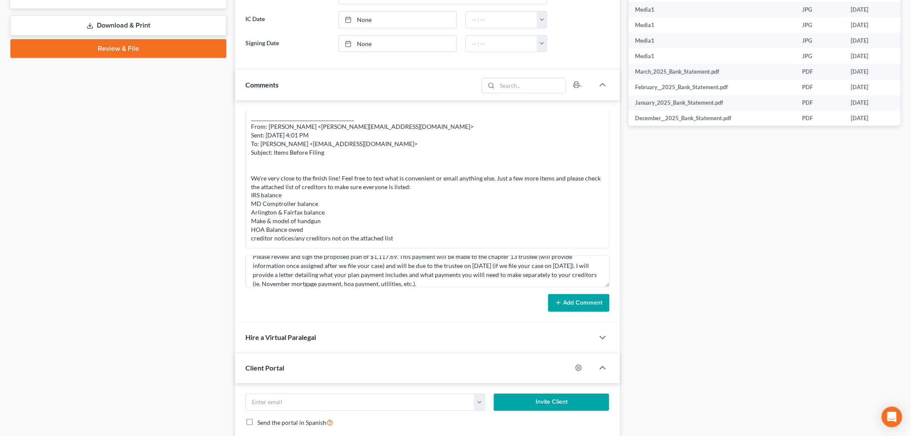
click at [545, 295] on div "Add Comment" at bounding box center [427, 303] width 364 height 18
click at [580, 296] on button "Add Comment" at bounding box center [579, 303] width 62 height 18
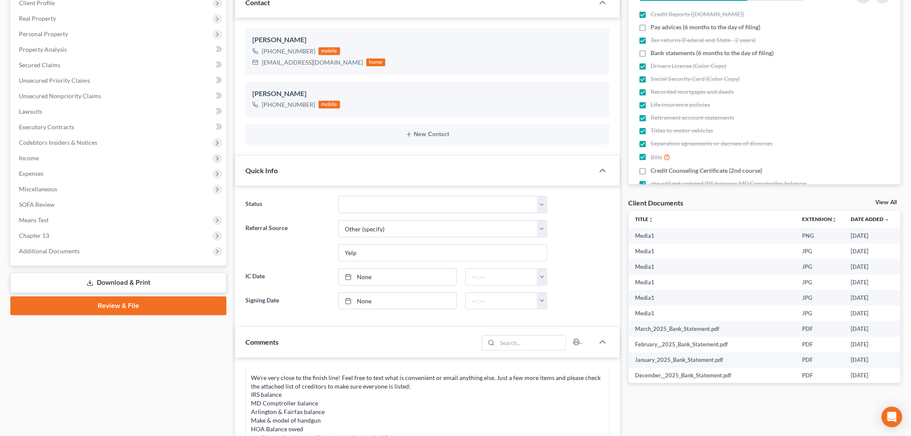
scroll to position [48, 0]
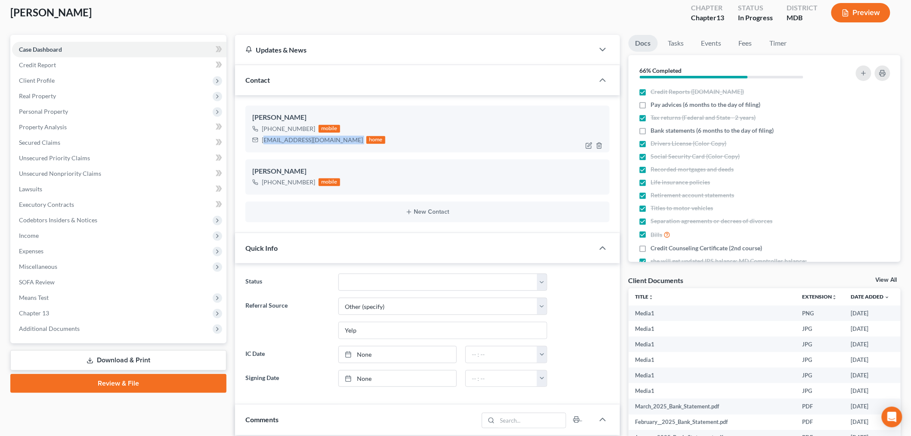
drag, startPoint x: 332, startPoint y: 141, endPoint x: 263, endPoint y: 145, distance: 69.0
click at [263, 145] on div "[PERSON_NAME] [PHONE_NUMBER] mobile [EMAIL_ADDRESS][DOMAIN_NAME] home" at bounding box center [427, 128] width 364 height 46
click at [276, 136] on div "[EMAIL_ADDRESS][DOMAIN_NAME]" at bounding box center [312, 140] width 101 height 9
drag, startPoint x: 330, startPoint y: 143, endPoint x: 260, endPoint y: 142, distance: 70.6
click at [260, 142] on div "thetoyayoung@gmail.com home" at bounding box center [318, 139] width 133 height 11
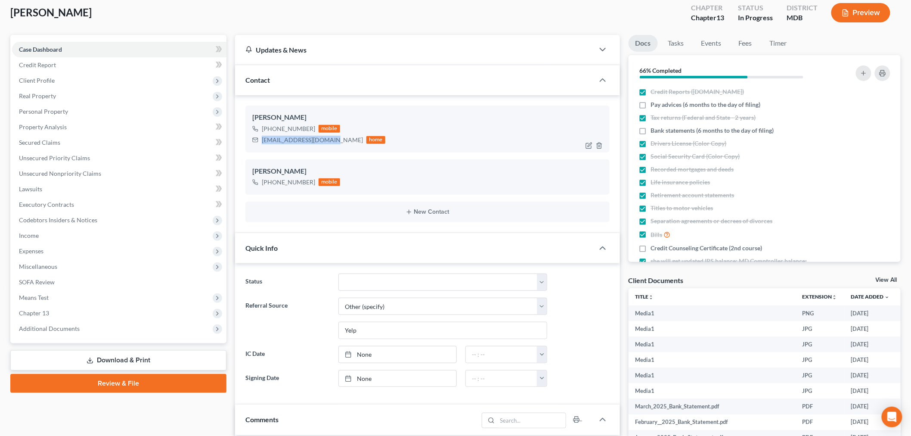
copy div "[EMAIL_ADDRESS][DOMAIN_NAME]"
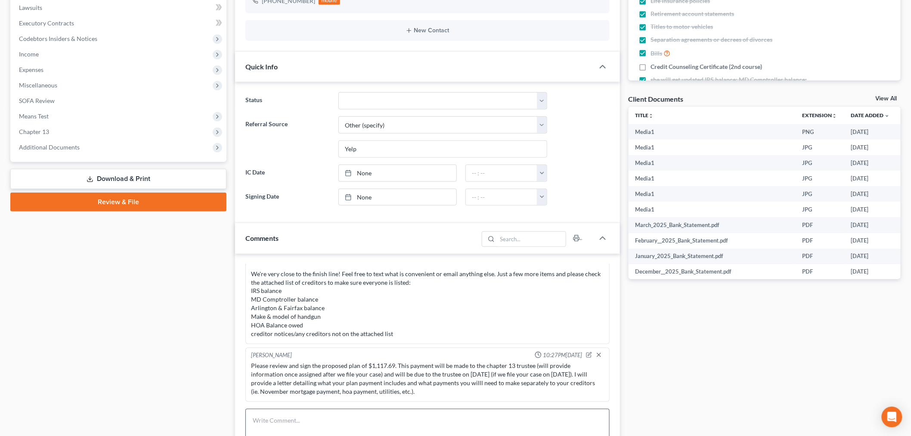
scroll to position [382, 0]
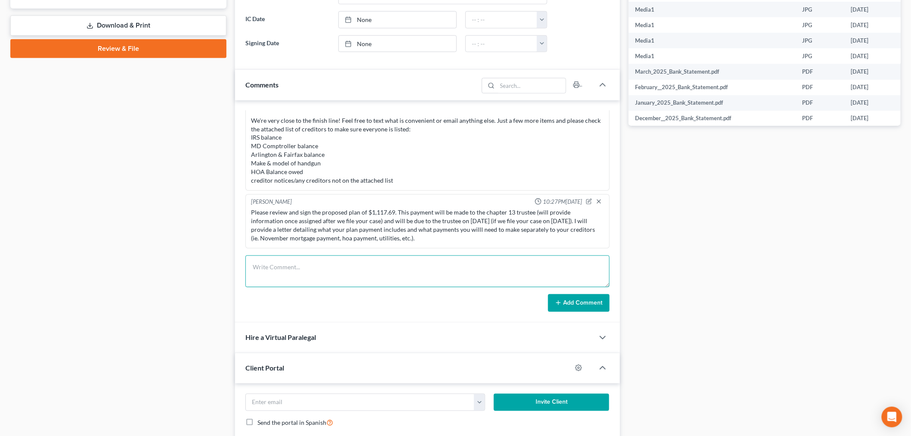
drag, startPoint x: 506, startPoint y: 278, endPoint x: 553, endPoint y: 289, distance: 48.3
click at [506, 278] on textarea at bounding box center [427, 271] width 364 height 32
paste textarea "Please review and sign the final revised petition. Once this document and the o…"
type textarea "Please review and sign the final revised petition. Once this document and the o…"
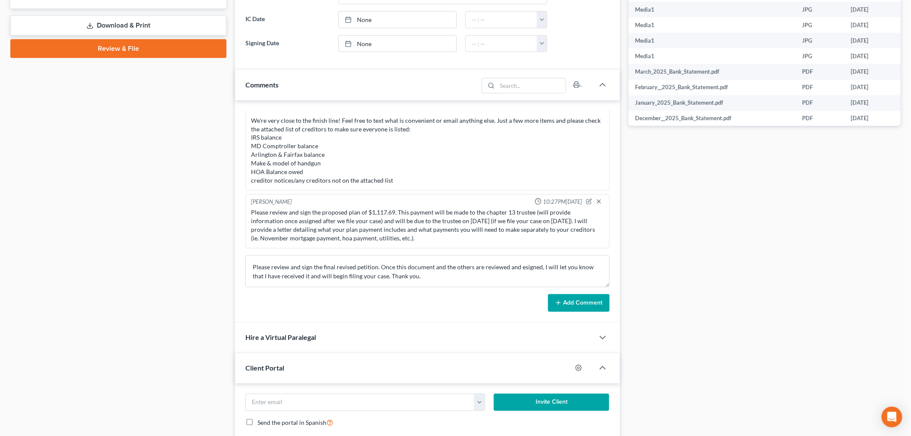
drag, startPoint x: 570, startPoint y: 298, endPoint x: 657, endPoint y: 256, distance: 96.5
click at [570, 298] on button "Add Comment" at bounding box center [579, 303] width 62 height 18
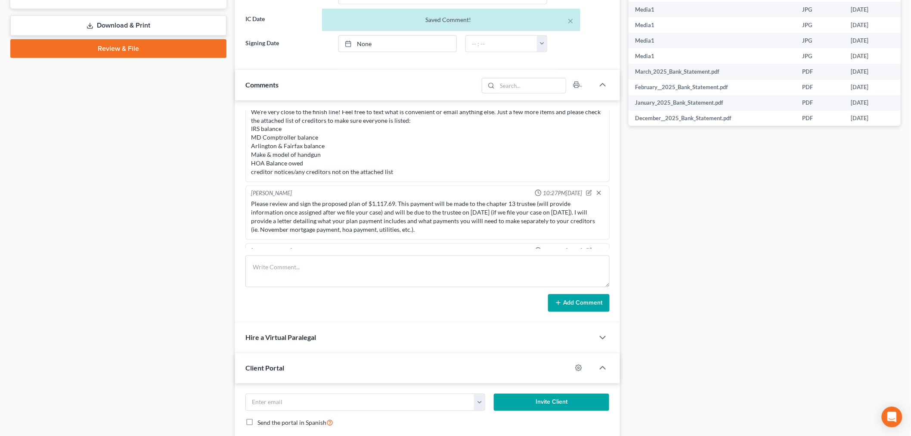
scroll to position [4807, 0]
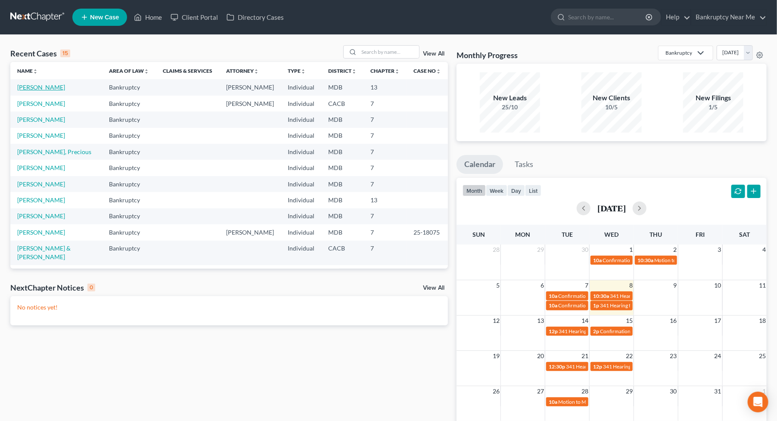
click at [42, 89] on link "[PERSON_NAME]" at bounding box center [41, 87] width 48 height 7
select select "6"
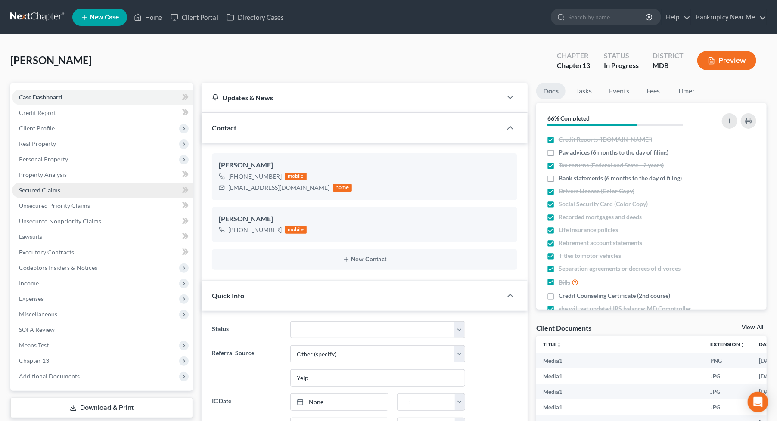
click at [42, 189] on span "Secured Claims" at bounding box center [39, 189] width 41 height 7
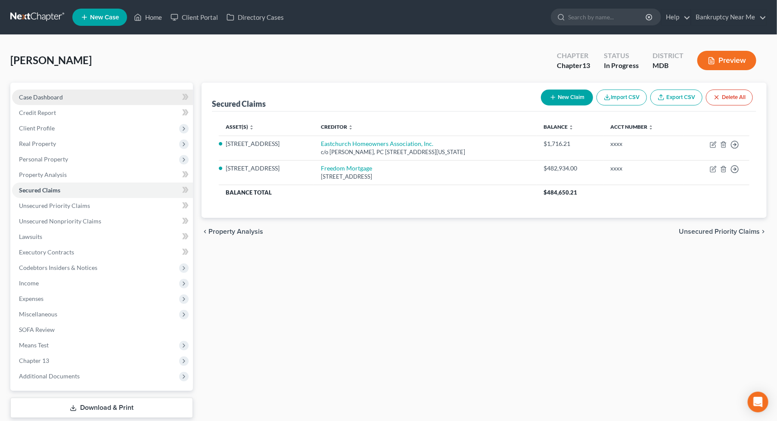
click at [77, 104] on link "Case Dashboard" at bounding box center [102, 97] width 181 height 15
select select "6"
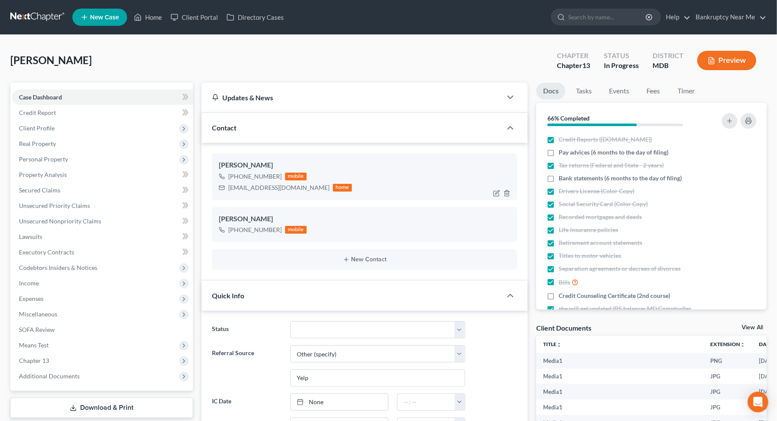
scroll to position [406, 0]
drag, startPoint x: 299, startPoint y: 189, endPoint x: 229, endPoint y: 196, distance: 70.1
click at [229, 196] on div "[PERSON_NAME] [PHONE_NUMBER] mobile [EMAIL_ADDRESS][DOMAIN_NAME] home" at bounding box center [364, 176] width 305 height 46
copy div "[EMAIL_ADDRESS][DOMAIN_NAME]"
click at [265, 30] on nav "Home New Case Client Portal Directory Cases Bankruptcy Near Me [EMAIL_ADDRESS][…" at bounding box center [388, 17] width 777 height 34
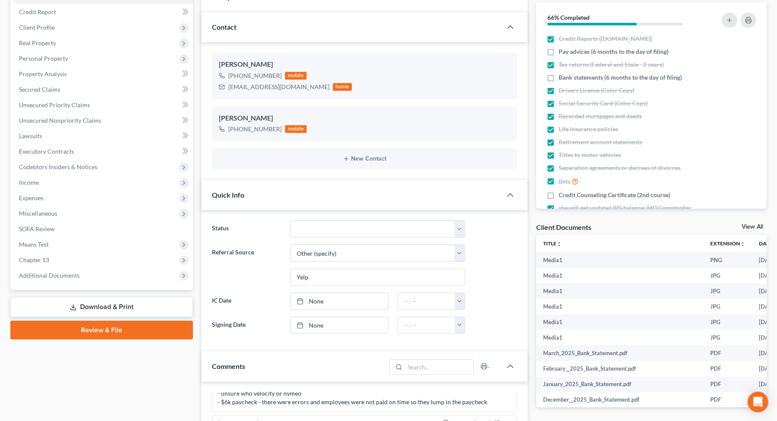
scroll to position [335, 0]
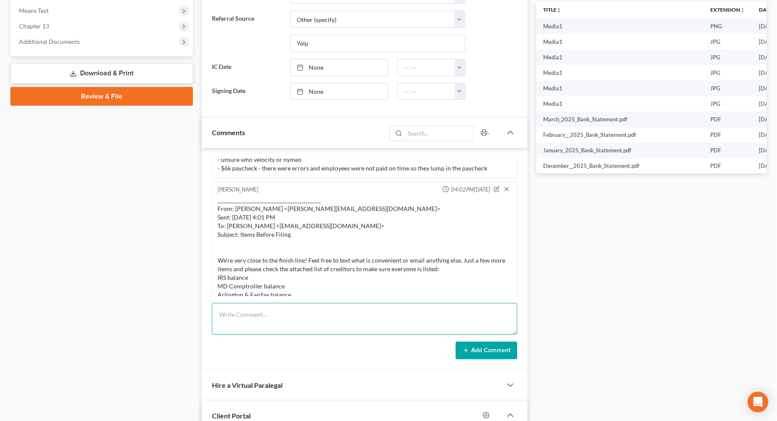
click at [252, 332] on textarea at bounding box center [364, 319] width 305 height 32
type textarea "Docs sent to CL for review and signature before filing"
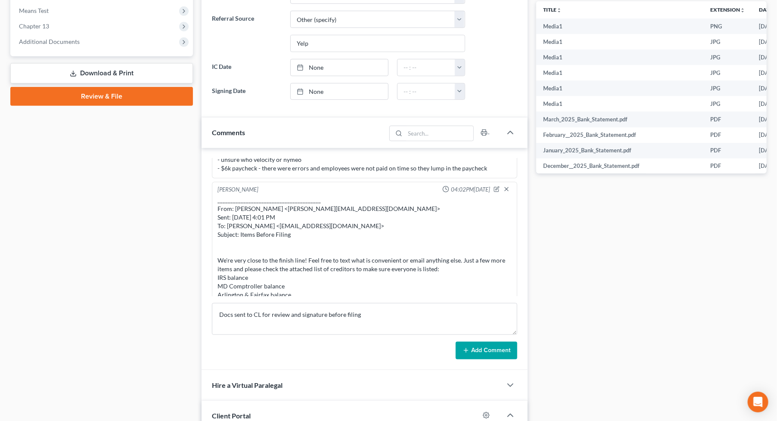
click at [480, 351] on button "Add Comment" at bounding box center [487, 351] width 62 height 18
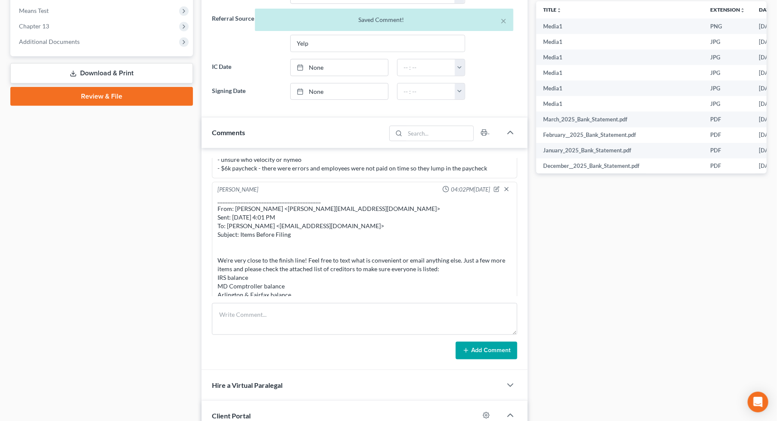
scroll to position [4826, 0]
